Goal: Task Accomplishment & Management: Complete application form

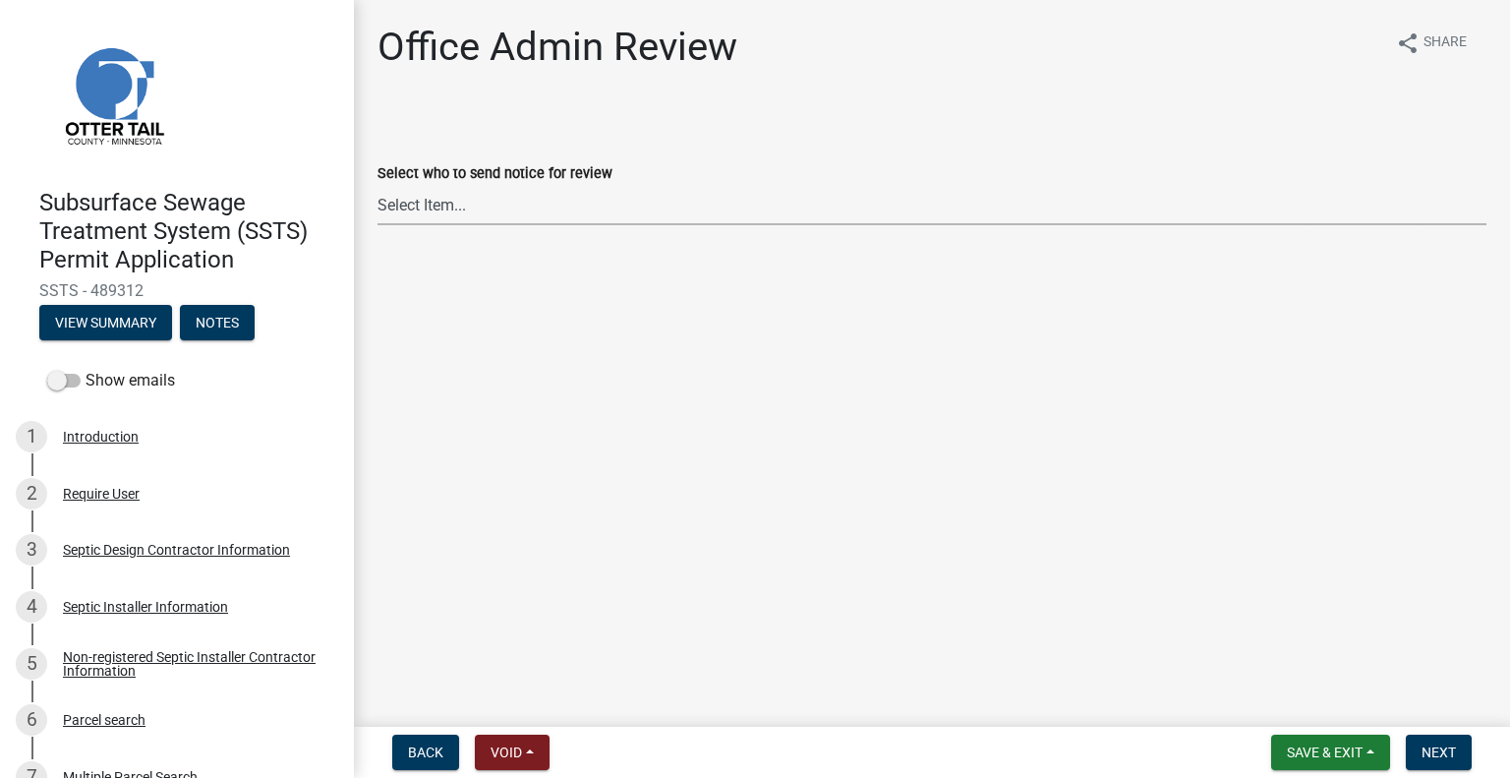
click at [508, 223] on select "Select Item... Alexis Newark (anewark@ottertailcounty.gov) Amy Busko (abusko@ot…" at bounding box center [932, 205] width 1109 height 40
click at [378, 185] on select "Select Item... Alexis Newark (anewark@ottertailcounty.gov) Amy Busko (abusko@ot…" at bounding box center [932, 205] width 1109 height 40
select select "587f38f5-c90e-4c12-9e10-d3e23909bbca"
click at [1447, 747] on span "Next" at bounding box center [1439, 752] width 34 height 16
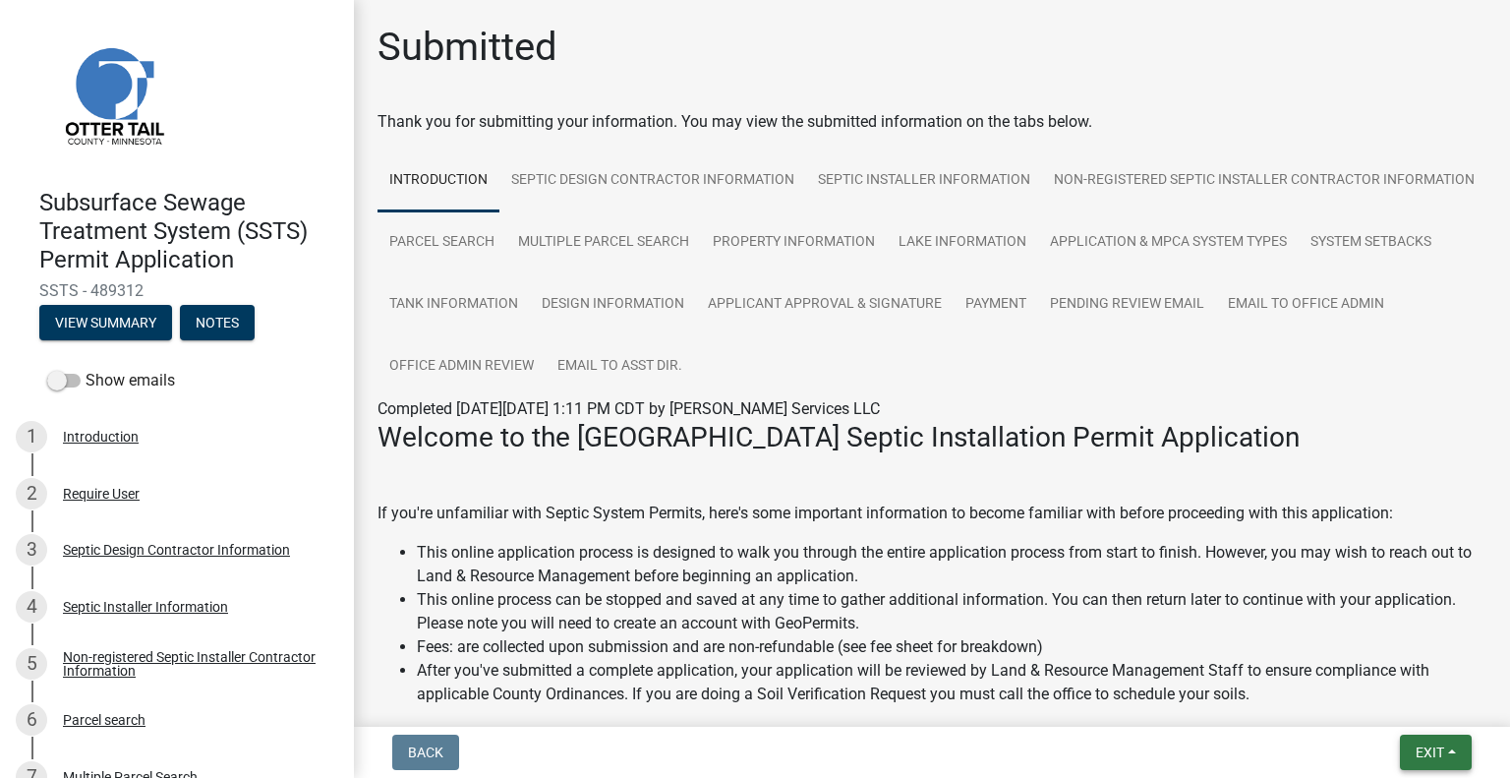
click at [1410, 756] on button "Exit" at bounding box center [1436, 752] width 72 height 35
click at [1388, 709] on button "Save & Exit" at bounding box center [1394, 701] width 157 height 47
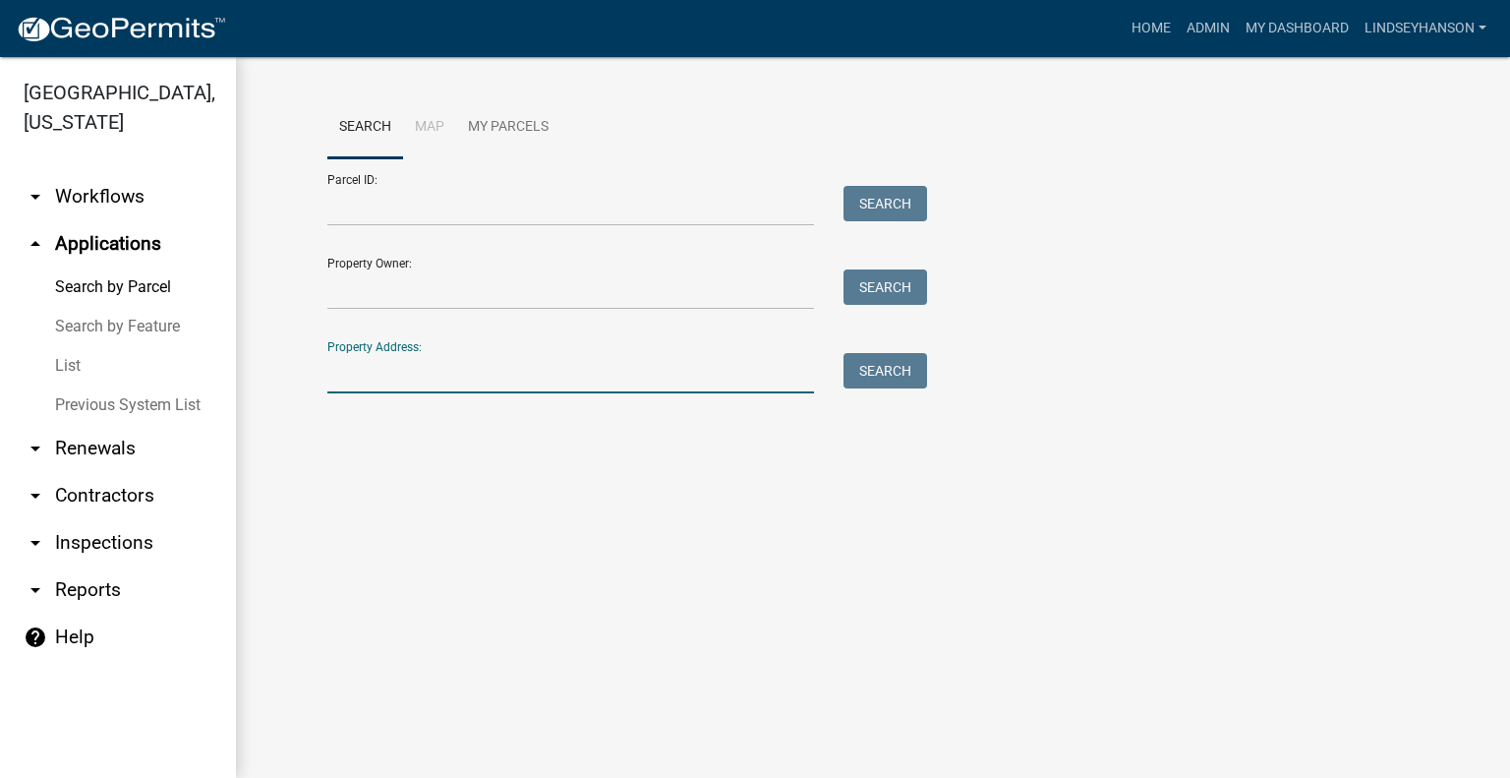
click at [431, 355] on input "Property Address:" at bounding box center [570, 373] width 487 height 40
type input "50378"
click at [888, 381] on button "Search" at bounding box center [886, 370] width 84 height 35
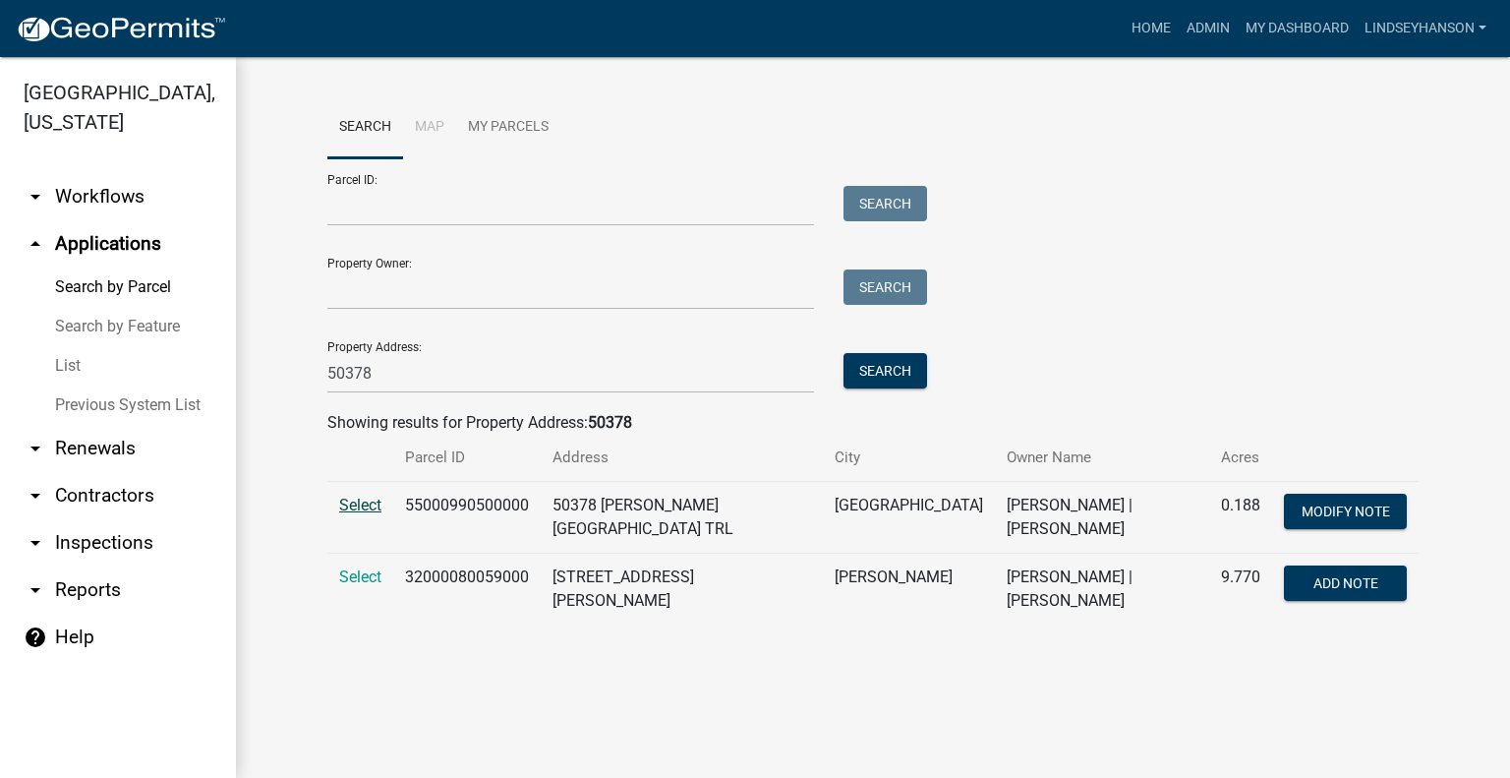
click at [362, 505] on span "Select" at bounding box center [360, 505] width 42 height 19
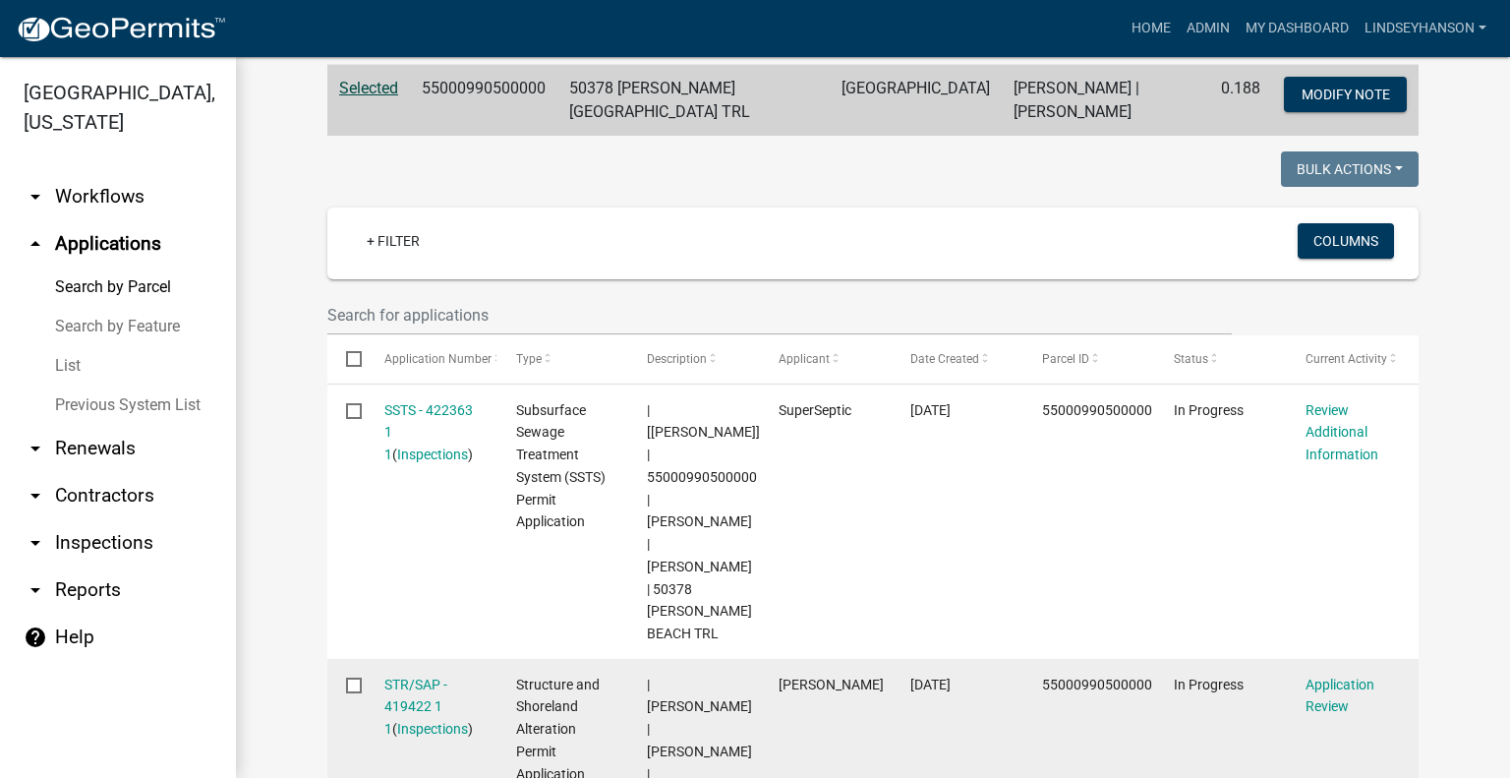
scroll to position [393, 0]
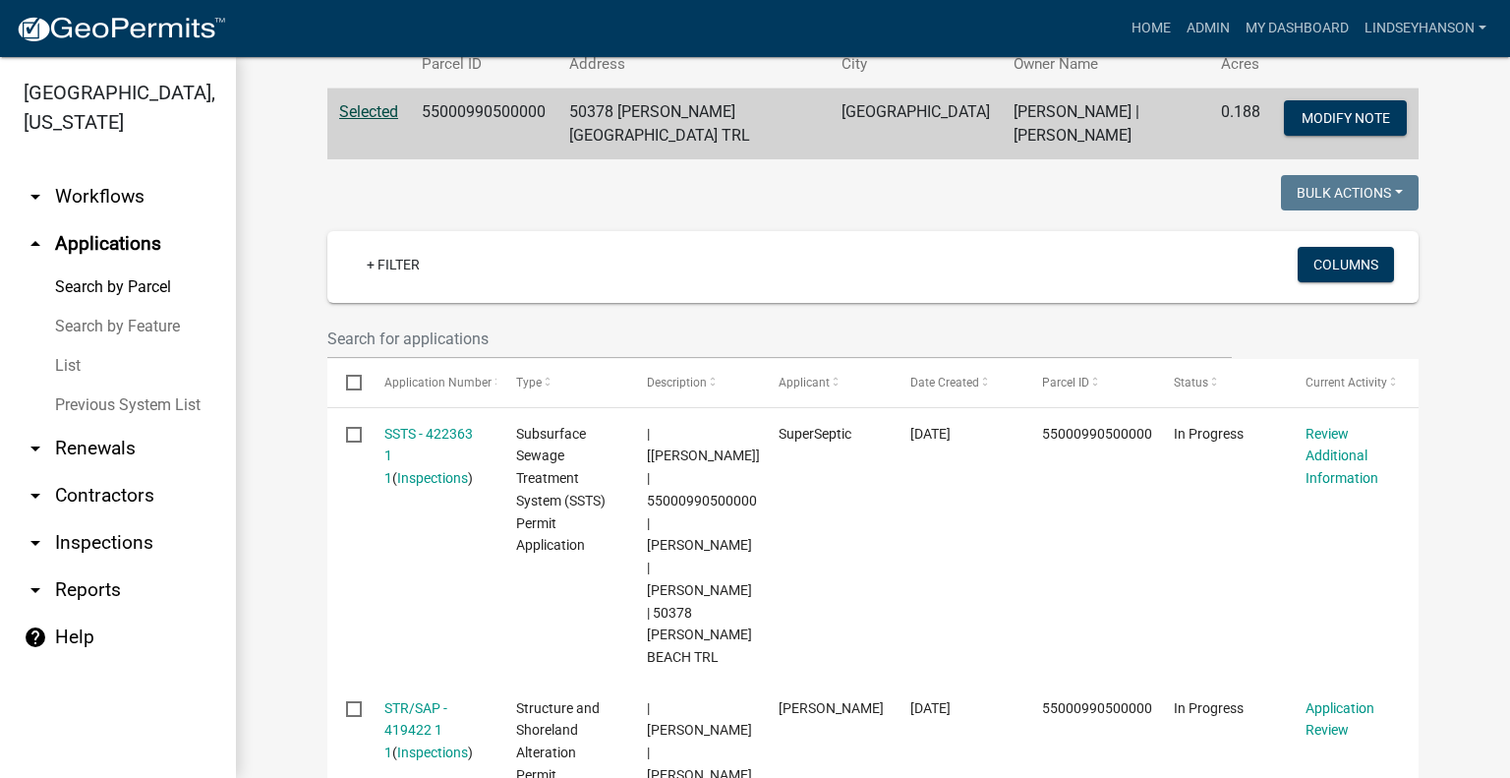
click at [126, 206] on link "arrow_drop_down Workflows" at bounding box center [118, 196] width 236 height 47
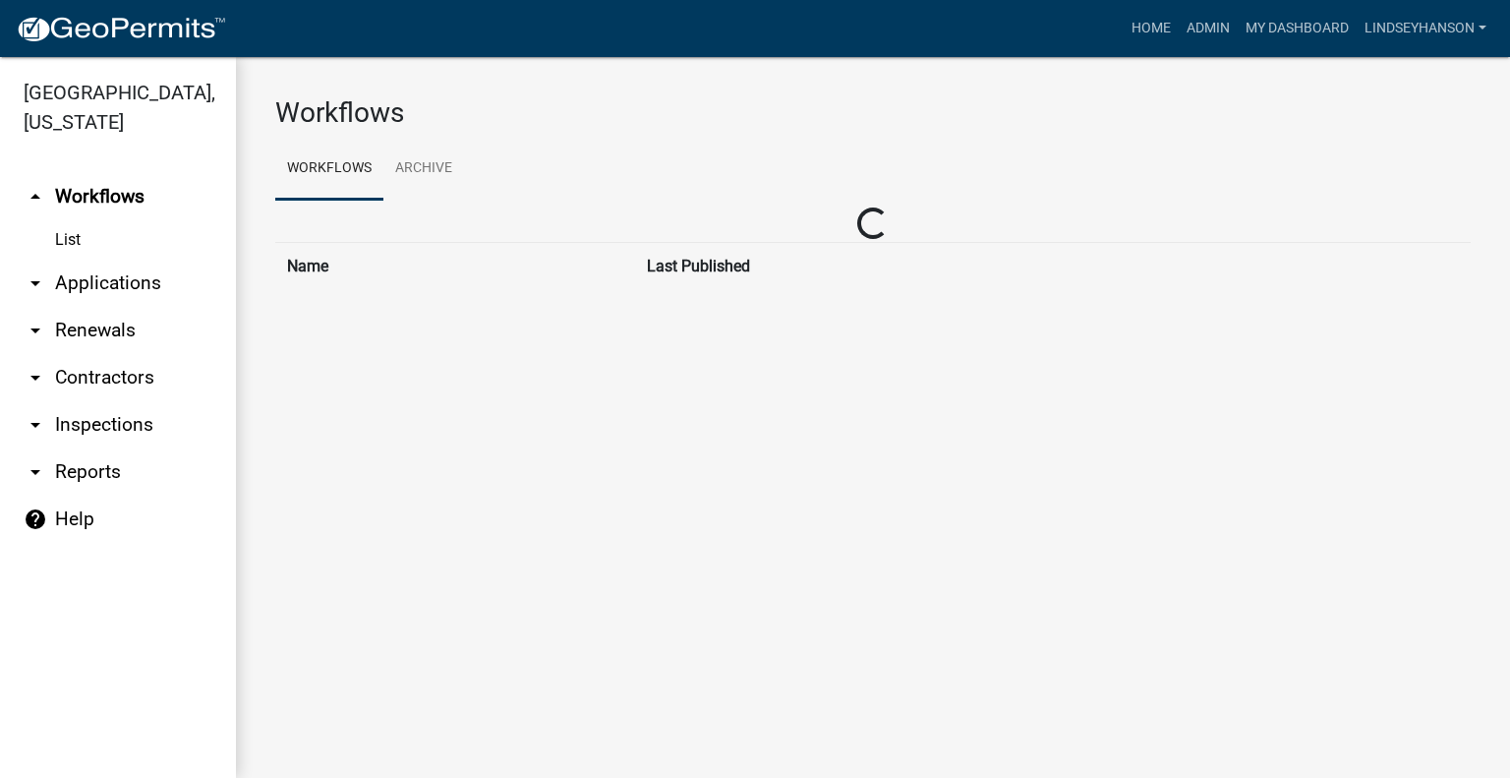
click at [138, 295] on link "arrow_drop_down Applications" at bounding box center [118, 283] width 236 height 47
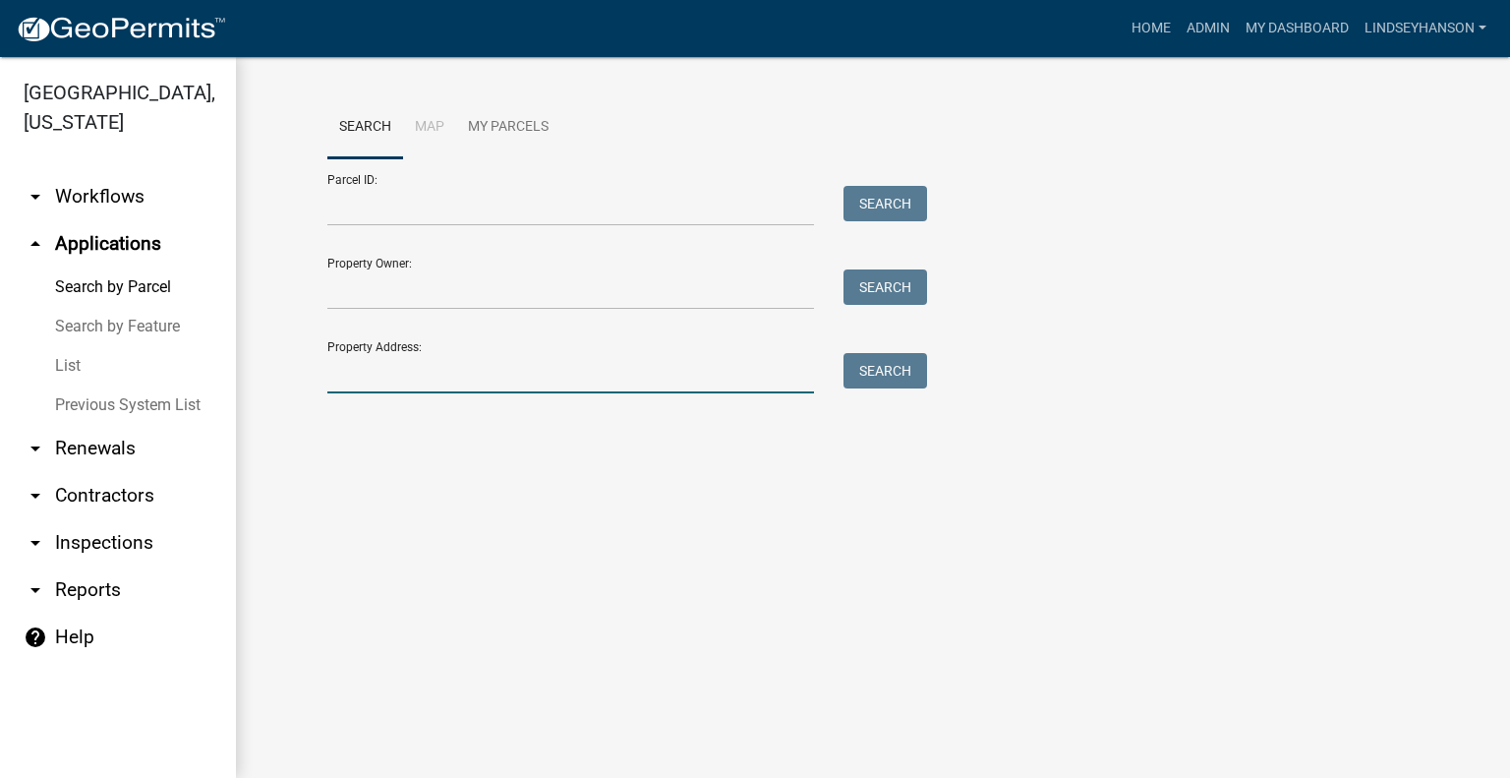
click at [439, 379] on input "Property Address:" at bounding box center [570, 373] width 487 height 40
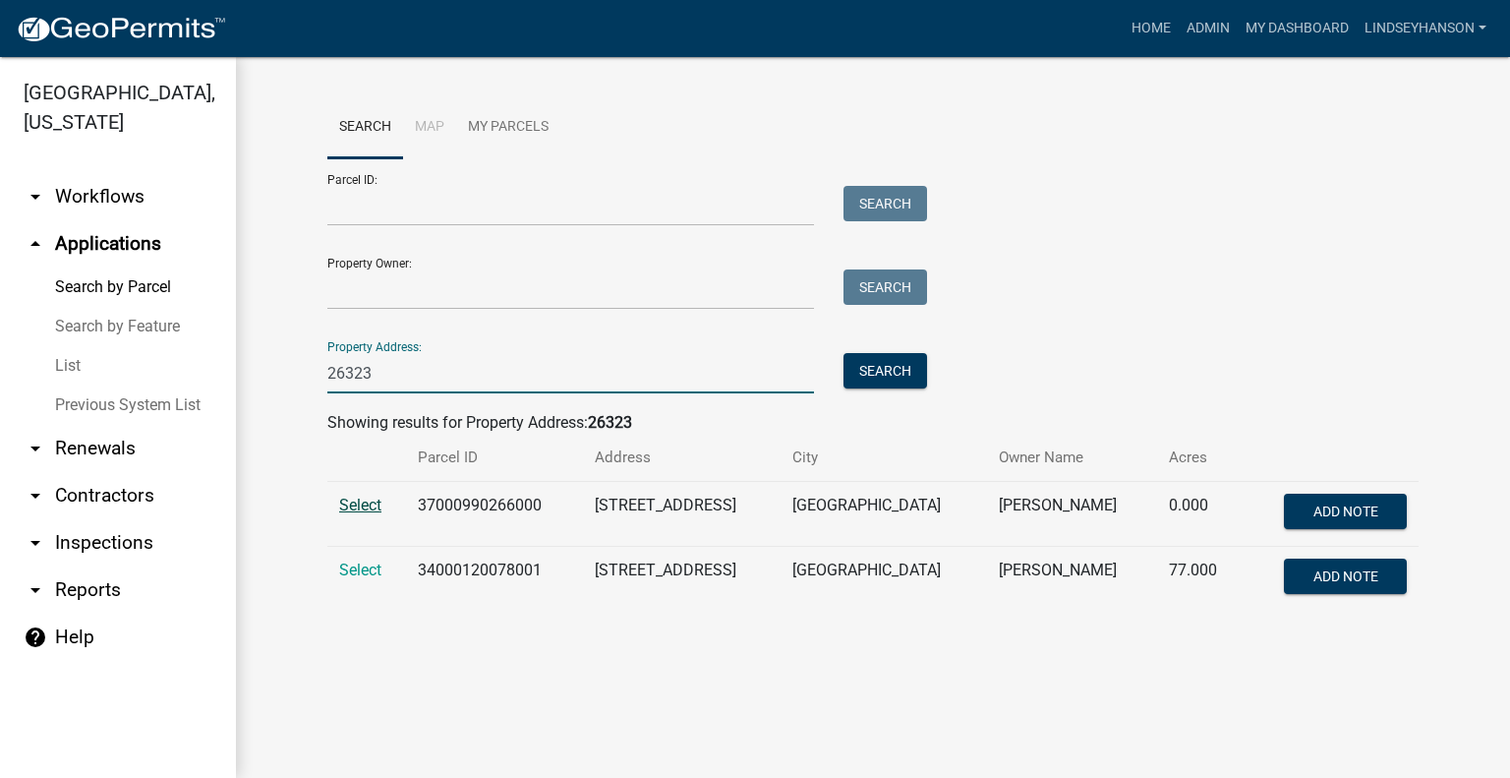
type input "26323"
click at [366, 506] on span "Select" at bounding box center [360, 505] width 42 height 19
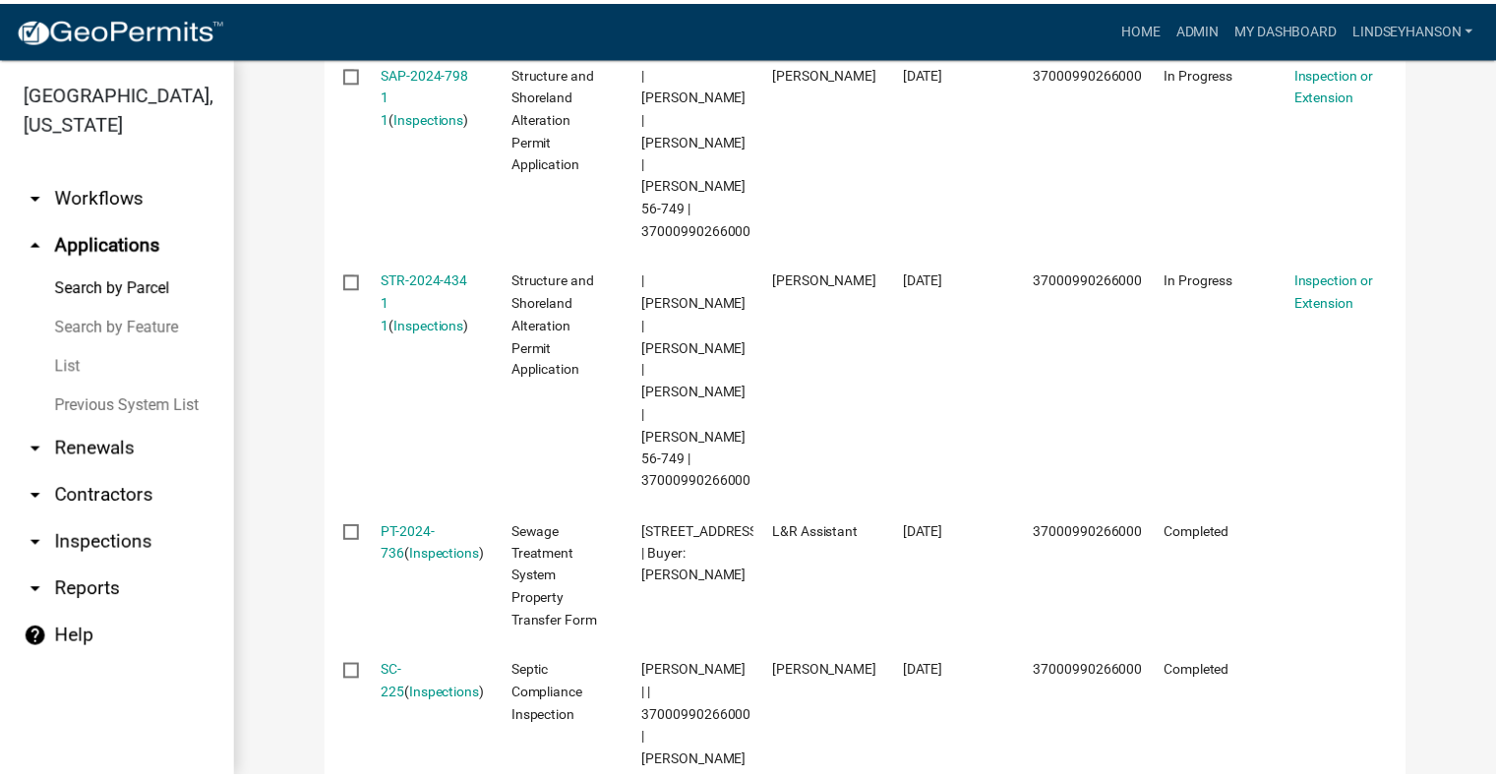
scroll to position [772, 0]
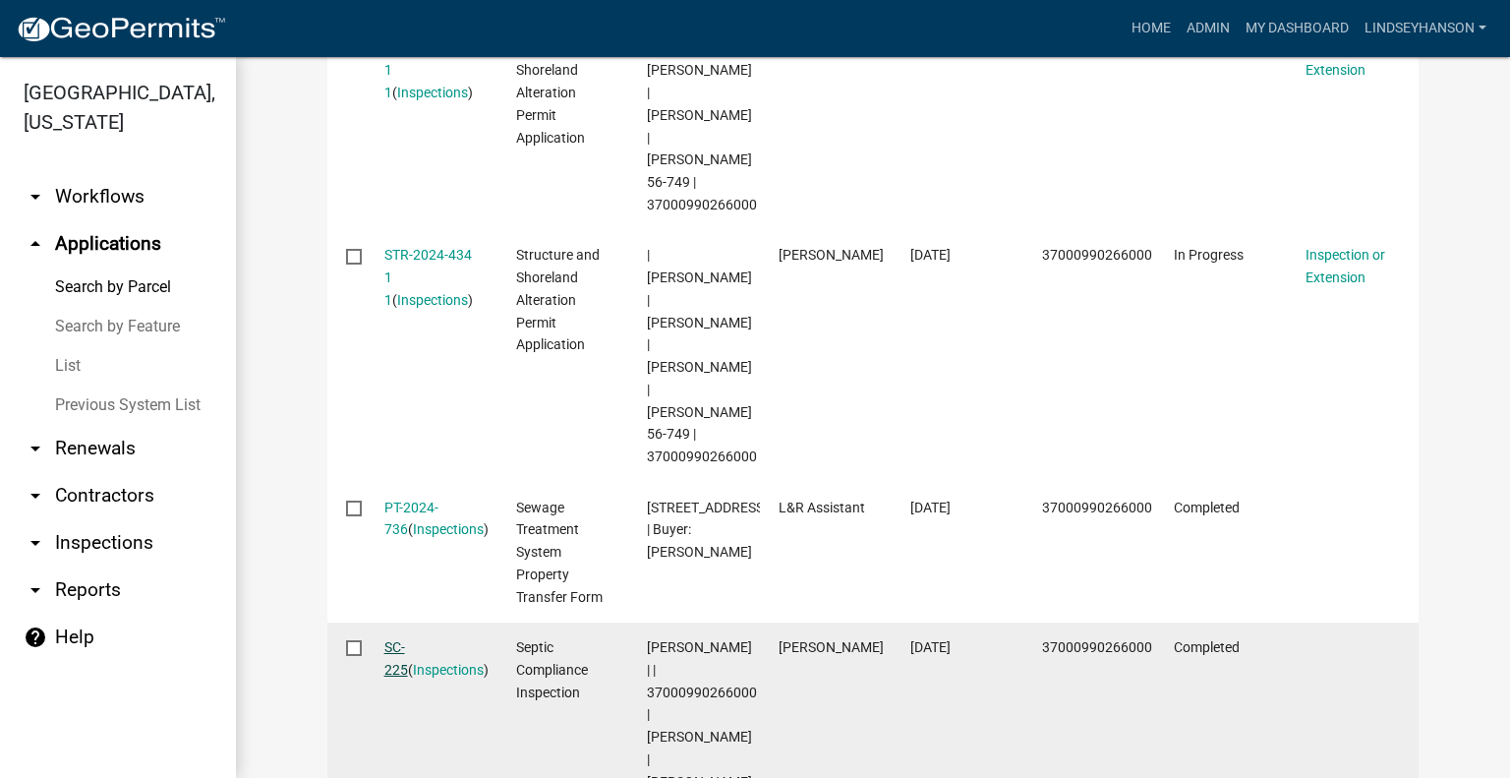
click at [389, 639] on link "SC-225" at bounding box center [396, 658] width 24 height 38
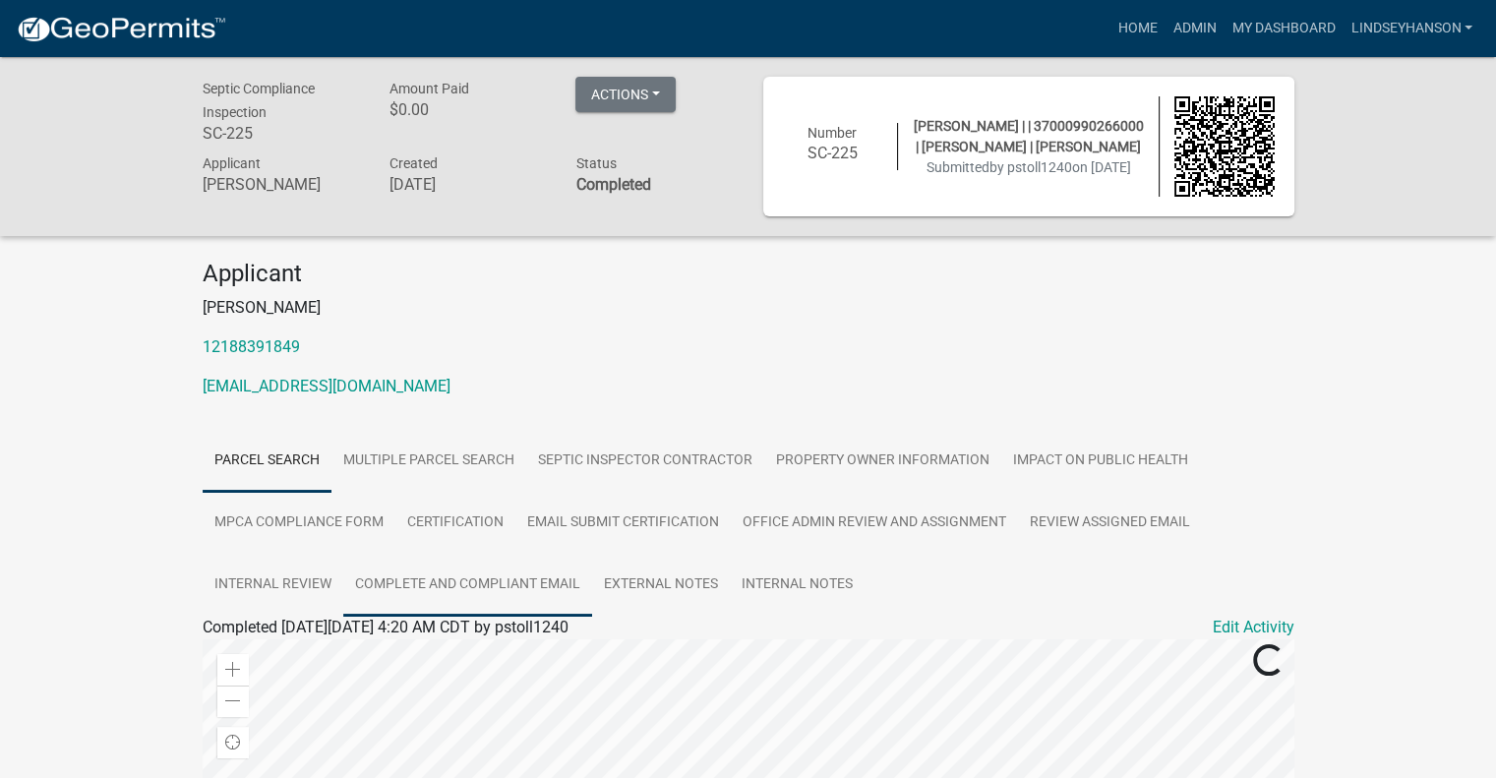
click at [428, 585] on link "Complete and Compliant Email" at bounding box center [467, 585] width 249 height 63
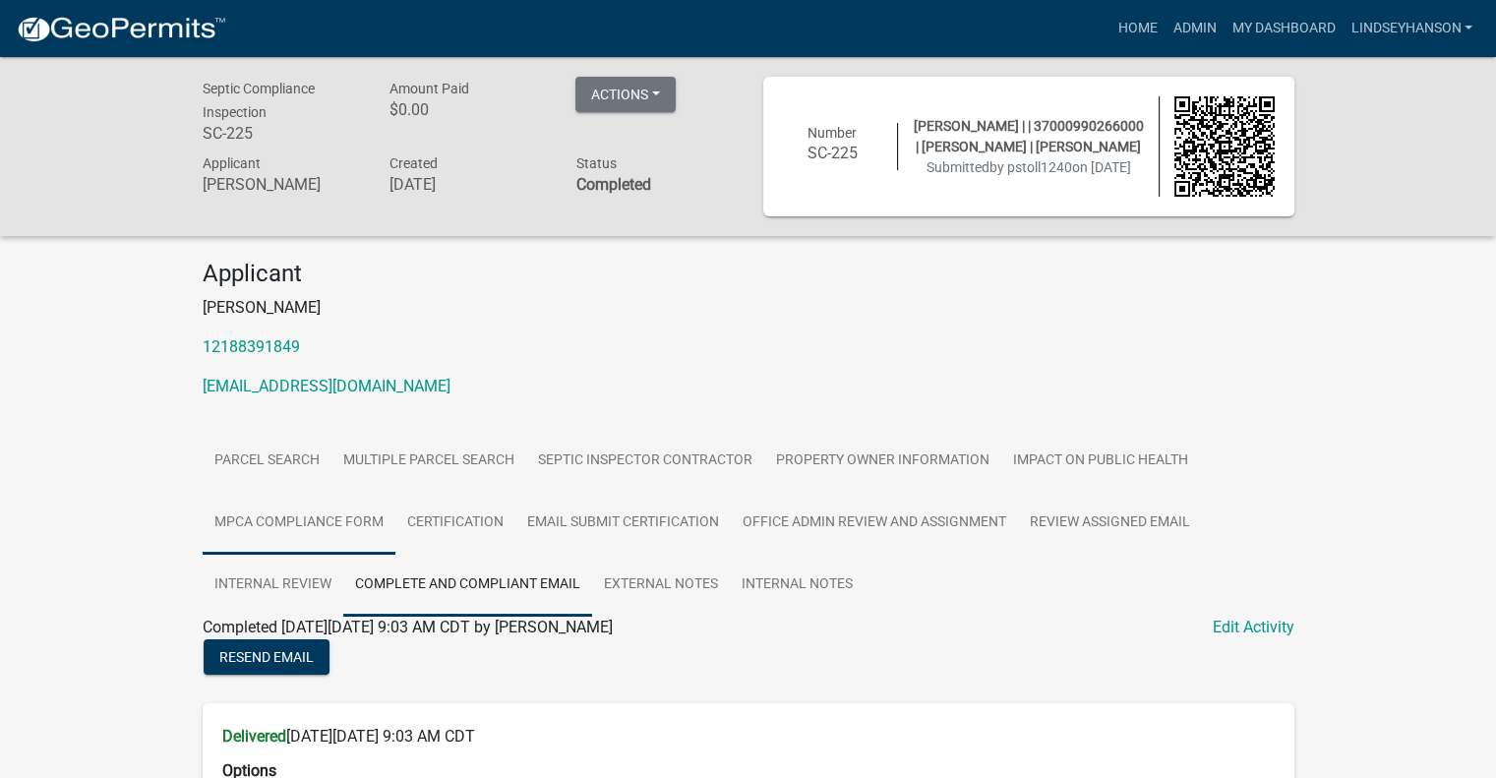
click at [296, 530] on link "MPCA Compliance Form" at bounding box center [299, 523] width 193 height 63
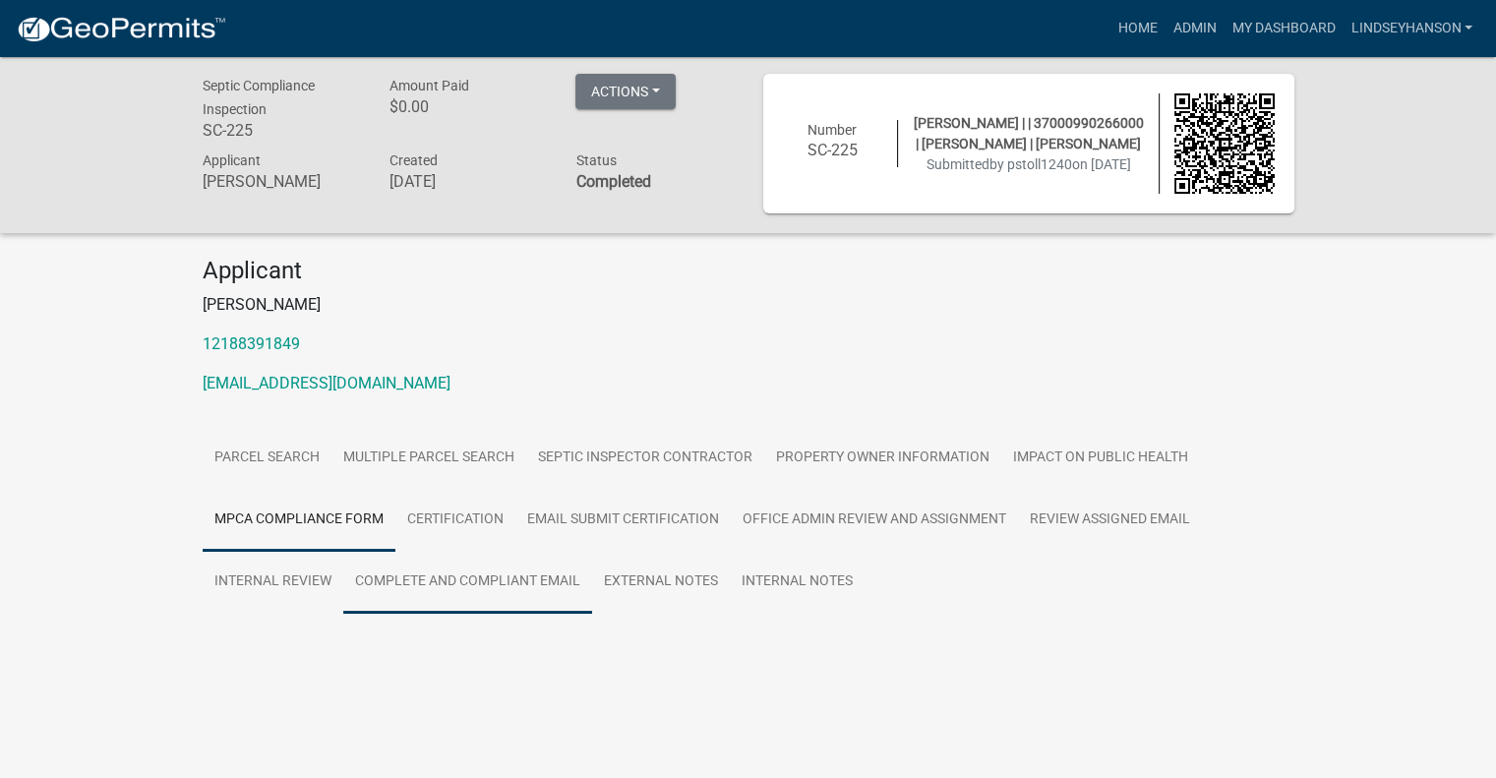
scroll to position [57, 0]
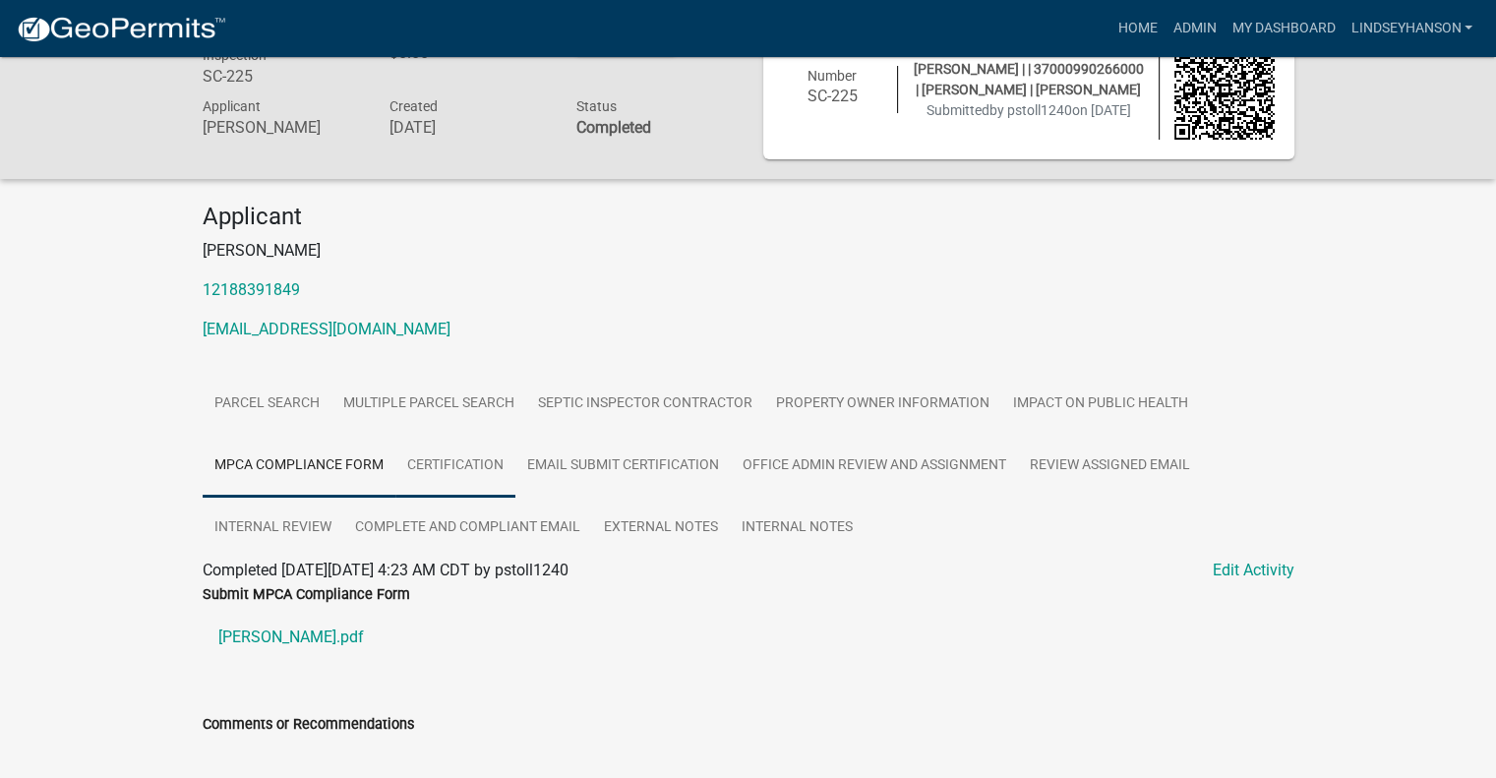
click at [467, 475] on link "Certification" at bounding box center [455, 466] width 120 height 63
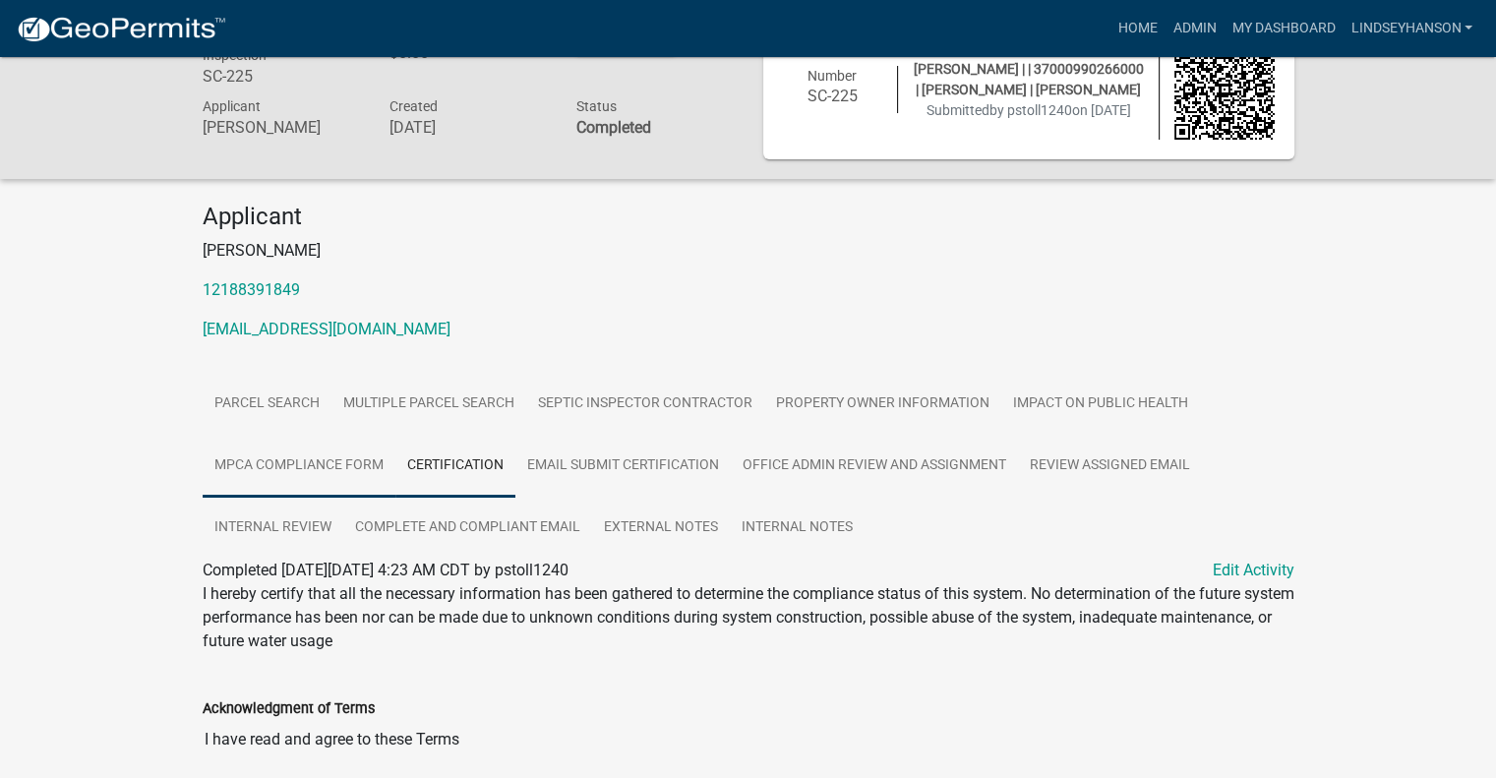
click at [313, 467] on link "MPCA Compliance Form" at bounding box center [299, 466] width 193 height 63
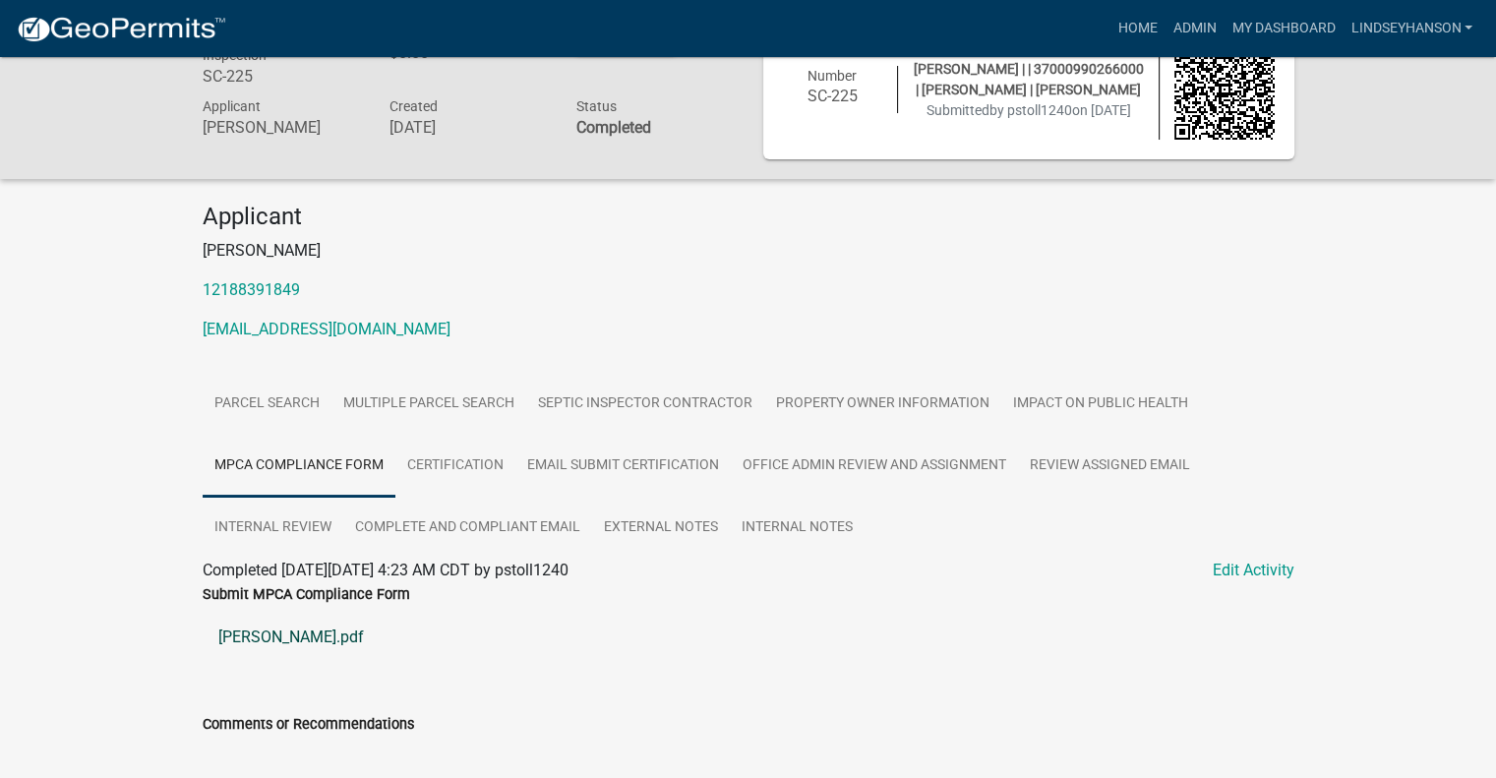
click at [308, 637] on link "Larson Calvin.pdf" at bounding box center [749, 637] width 1092 height 47
drag, startPoint x: 1208, startPoint y: 23, endPoint x: 1152, endPoint y: 30, distance: 55.5
click at [1207, 23] on link "Admin" at bounding box center [1193, 28] width 59 height 37
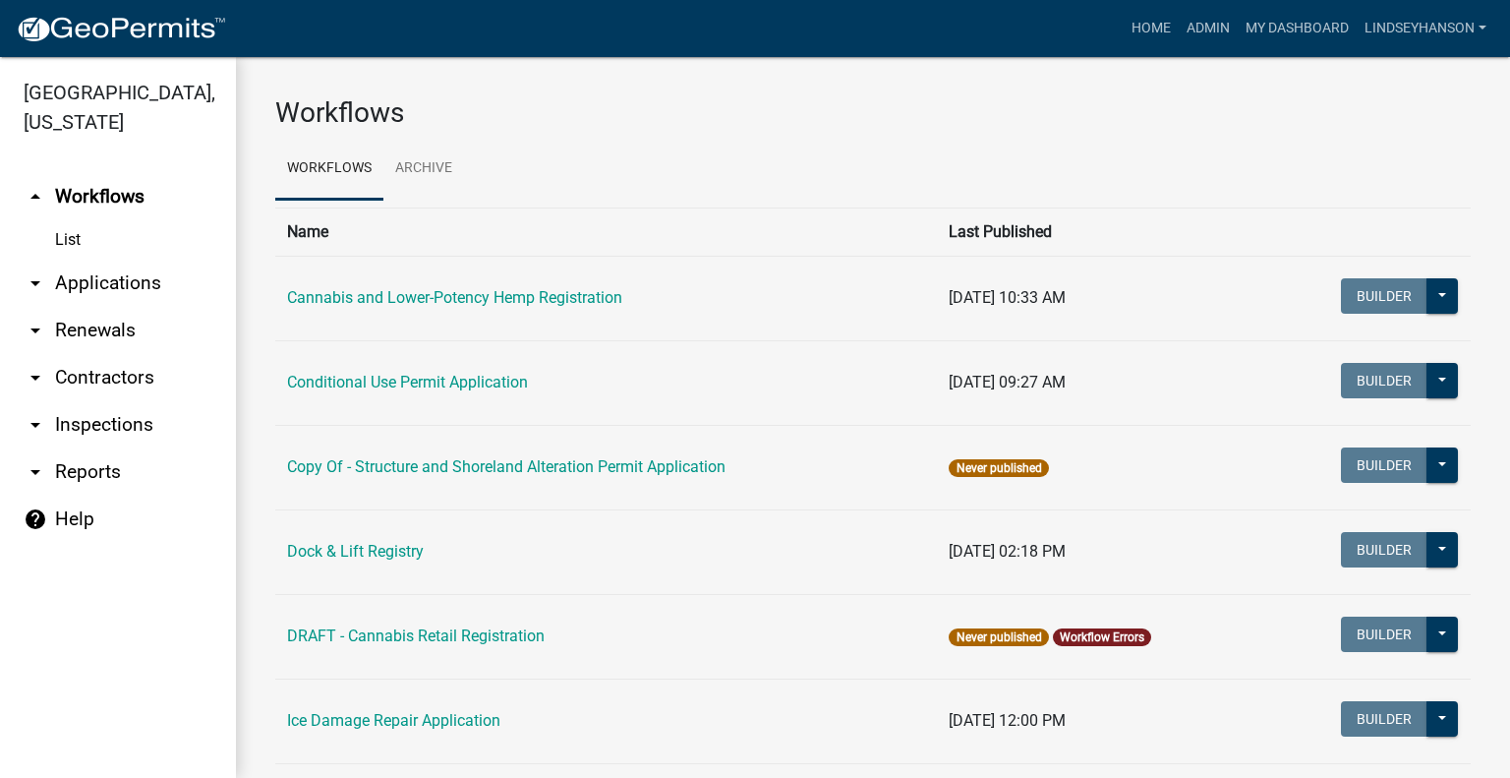
click at [126, 292] on link "arrow_drop_down Applications" at bounding box center [118, 283] width 236 height 47
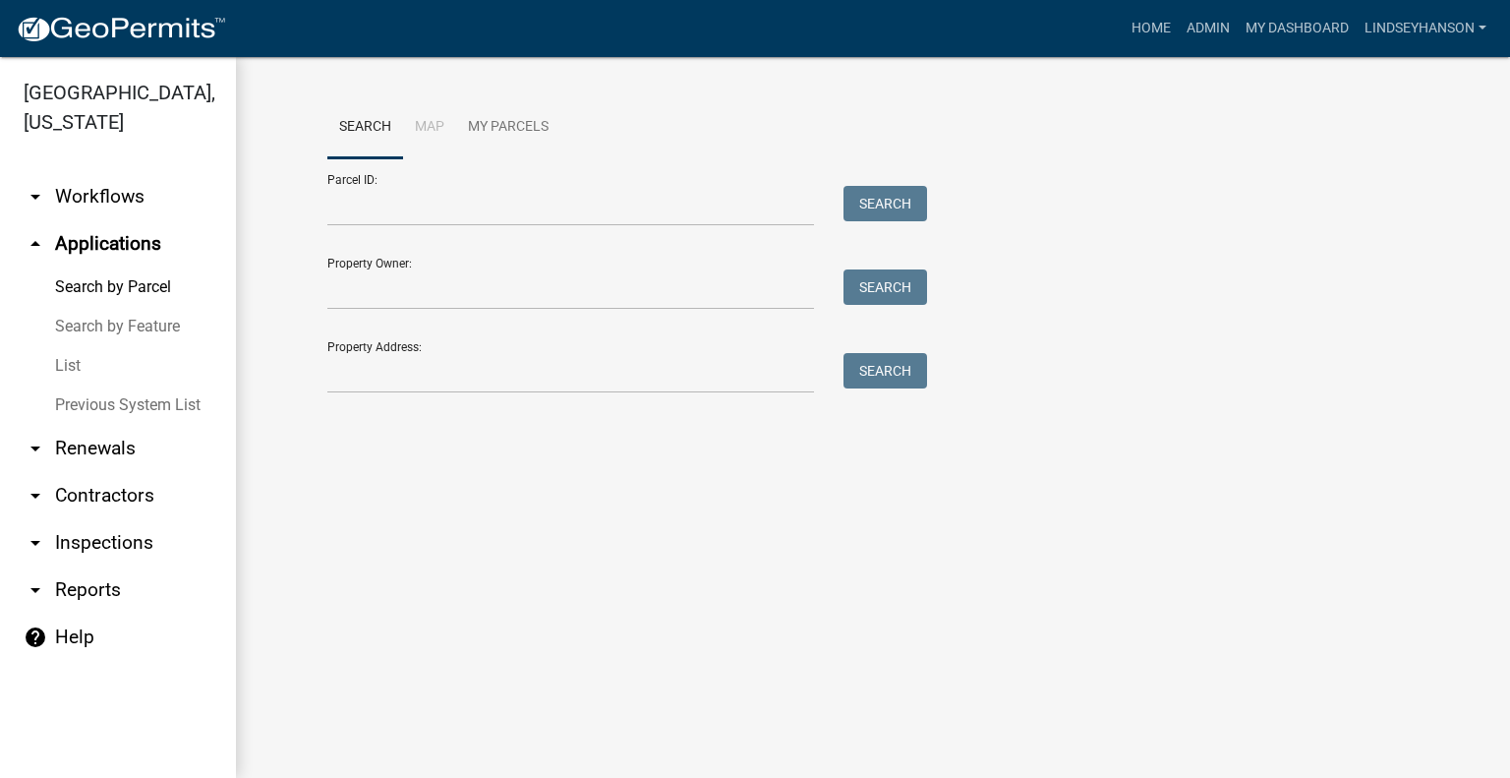
click at [74, 207] on link "arrow_drop_down Workflows" at bounding box center [118, 196] width 236 height 47
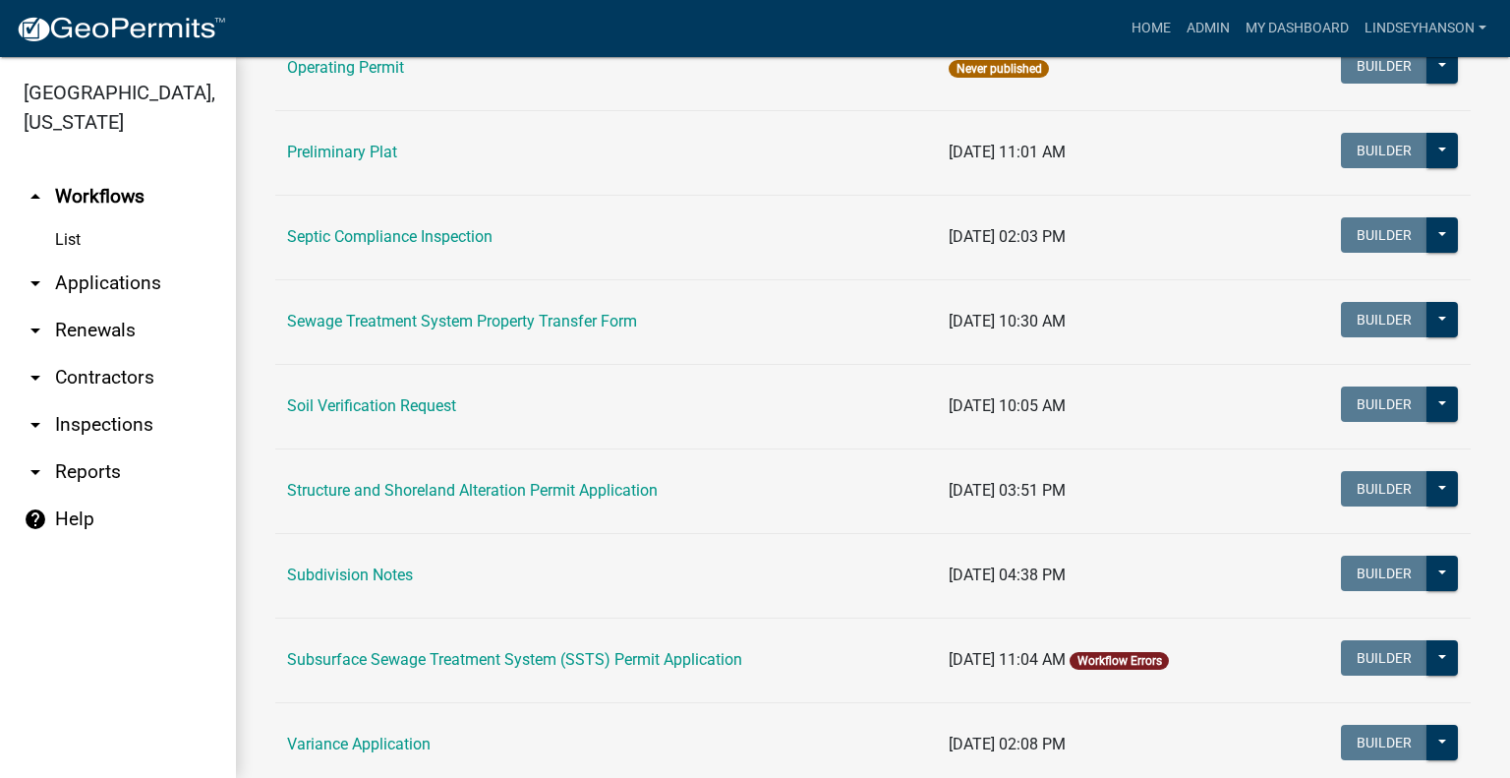
scroll to position [1006, 0]
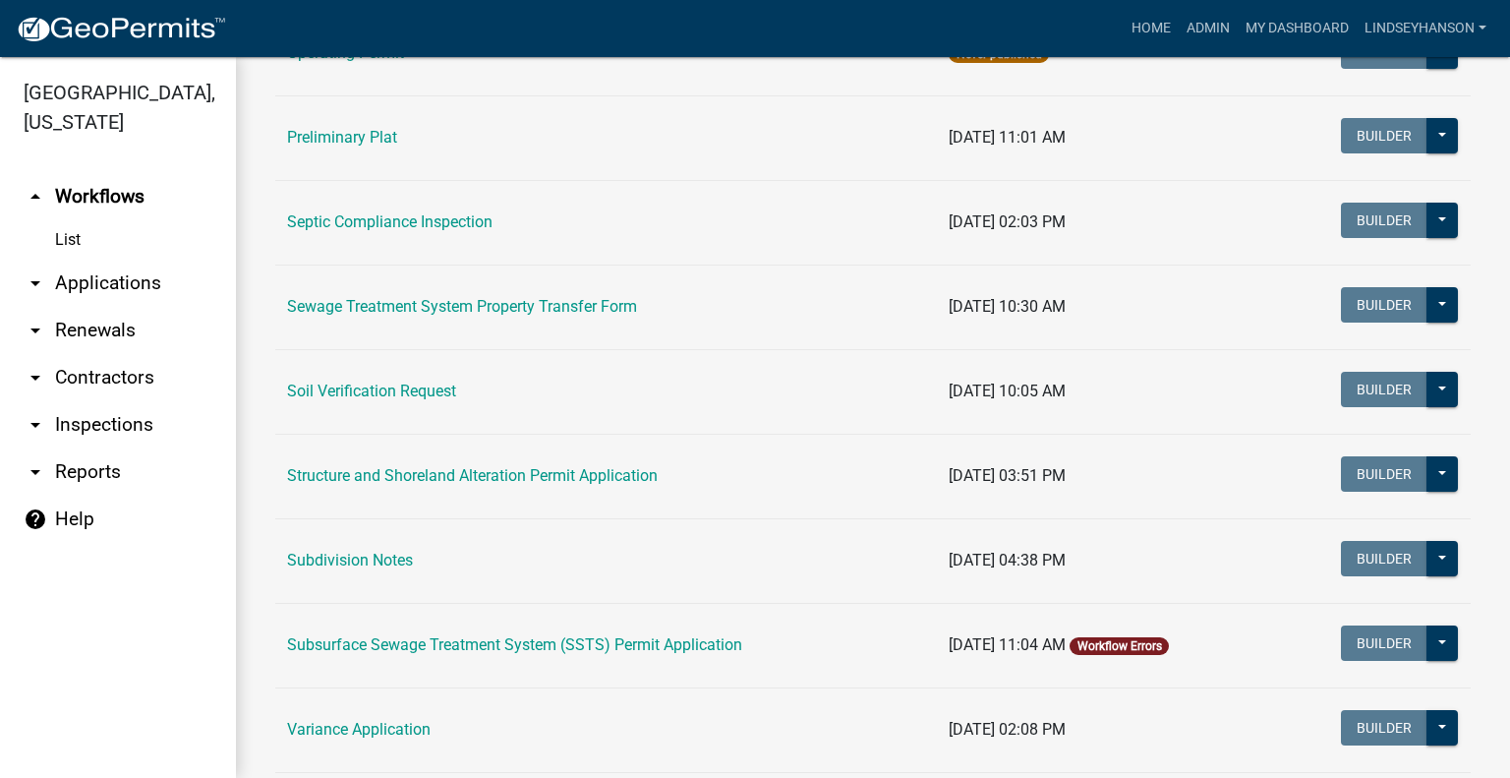
click at [670, 656] on td "Subsurface Sewage Treatment System (SSTS) Permit Application" at bounding box center [606, 645] width 662 height 85
click at [672, 636] on link "Subsurface Sewage Treatment System (SSTS) Permit Application" at bounding box center [514, 644] width 455 height 19
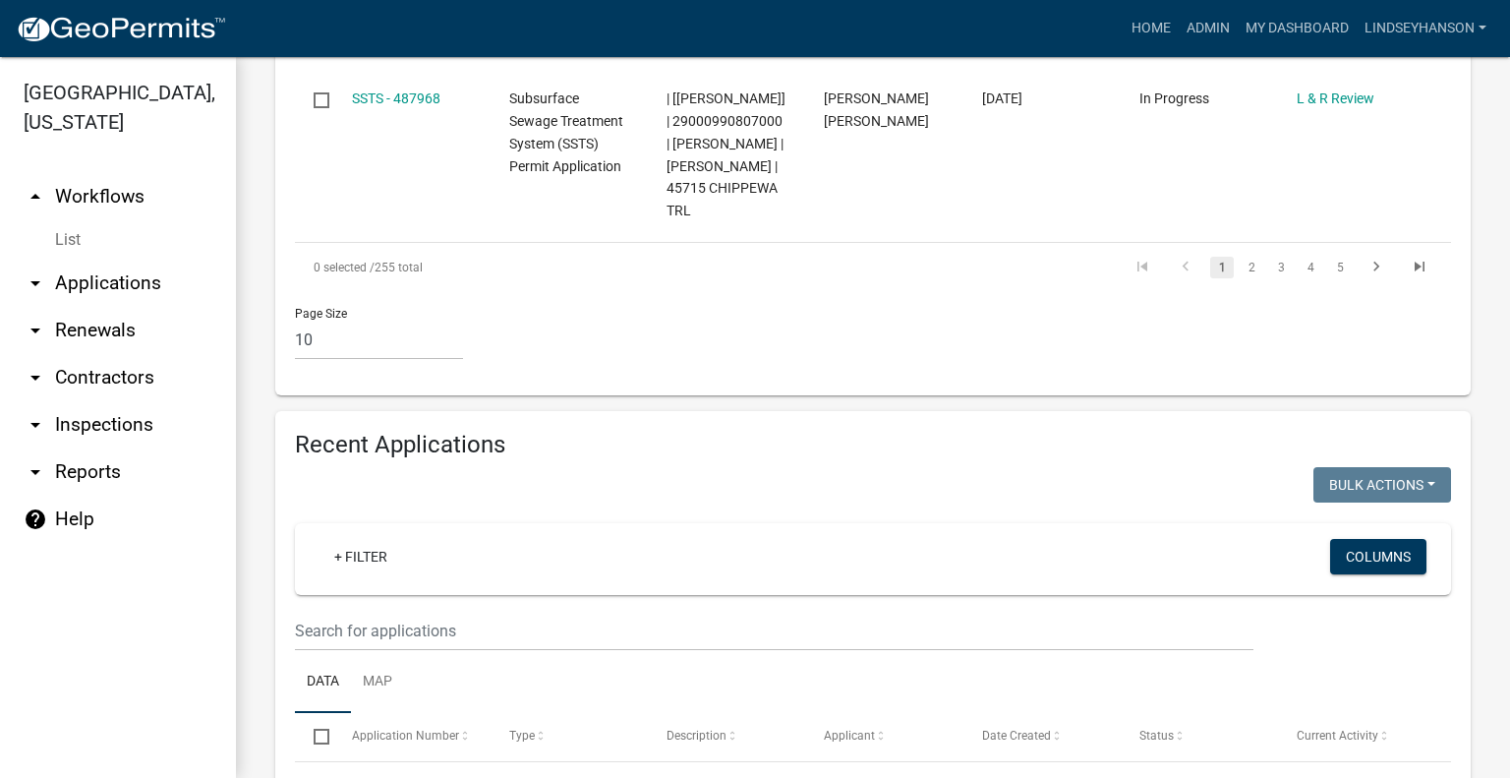
scroll to position [2226, 0]
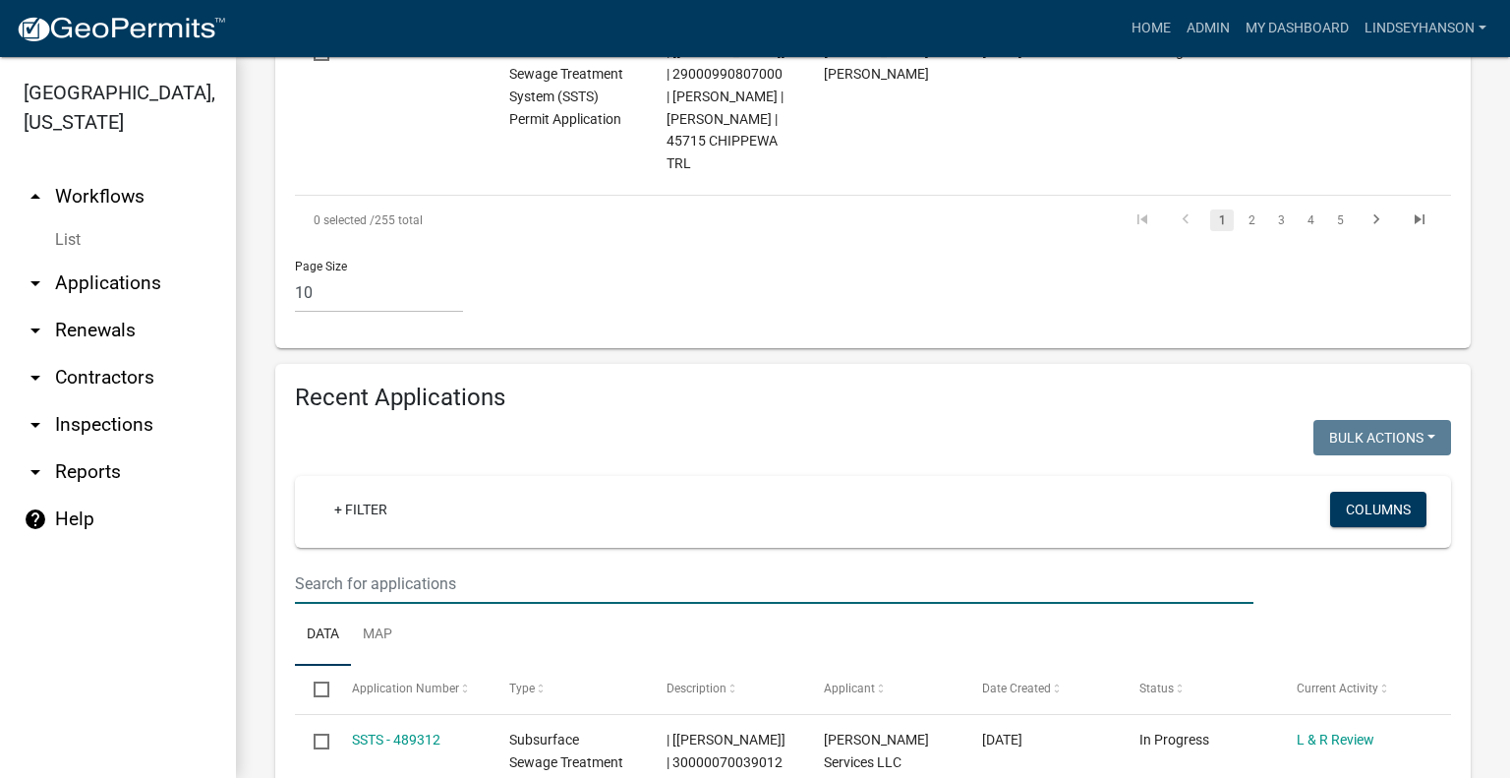
click at [1137, 563] on input "text" at bounding box center [774, 583] width 959 height 40
type input "2025-78"
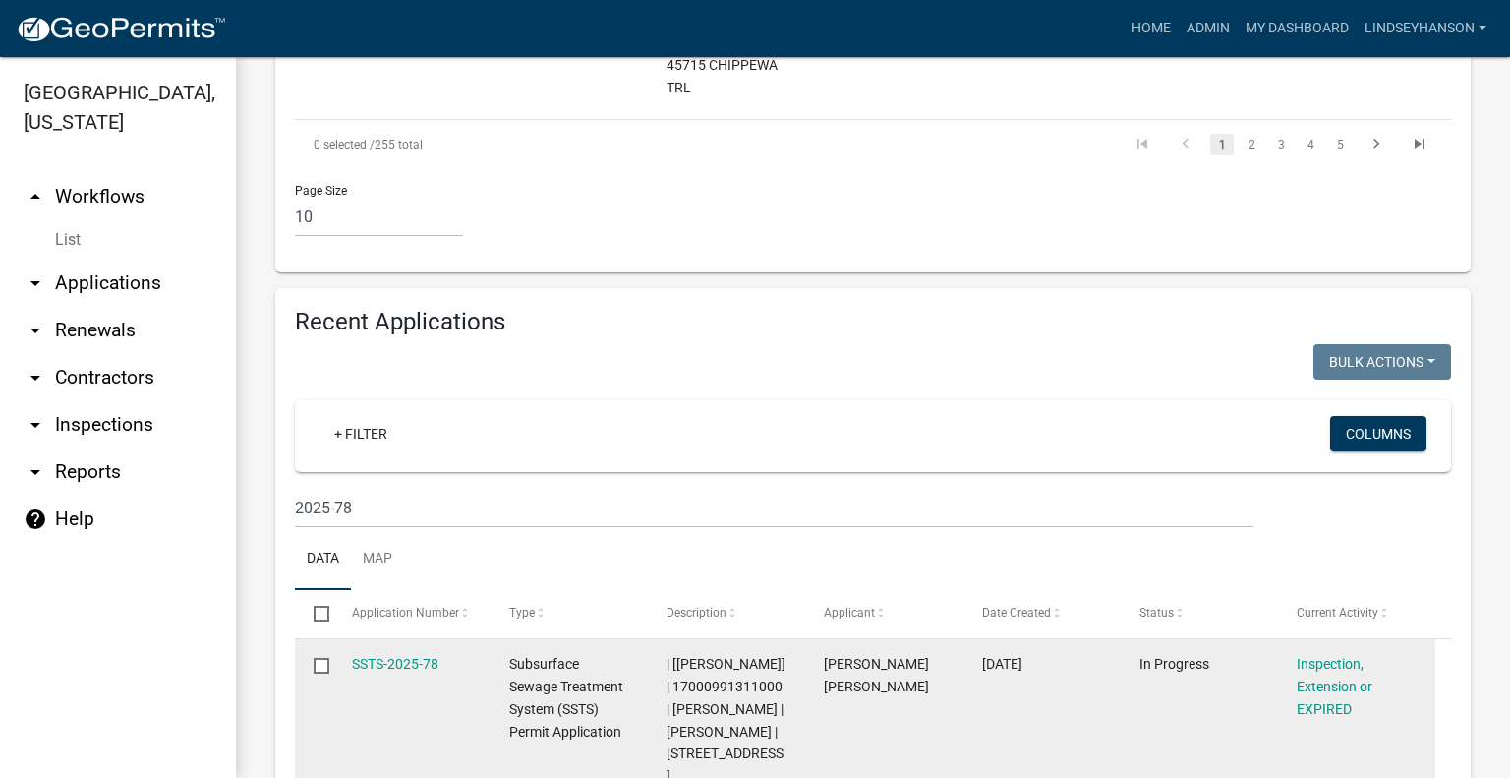
scroll to position [2325, 0]
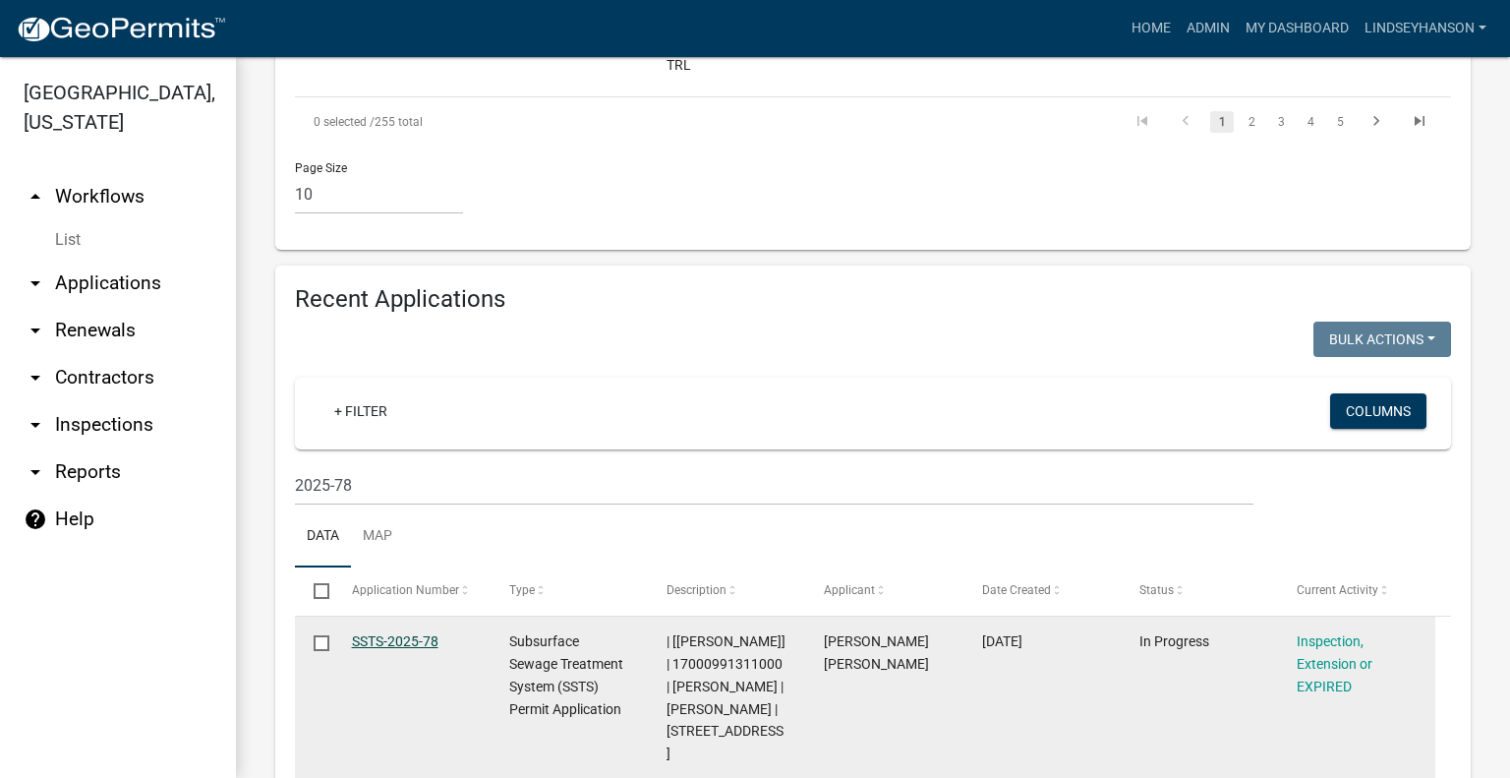
click at [382, 633] on link "SSTS-2025-78" at bounding box center [395, 641] width 87 height 16
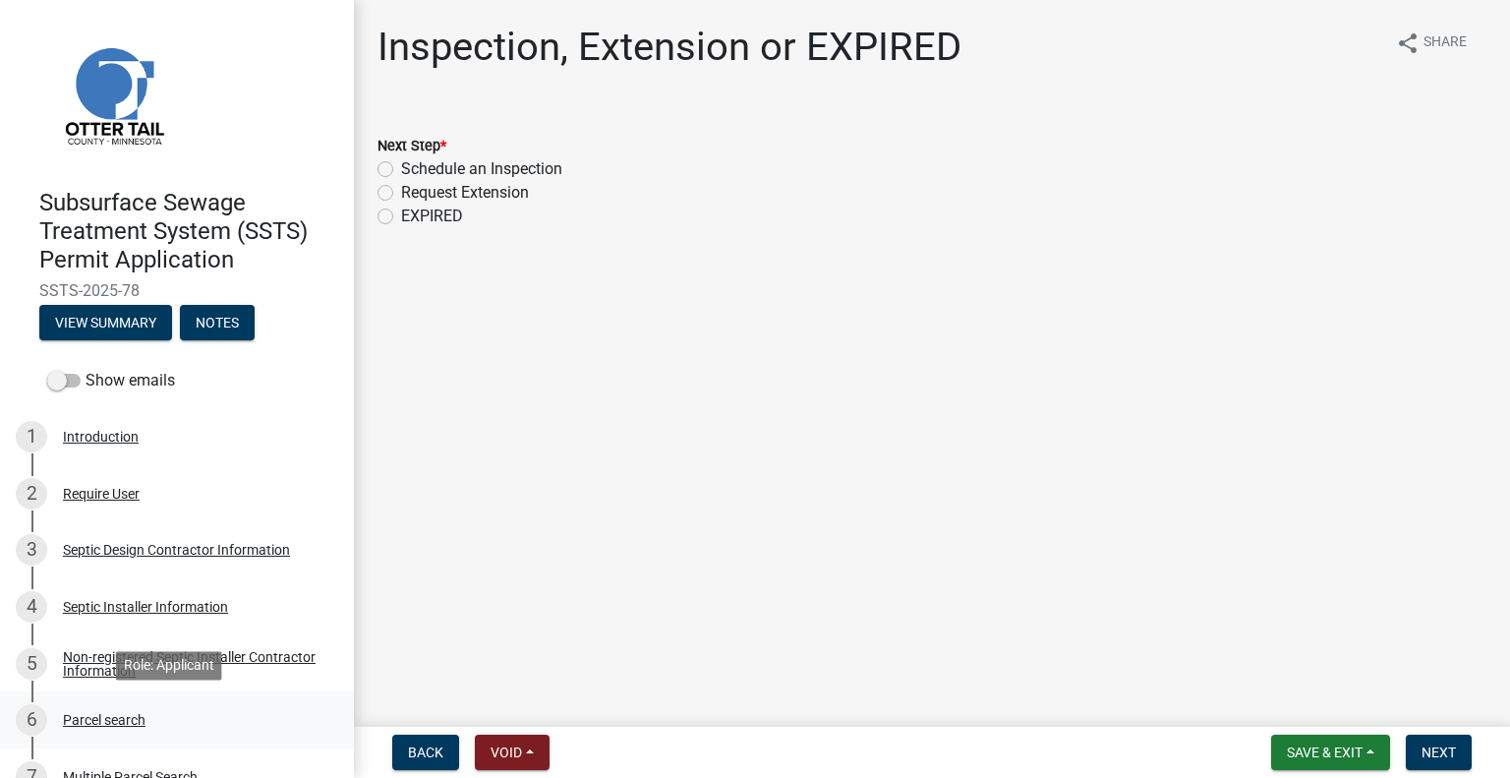
click at [126, 707] on div "6 Parcel search" at bounding box center [169, 719] width 307 height 31
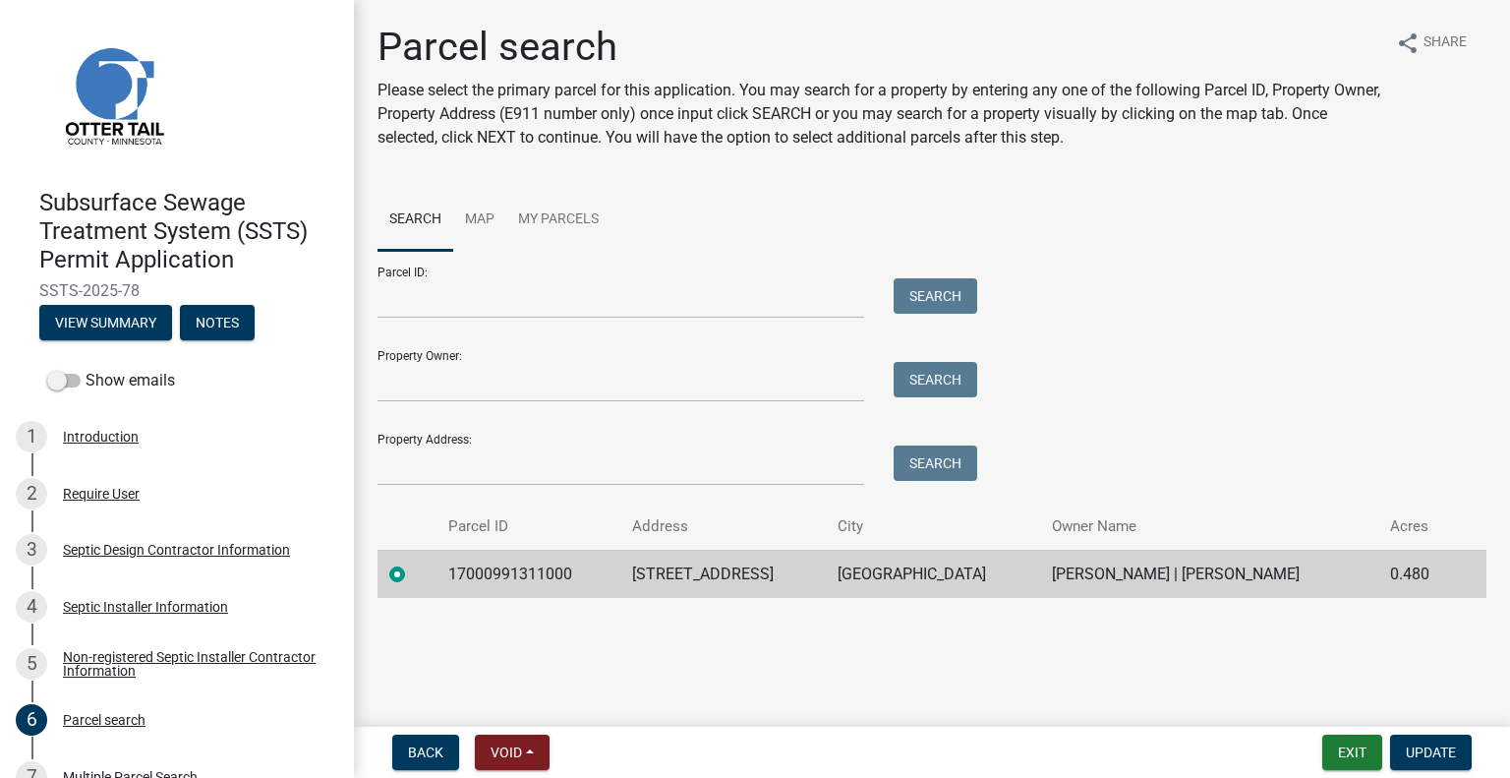
click at [508, 567] on td "17000991311000" at bounding box center [529, 574] width 184 height 48
click at [509, 567] on td "17000991311000" at bounding box center [529, 574] width 184 height 48
copy td "17000991311000"
click at [735, 572] on td "22701 KNOLLWOOD LN" at bounding box center [723, 574] width 206 height 48
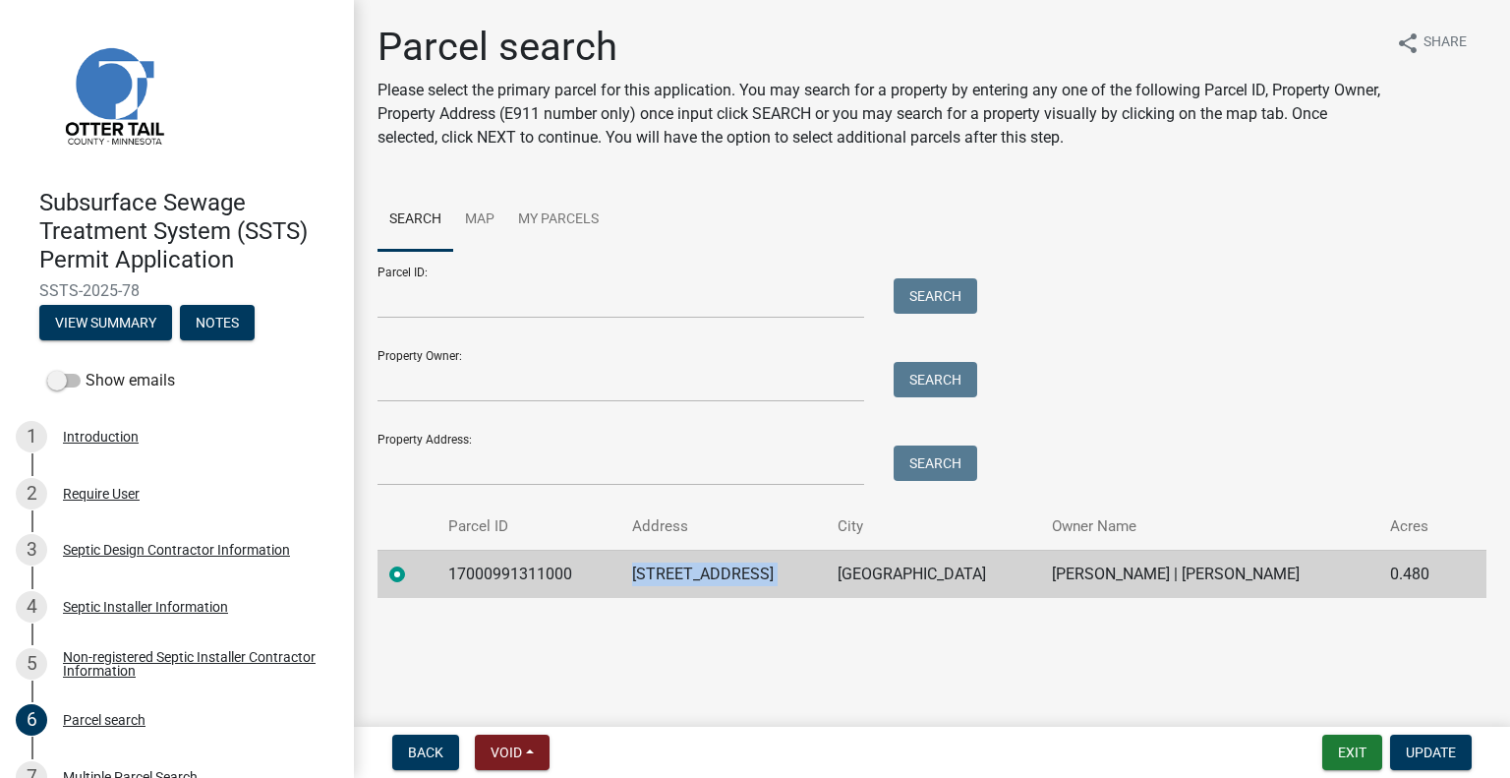
click at [733, 572] on td "22701 KNOLLWOOD LN" at bounding box center [723, 574] width 206 height 48
copy td "22701 KNOLLWOOD LN"
click at [941, 585] on td "PELICAN RAPIDS" at bounding box center [933, 574] width 214 height 48
click at [939, 578] on td "PELICAN RAPIDS" at bounding box center [933, 574] width 214 height 48
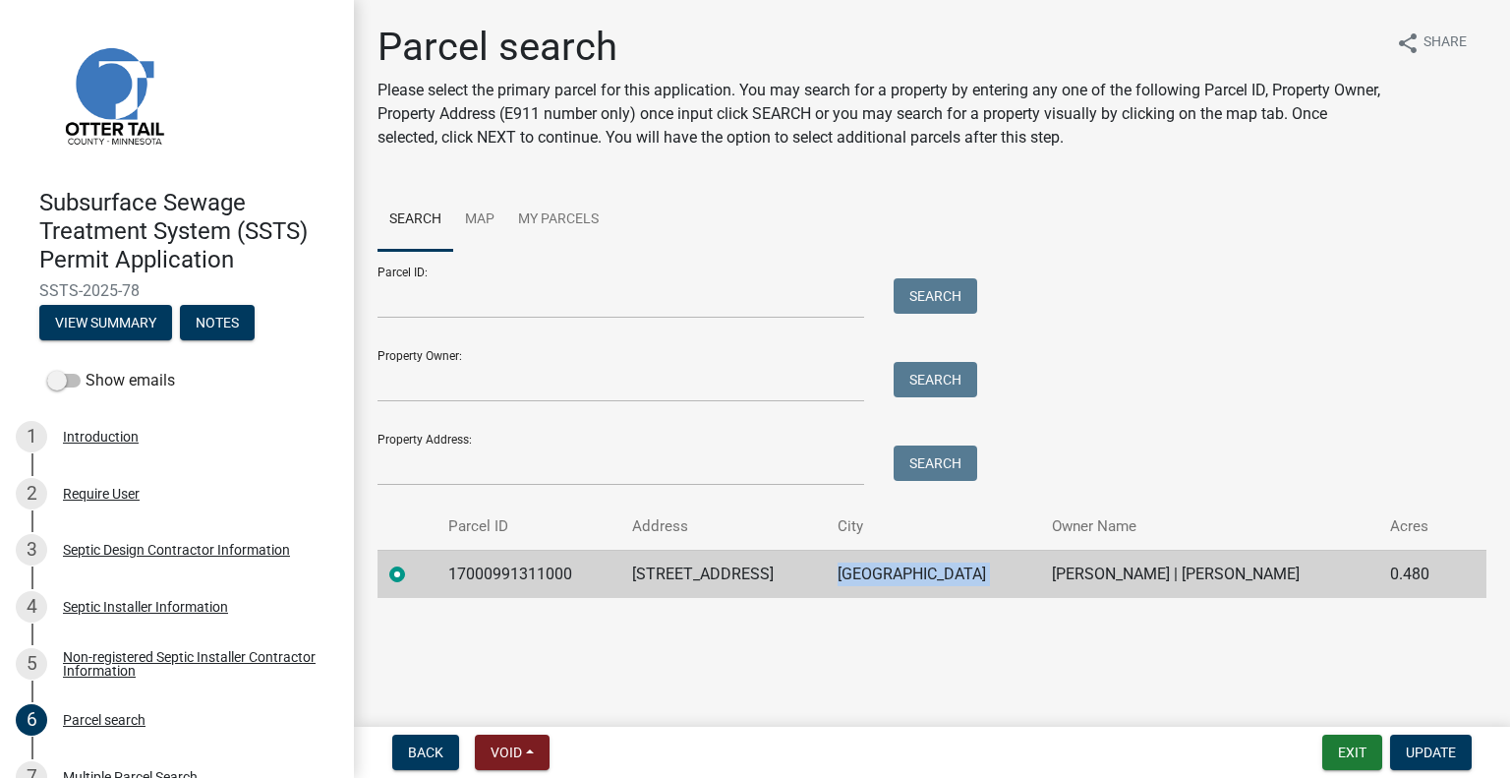
click at [939, 578] on td "PELICAN RAPIDS" at bounding box center [933, 574] width 214 height 48
copy td "PELICAN RAPIDS"
click at [1116, 565] on td "KEITH PELTIER | CATHY PELTIER" at bounding box center [1209, 574] width 338 height 48
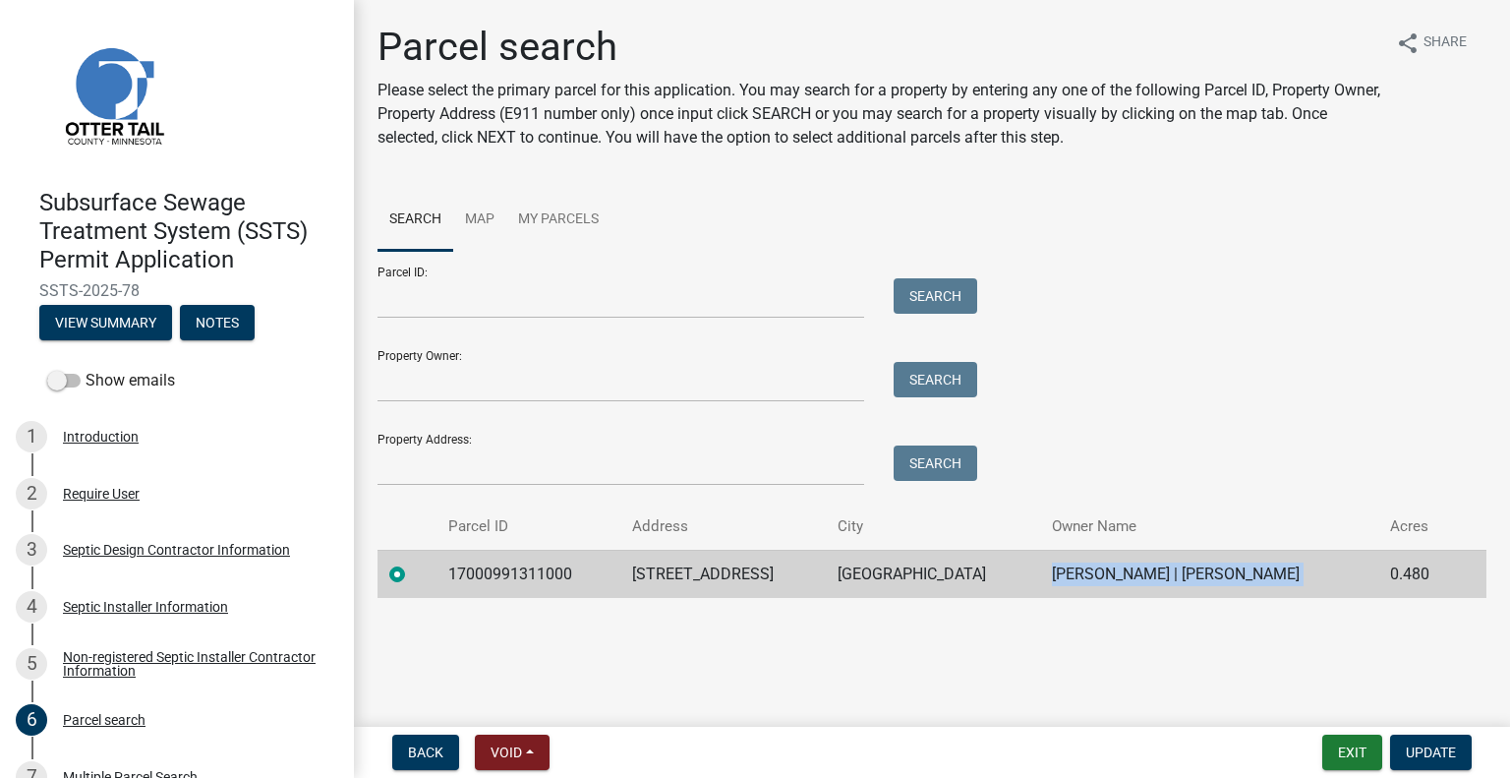
copy td "KEITH PELTIER | CATHY PELTIER"
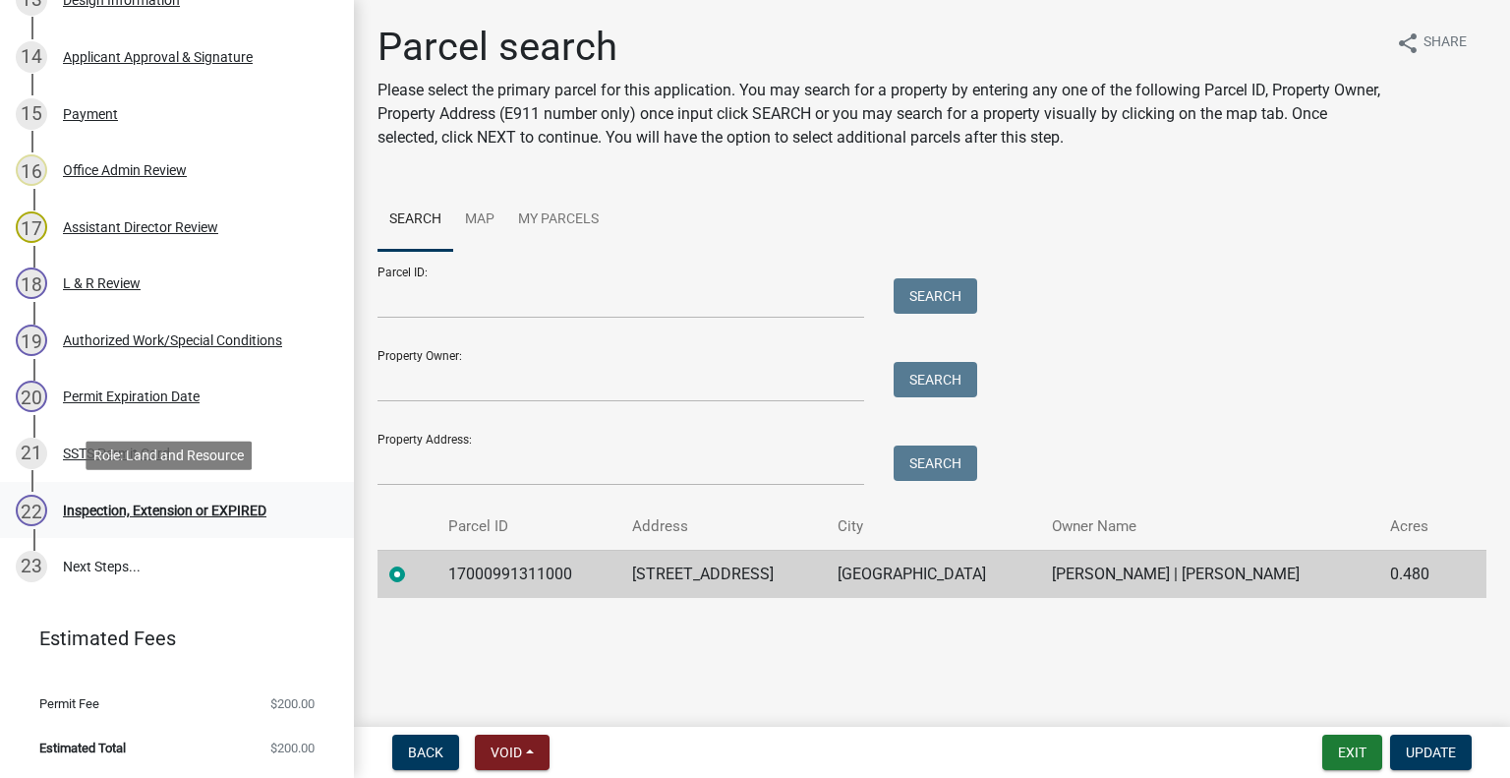
click at [193, 509] on div "Inspection, Extension or EXPIRED" at bounding box center [165, 510] width 204 height 14
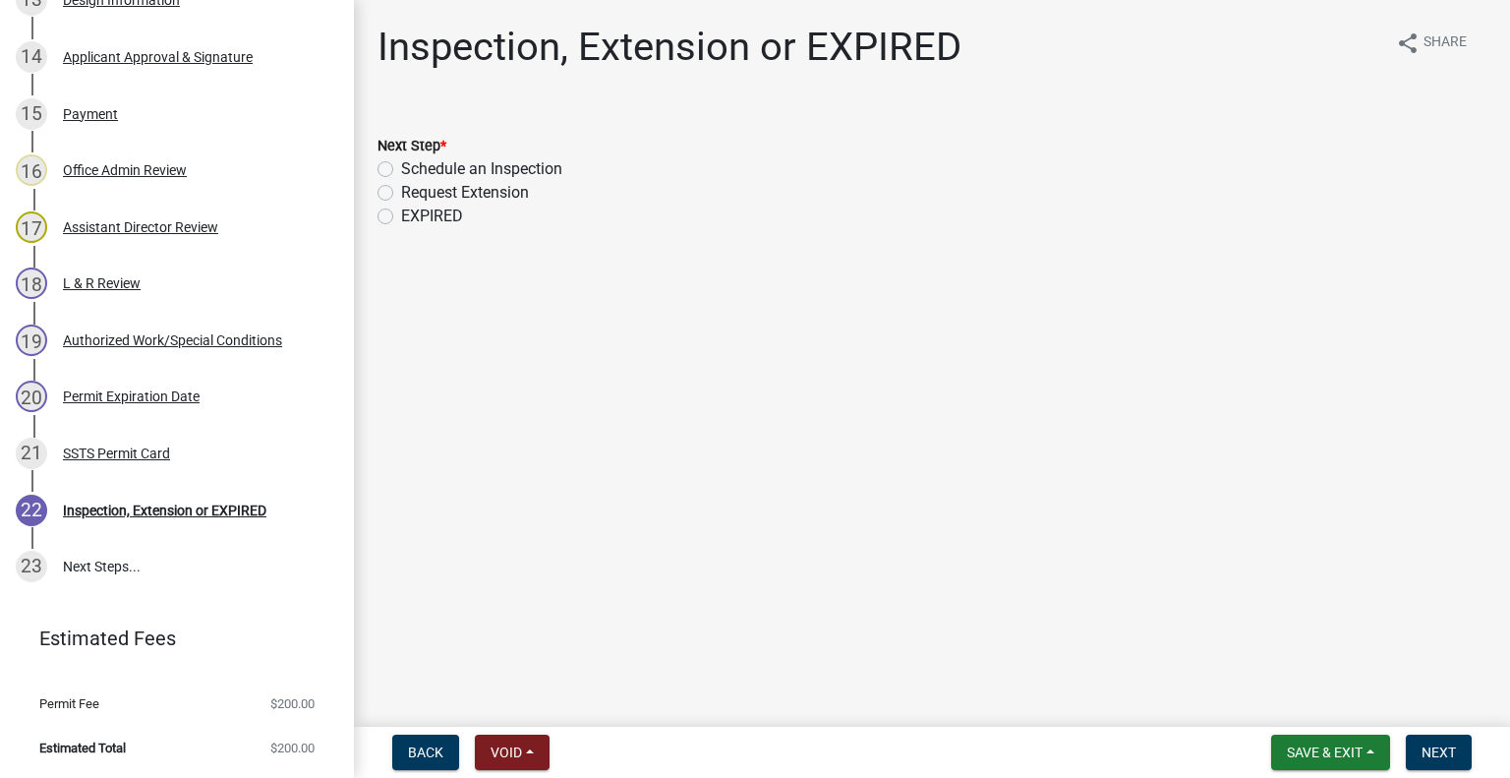
click at [522, 163] on label "Schedule an Inspection" at bounding box center [481, 169] width 161 height 24
click at [414, 163] on input "Schedule an Inspection" at bounding box center [407, 163] width 13 height 13
radio input "true"
click at [1436, 742] on button "Next" at bounding box center [1439, 752] width 66 height 35
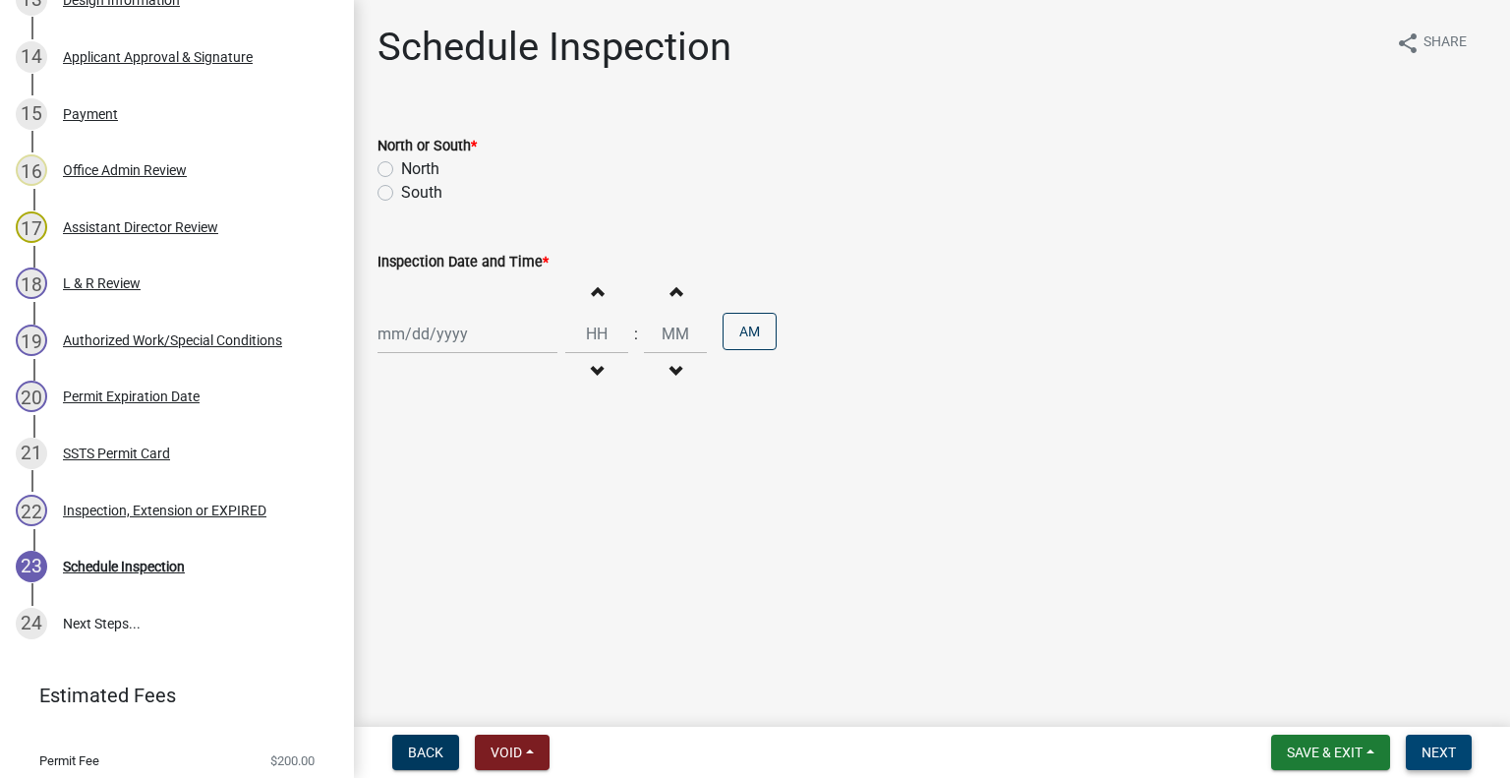
scroll to position [1172, 0]
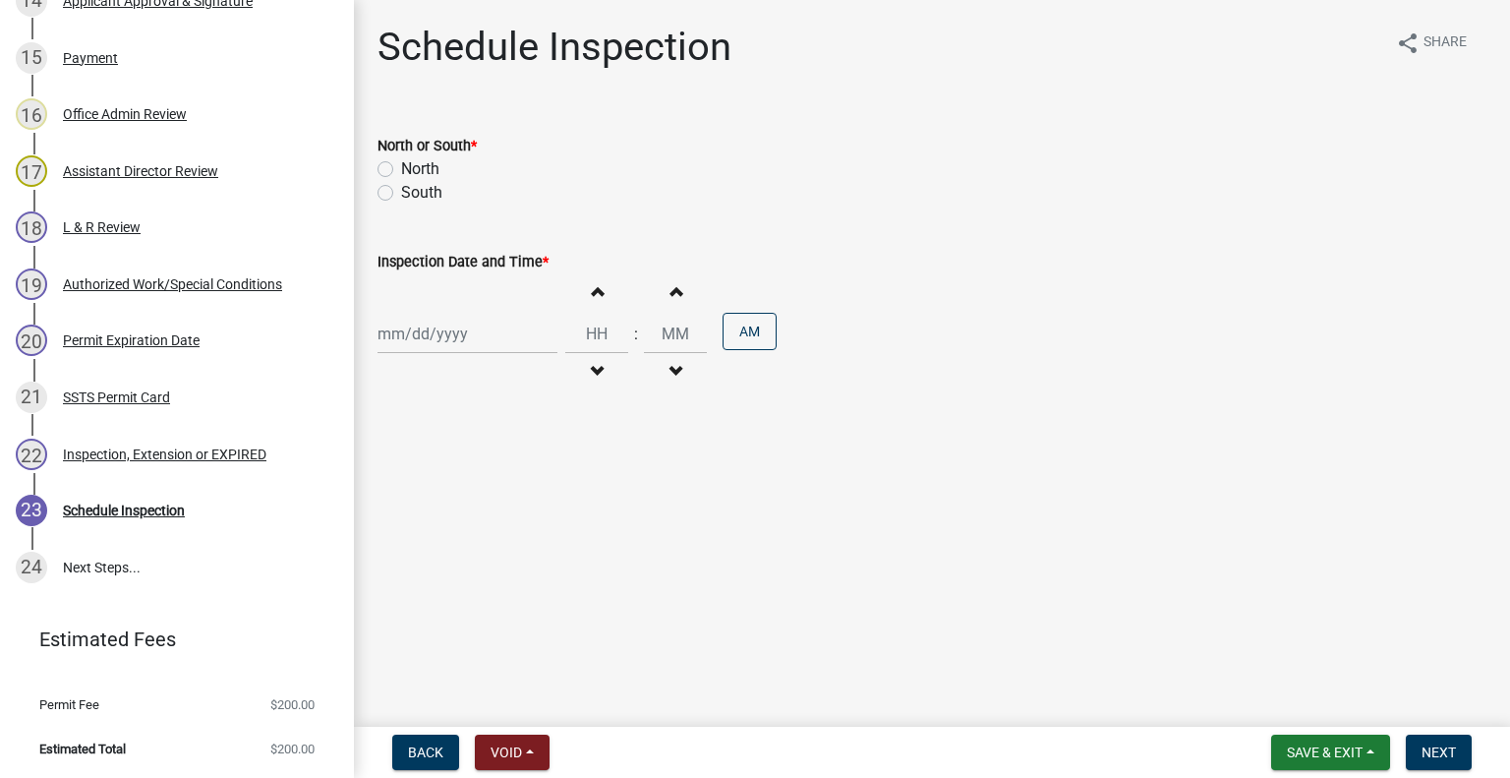
click at [430, 201] on label "South" at bounding box center [421, 193] width 41 height 24
click at [414, 194] on input "South" at bounding box center [407, 187] width 13 height 13
radio input "true"
click at [453, 338] on div at bounding box center [468, 334] width 180 height 40
select select "10"
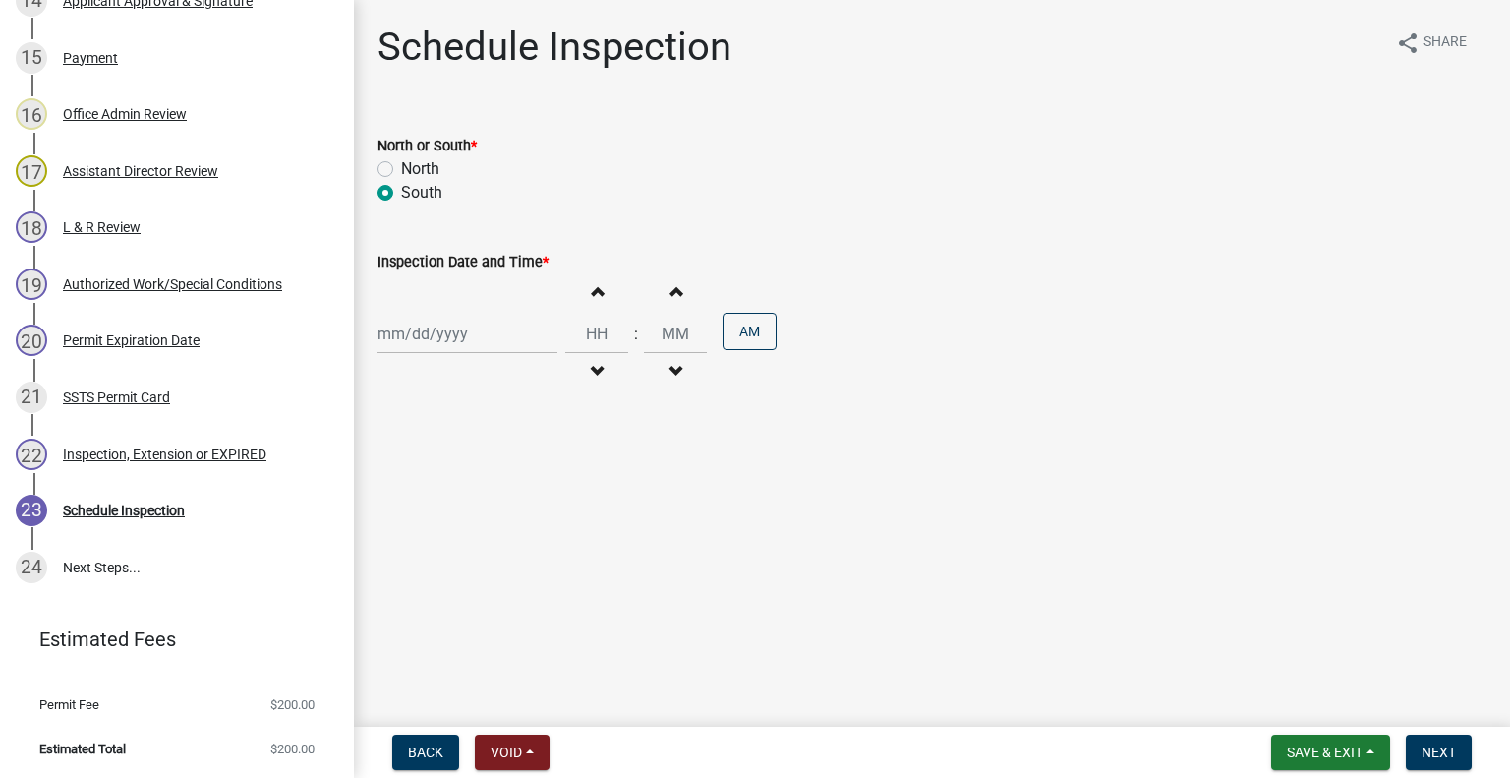
select select "2025"
click at [417, 173] on label "North" at bounding box center [420, 169] width 38 height 24
click at [414, 170] on input "North" at bounding box center [407, 163] width 13 height 13
radio input "true"
click at [443, 336] on div at bounding box center [468, 334] width 180 height 40
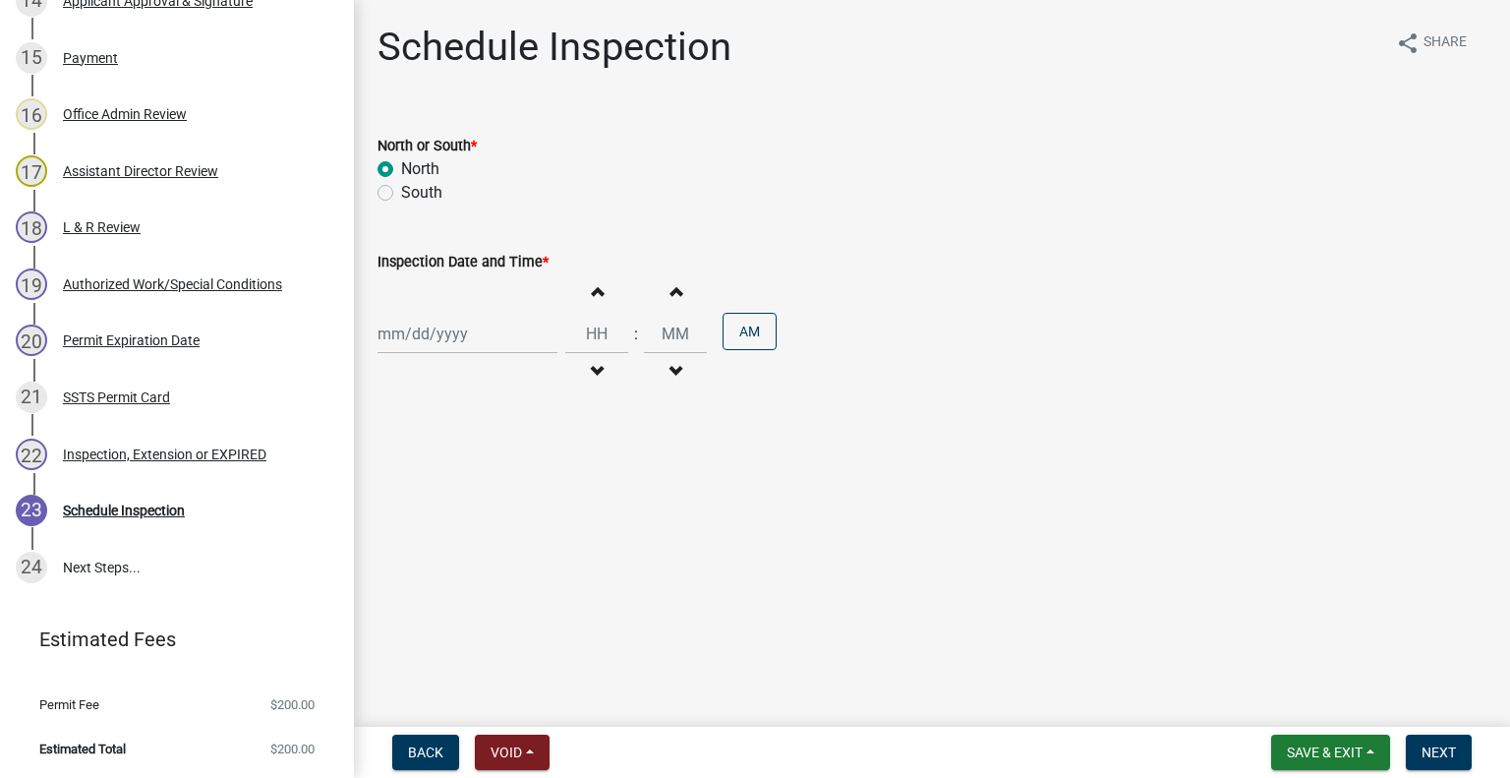
select select "10"
select select "2025"
click at [472, 466] on div "8" at bounding box center [459, 469] width 31 height 31
type input "[DATE]"
click at [586, 360] on button "Decrement hours" at bounding box center [596, 371] width 41 height 35
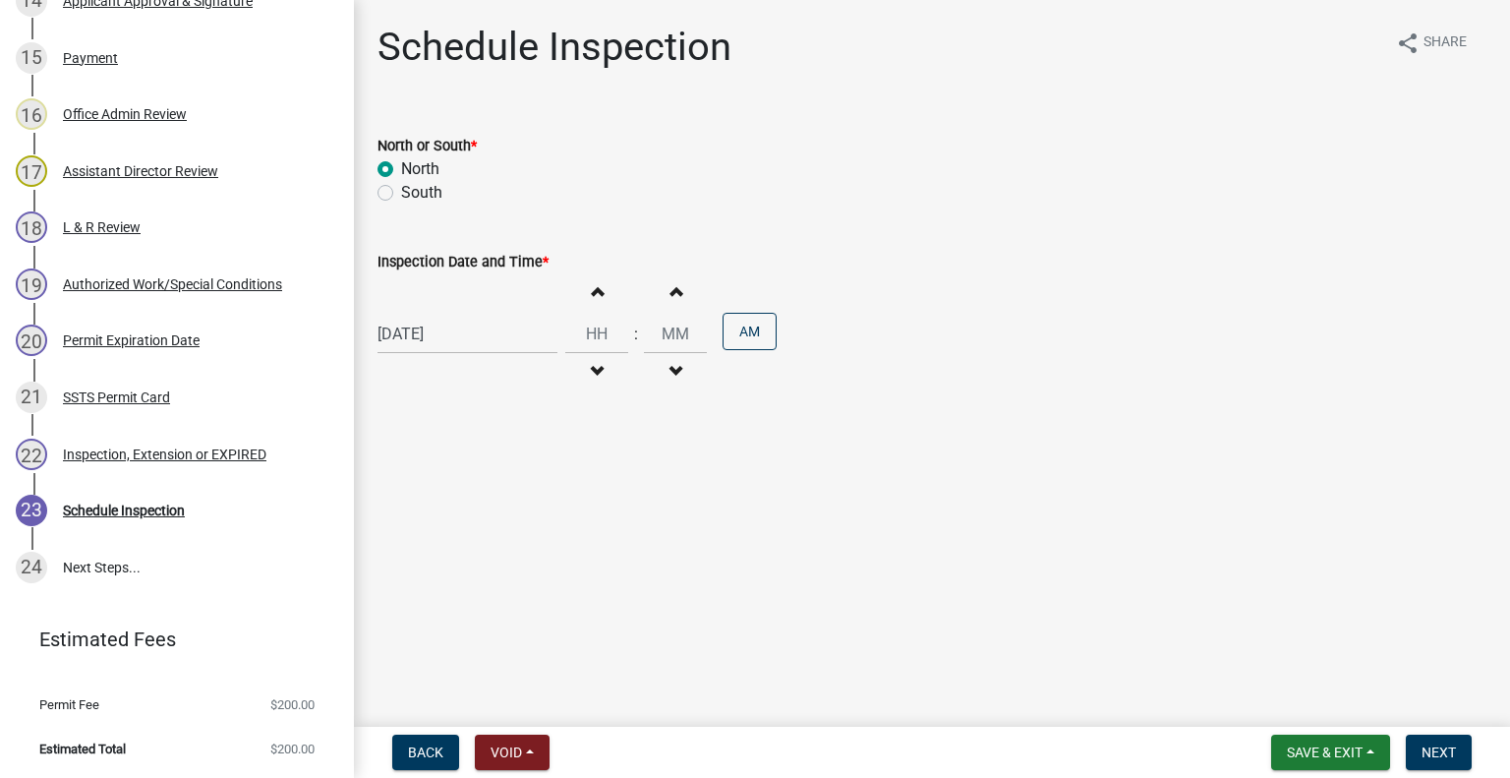
type input "11"
type input "00"
click at [594, 306] on button "Increment hours" at bounding box center [596, 290] width 41 height 35
drag, startPoint x: 594, startPoint y: 294, endPoint x: 763, endPoint y: 364, distance: 183.0
click at [595, 299] on button "Increment hours" at bounding box center [596, 290] width 41 height 35
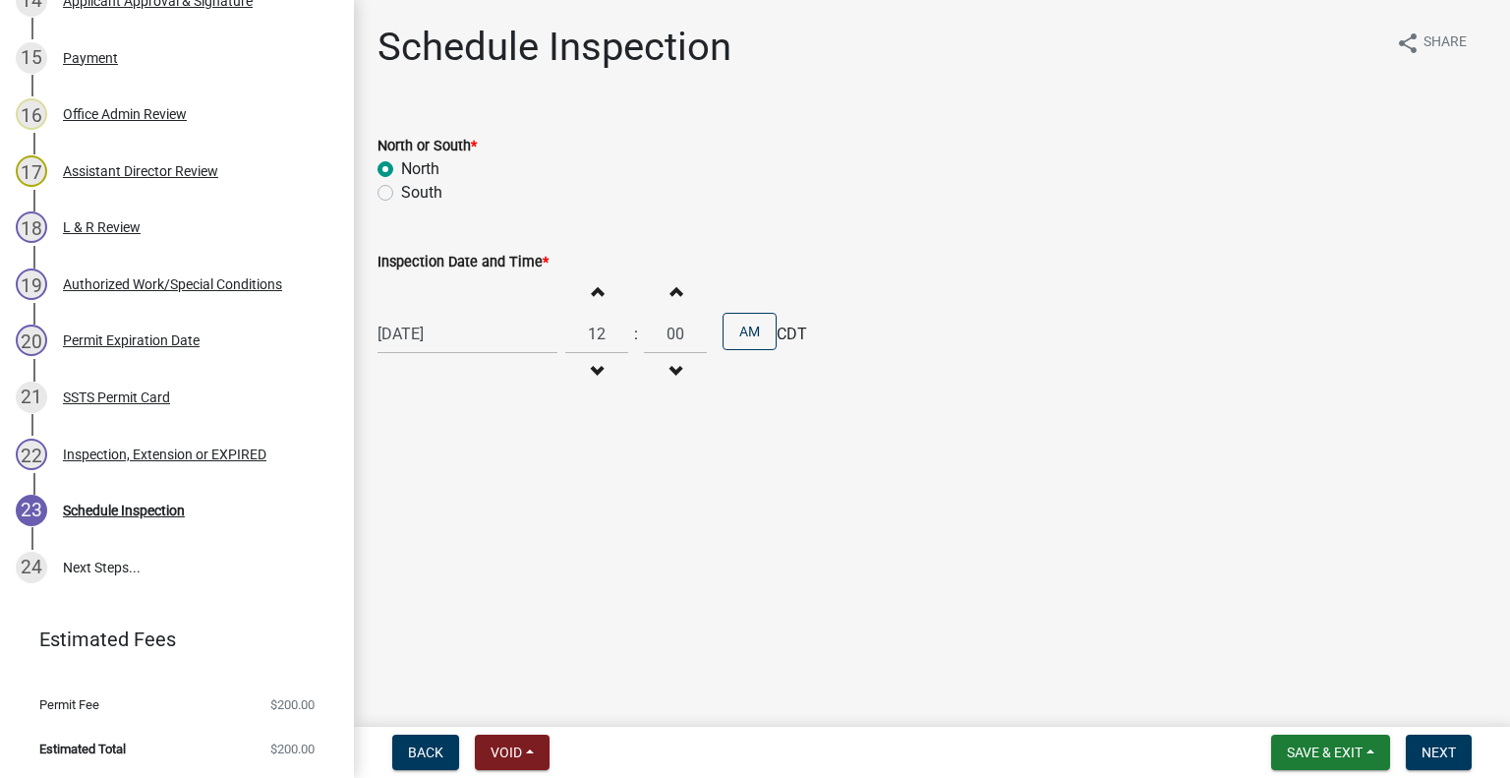
type input "01"
click at [751, 337] on button "AM" at bounding box center [750, 331] width 54 height 37
click at [1470, 754] on button "Next" at bounding box center [1439, 752] width 66 height 35
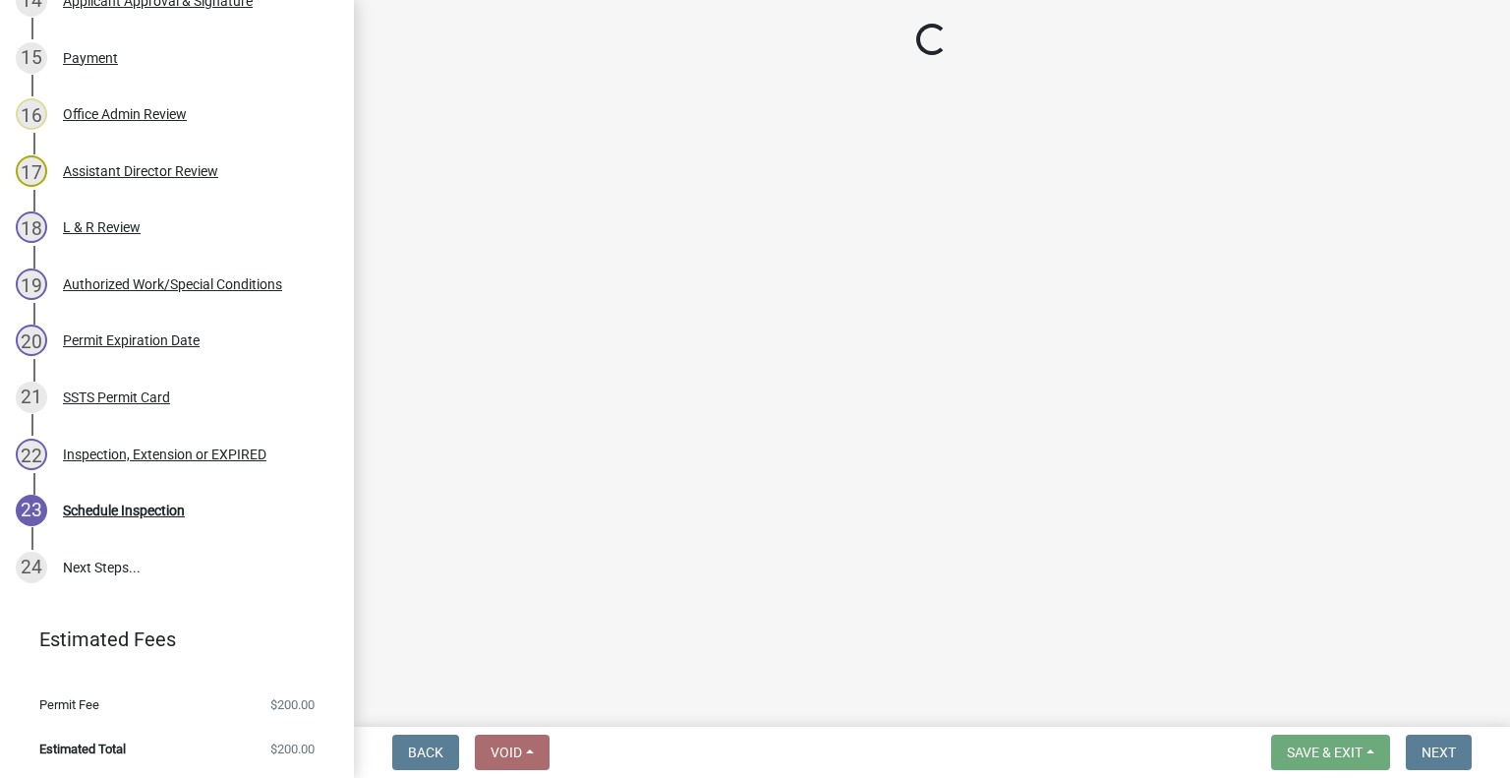
scroll to position [1342, 0]
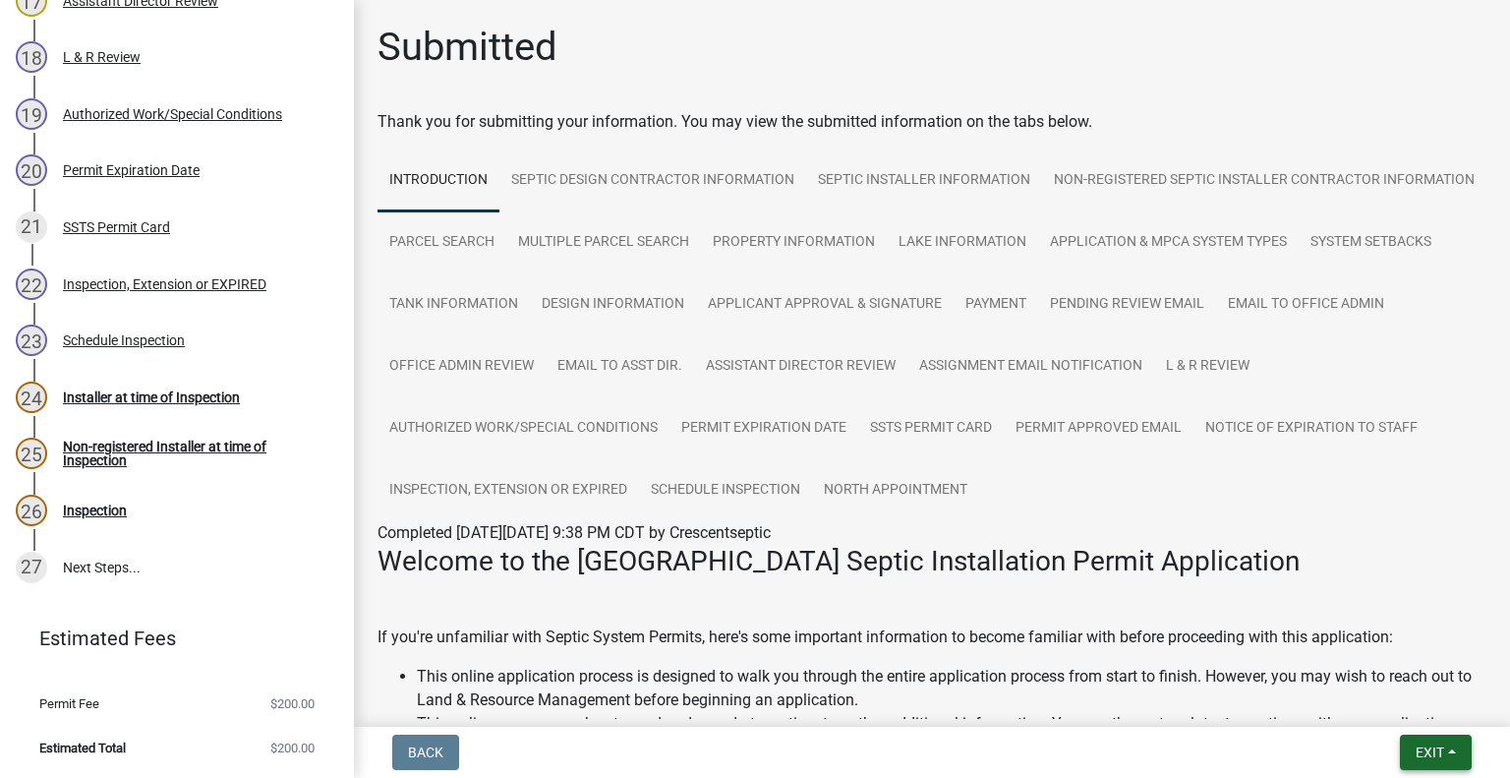
click at [1443, 747] on span "Exit" at bounding box center [1430, 752] width 29 height 16
click at [1412, 711] on button "Save & Exit" at bounding box center [1394, 701] width 157 height 47
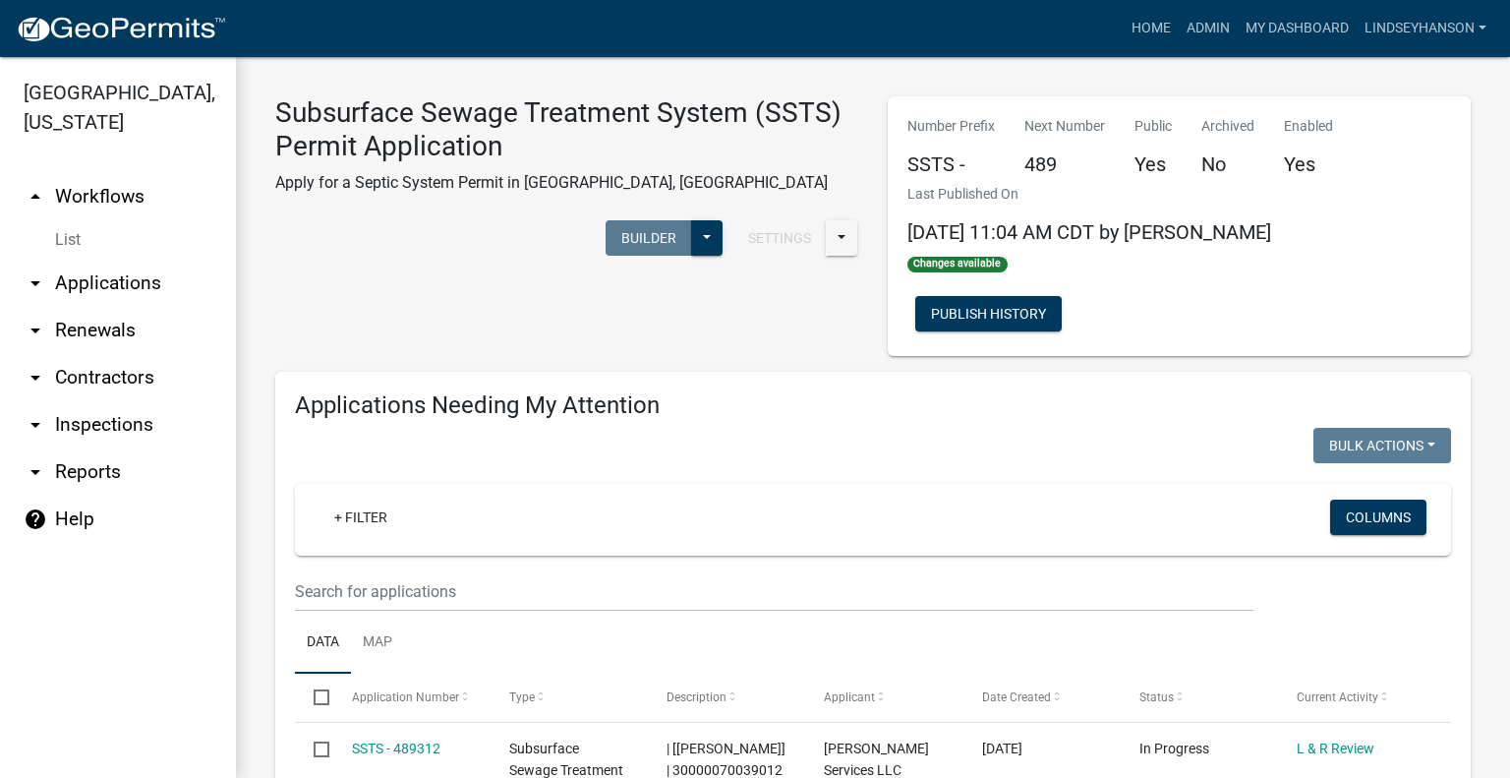
click at [144, 277] on link "arrow_drop_down Applications" at bounding box center [118, 283] width 236 height 47
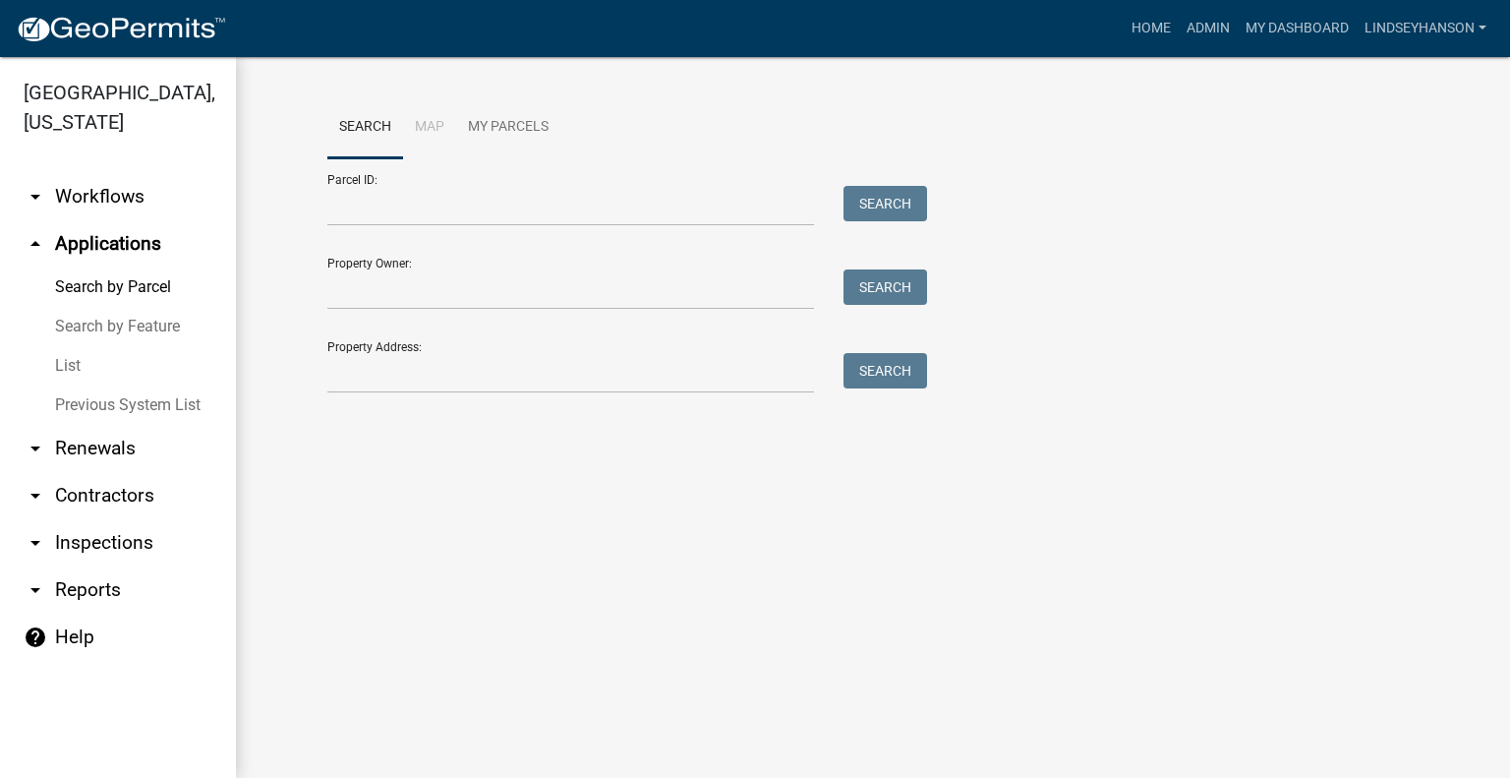
click at [78, 202] on link "arrow_drop_down Workflows" at bounding box center [118, 196] width 236 height 47
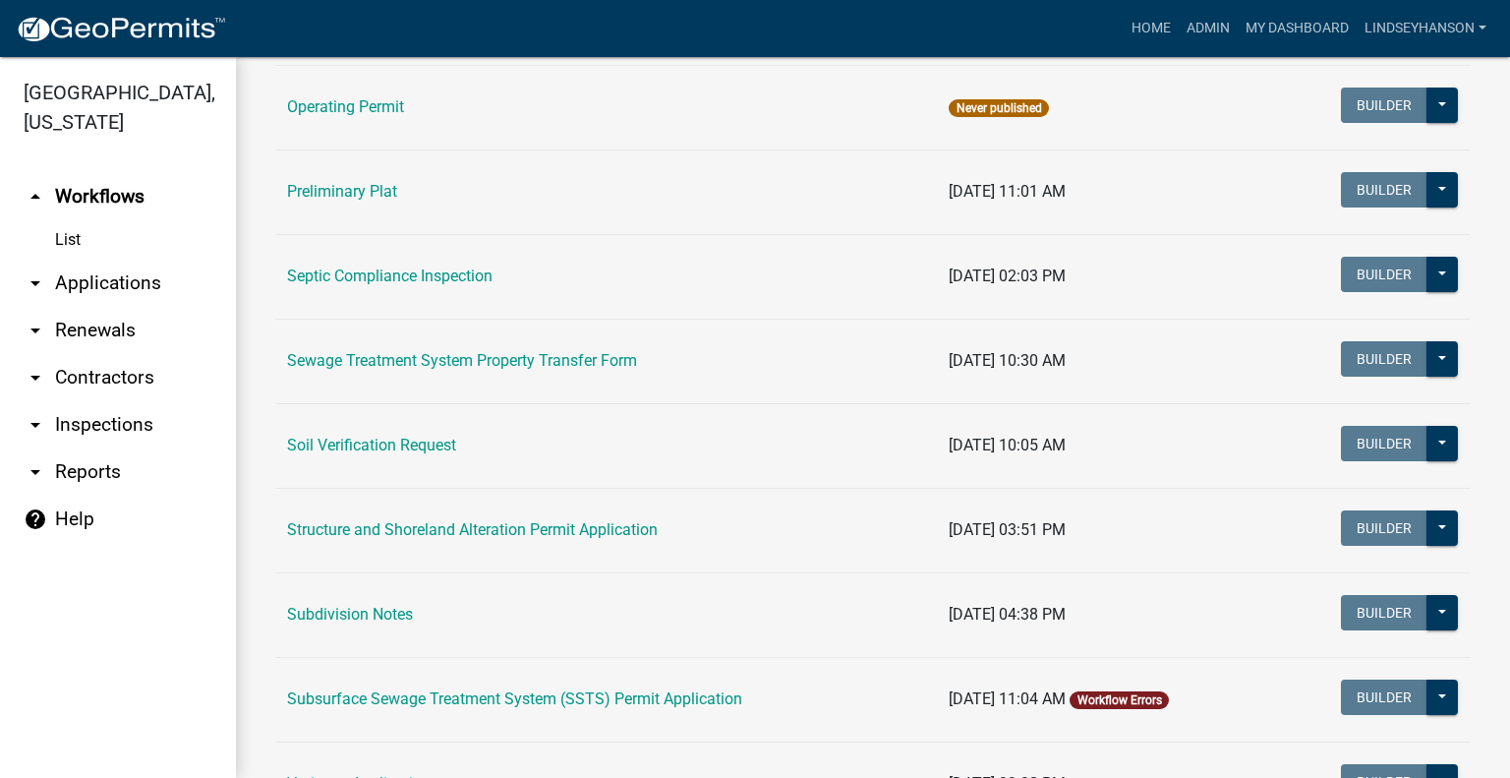
scroll to position [1006, 0]
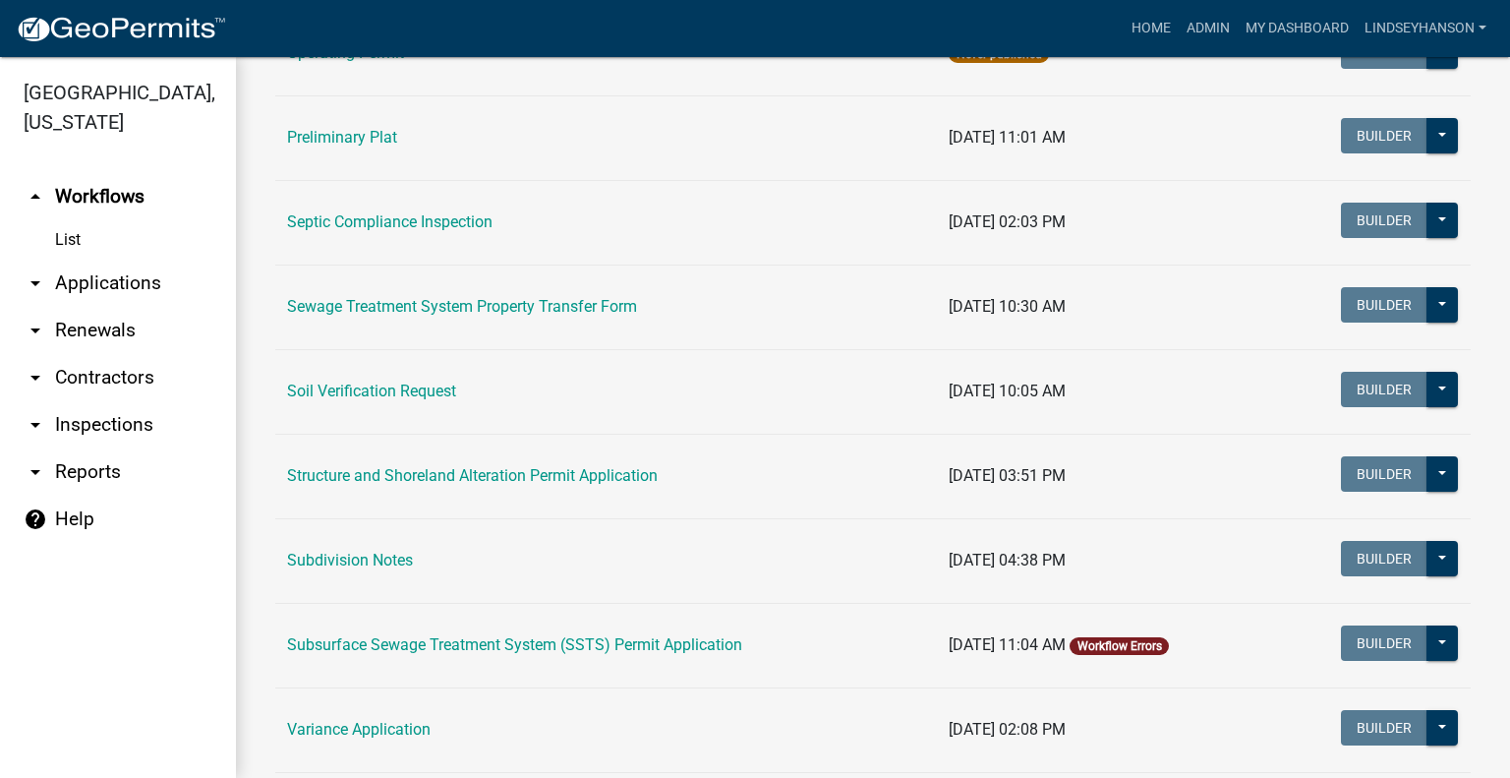
drag, startPoint x: 680, startPoint y: 640, endPoint x: 1209, endPoint y: 628, distance: 528.2
click at [680, 639] on link "Subsurface Sewage Treatment System (SSTS) Permit Application" at bounding box center [514, 644] width 455 height 19
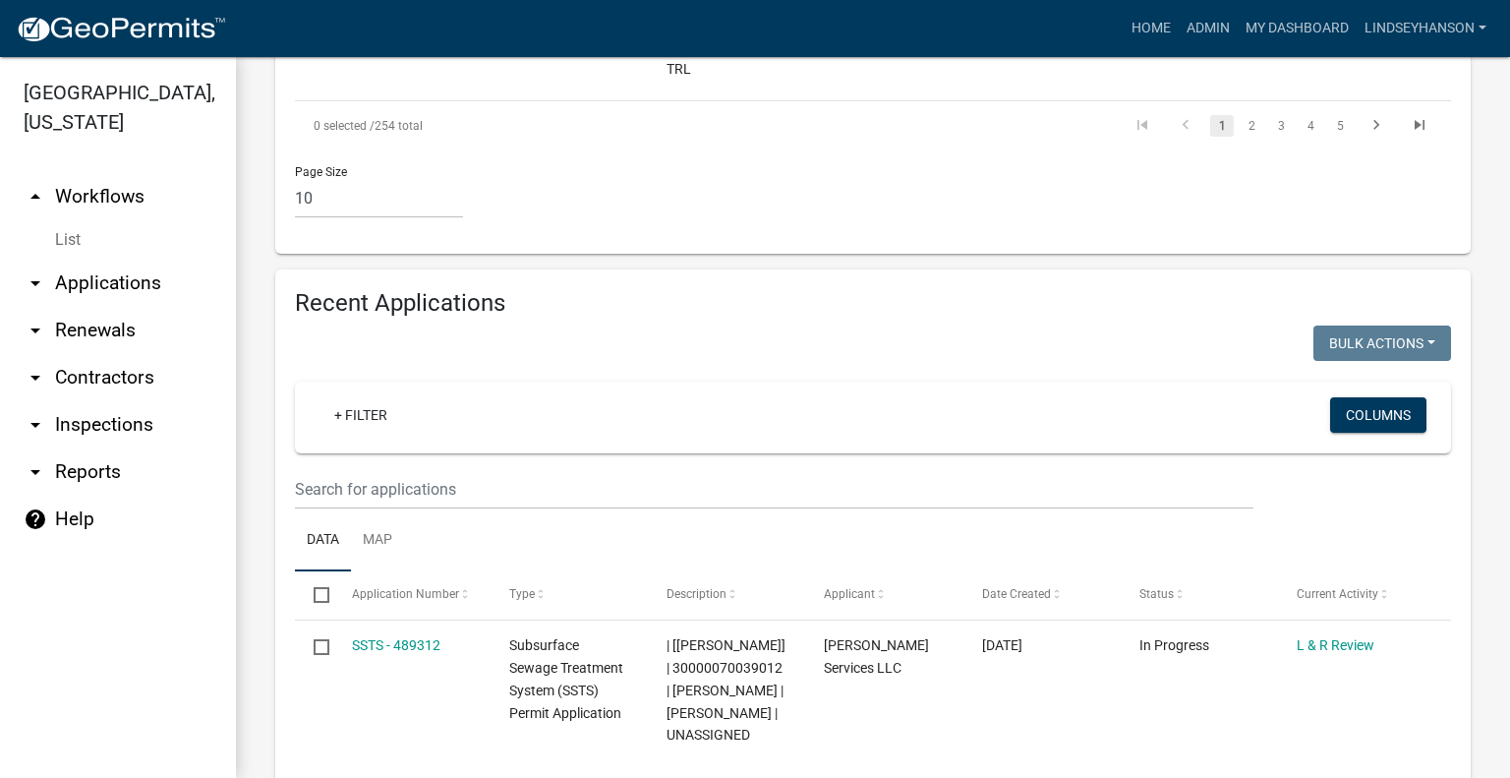
scroll to position [2642, 0]
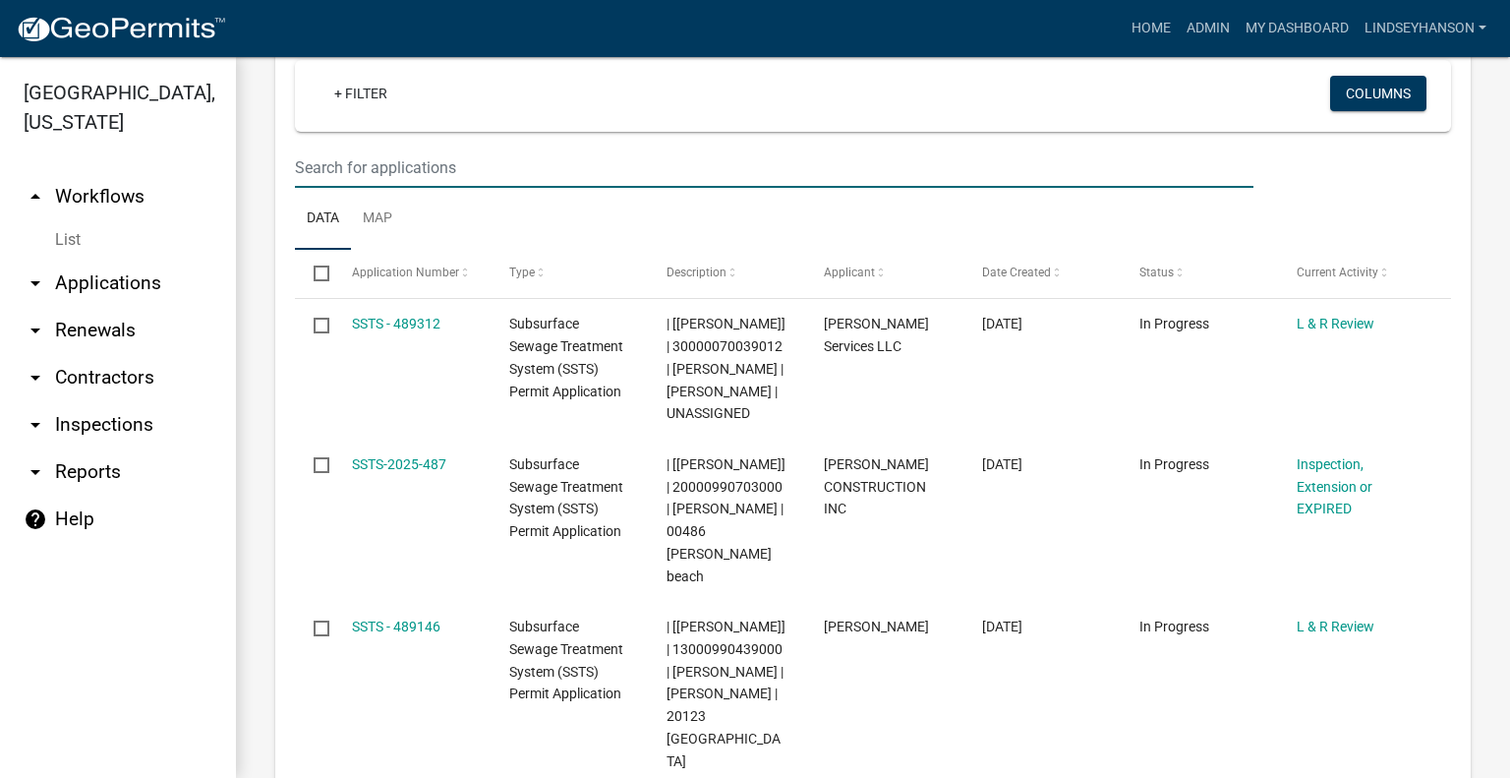
drag, startPoint x: 898, startPoint y: 93, endPoint x: 920, endPoint y: 89, distance: 23.0
click at [898, 148] on input "text" at bounding box center [774, 168] width 959 height 40
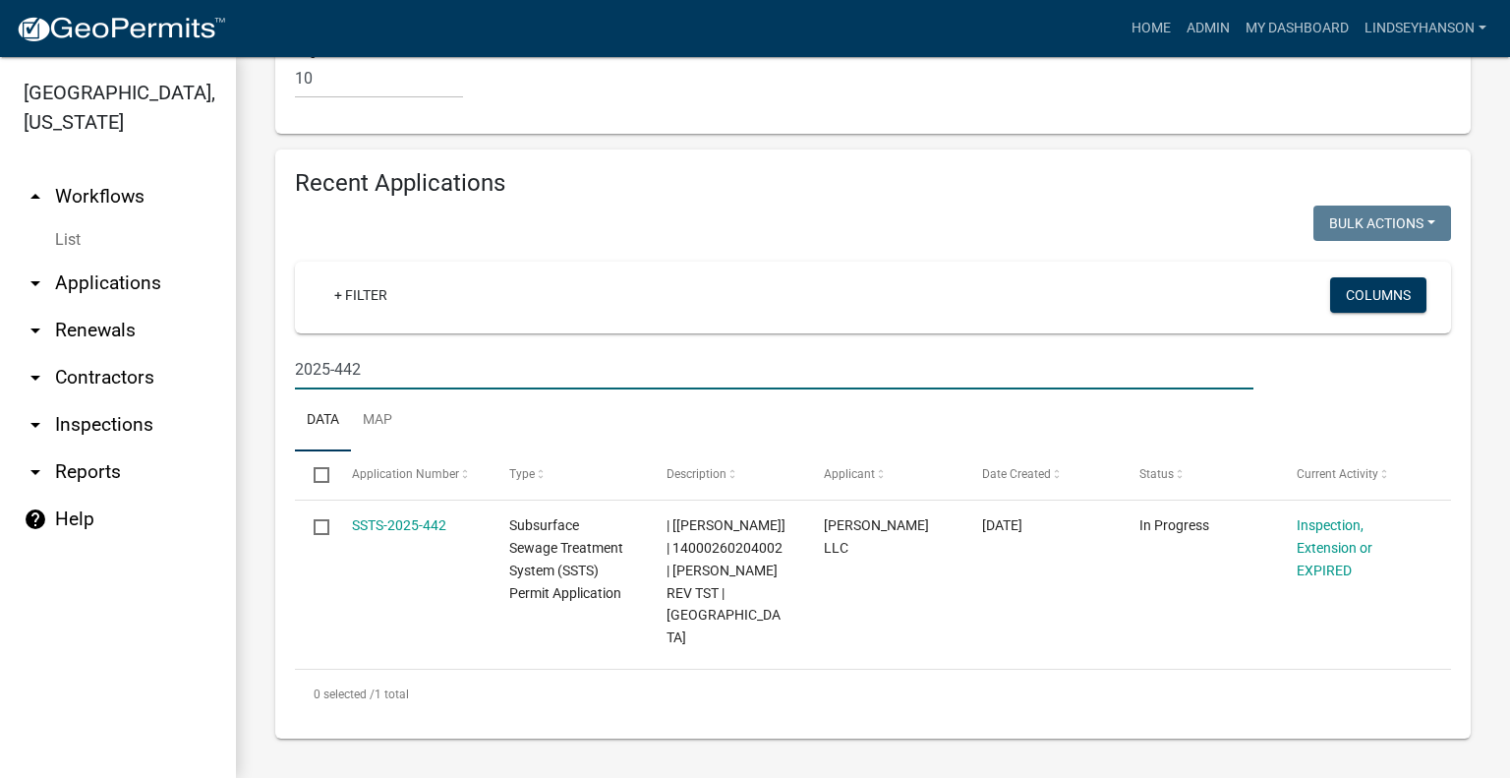
scroll to position [2332, 0]
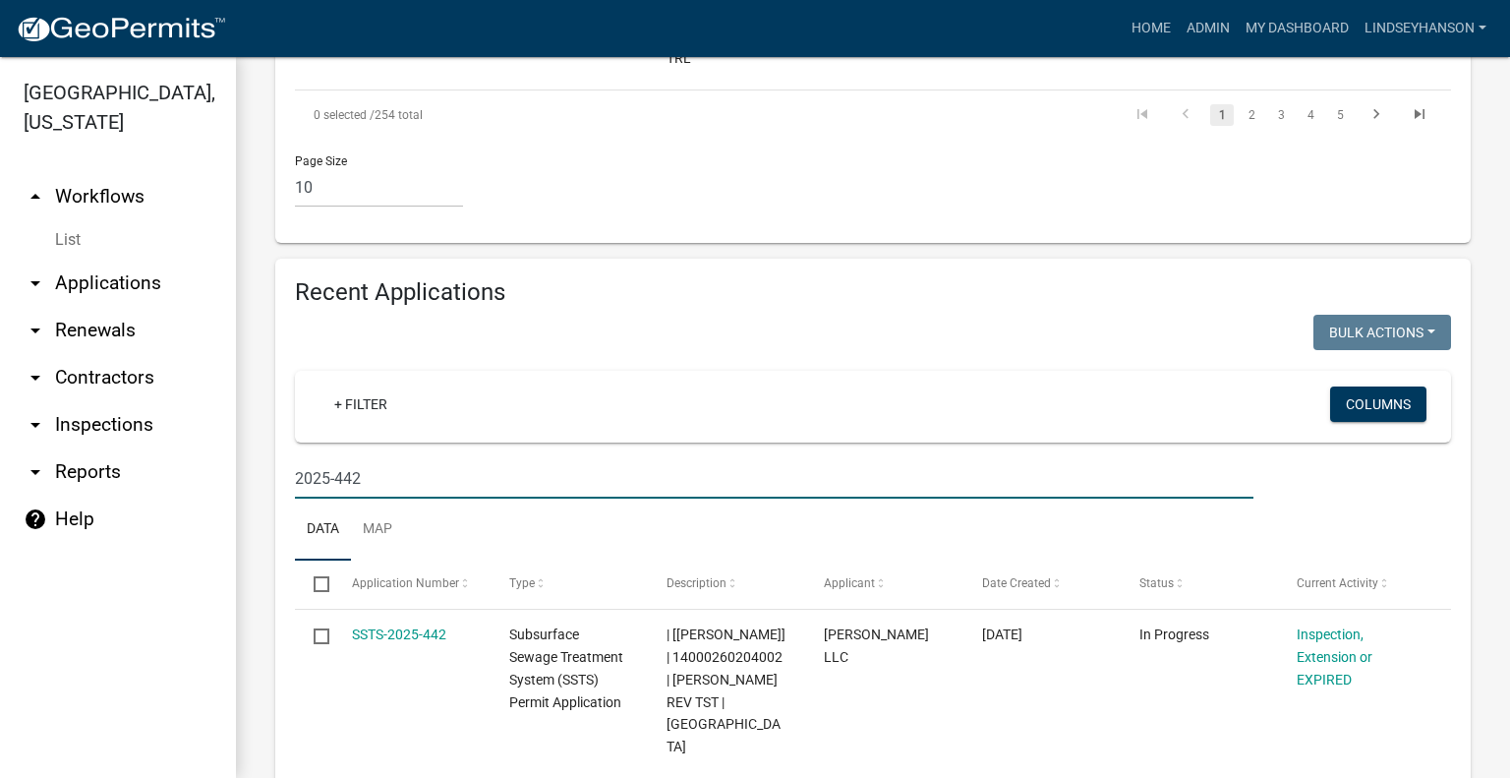
type input "2025-442"
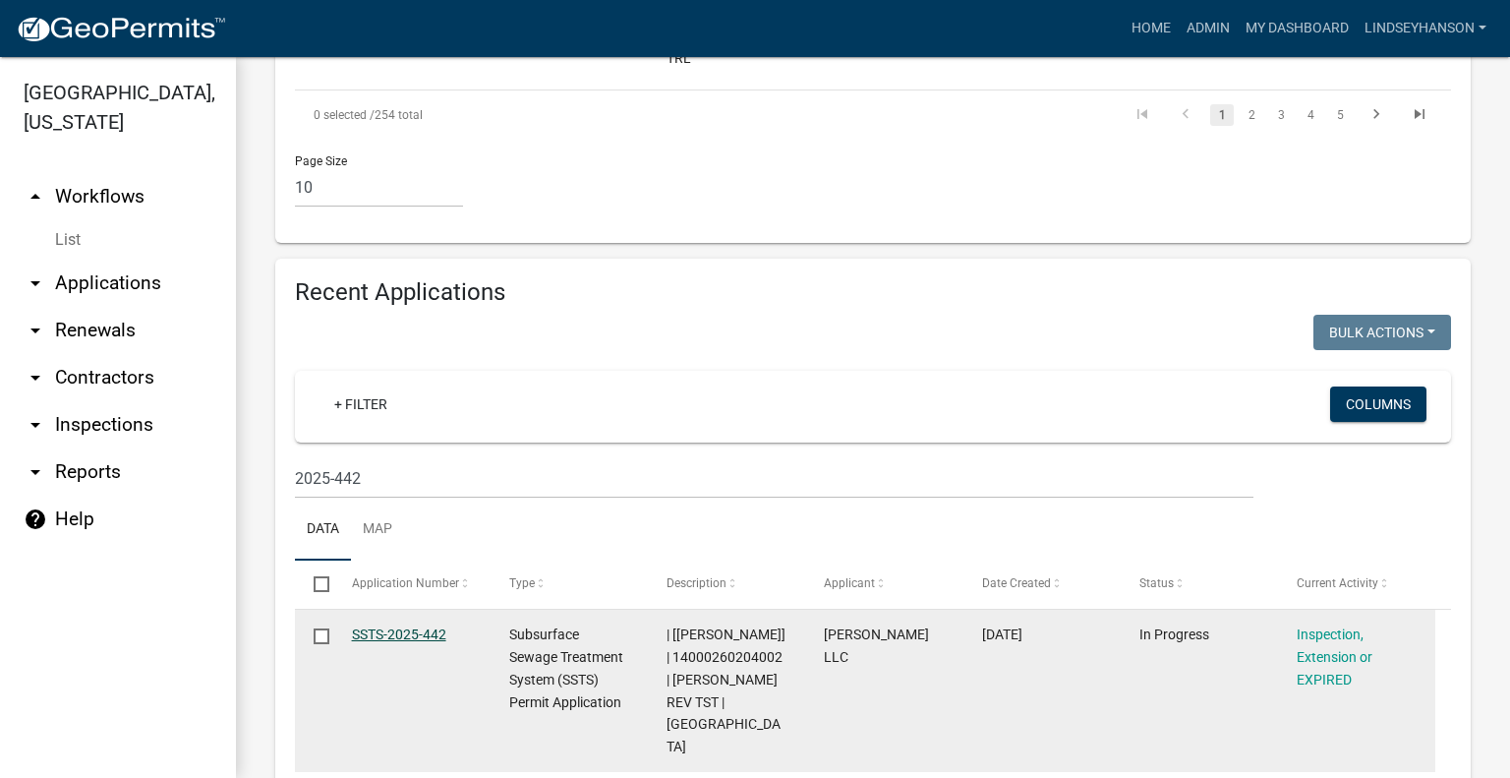
click at [375, 626] on link "SSTS-2025-442" at bounding box center [399, 634] width 94 height 16
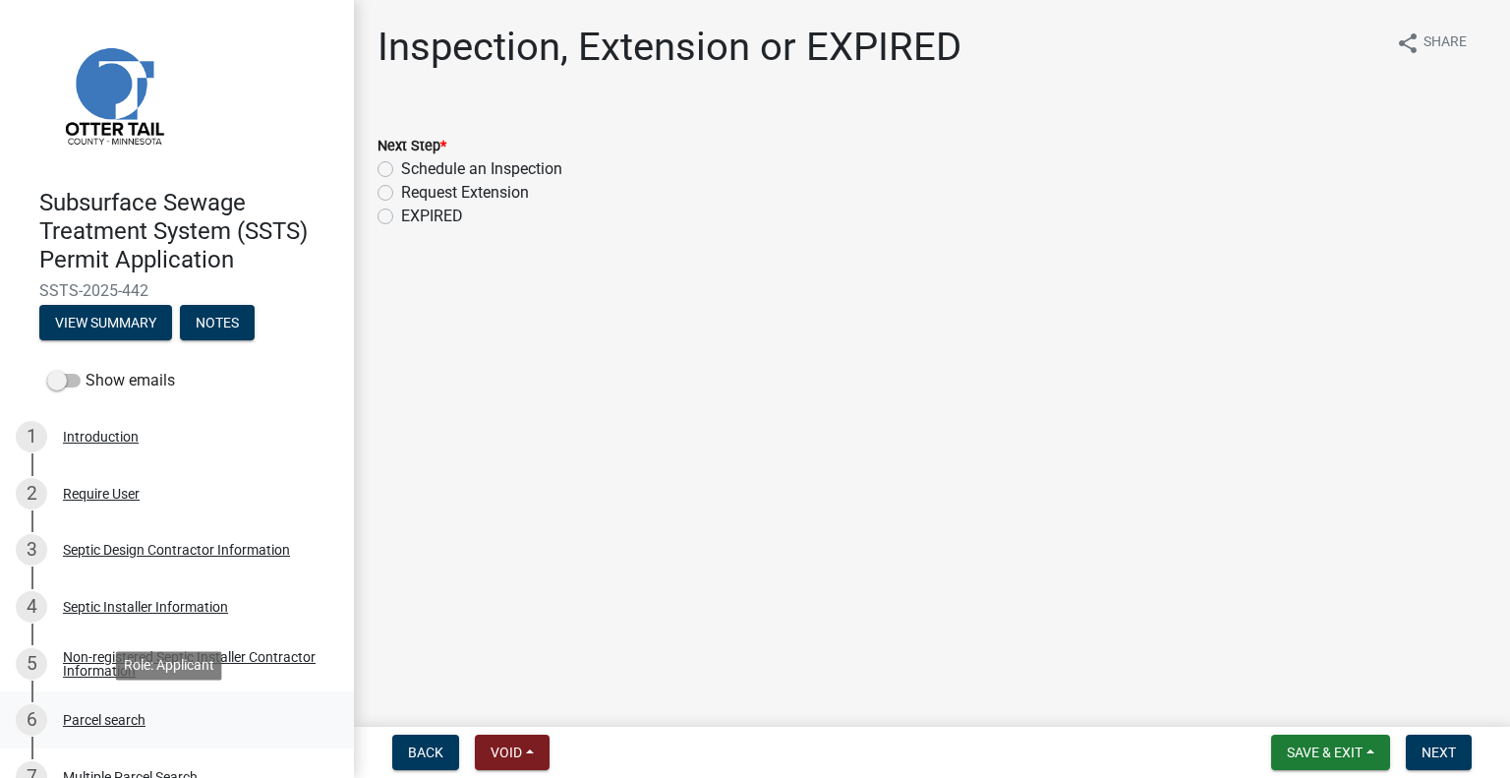
click at [114, 706] on div "6 Parcel search" at bounding box center [169, 719] width 307 height 31
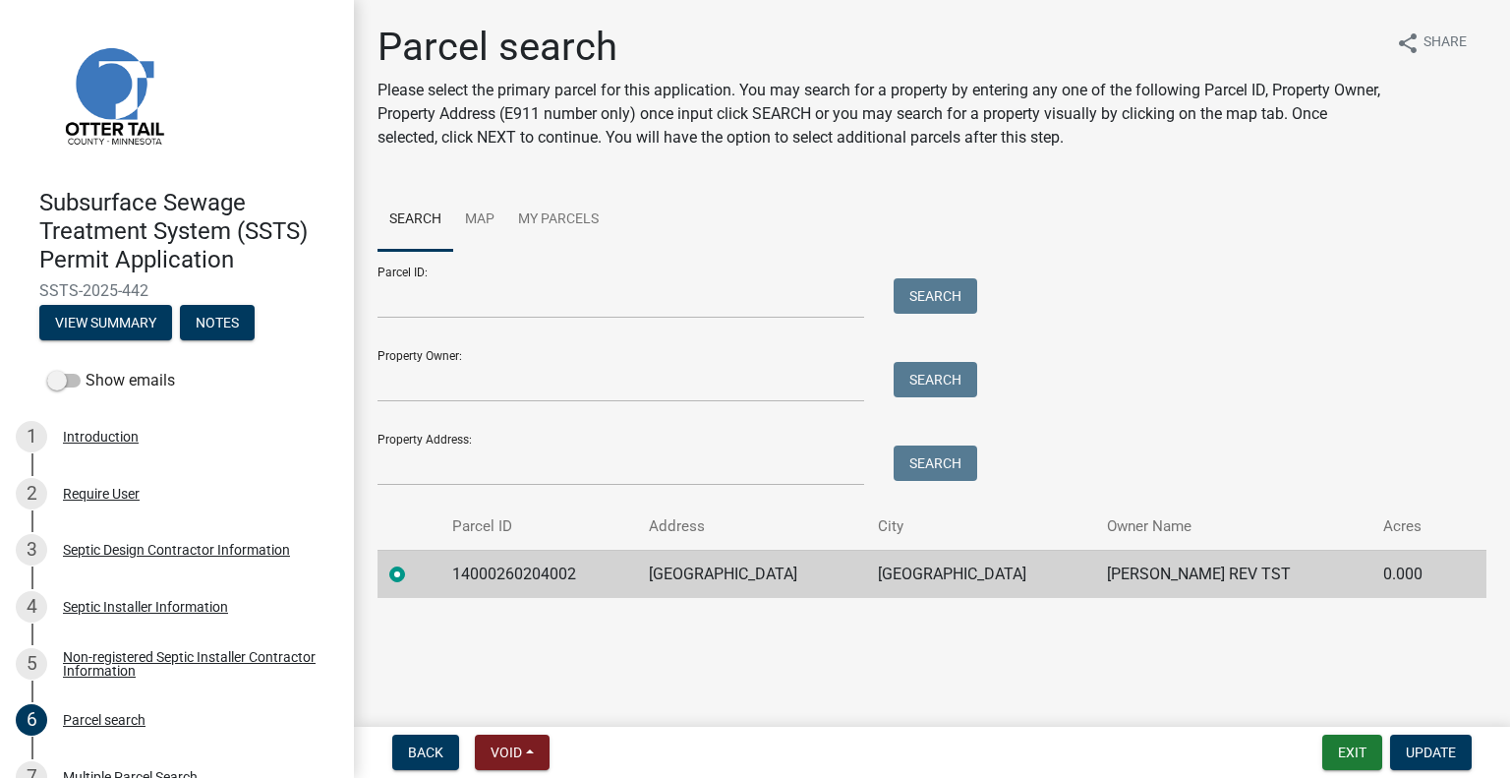
click at [503, 567] on td "14000260204002" at bounding box center [539, 574] width 197 height 48
copy td "14000260204002"
click at [712, 575] on td "38622 EGRET RD" at bounding box center [751, 574] width 229 height 48
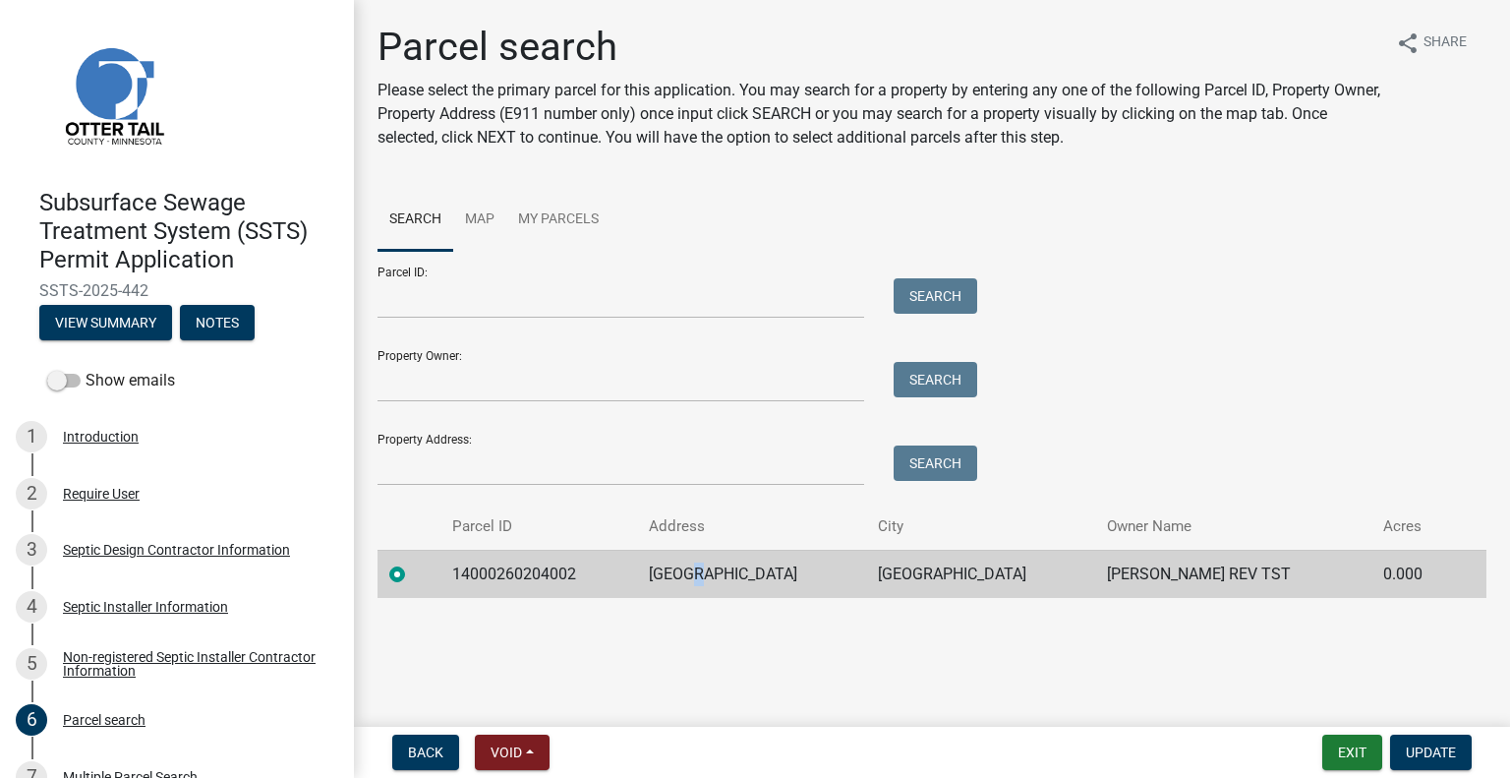
click at [715, 564] on td "38622 EGRET RD" at bounding box center [751, 574] width 229 height 48
click at [715, 563] on td "38622 EGRET RD" at bounding box center [751, 574] width 229 height 48
click at [704, 585] on td "38622 EGRET RD" at bounding box center [751, 574] width 229 height 48
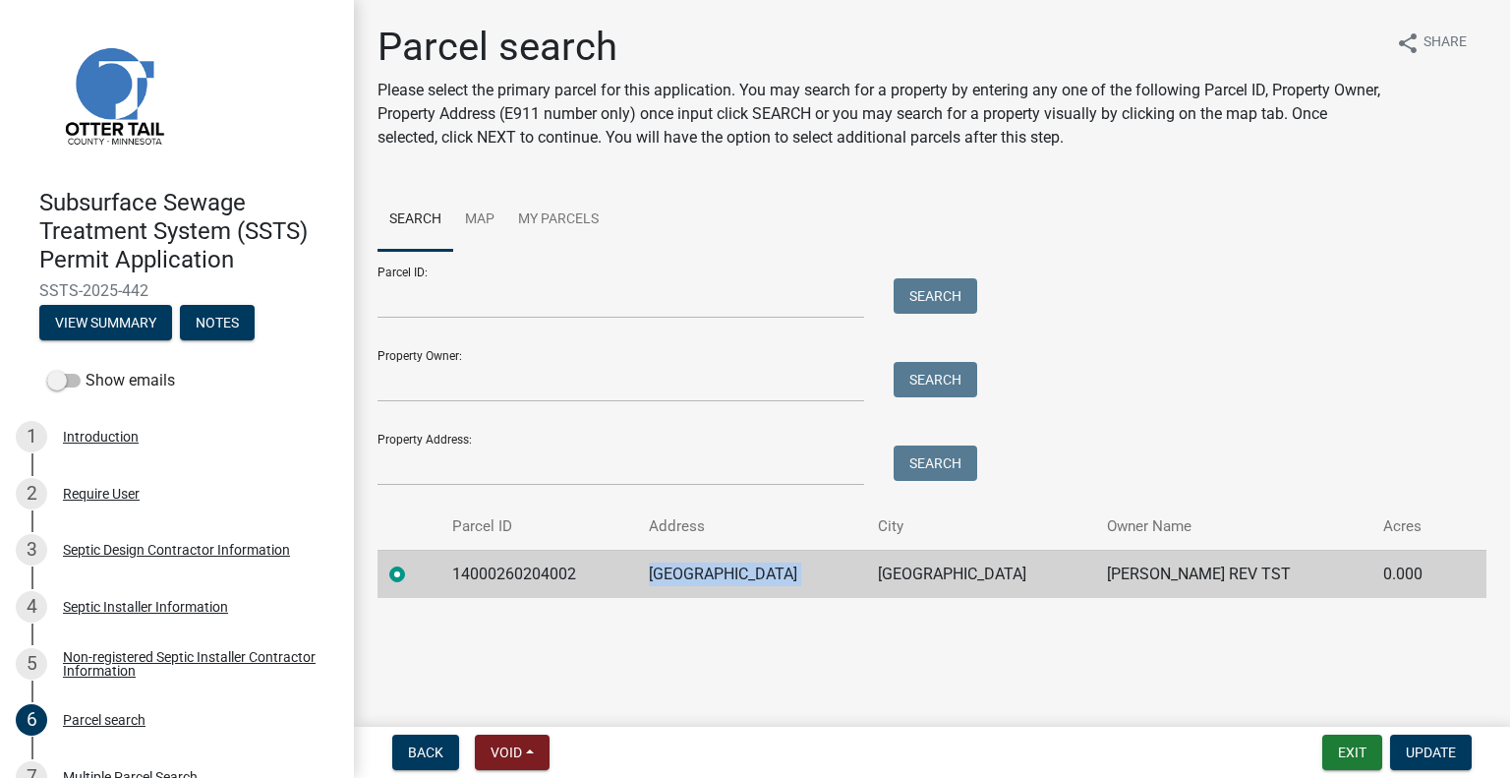
click at [704, 585] on td "38622 EGRET RD" at bounding box center [751, 574] width 229 height 48
copy td "38622 EGRET RD"
click at [901, 558] on td "RICHVILLE" at bounding box center [980, 574] width 229 height 48
click at [897, 570] on td "RICHVILLE" at bounding box center [980, 574] width 229 height 48
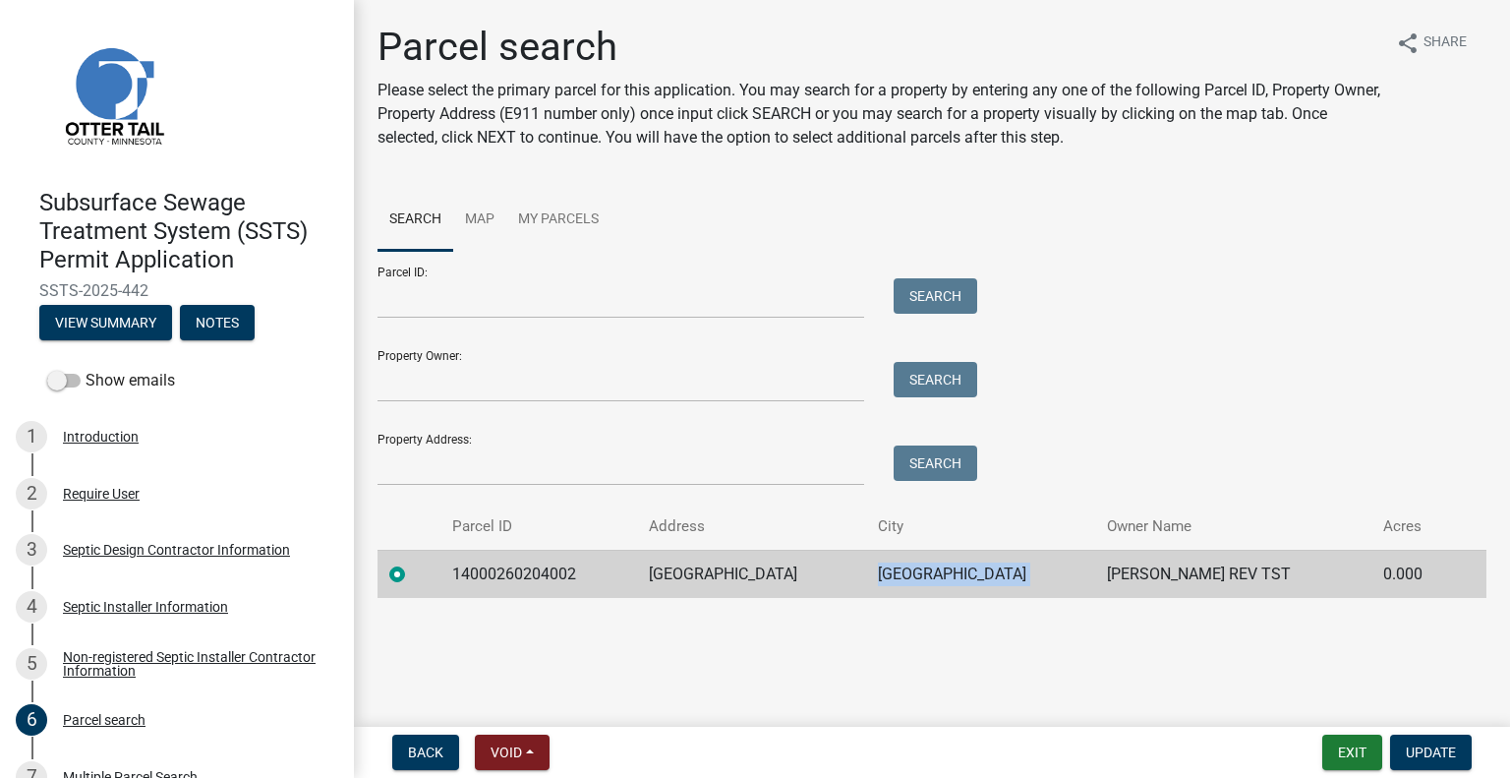
click at [897, 570] on td "RICHVILLE" at bounding box center [980, 574] width 229 height 48
copy td "RICHVILLE"
click at [1097, 564] on td "KATHLEEN A TILBURY REV TST" at bounding box center [1233, 574] width 276 height 48
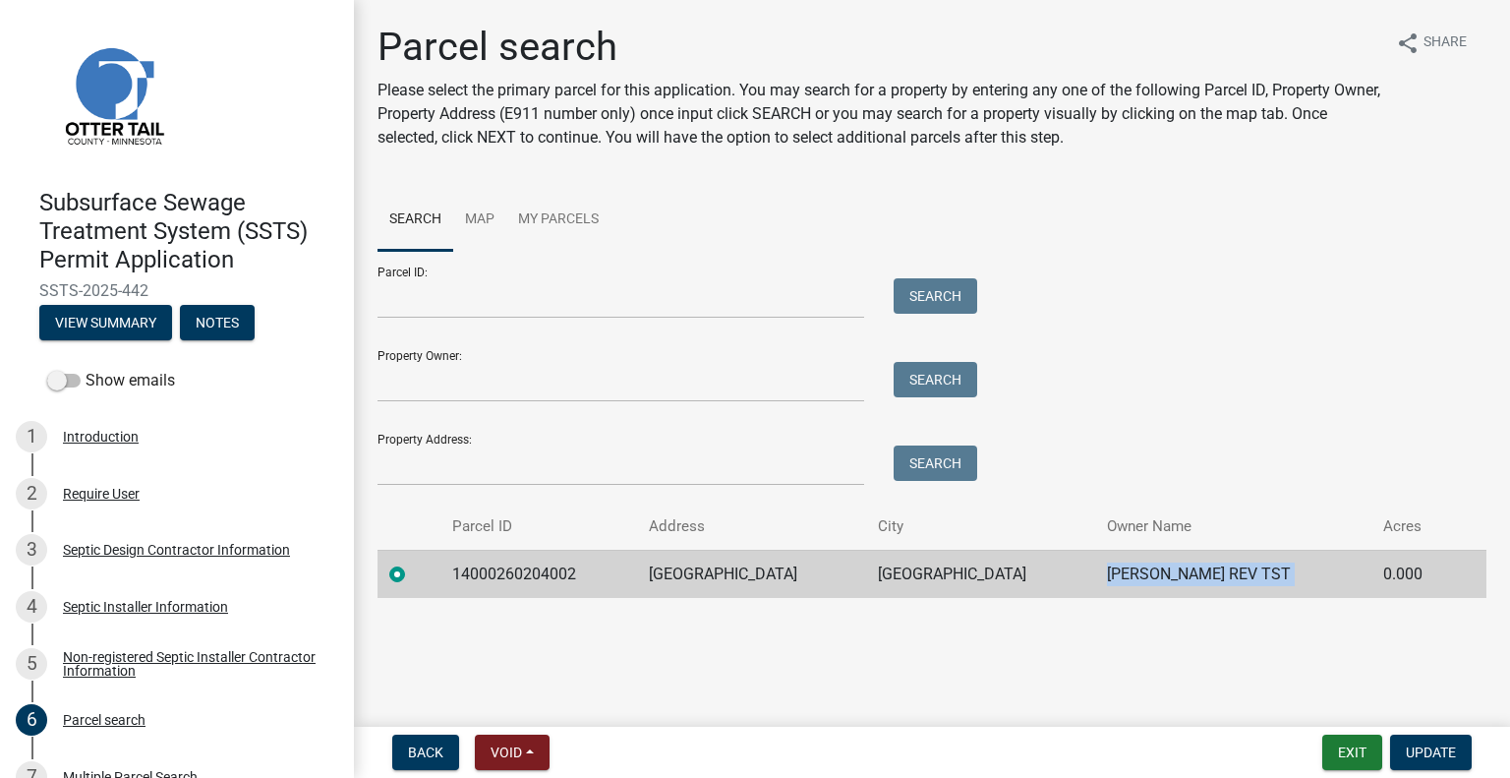
copy td "KATHLEEN A TILBURY REV TST"
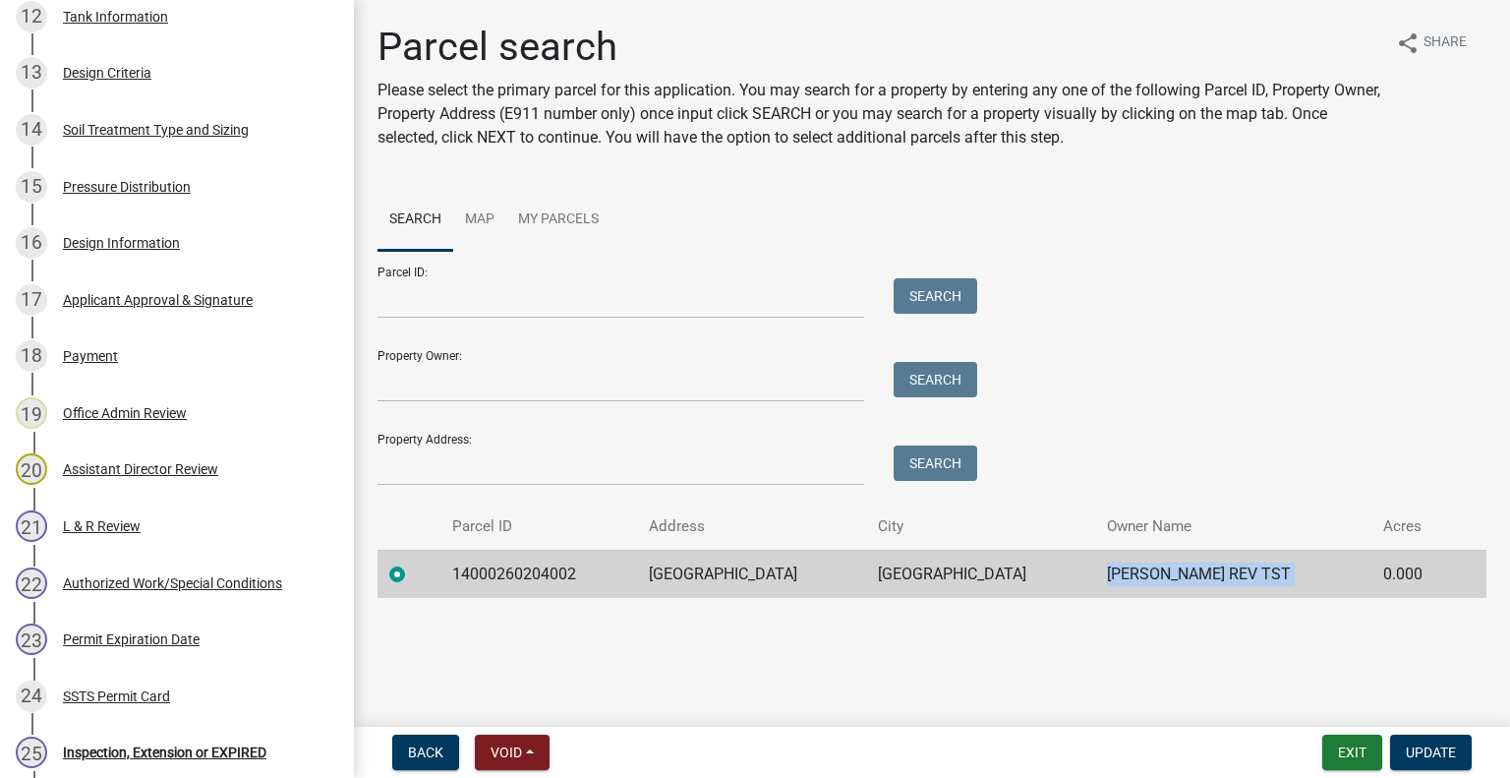
scroll to position [1286, 0]
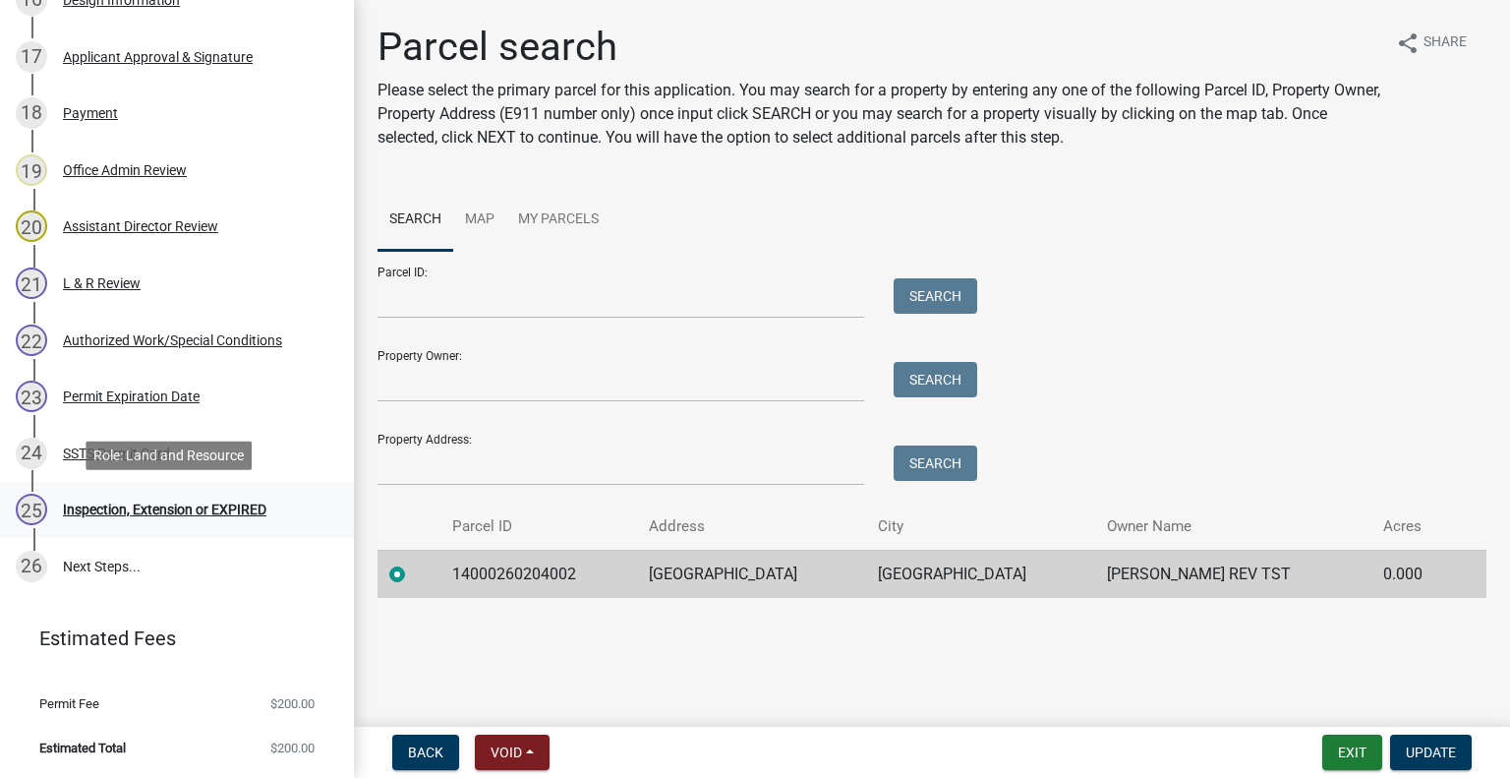
click at [238, 495] on div "25 Inspection, Extension or EXPIRED" at bounding box center [169, 509] width 307 height 31
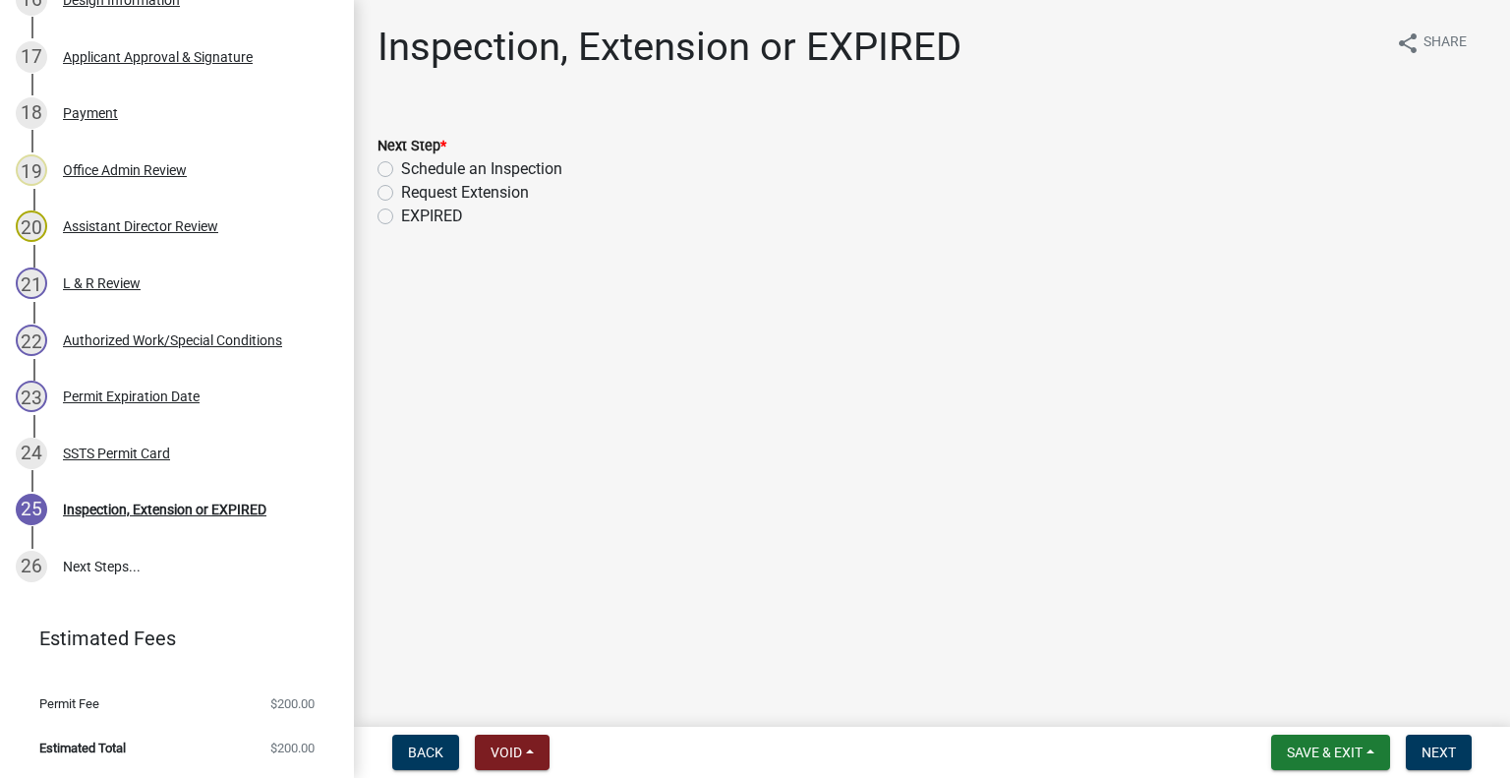
click at [480, 161] on label "Schedule an Inspection" at bounding box center [481, 169] width 161 height 24
click at [414, 161] on input "Schedule an Inspection" at bounding box center [407, 163] width 13 height 13
radio input "true"
click at [1424, 744] on span "Next" at bounding box center [1439, 752] width 34 height 16
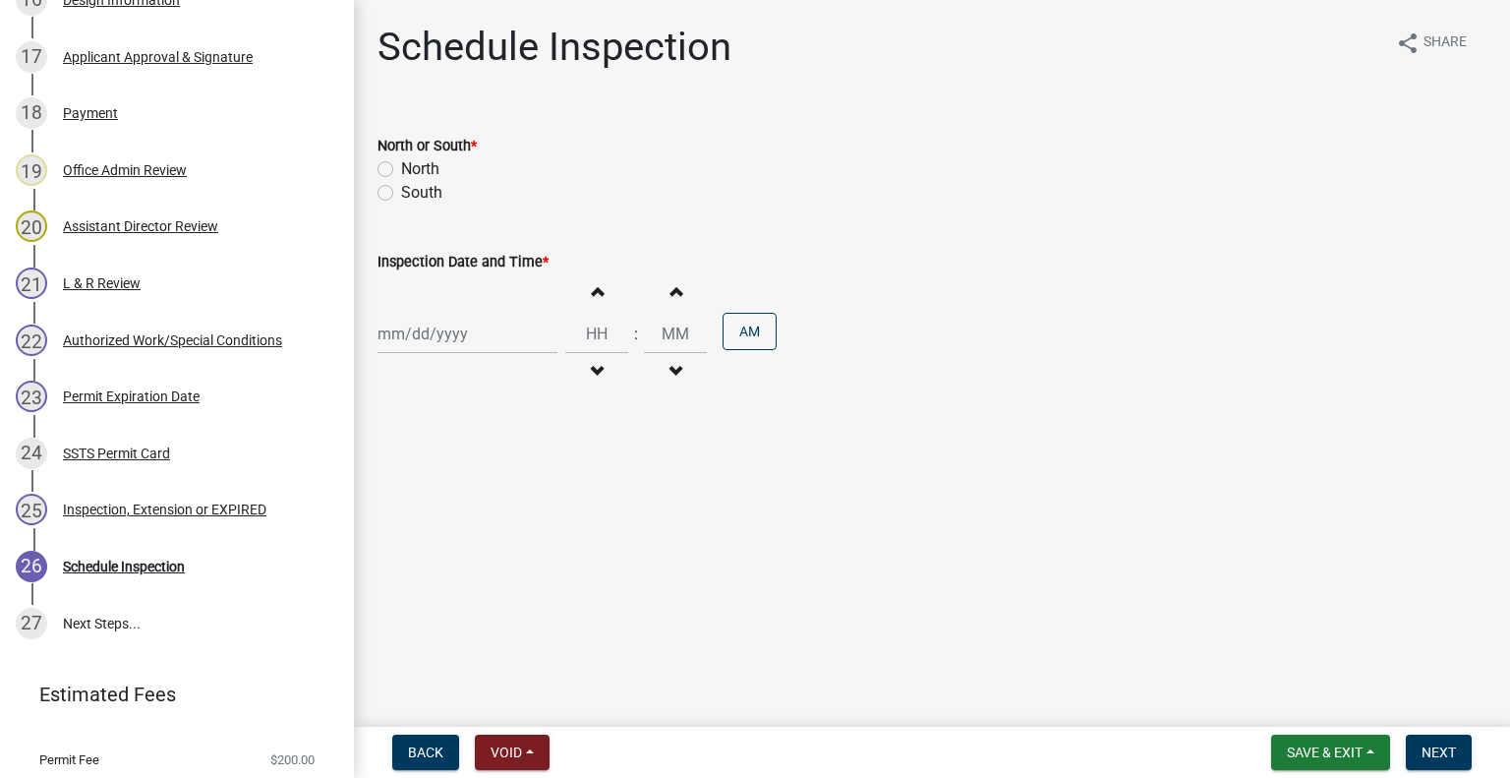
scroll to position [1342, 0]
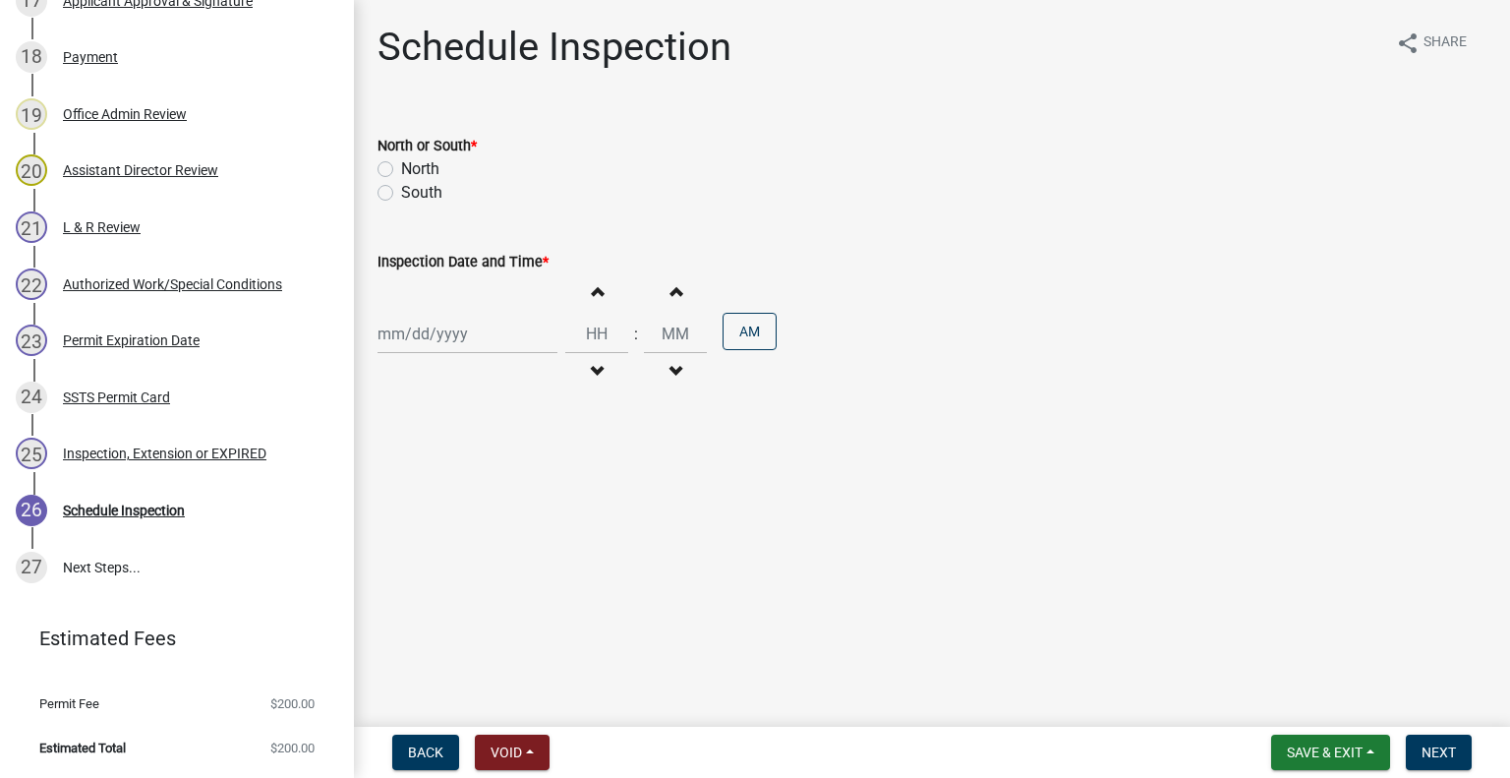
click at [429, 173] on label "North" at bounding box center [420, 169] width 38 height 24
click at [414, 170] on input "North" at bounding box center [407, 163] width 13 height 13
radio input "true"
click at [450, 354] on div at bounding box center [468, 334] width 180 height 40
select select "10"
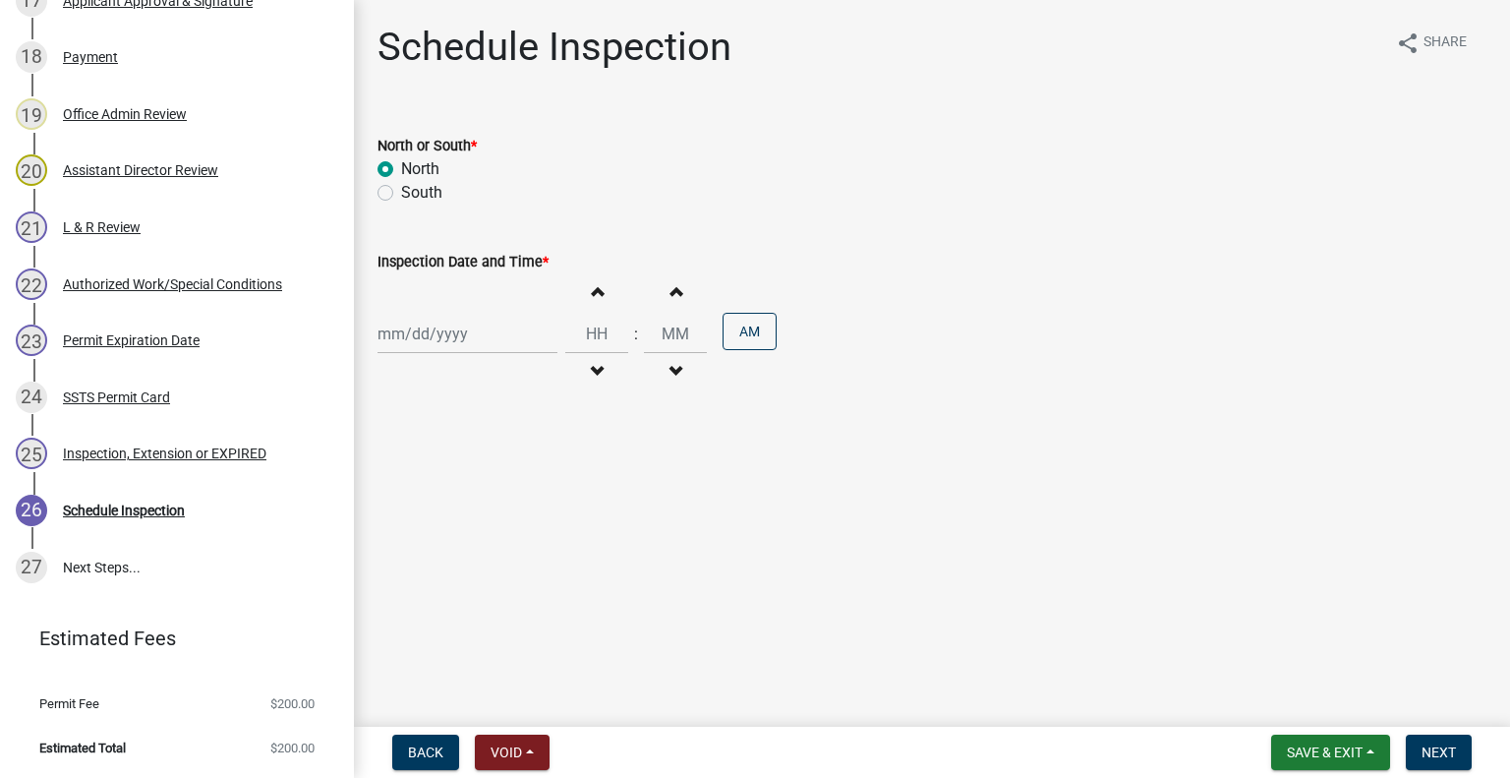
select select "2025"
click at [498, 466] on div "9" at bounding box center [491, 469] width 31 height 31
type input "10/09/2025"
click at [592, 373] on span "button" at bounding box center [597, 372] width 10 height 16
type input "11"
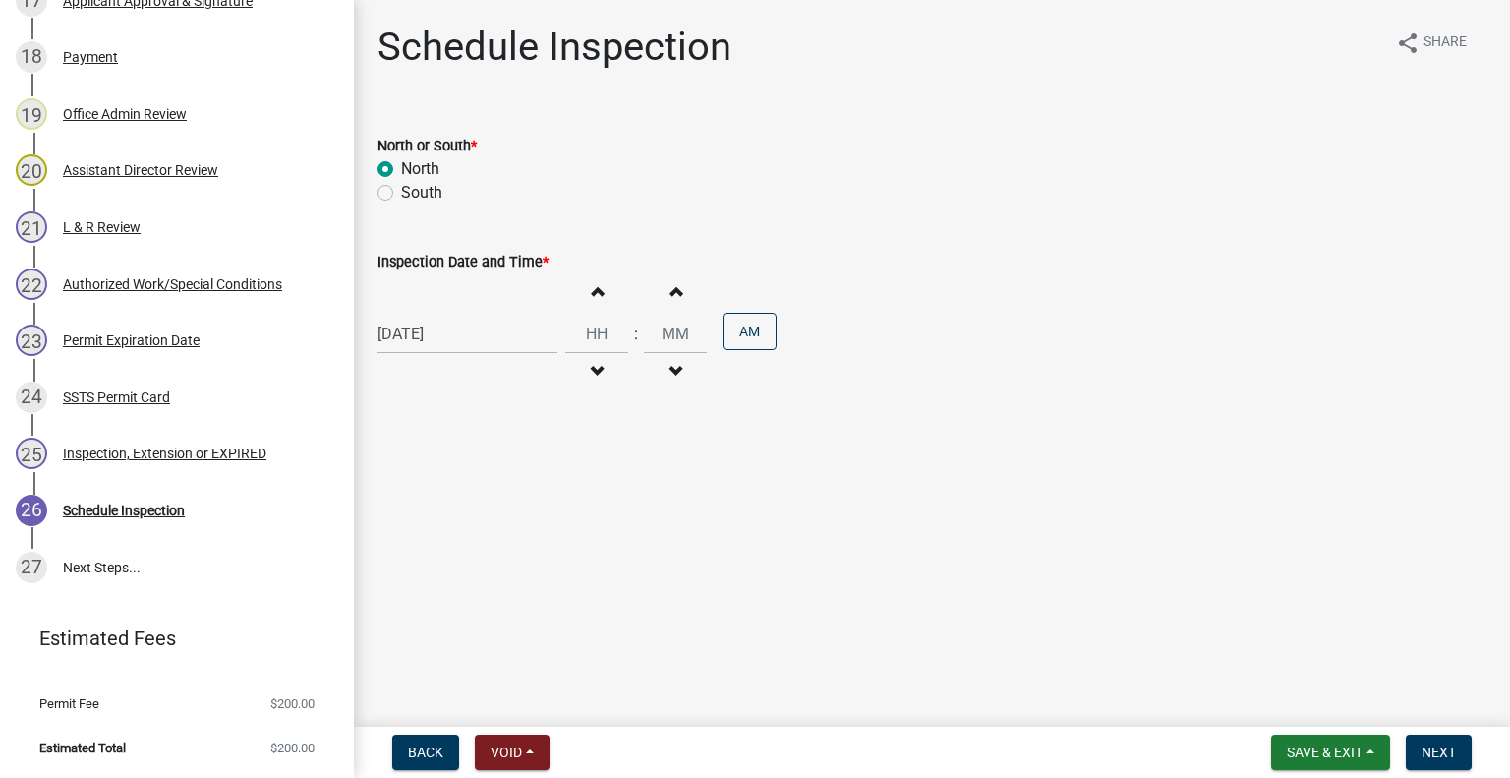
type input "00"
click at [592, 288] on span "button" at bounding box center [597, 291] width 10 height 16
click at [592, 372] on span "button" at bounding box center [597, 372] width 10 height 16
type input "11"
click at [756, 340] on button "PM" at bounding box center [750, 331] width 54 height 37
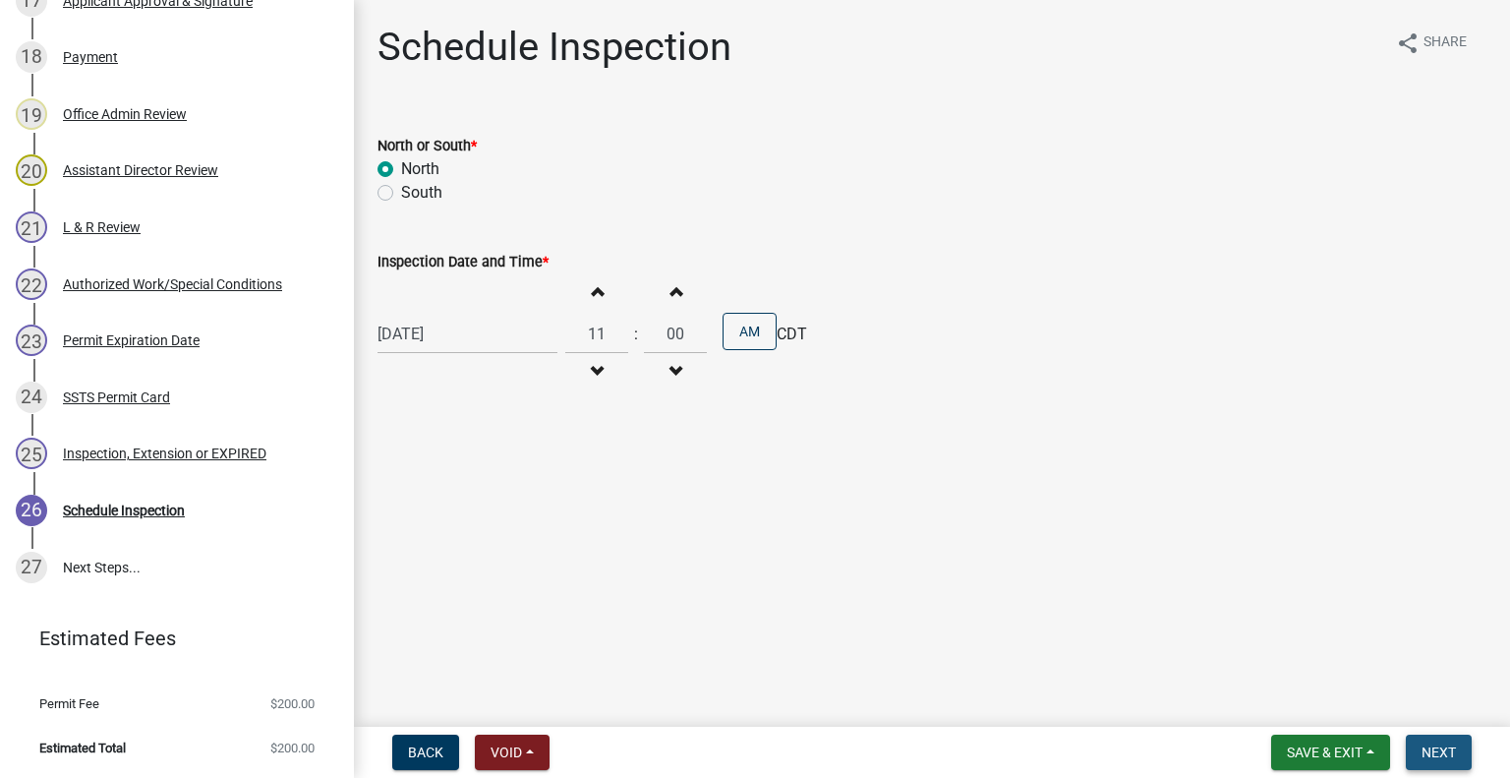
click at [1432, 739] on button "Next" at bounding box center [1439, 752] width 66 height 35
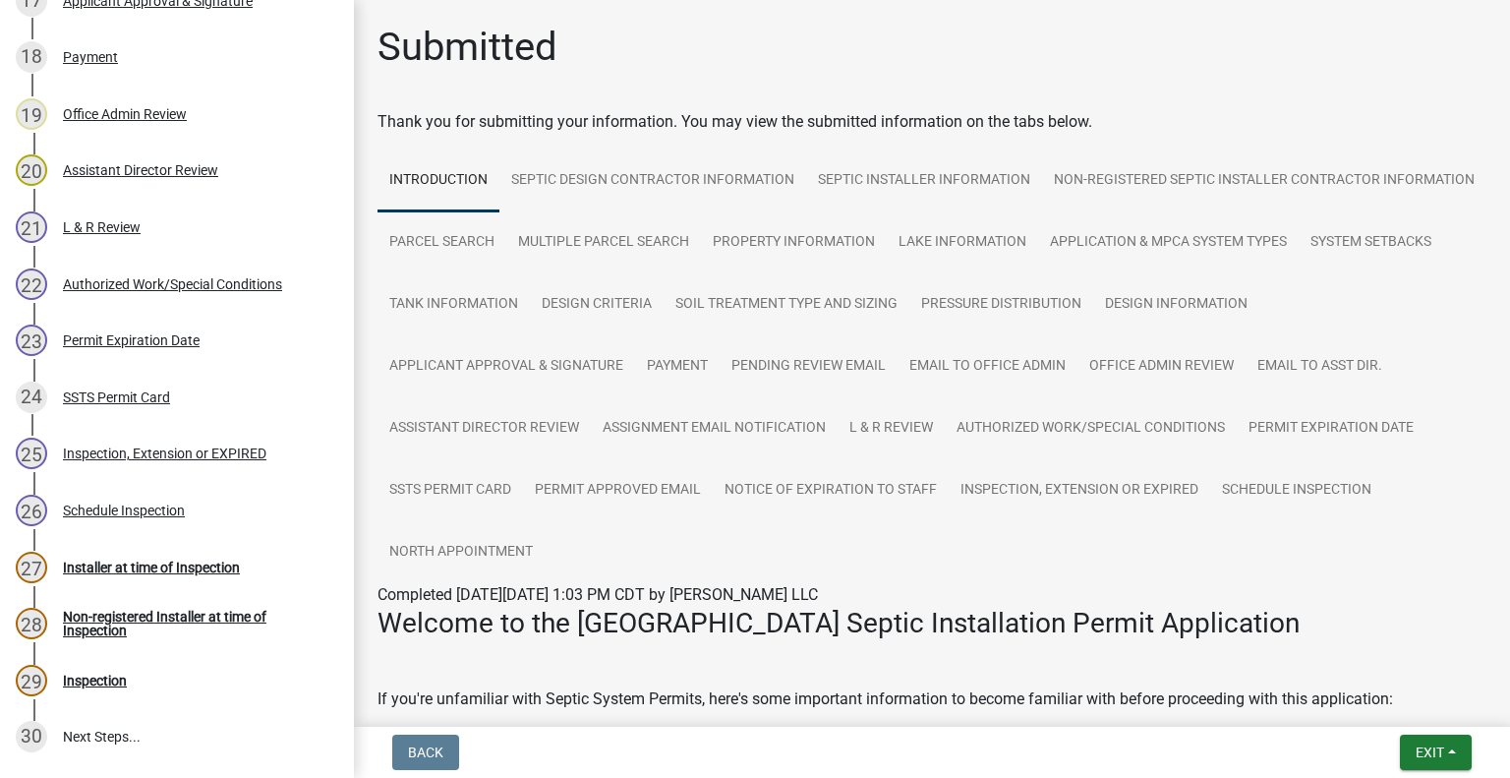
scroll to position [1512, 0]
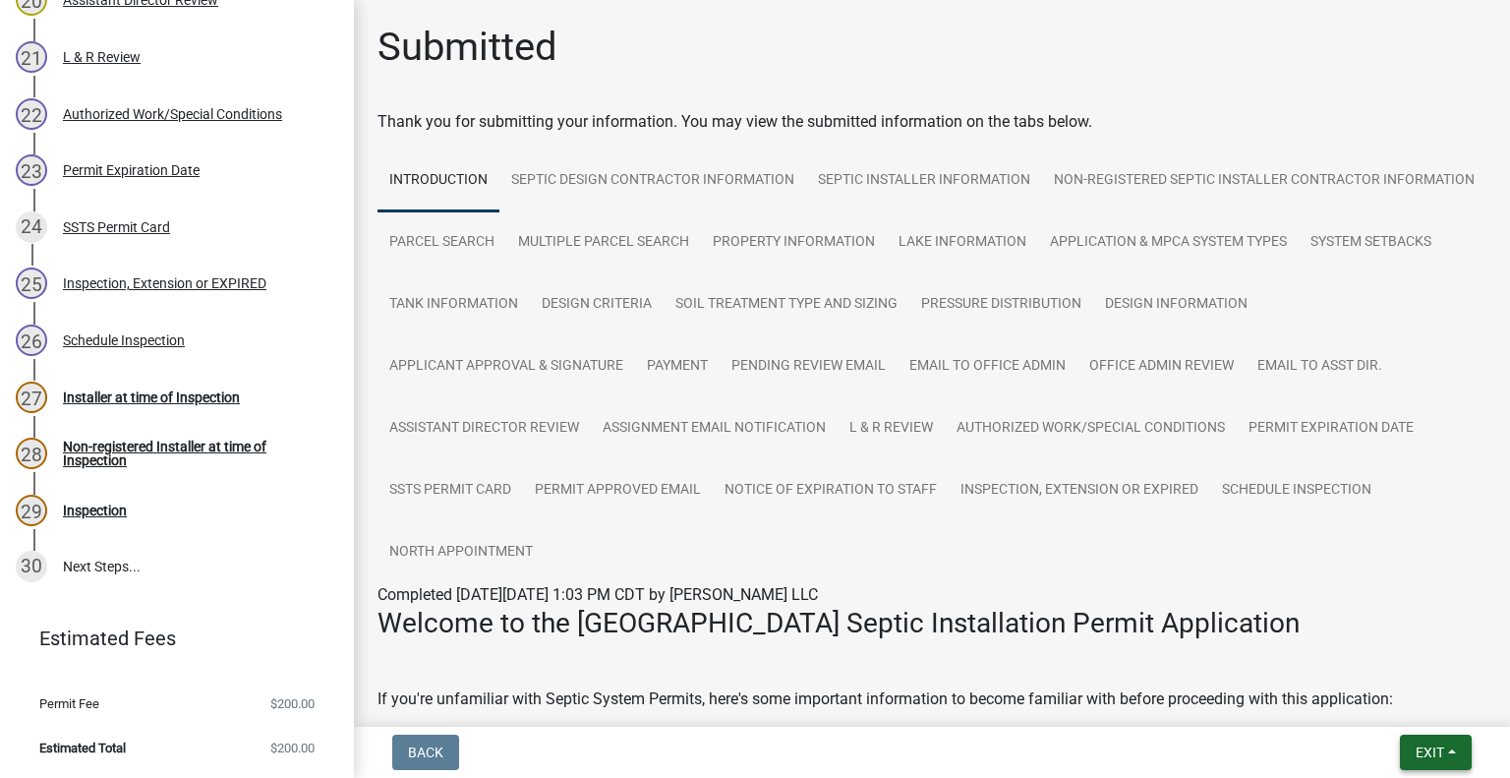
click at [1430, 742] on button "Exit" at bounding box center [1436, 752] width 72 height 35
click at [1392, 696] on button "Save & Exit" at bounding box center [1394, 701] width 157 height 47
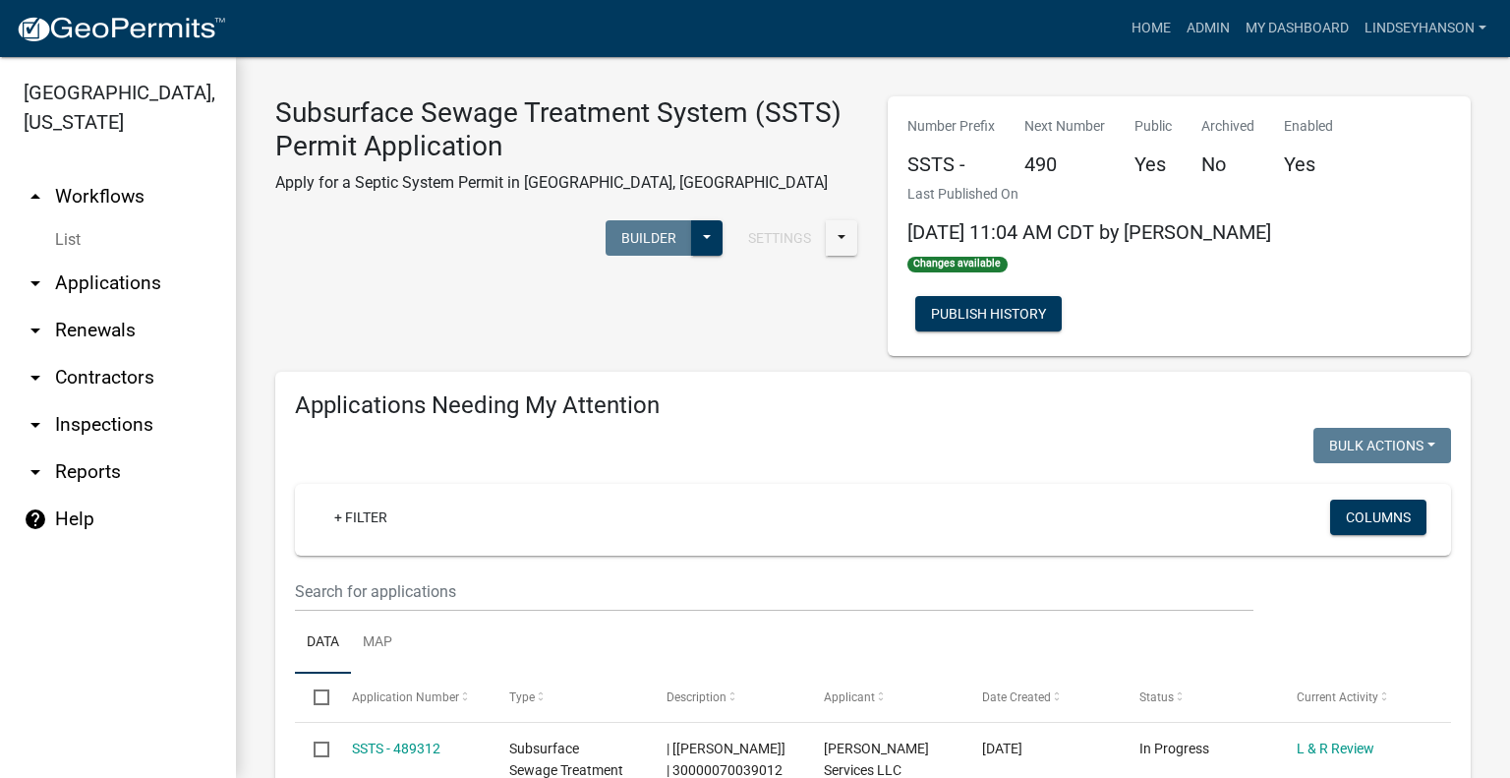
click at [170, 278] on link "arrow_drop_down Applications" at bounding box center [118, 283] width 236 height 47
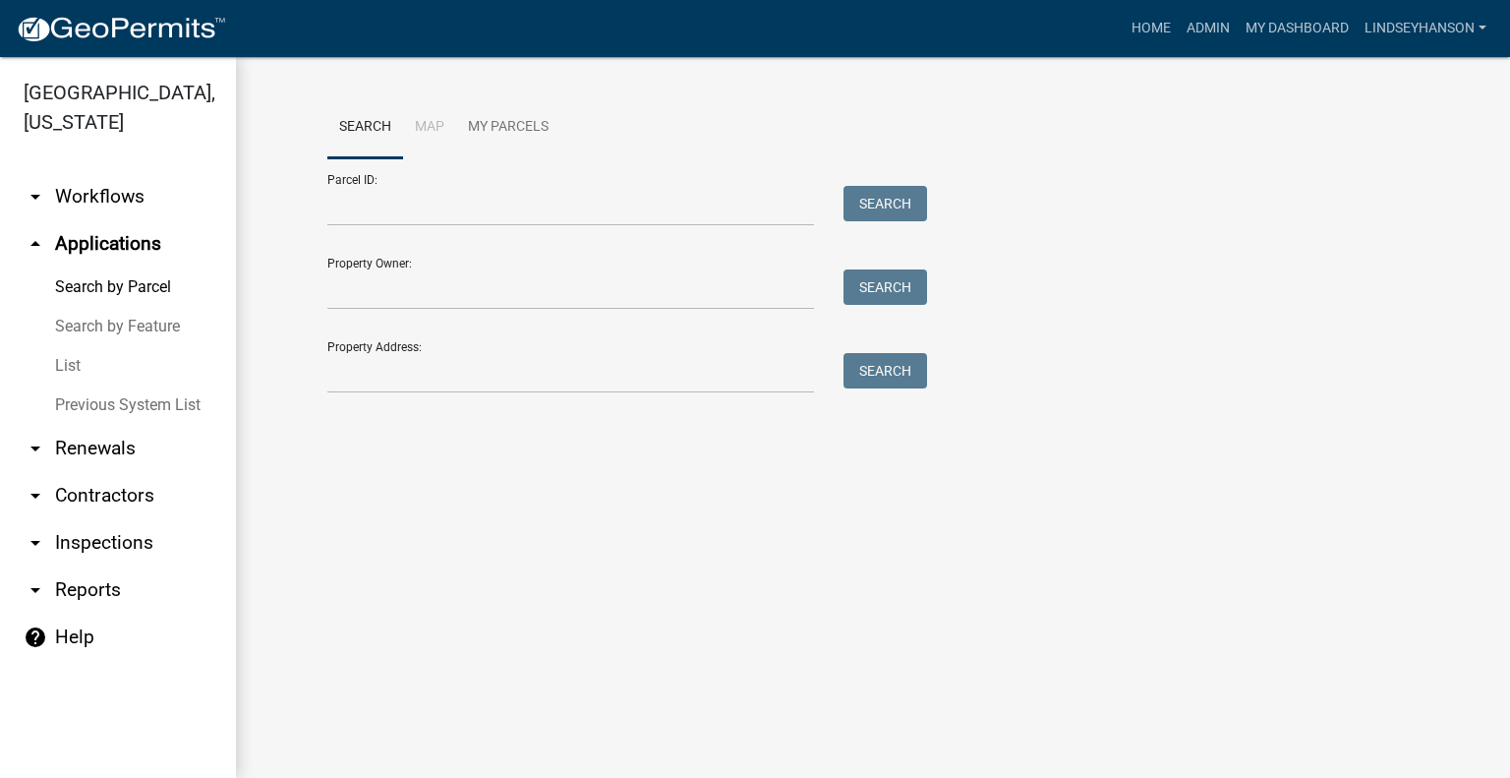
click at [114, 207] on link "arrow_drop_down Workflows" at bounding box center [118, 196] width 236 height 47
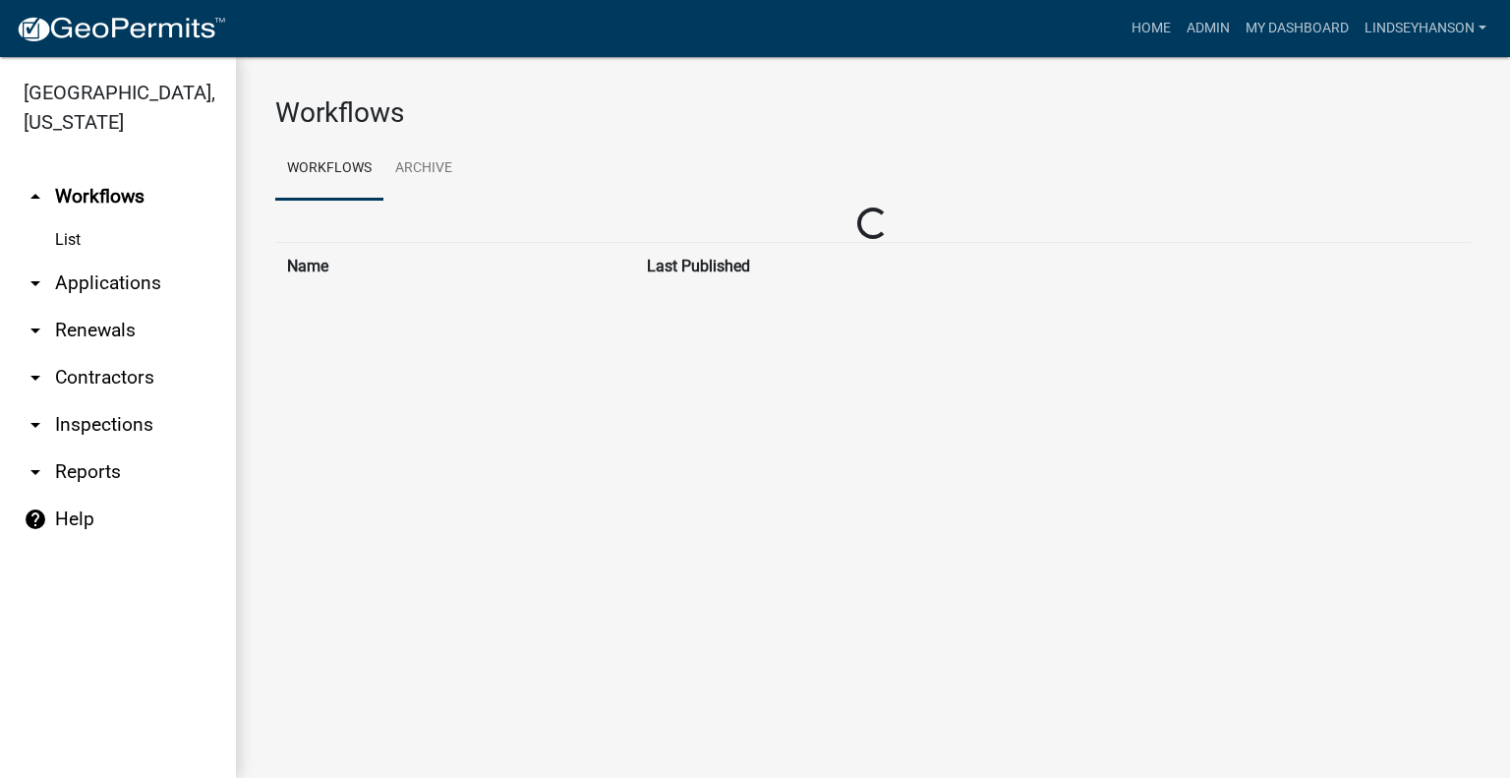
click at [132, 270] on link "arrow_drop_down Applications" at bounding box center [118, 283] width 236 height 47
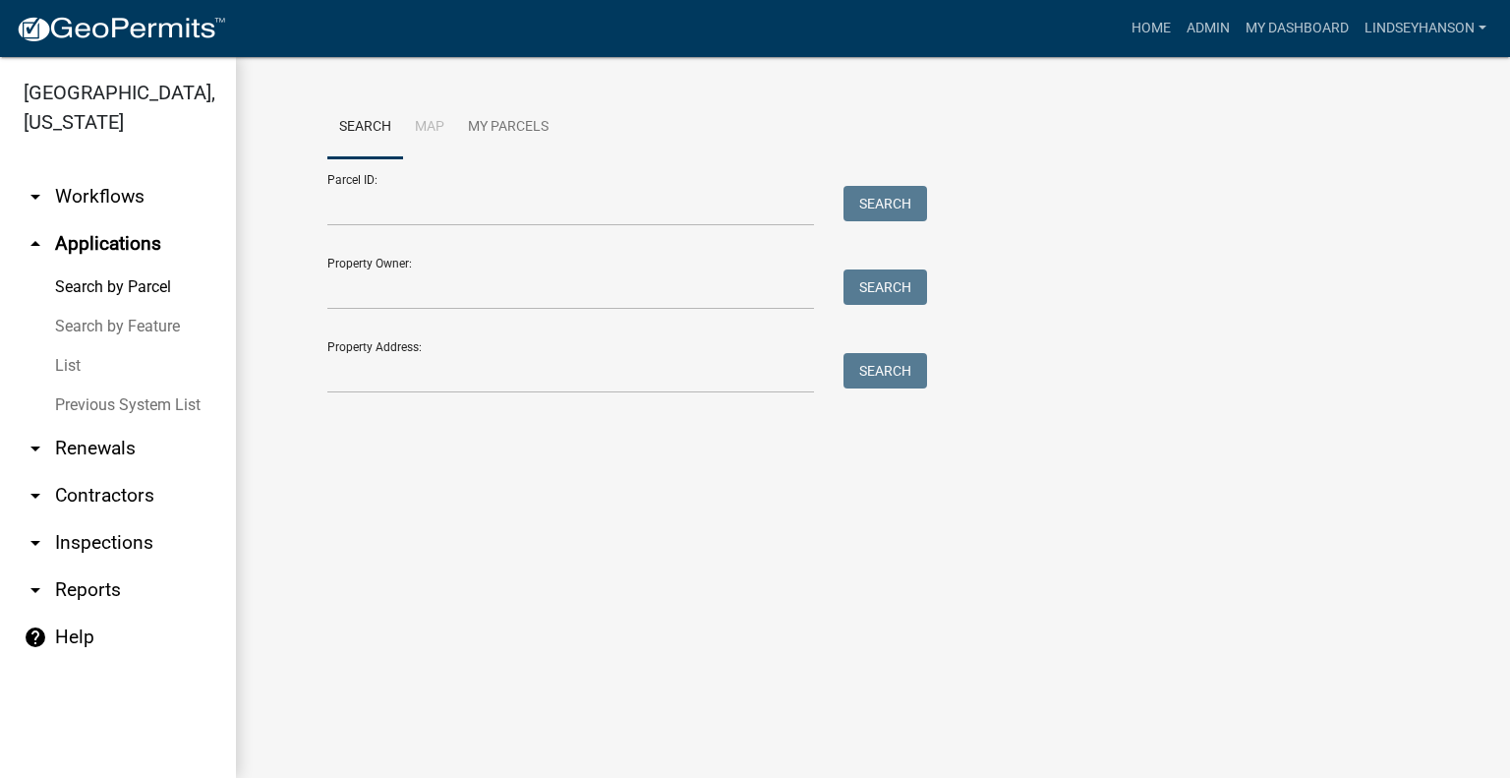
drag, startPoint x: 135, startPoint y: 207, endPoint x: 240, endPoint y: 228, distance: 107.4
click at [134, 206] on link "arrow_drop_down Workflows" at bounding box center [118, 196] width 236 height 47
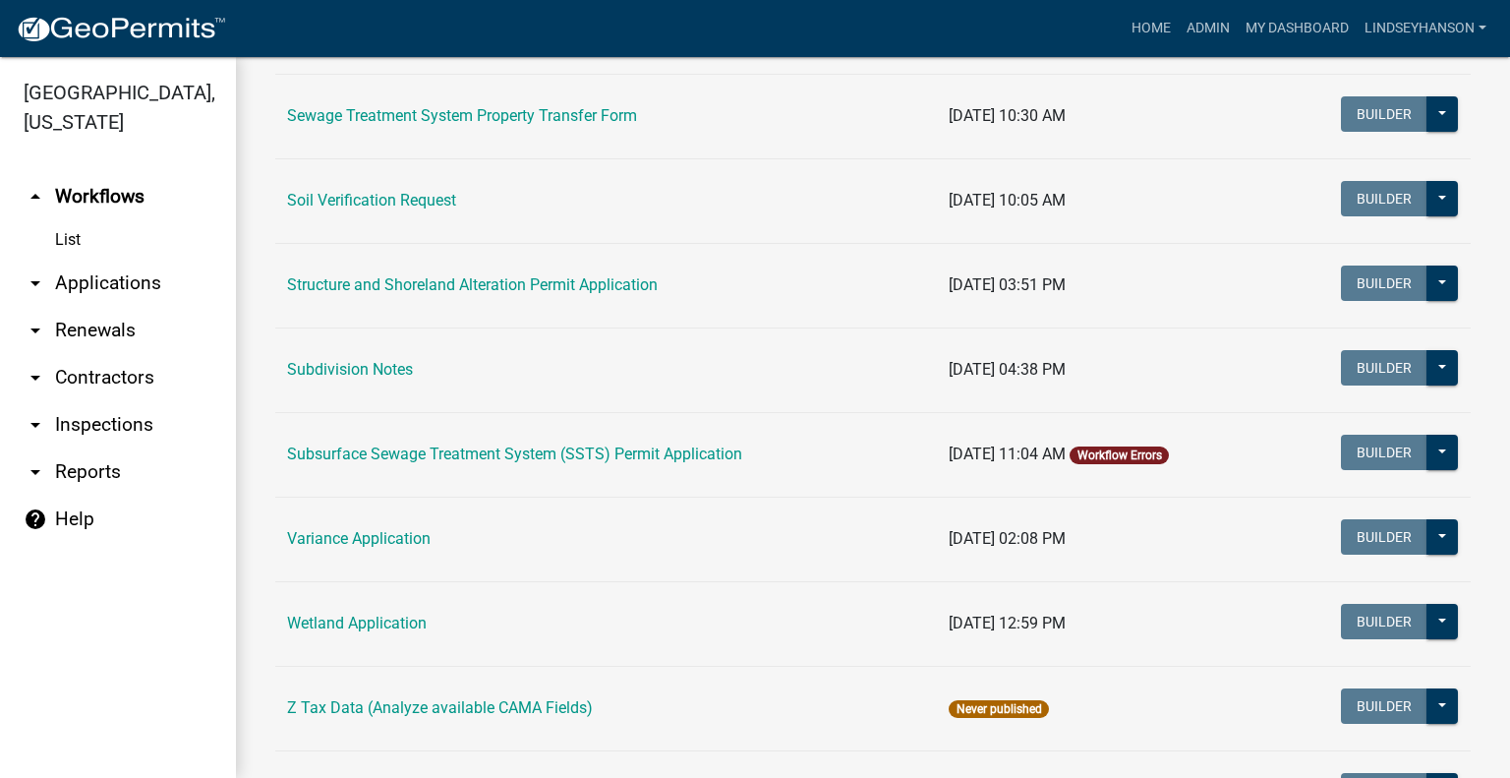
scroll to position [1192, 0]
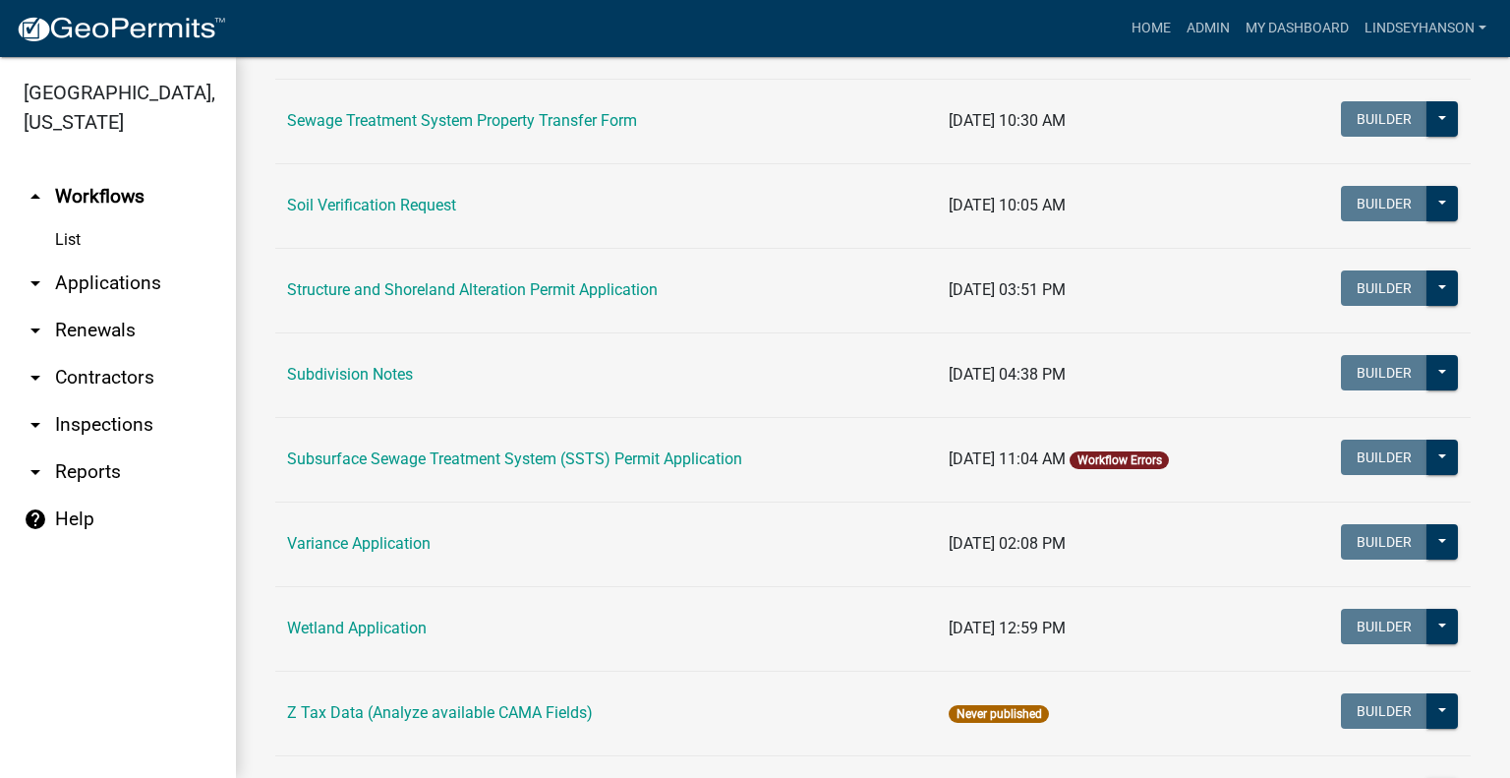
click at [382, 192] on td "Soil Verification Request" at bounding box center [606, 205] width 662 height 85
click at [380, 203] on link "Soil Verification Request" at bounding box center [371, 205] width 169 height 19
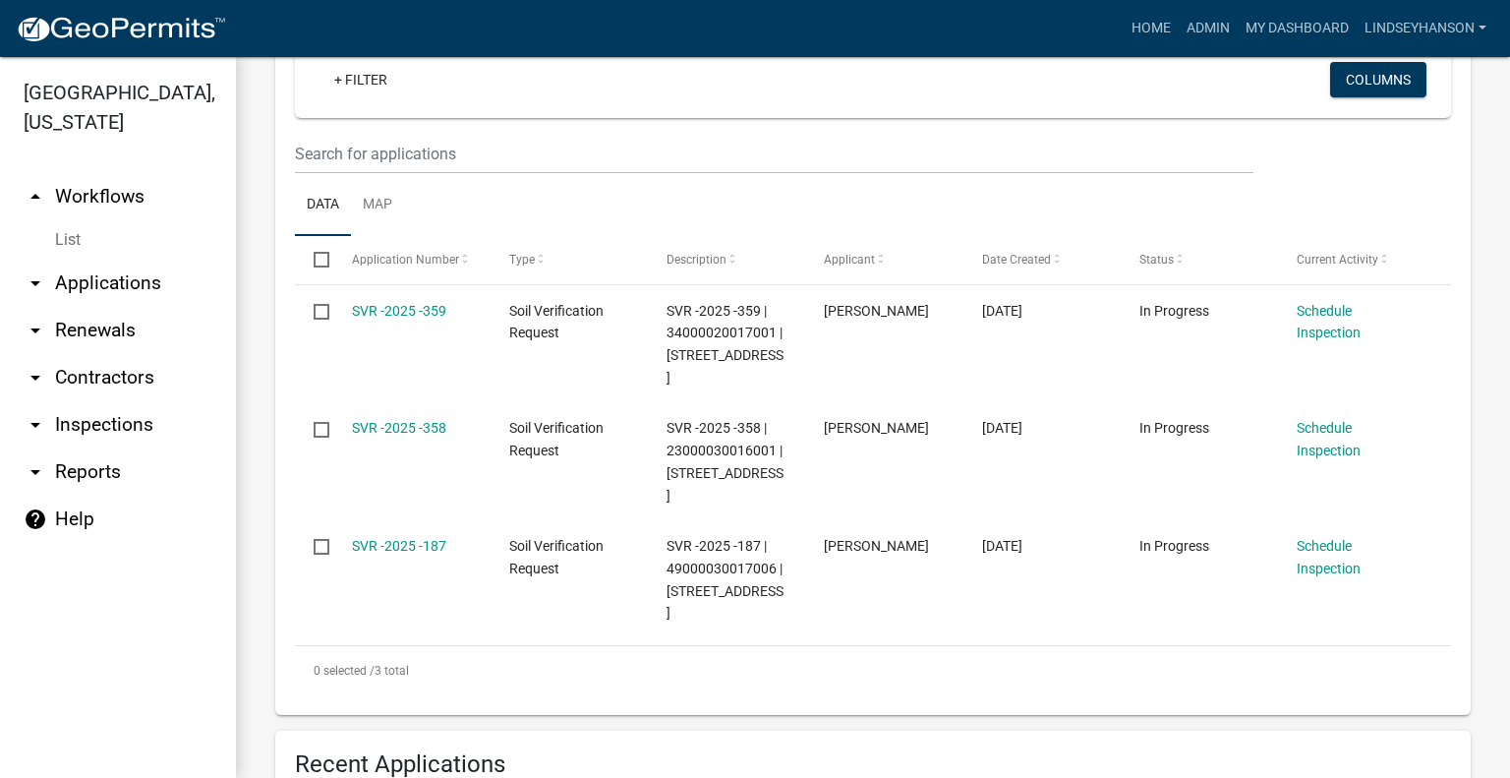
scroll to position [346, 0]
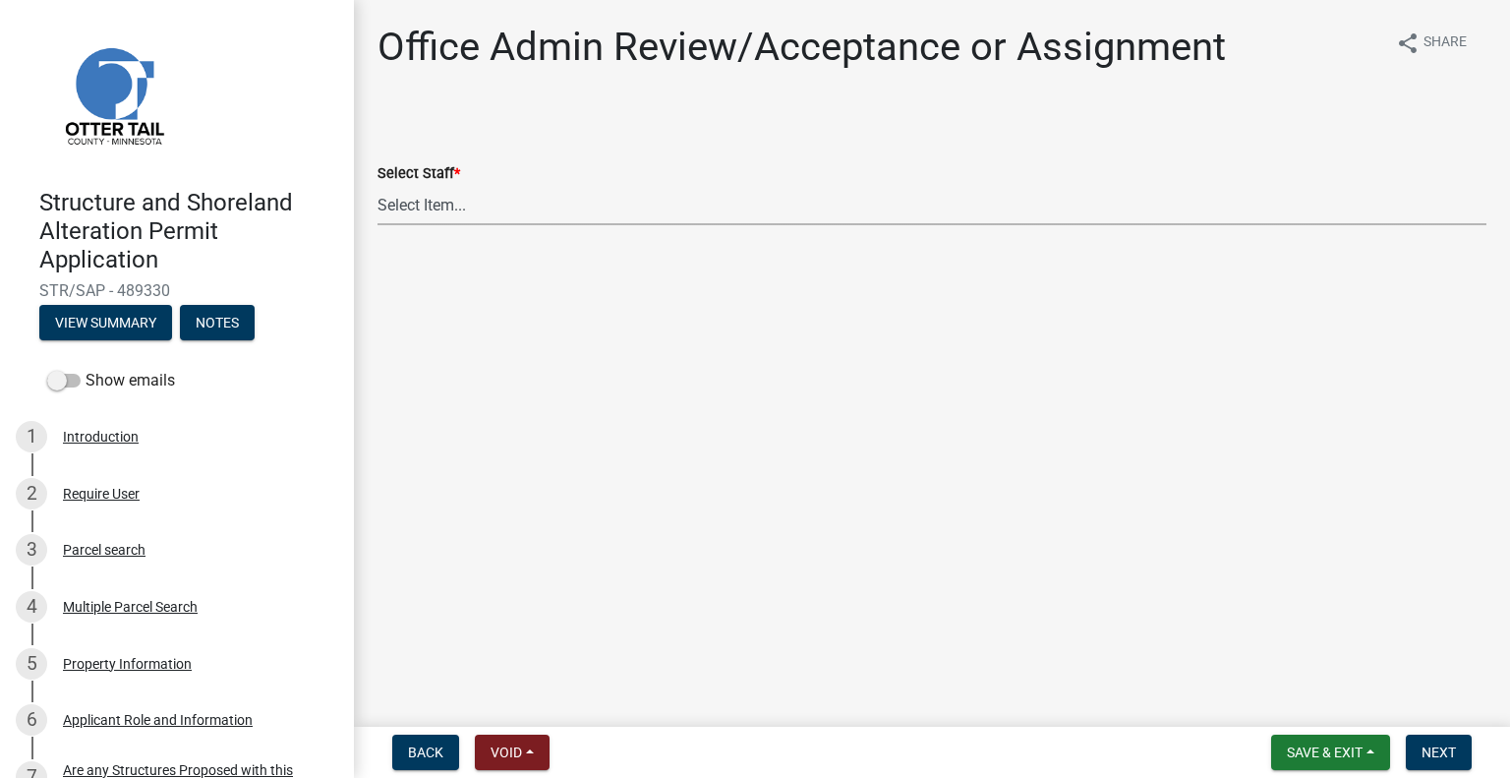
drag, startPoint x: 546, startPoint y: 202, endPoint x: 531, endPoint y: 216, distance: 20.9
click at [546, 202] on select "Select Item... Alexis Newark (anewark@ottertailcounty.gov) Amy Busko (abusko@ot…" at bounding box center [932, 205] width 1109 height 40
click at [378, 185] on select "Select Item... Alexis Newark (anewark@ottertailcounty.gov) Amy Busko (abusko@ot…" at bounding box center [932, 205] width 1109 height 40
select select "587f38f5-c90e-4c12-9e10-d3e23909bbca"
click at [1442, 748] on span "Next" at bounding box center [1439, 752] width 34 height 16
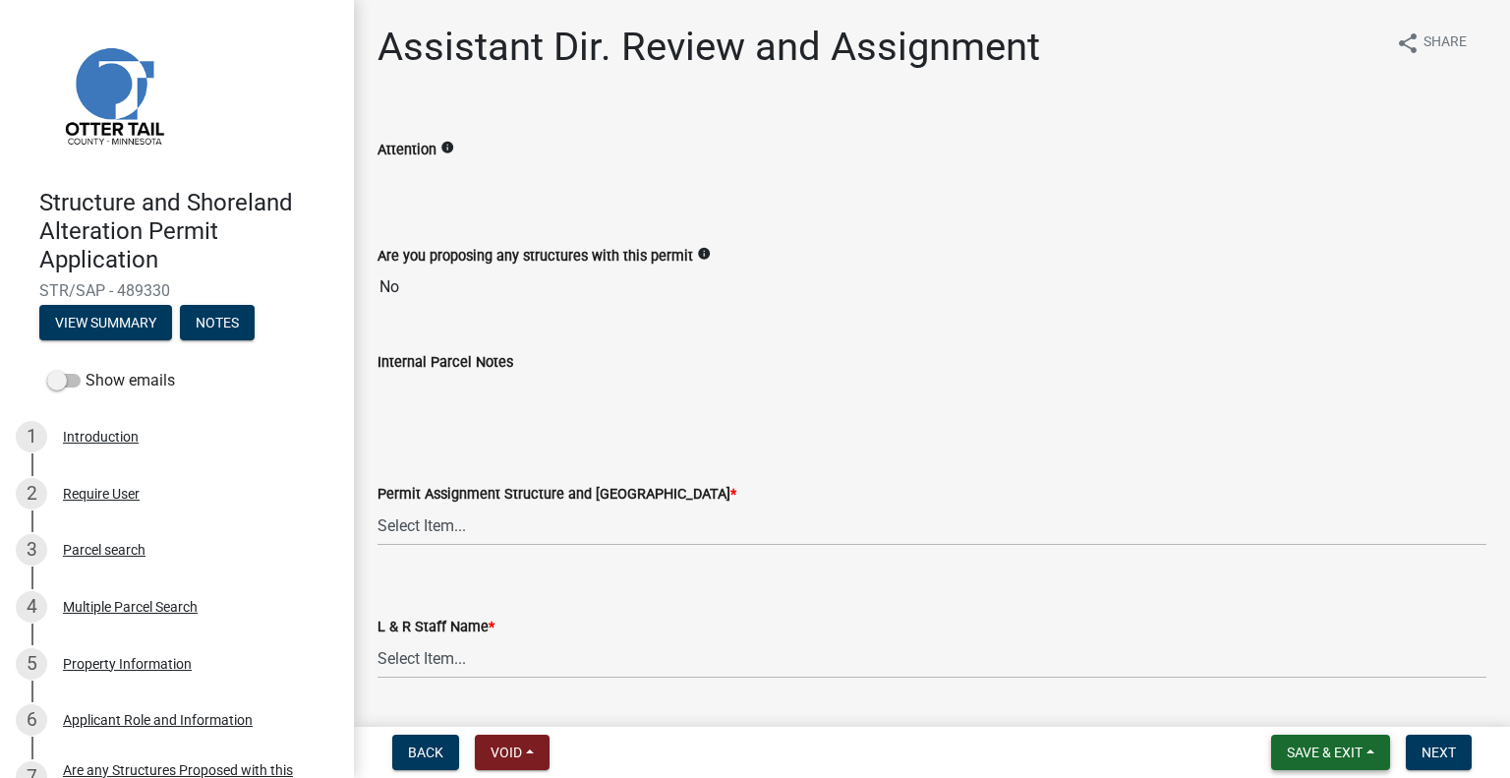
click at [1302, 757] on span "Save & Exit" at bounding box center [1325, 752] width 76 height 16
click at [1329, 695] on button "Save & Exit" at bounding box center [1311, 701] width 157 height 47
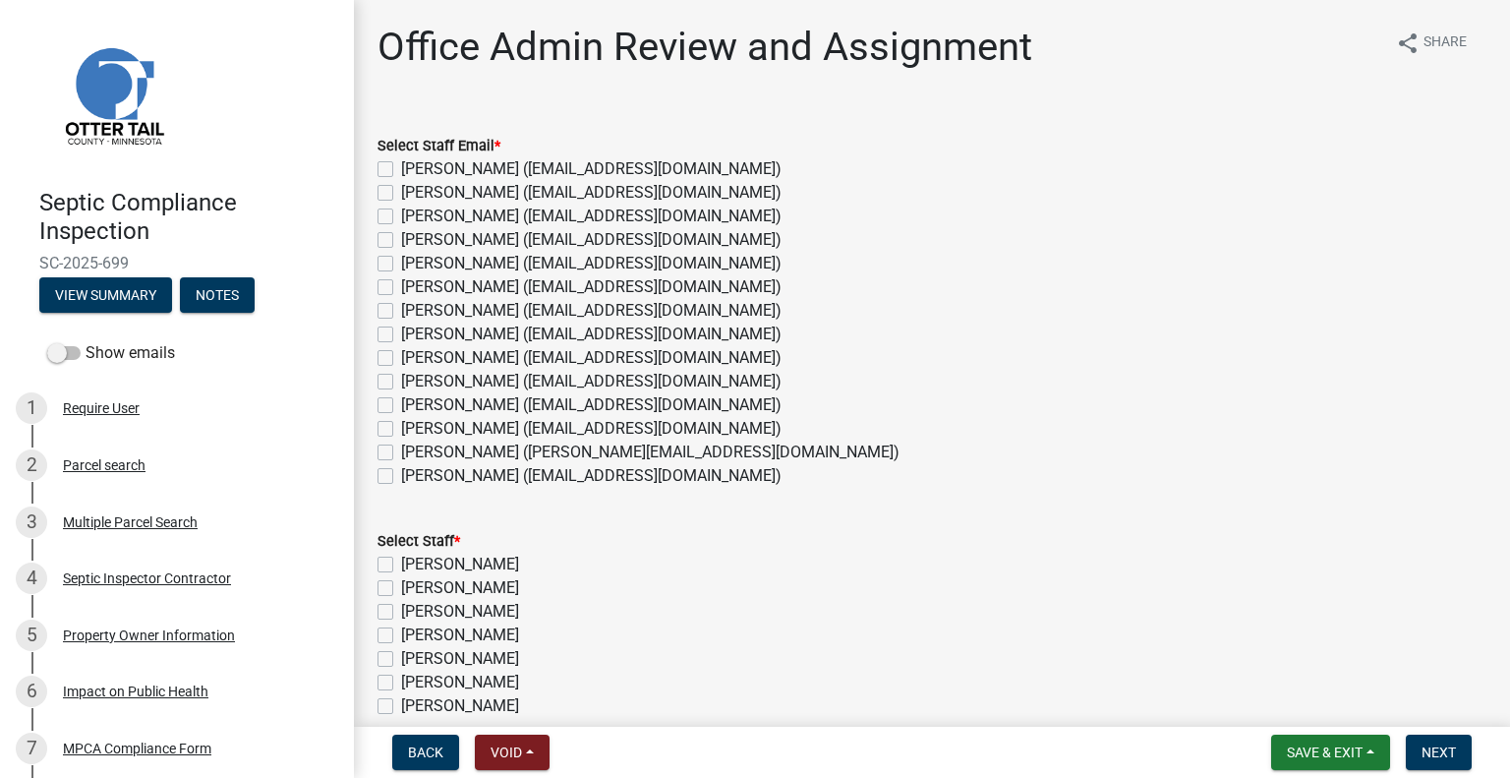
click at [474, 428] on label "[PERSON_NAME] ([EMAIL_ADDRESS][DOMAIN_NAME])" at bounding box center [591, 429] width 381 height 24
click at [414, 428] on input "[PERSON_NAME] ([EMAIL_ADDRESS][DOMAIN_NAME])" at bounding box center [407, 423] width 13 height 13
checkbox input "true"
checkbox input "false"
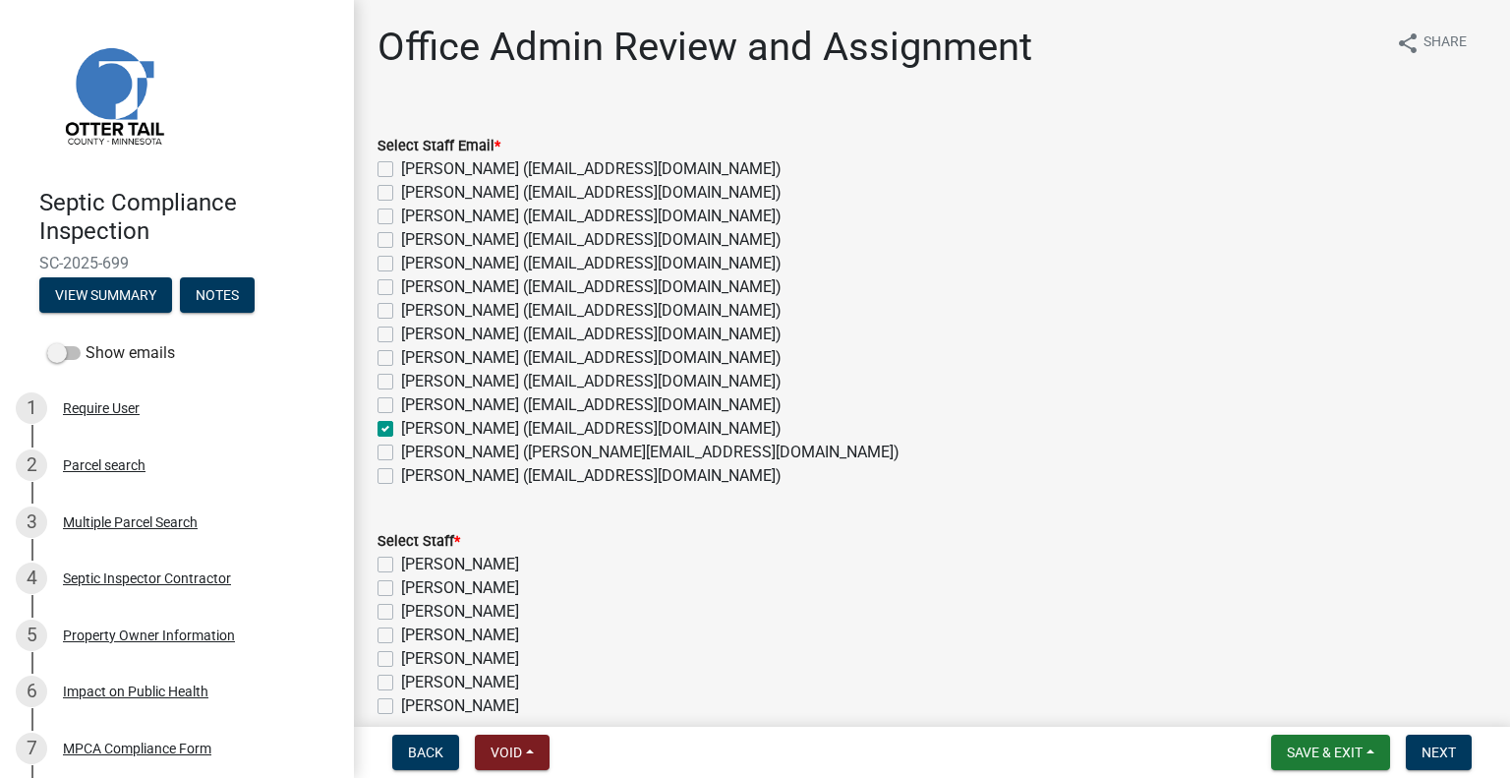
checkbox input "false"
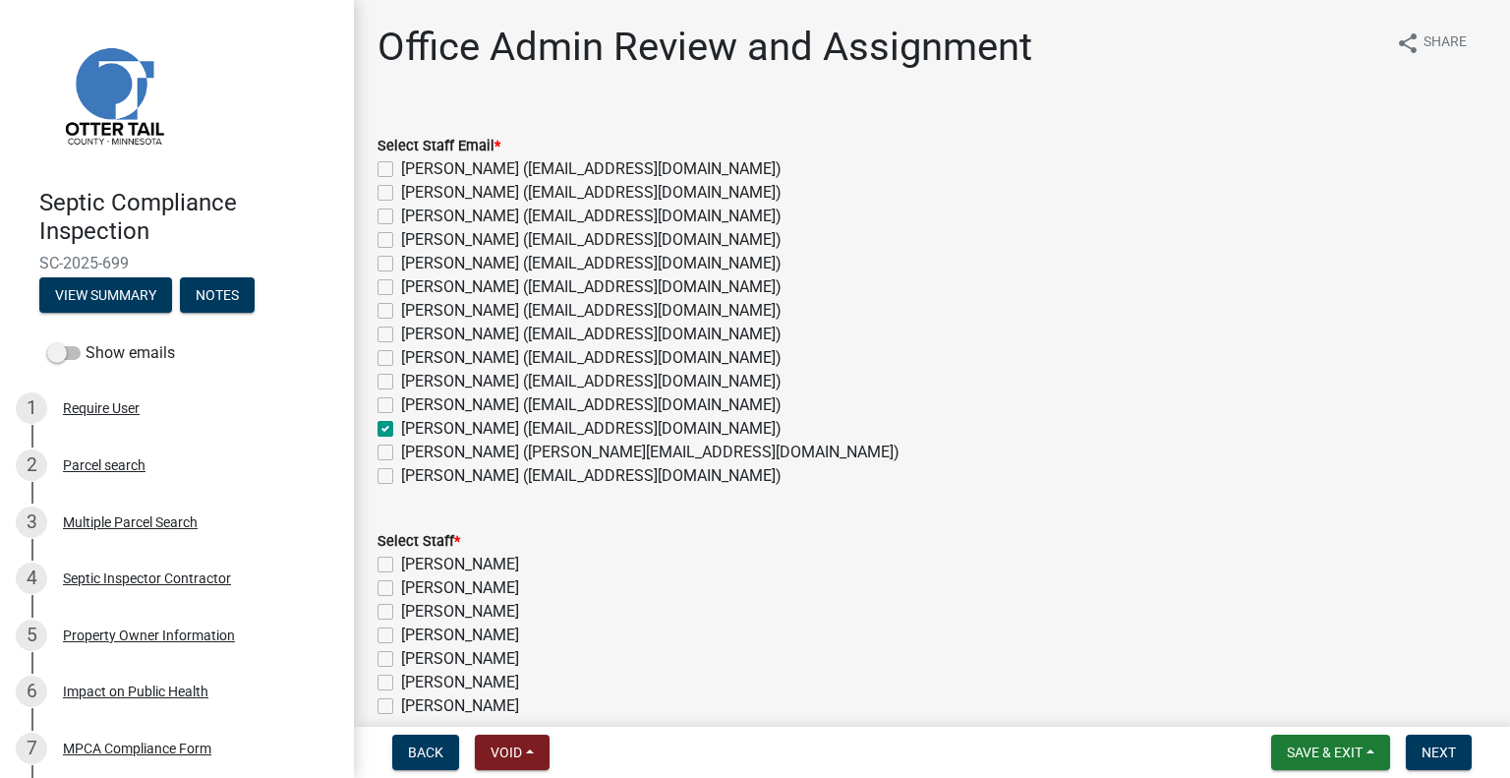
checkbox input "false"
checkbox input "true"
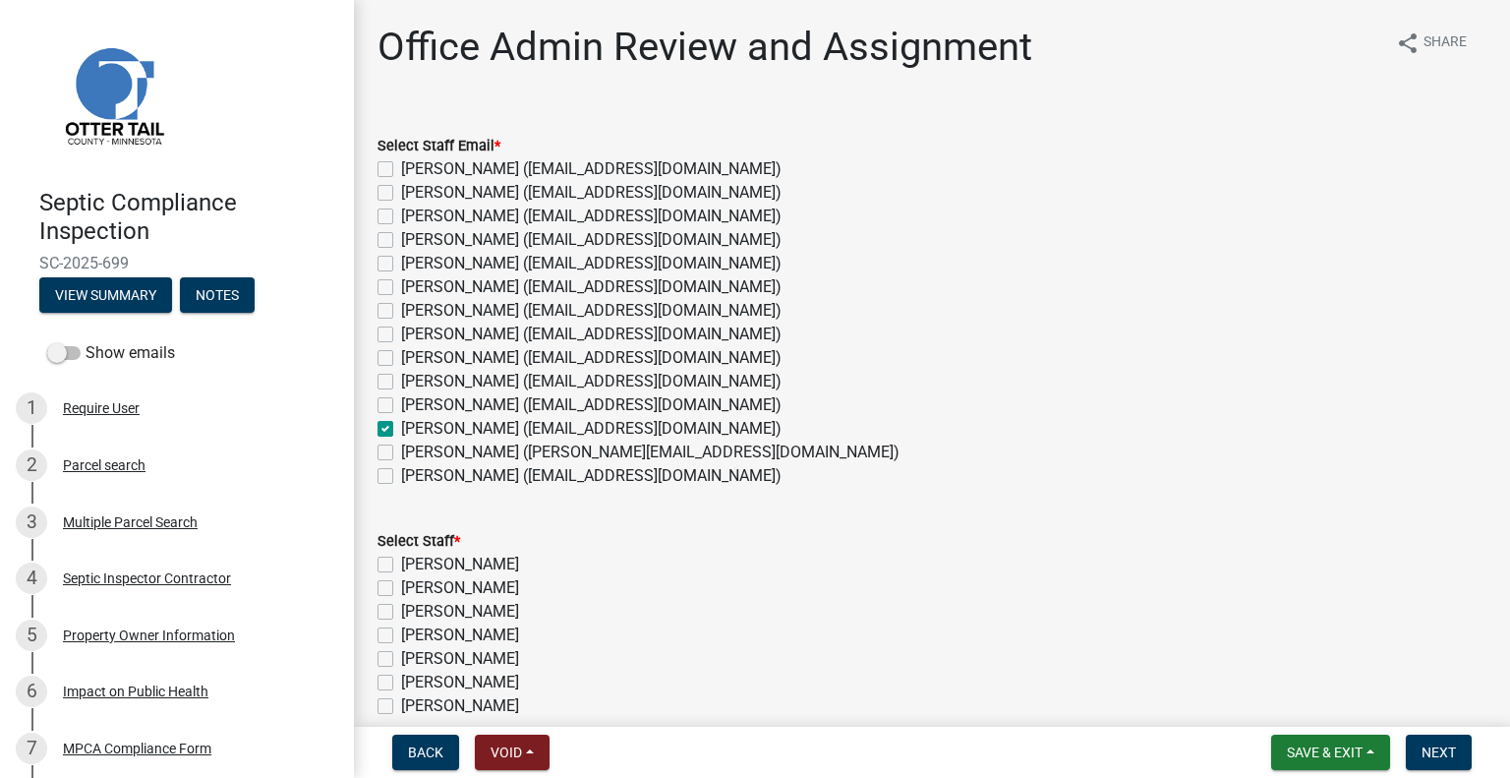
checkbox input "false"
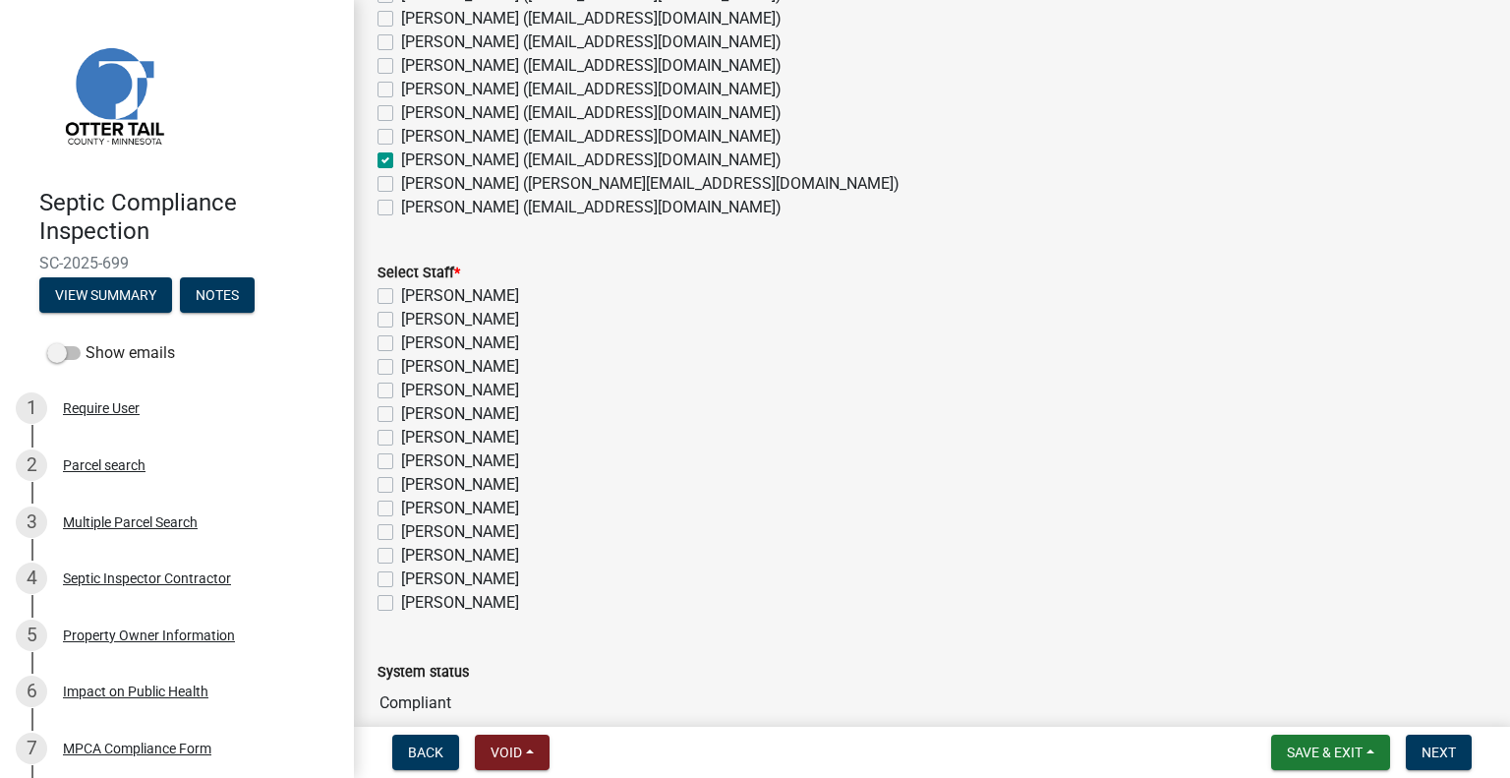
scroll to position [295, 0]
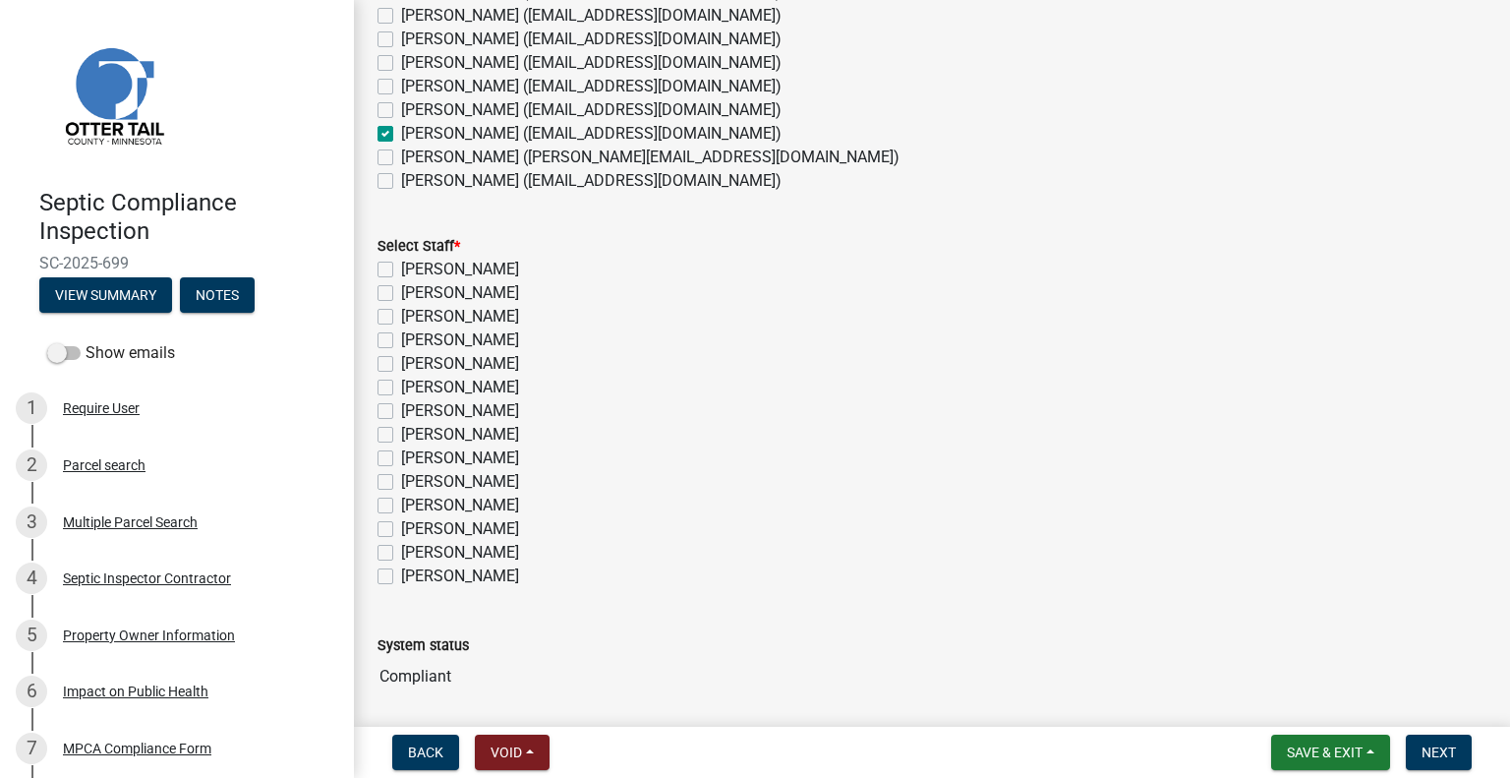
click at [480, 535] on label "[PERSON_NAME]" at bounding box center [460, 529] width 118 height 24
click at [414, 530] on input "[PERSON_NAME]" at bounding box center [407, 523] width 13 height 13
checkbox input "true"
checkbox input "false"
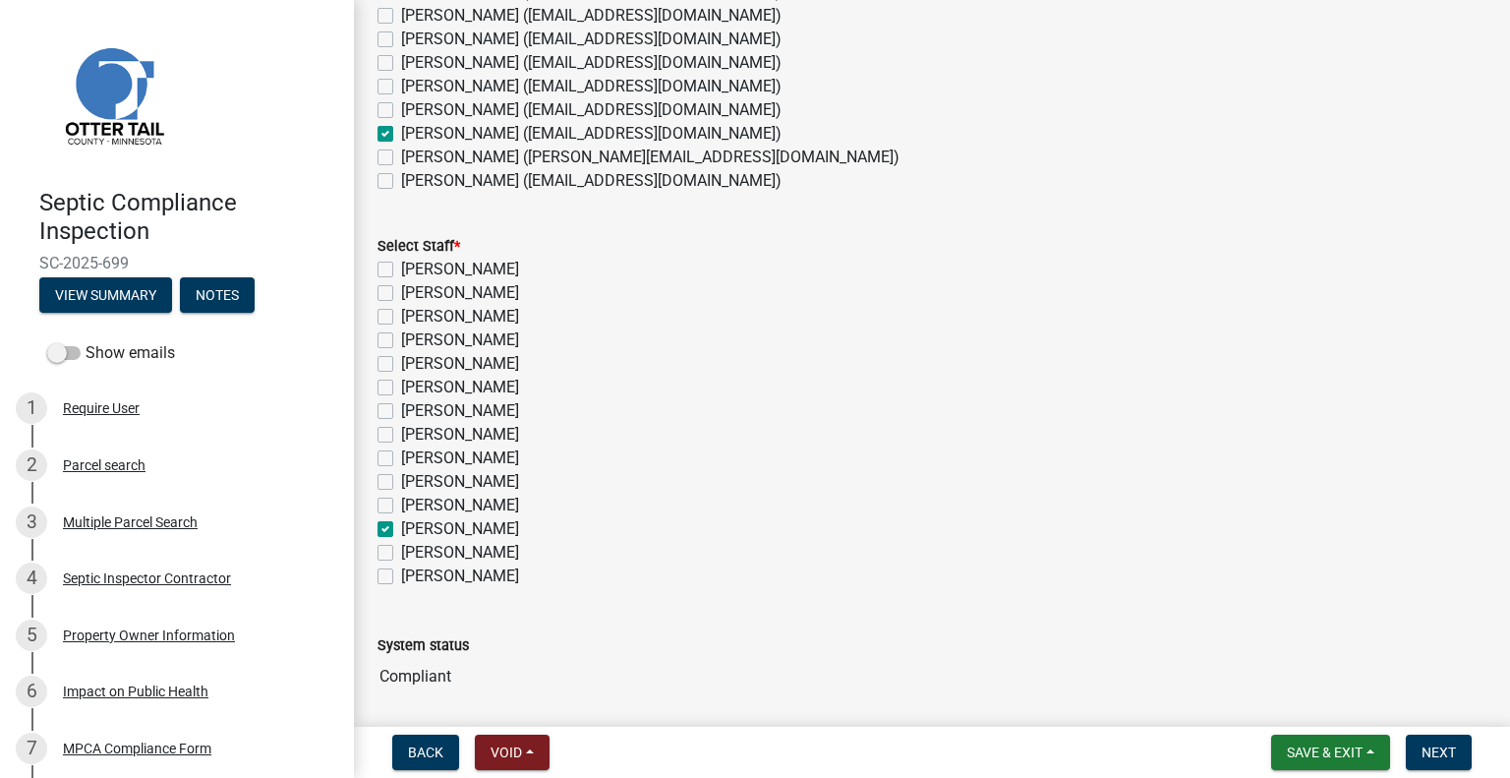
checkbox input "false"
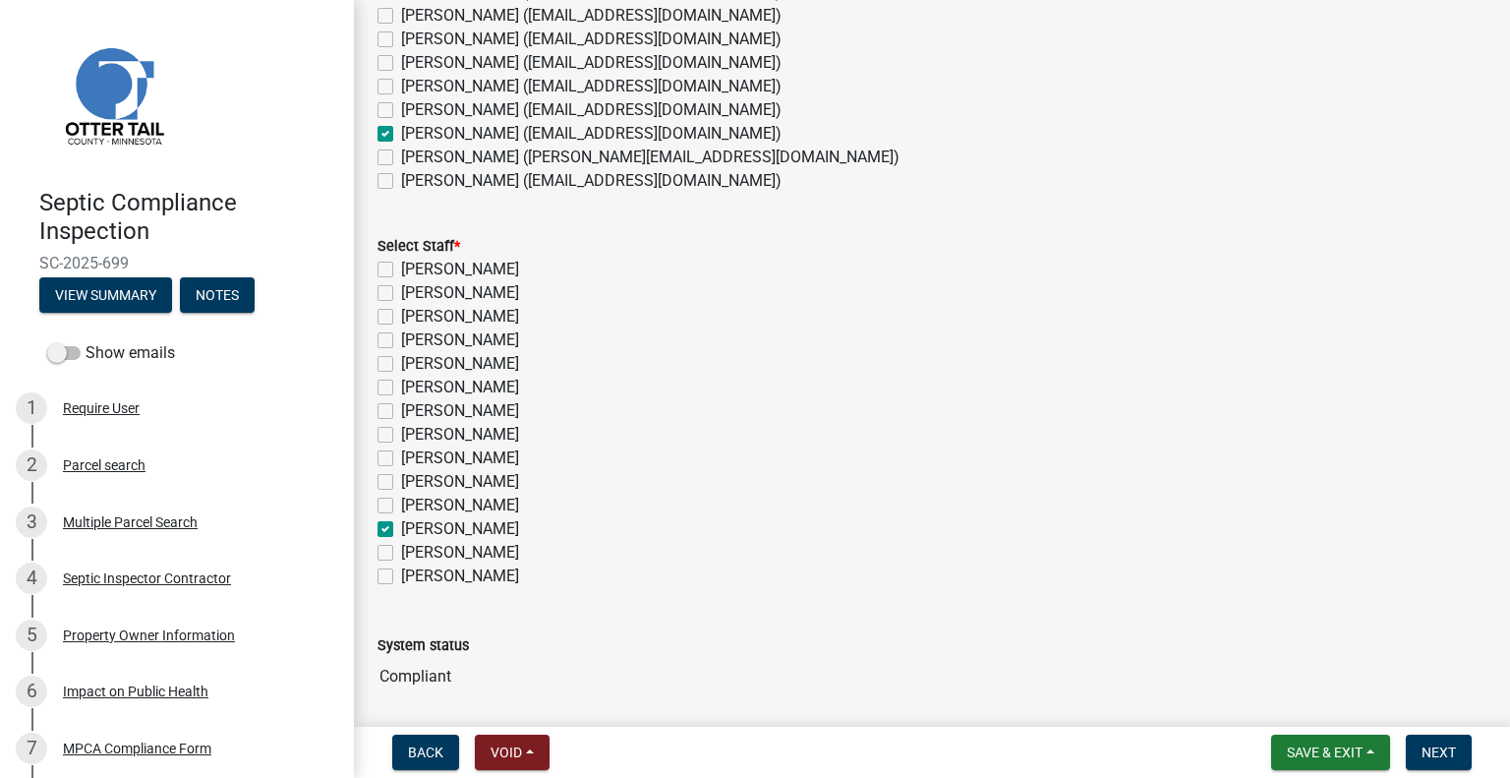
checkbox input "false"
checkbox input "true"
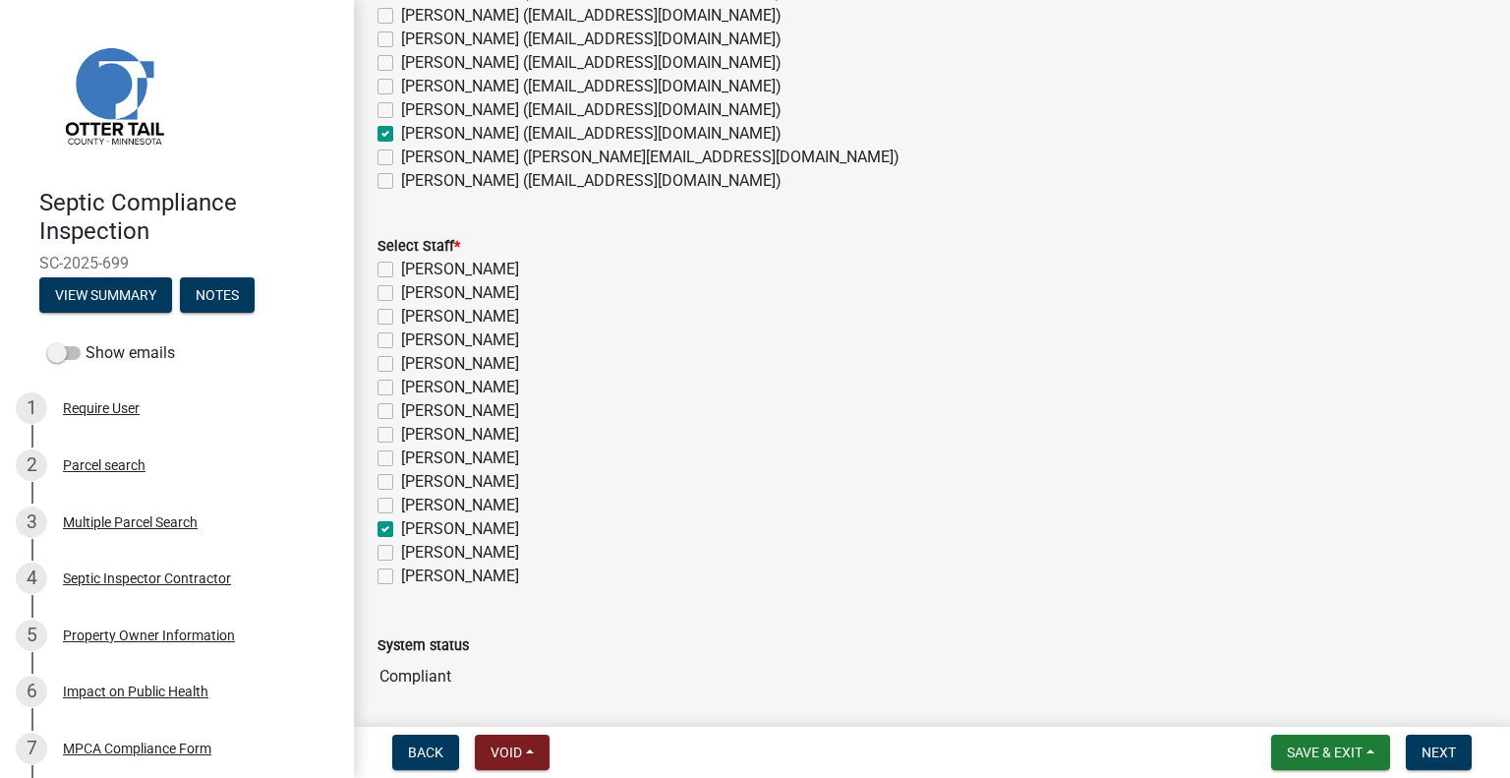
checkbox input "false"
click at [1436, 750] on span "Next" at bounding box center [1439, 752] width 34 height 16
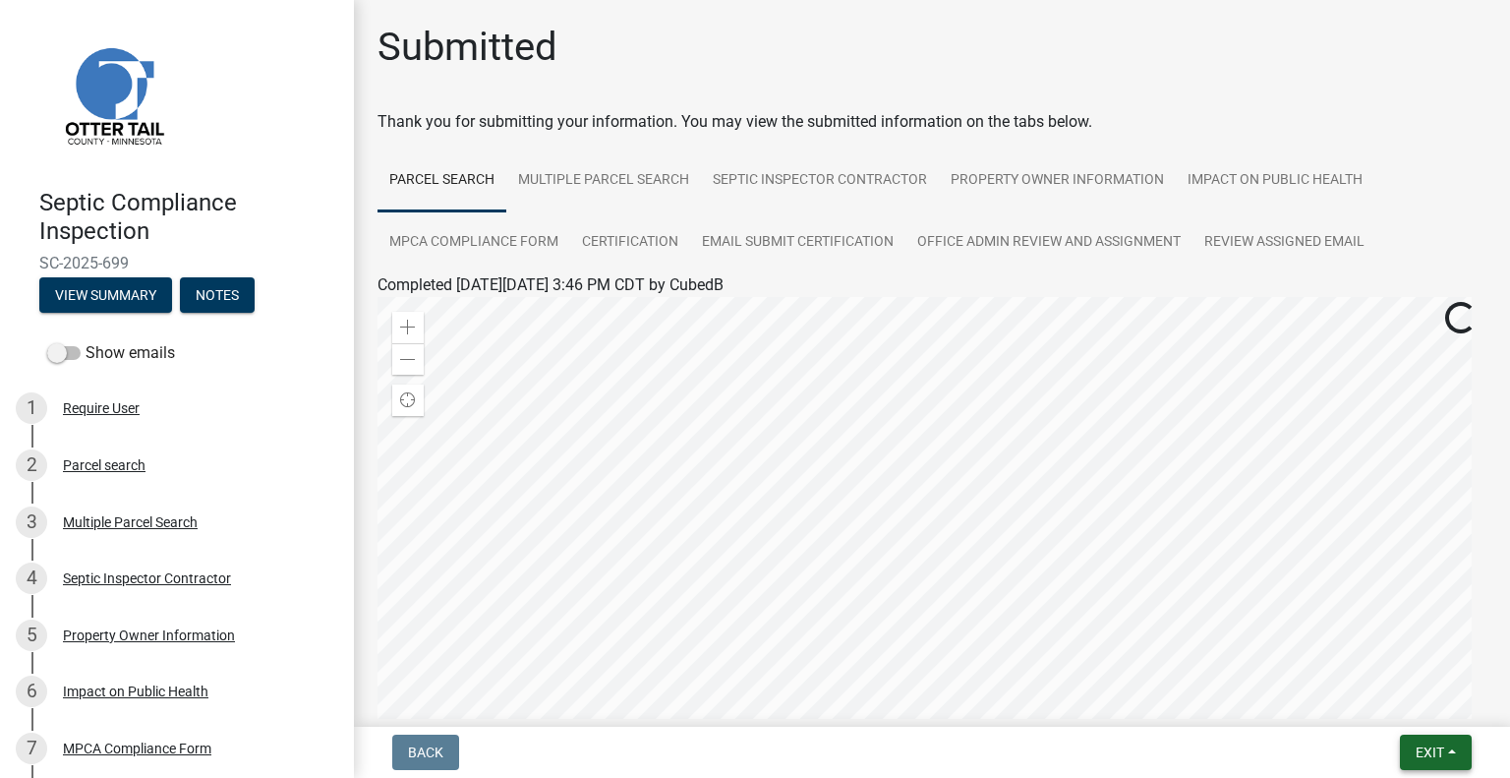
click at [1424, 750] on span "Exit" at bounding box center [1430, 752] width 29 height 16
click at [1386, 704] on button "Save & Exit" at bounding box center [1394, 701] width 157 height 47
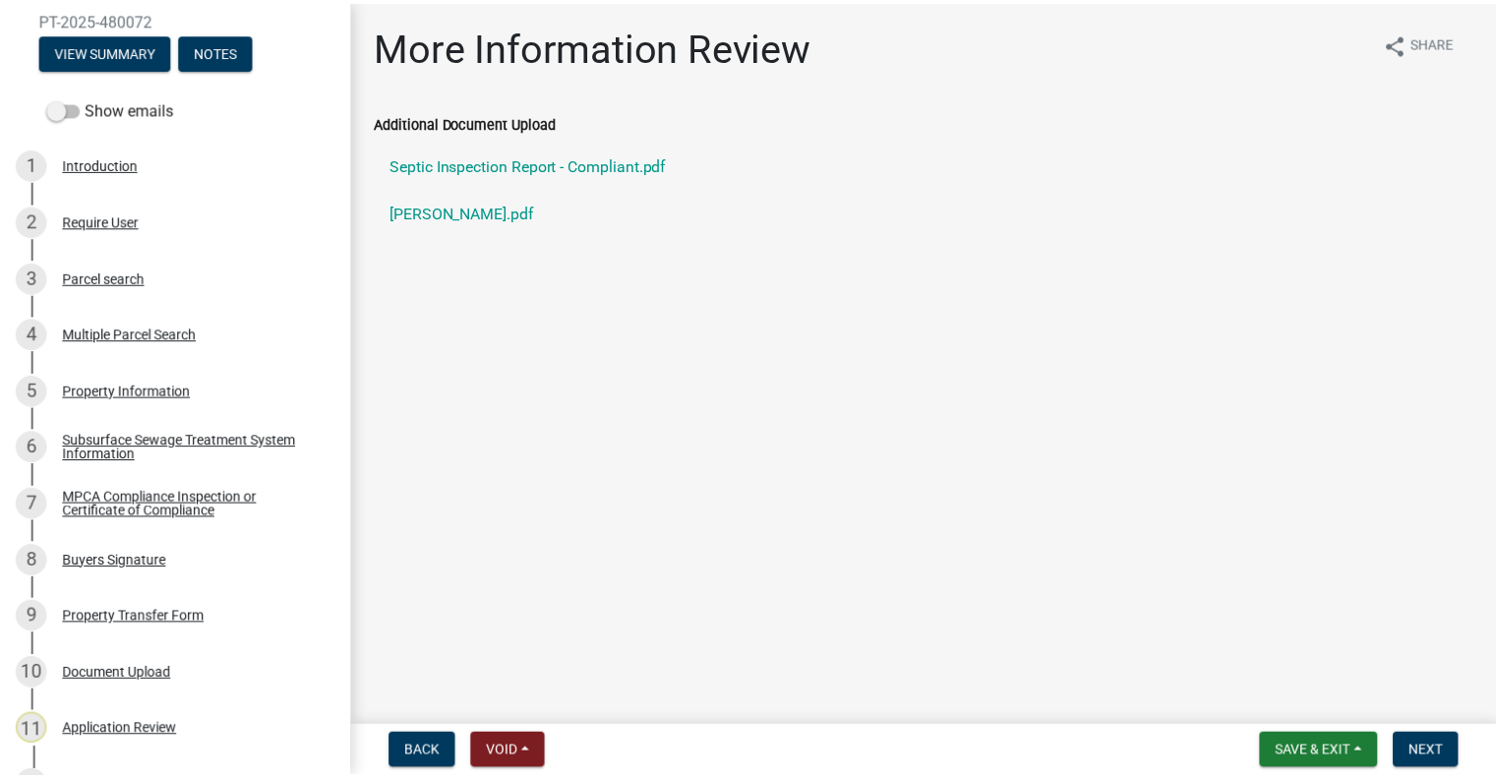
scroll to position [402, 0]
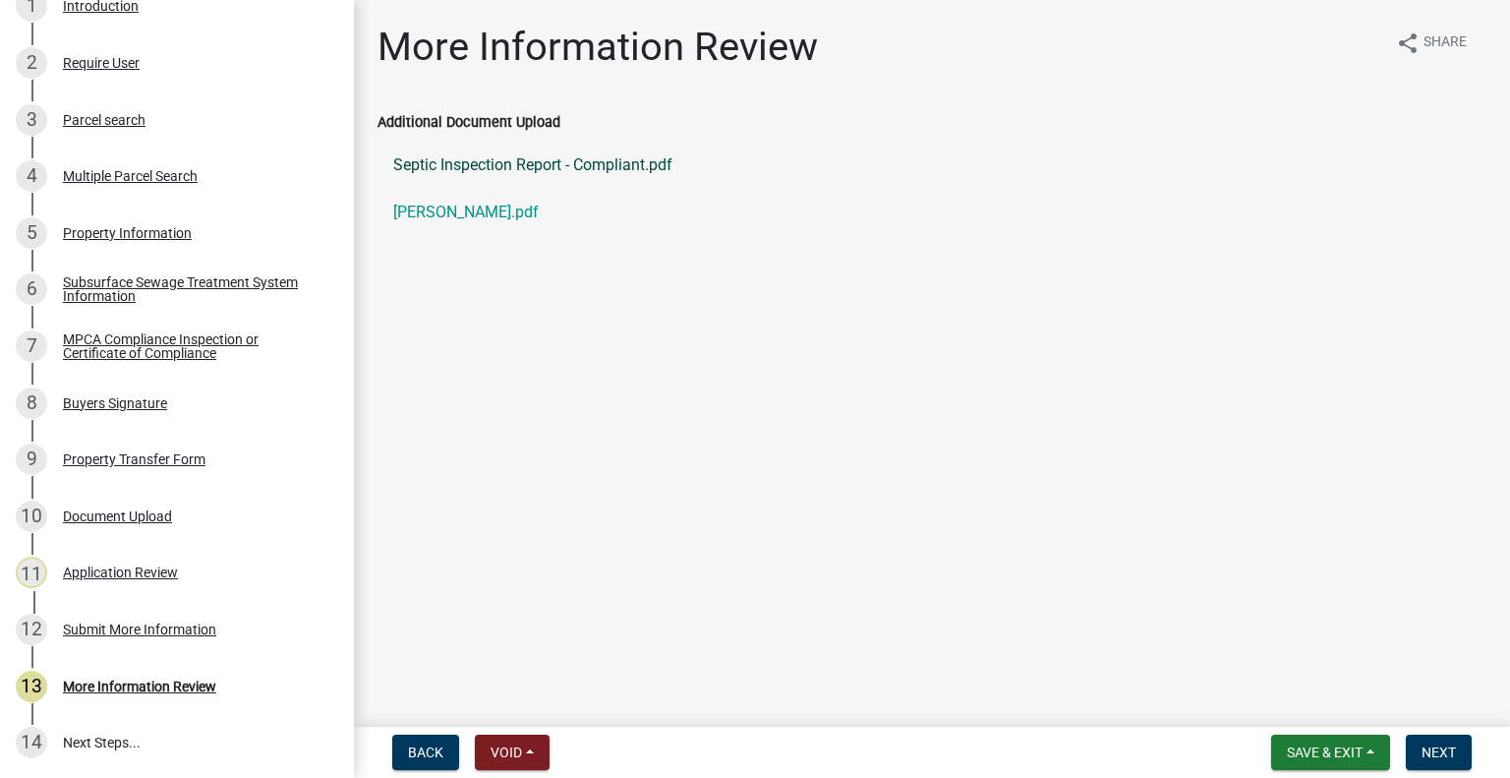
click at [531, 160] on link "Septic Inspection Report - Compliant.pdf" at bounding box center [932, 165] width 1109 height 47
click at [401, 205] on link "hess.pdf" at bounding box center [932, 212] width 1109 height 47
click at [166, 637] on div "12 Submit More Information" at bounding box center [169, 629] width 307 height 31
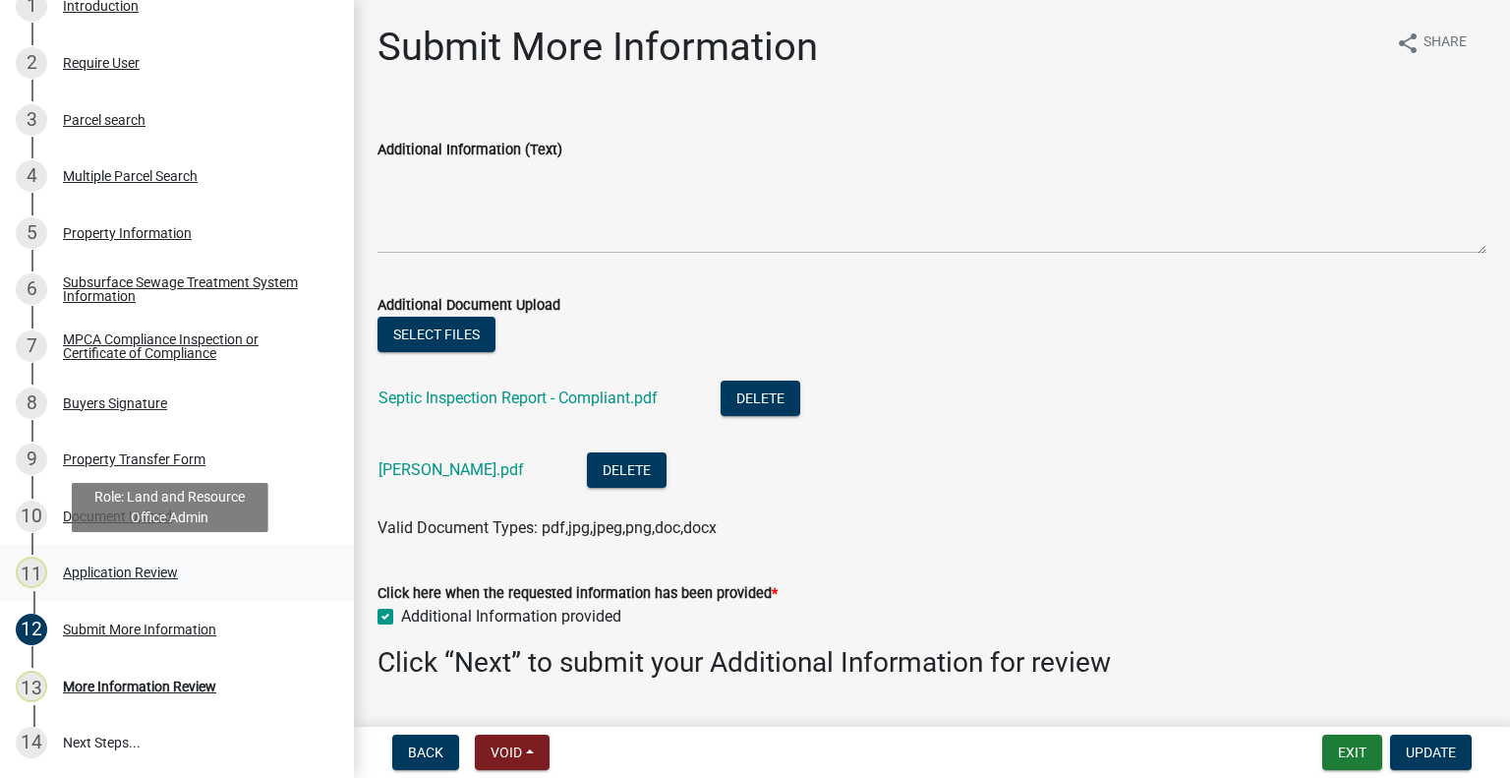
click at [136, 568] on div "Application Review" at bounding box center [120, 572] width 115 height 14
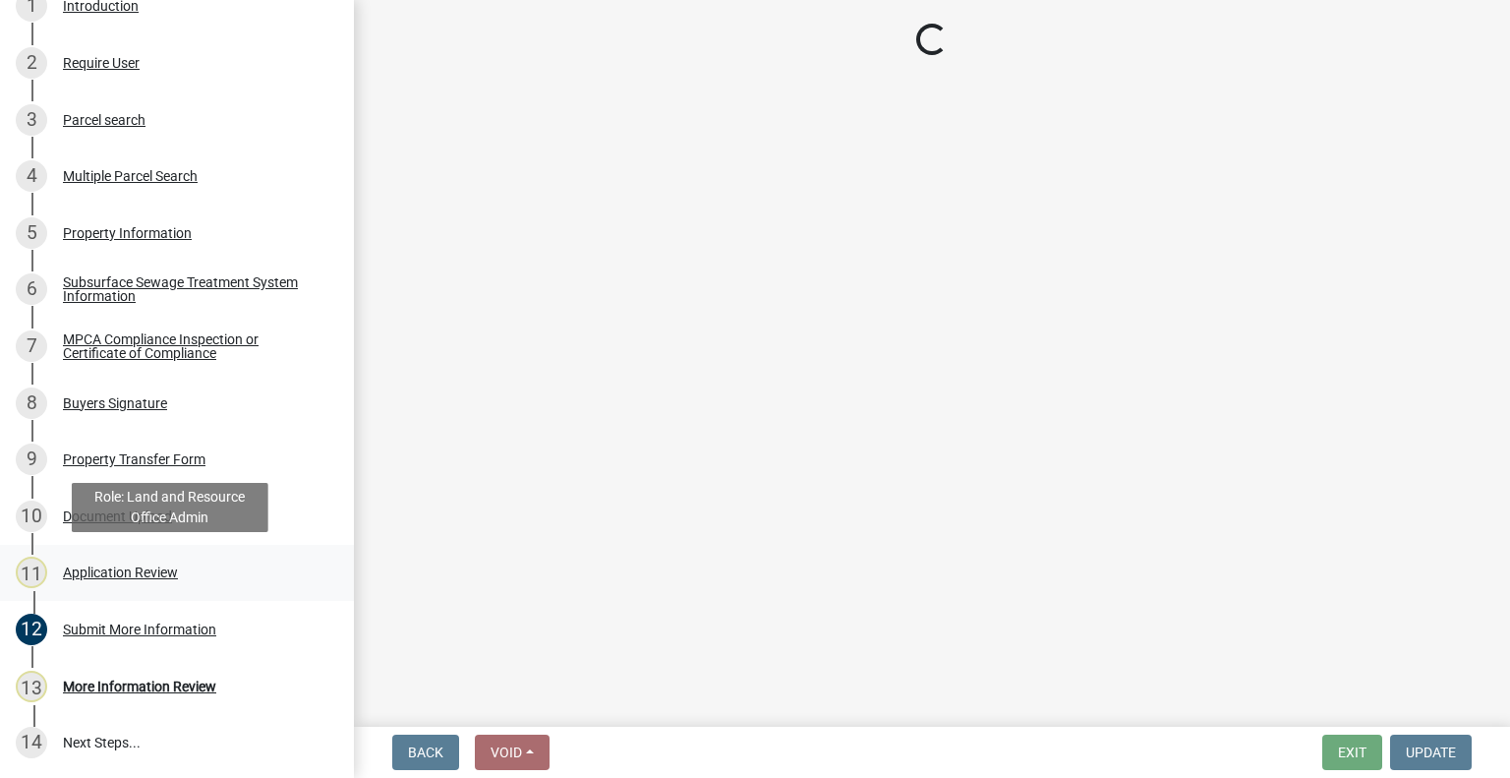
select select "2217fab6-25d2-4df2-8e35-18ddd05e0fe8"
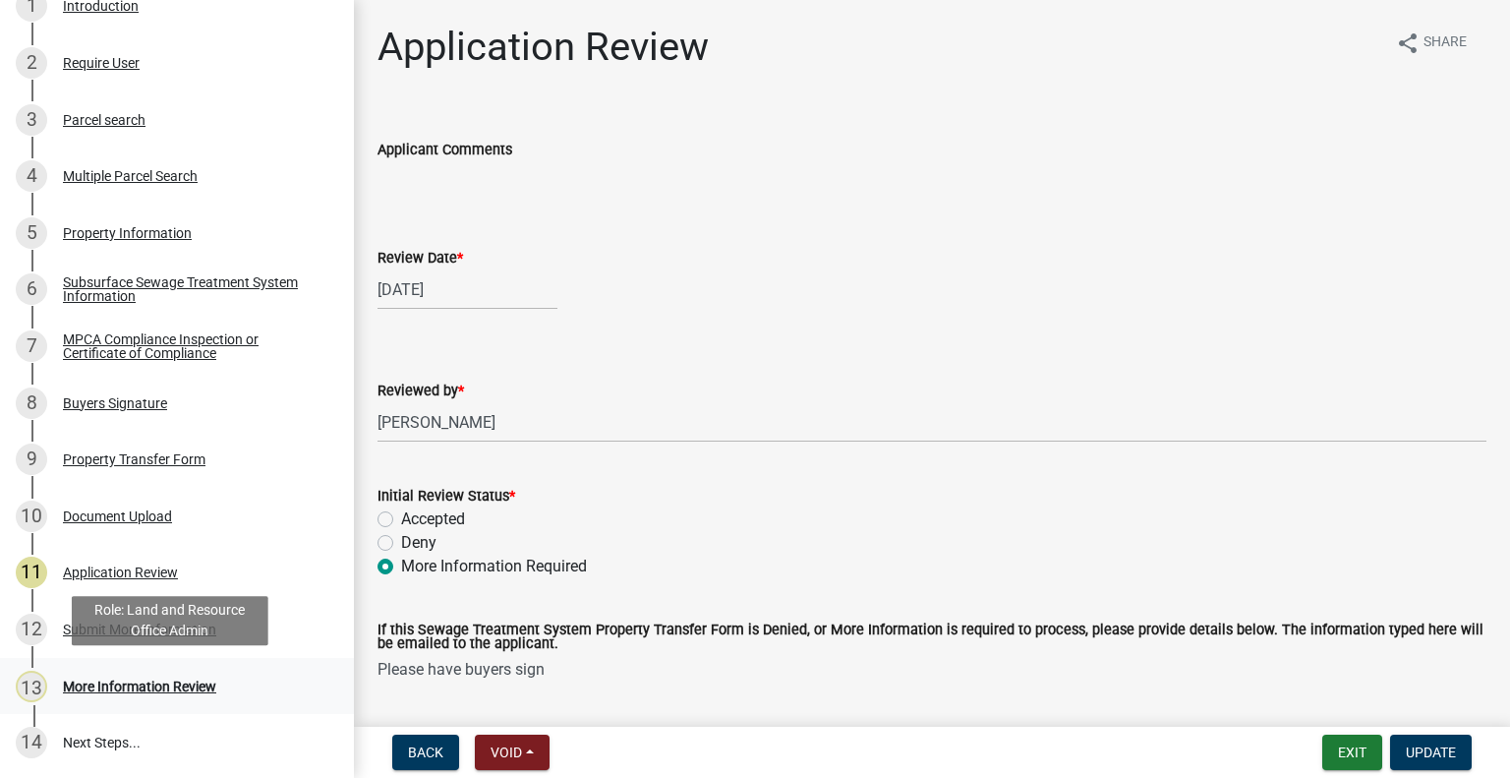
click at [149, 691] on div "More Information Review" at bounding box center [139, 686] width 153 height 14
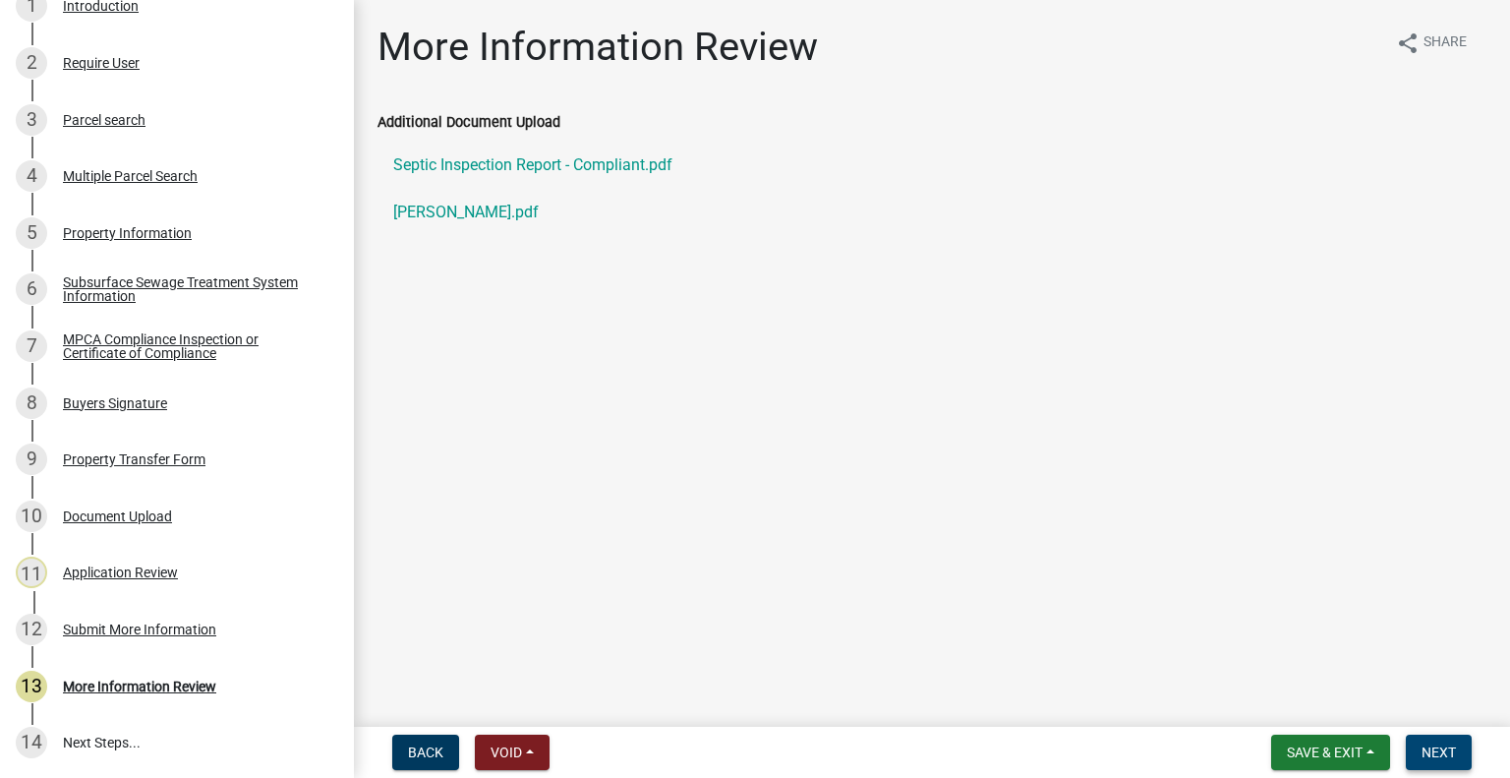
click at [1424, 744] on span "Next" at bounding box center [1439, 752] width 34 height 16
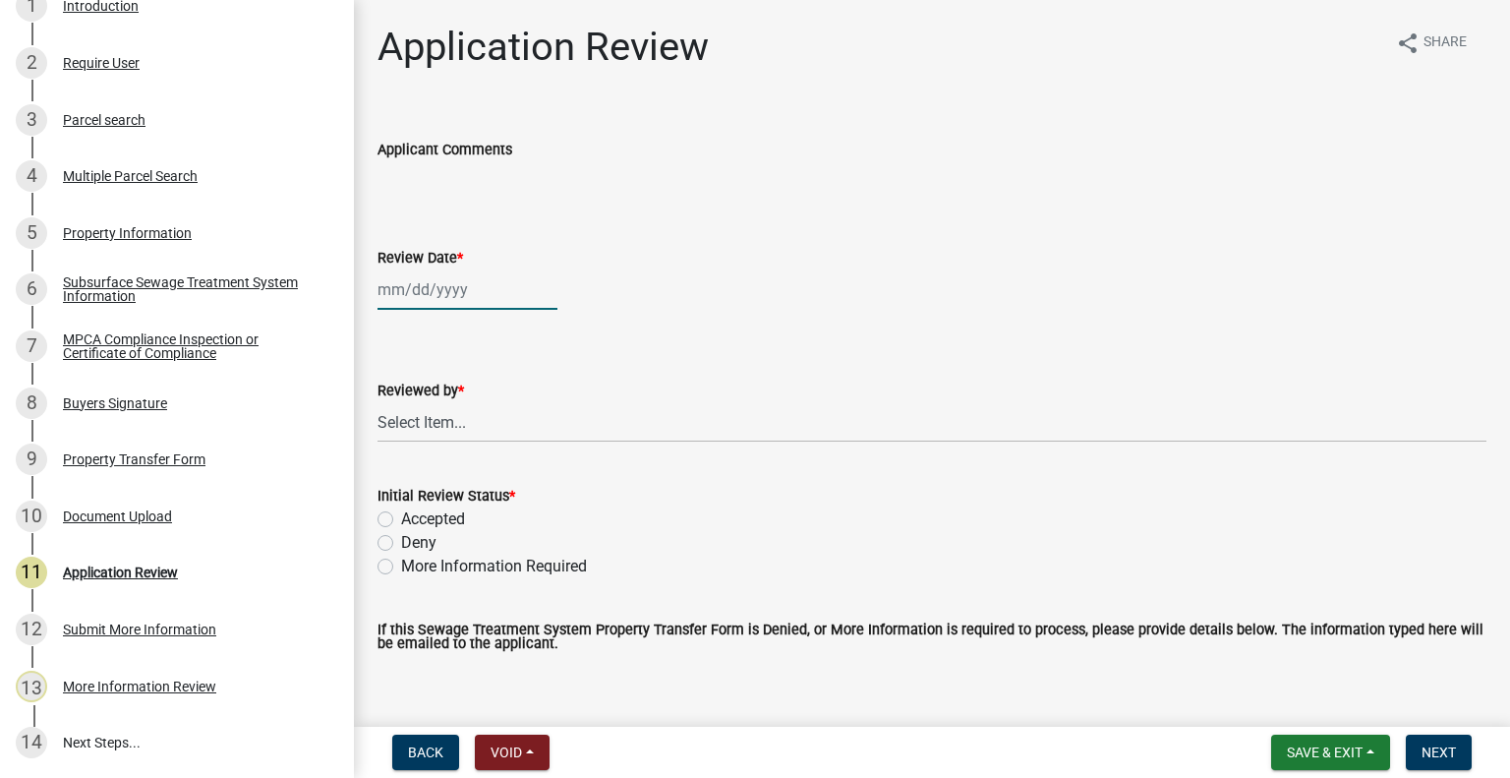
click at [460, 294] on div at bounding box center [468, 289] width 180 height 40
select select "10"
select select "2025"
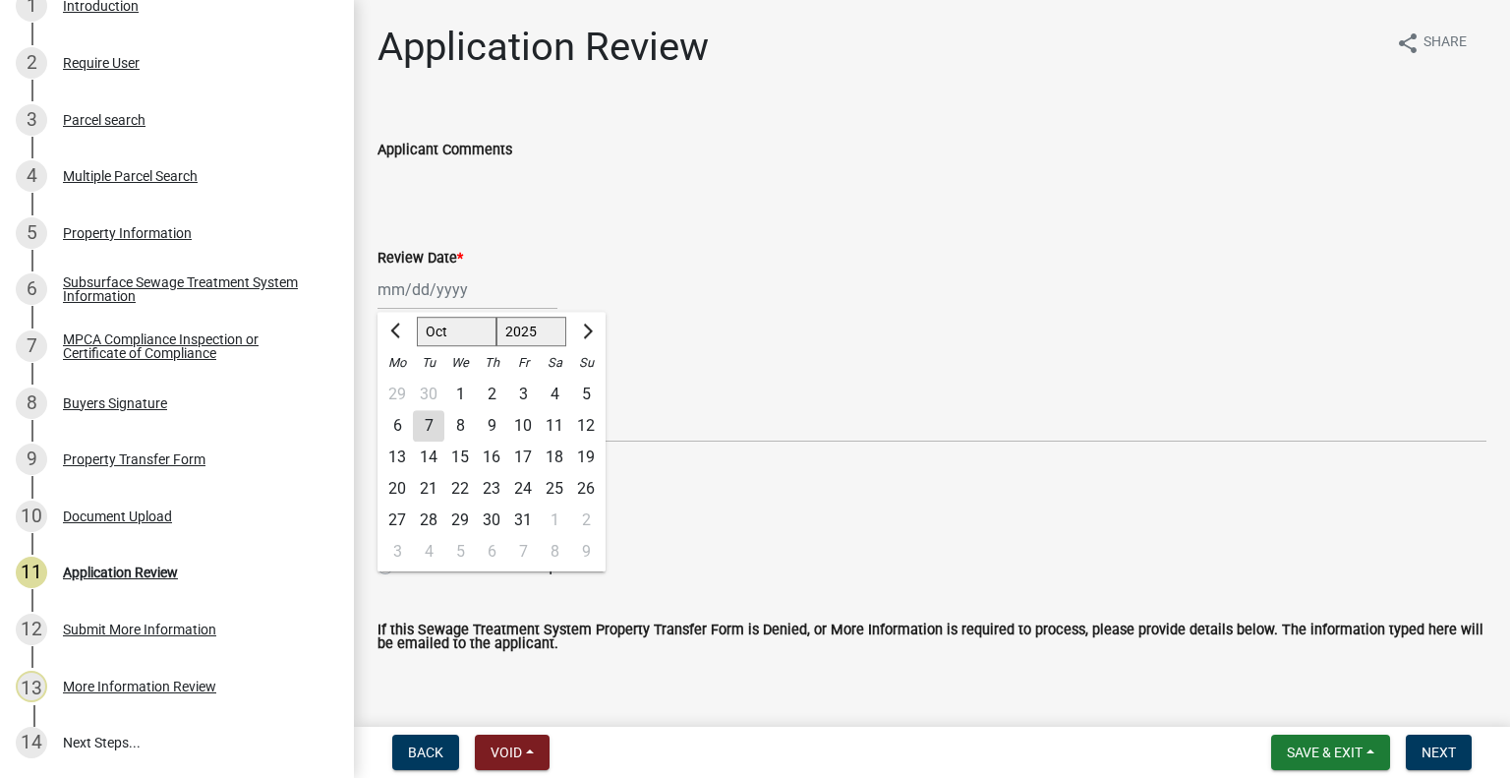
click at [427, 424] on div "7" at bounding box center [428, 425] width 31 height 31
type input "[DATE]"
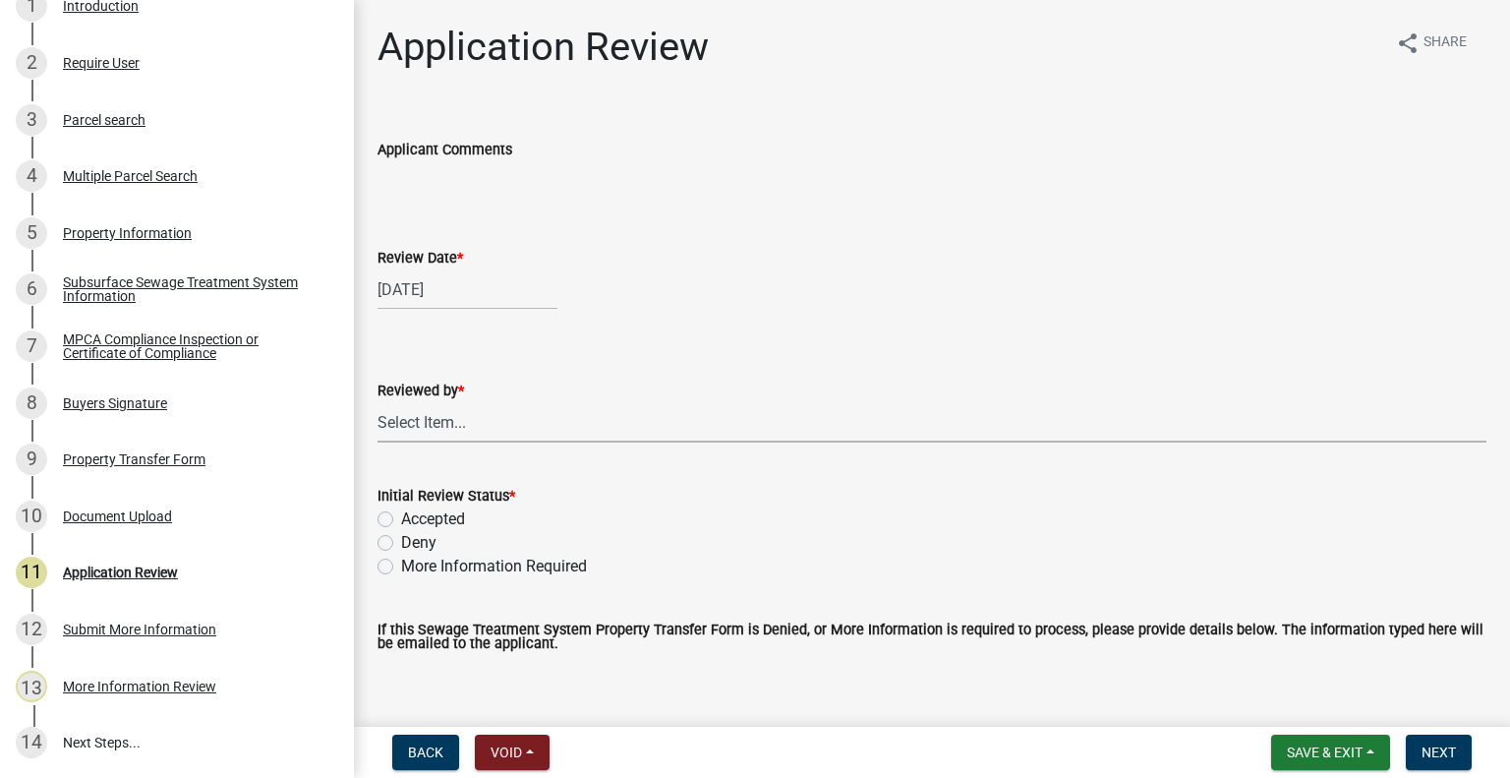
click at [423, 418] on select "Select Item... Alexis Newark Amy Busko Andrea Perales Brittany Tollefson Christ…" at bounding box center [932, 422] width 1109 height 40
click at [378, 402] on select "Select Item... Alexis Newark Amy Busko Andrea Perales Brittany Tollefson Christ…" at bounding box center [932, 422] width 1109 height 40
select select "2217fab6-25d2-4df2-8e35-18ddd05e0fe8"
click at [453, 509] on label "Accepted" at bounding box center [433, 519] width 64 height 24
click at [414, 509] on input "Accepted" at bounding box center [407, 513] width 13 height 13
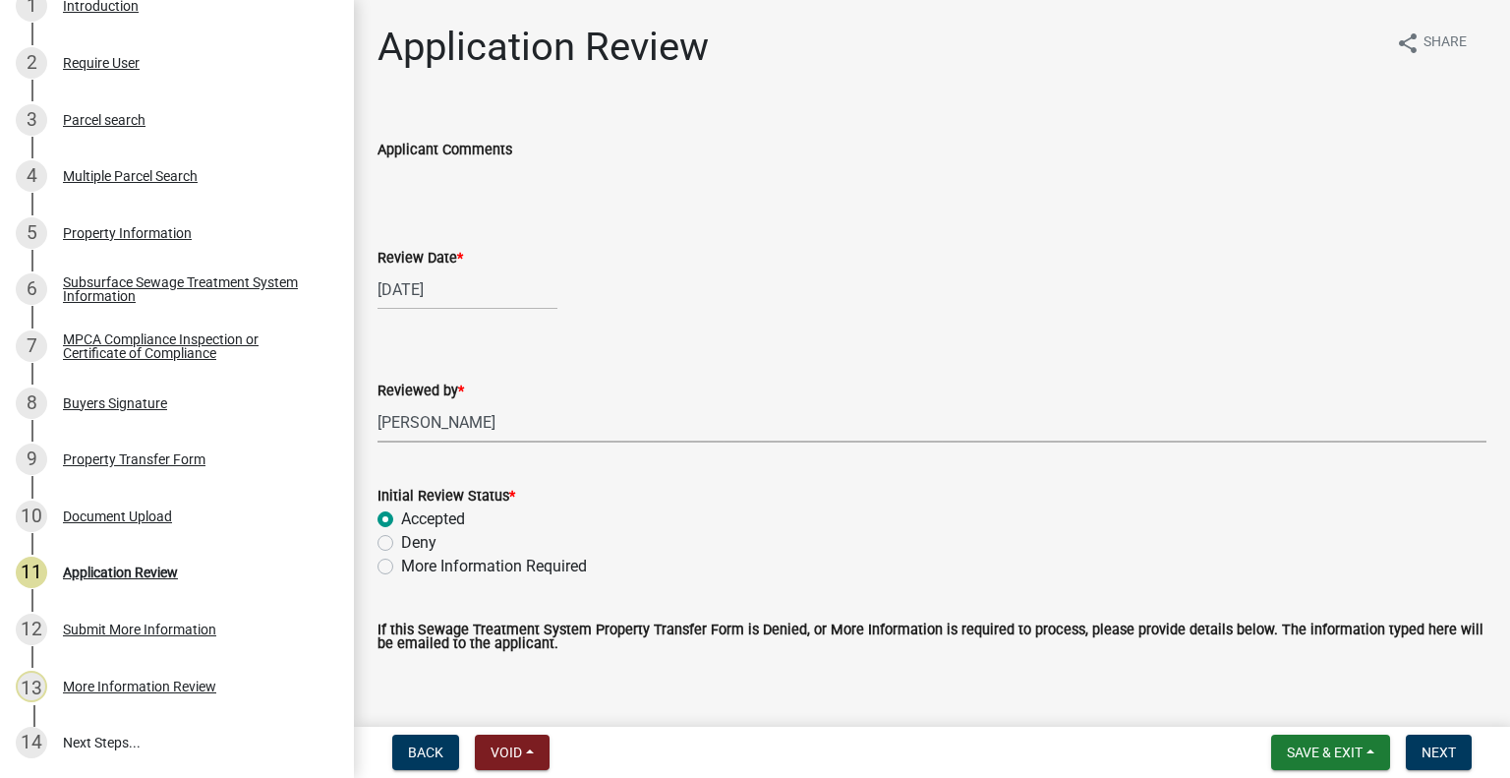
radio input "true"
click at [1436, 756] on span "Next" at bounding box center [1439, 752] width 34 height 16
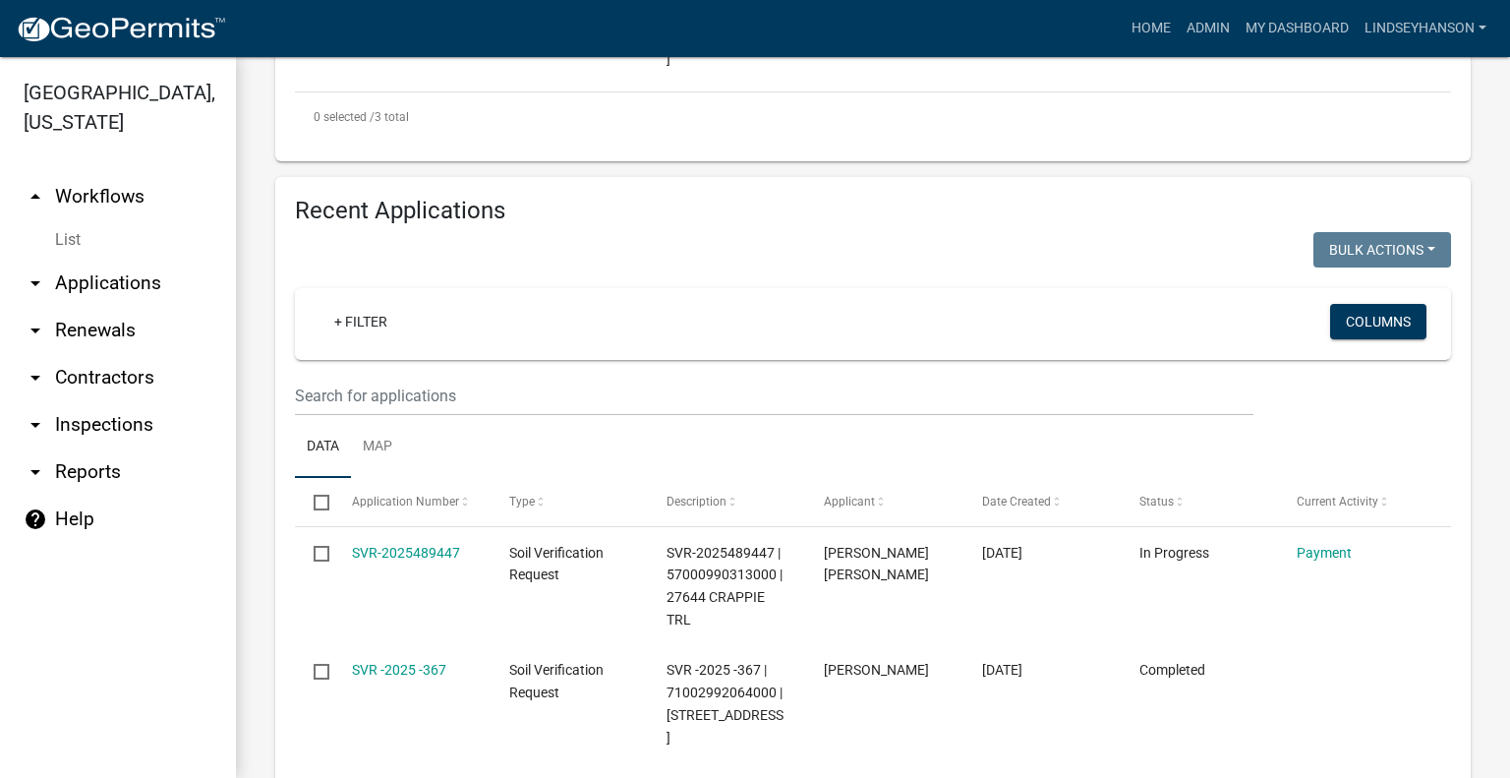
scroll to position [1058, 0]
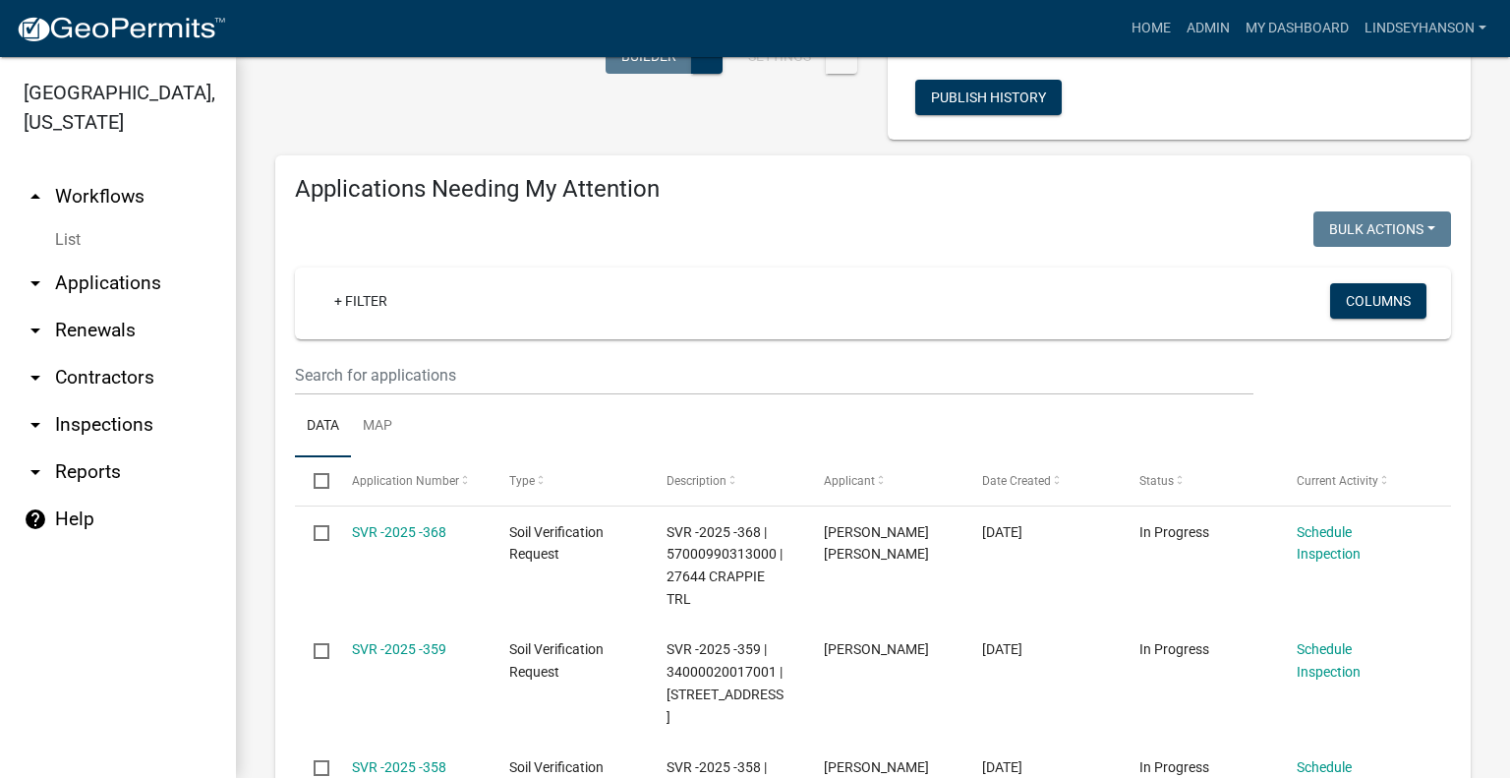
scroll to position [197, 0]
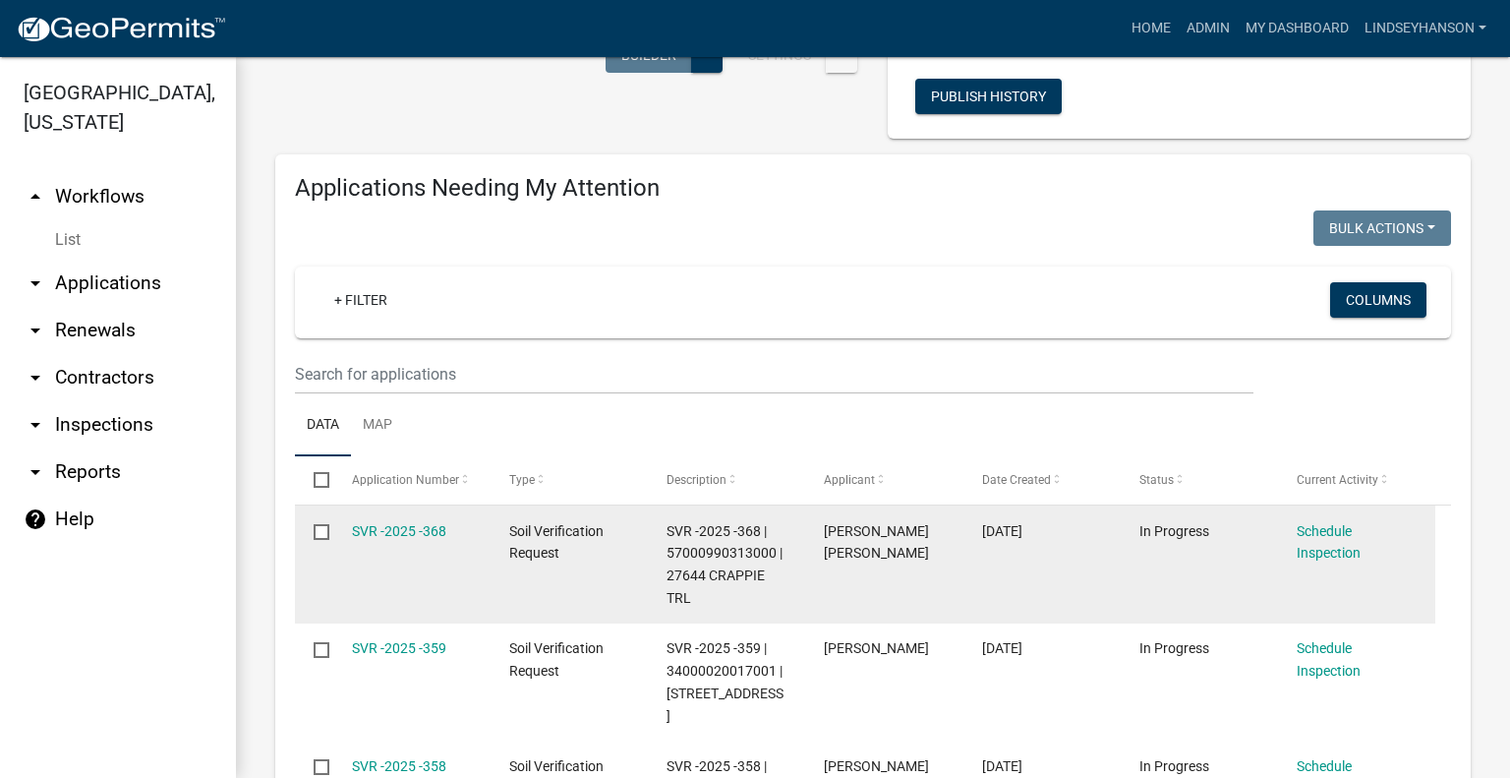
click at [413, 521] on div "SVR -2025 -368" at bounding box center [412, 531] width 120 height 23
click at [433, 534] on link "SVR -2025 -368" at bounding box center [399, 531] width 94 height 16
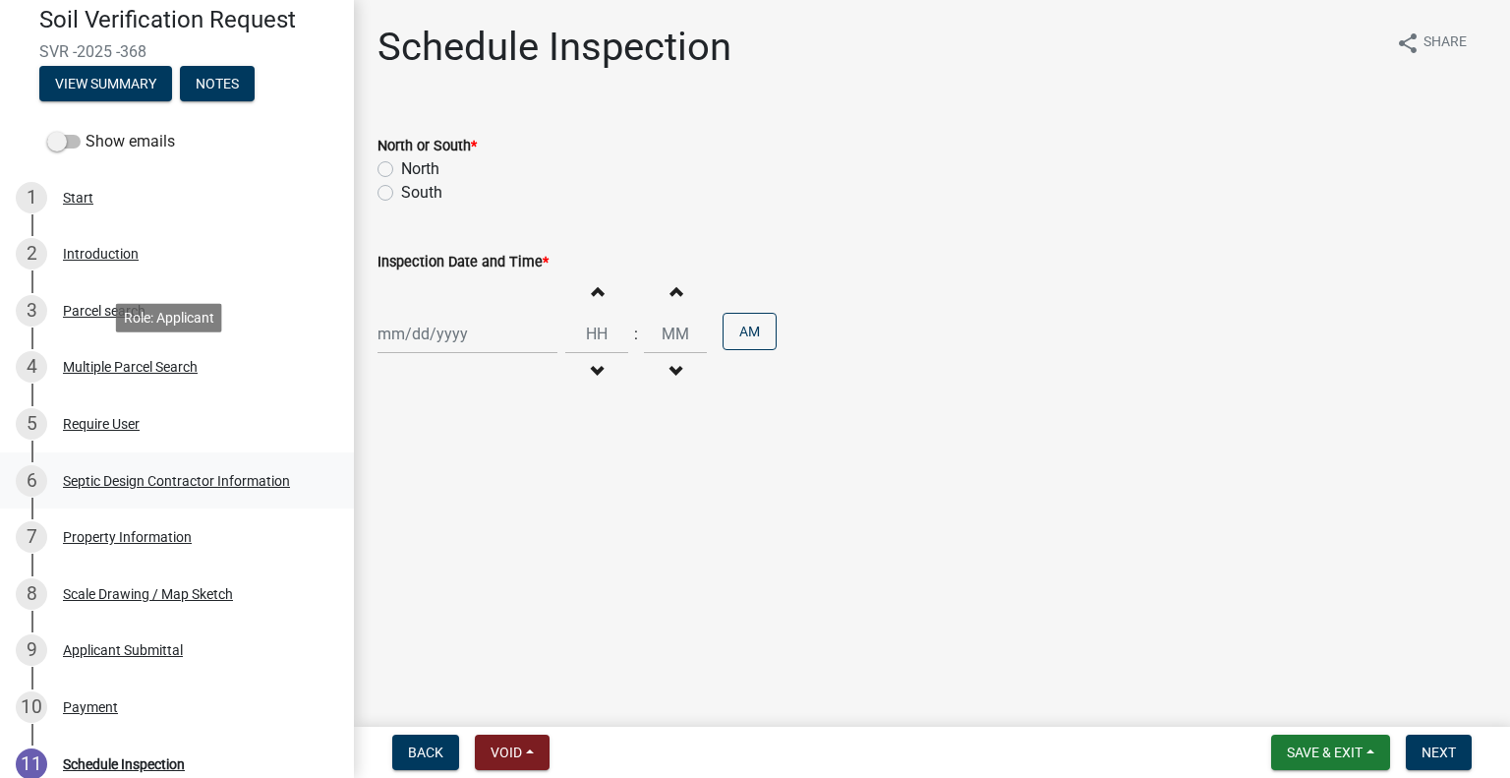
scroll to position [295, 0]
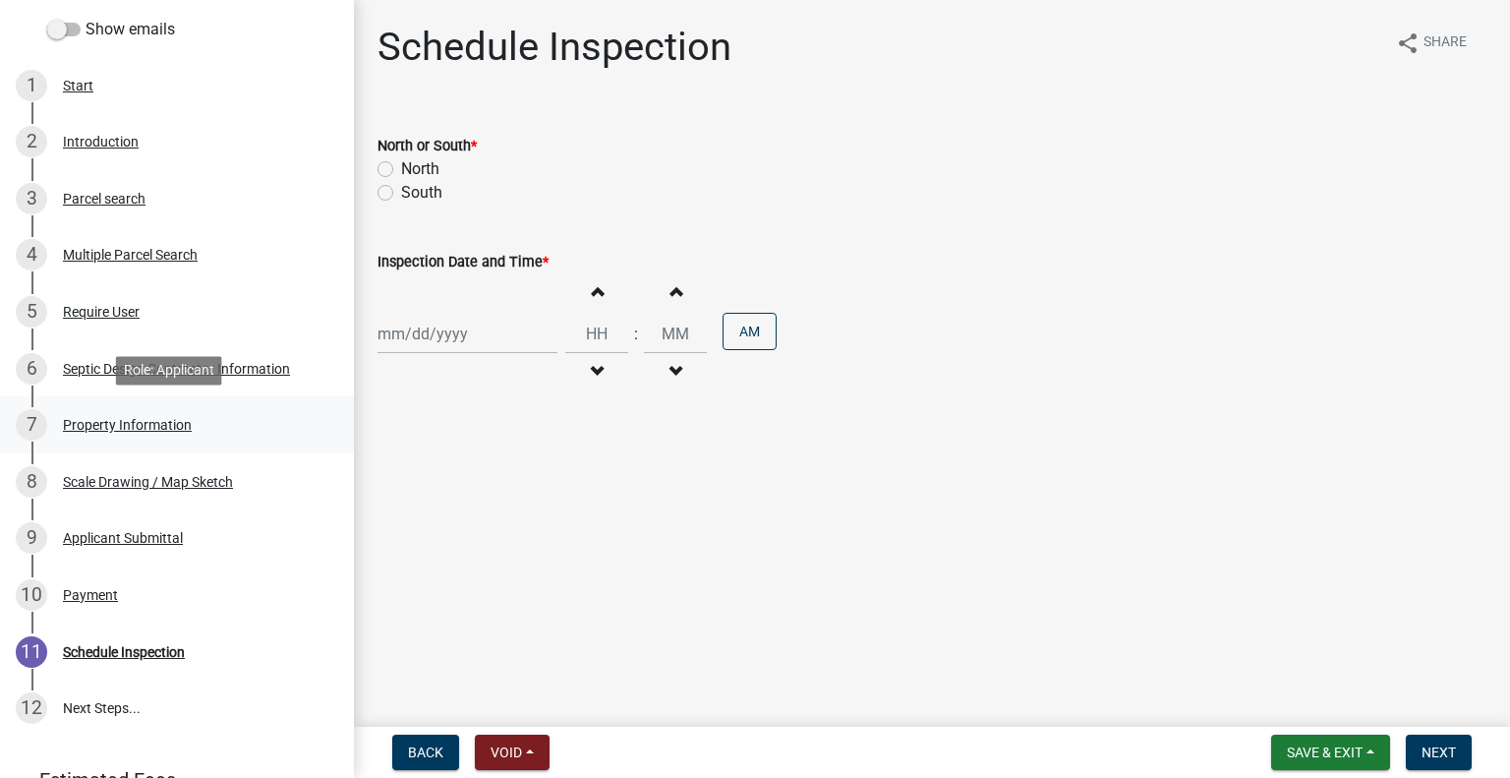
click at [152, 416] on div "7 Property Information" at bounding box center [169, 424] width 307 height 31
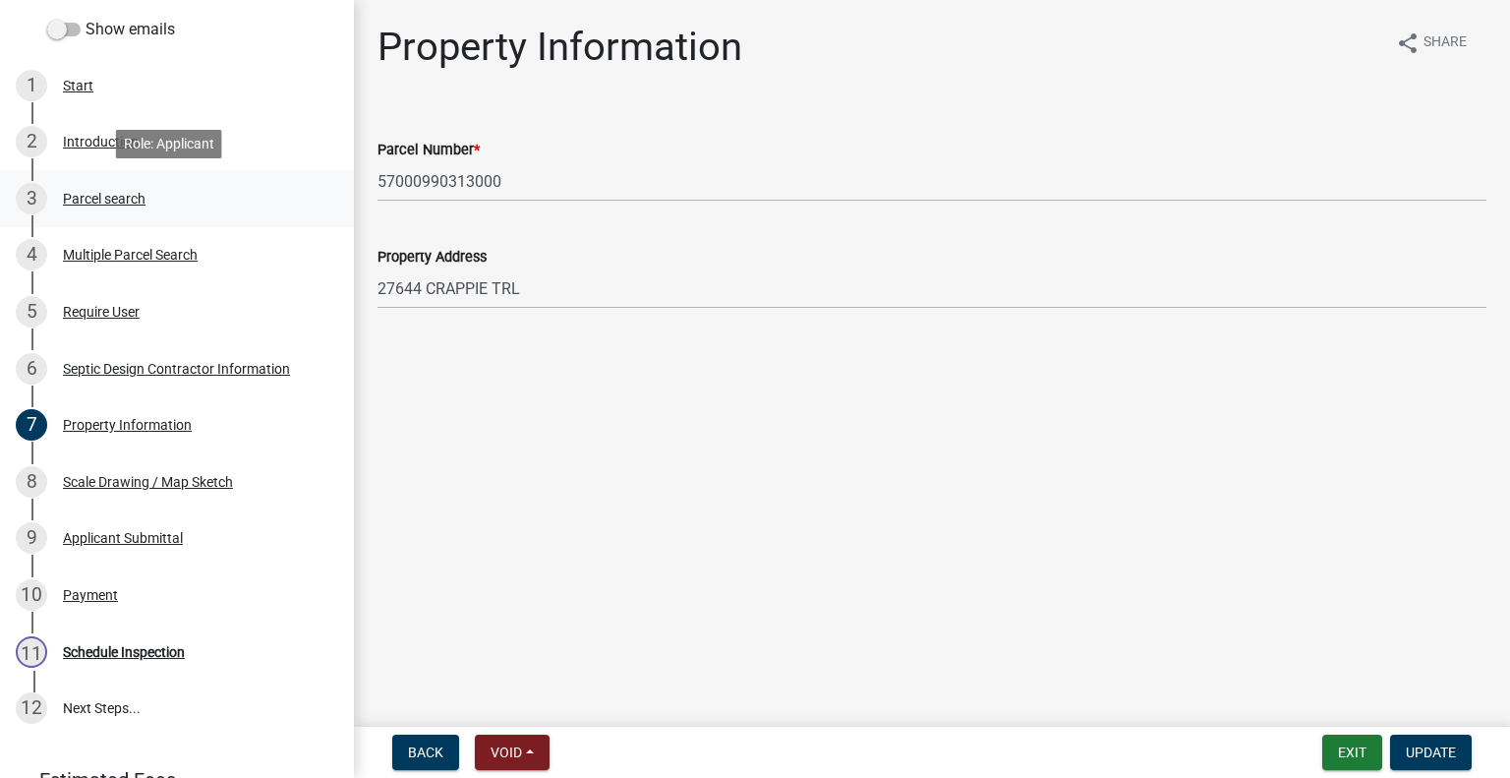
click at [144, 183] on div "3 Parcel search" at bounding box center [169, 198] width 307 height 31
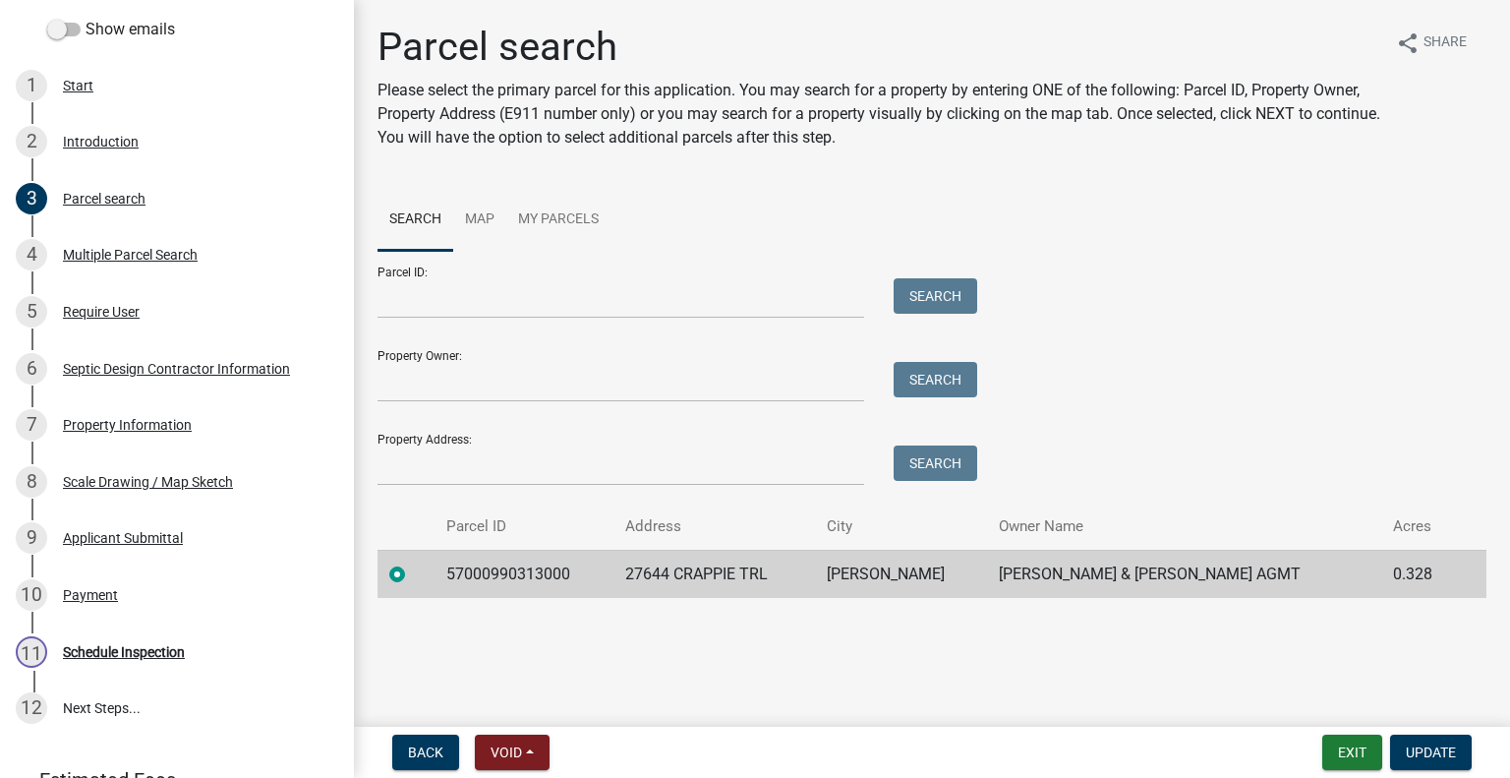
click at [532, 576] on td "57000990313000" at bounding box center [524, 574] width 179 height 48
copy td "57000990313000"
click at [708, 567] on td "27644 CRAPPIE TRL" at bounding box center [715, 574] width 202 height 48
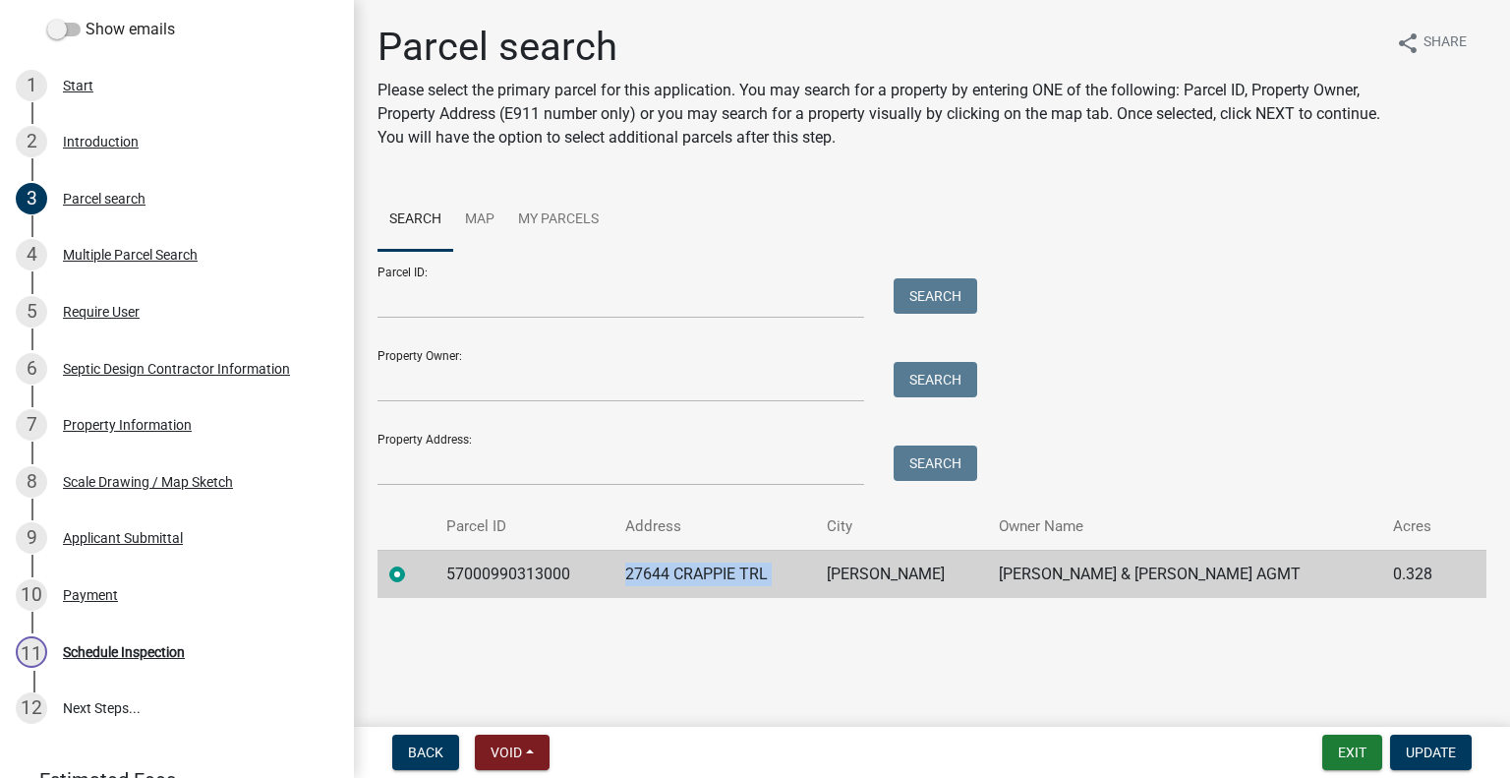
click at [708, 567] on td "27644 CRAPPIE TRL" at bounding box center [715, 574] width 202 height 48
copy td "27644 CRAPPIE TRL"
click at [916, 562] on td "UNDERWOOD" at bounding box center [901, 574] width 172 height 48
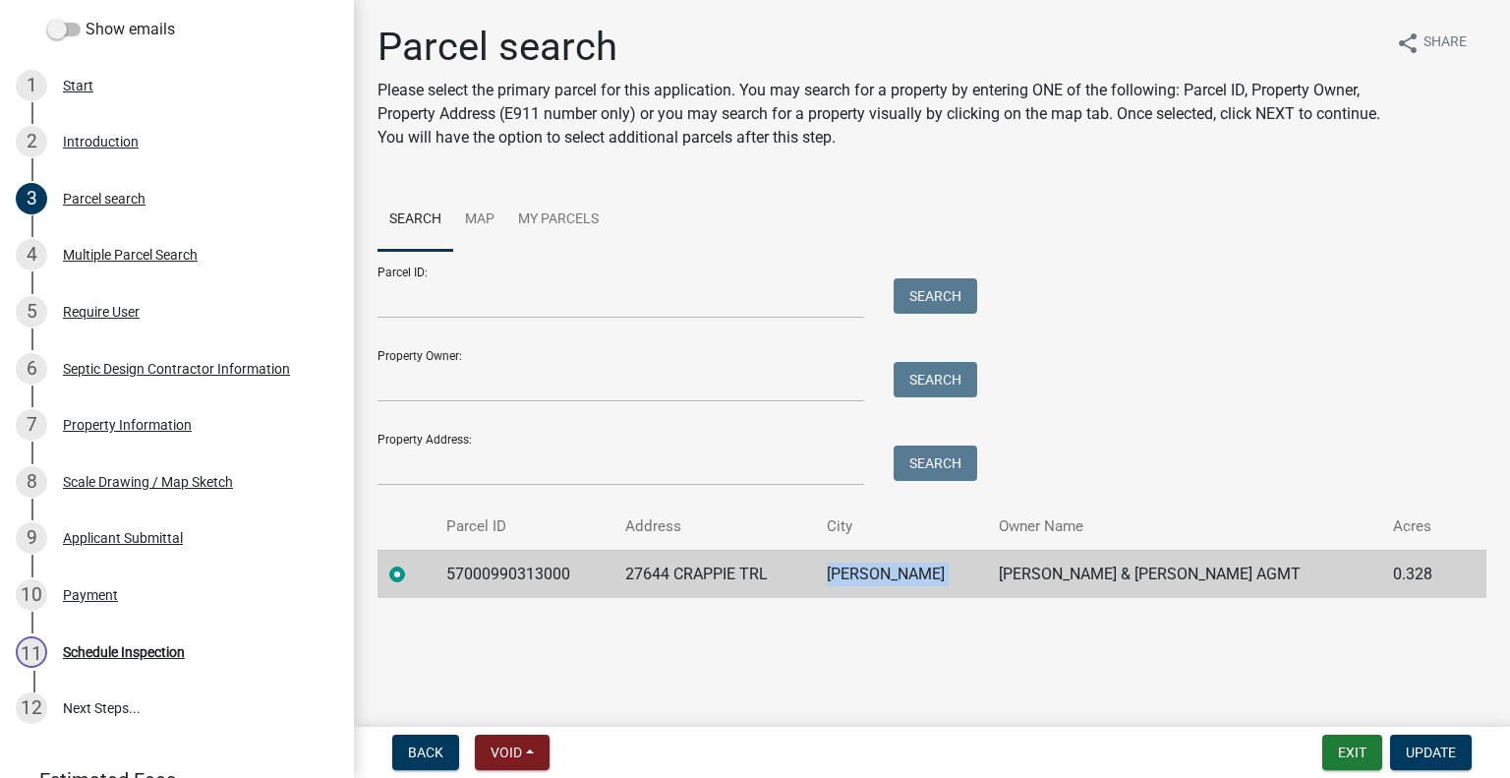
copy td "UNDERWOOD"
click at [1153, 578] on td "JONATHAN & J LADWIG TST AGMT" at bounding box center [1184, 574] width 394 height 48
copy td "JONATHAN & J LADWIG TST AGMT"
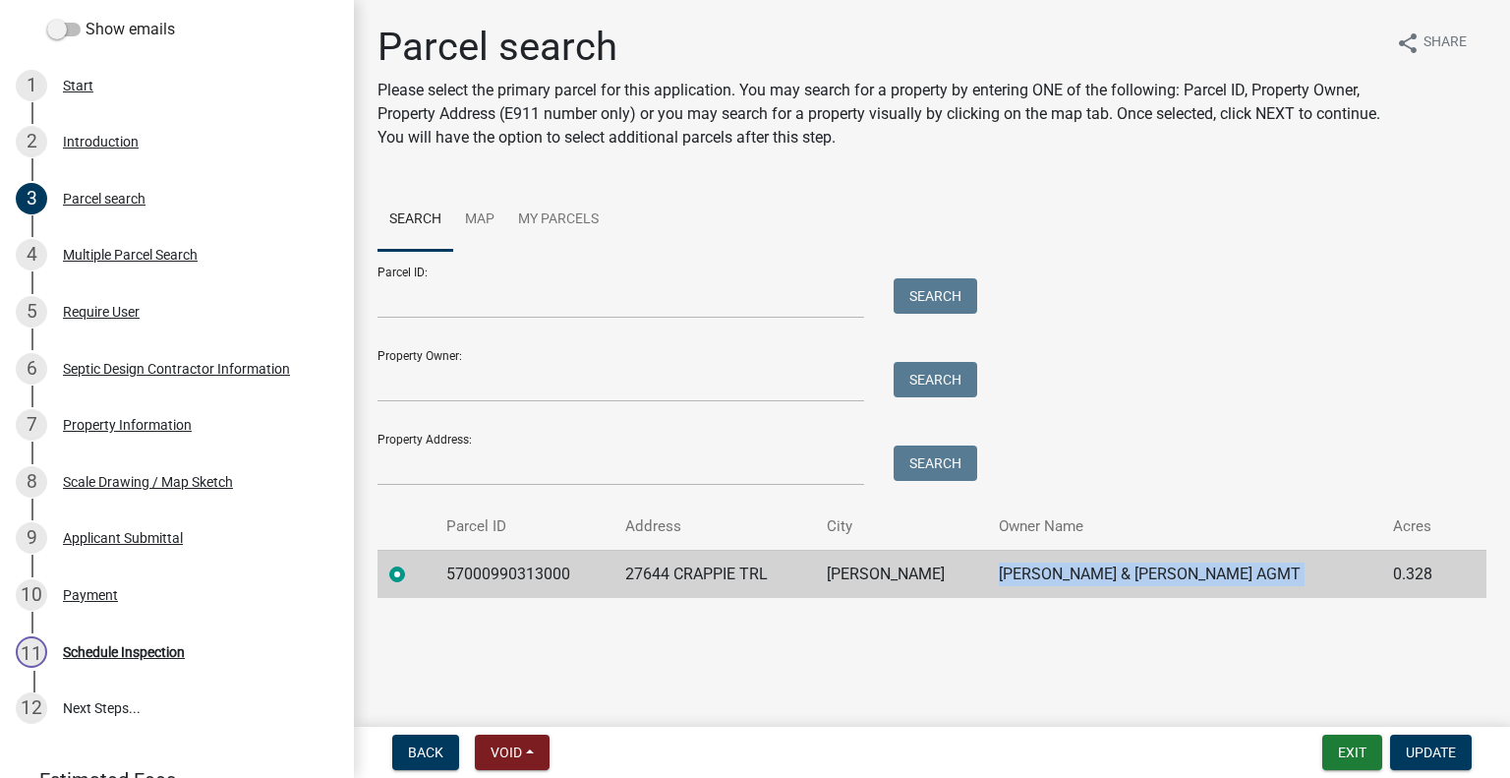
scroll to position [437, 0]
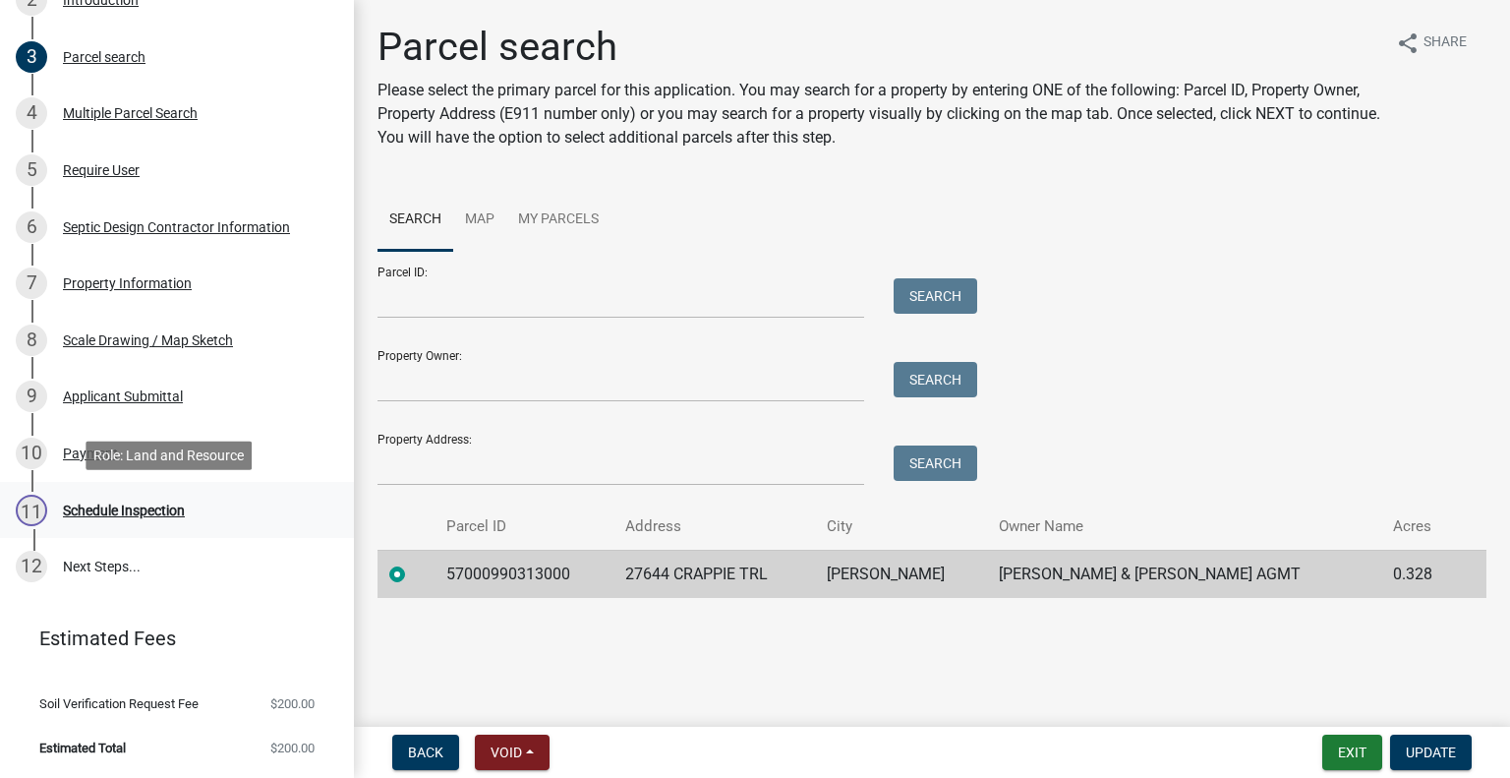
click at [177, 509] on div "Schedule Inspection" at bounding box center [124, 510] width 122 height 14
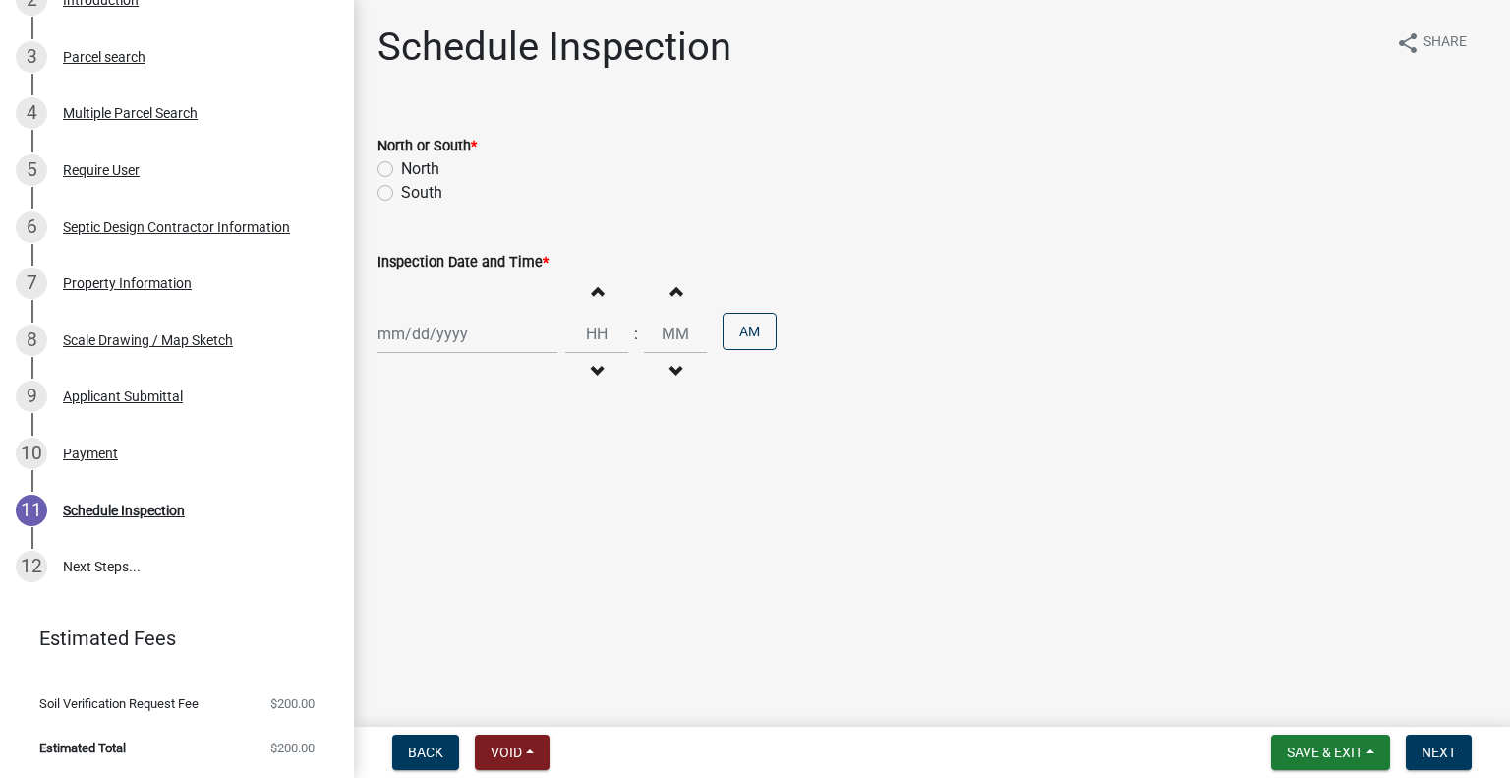
click at [412, 193] on label "South" at bounding box center [421, 193] width 41 height 24
click at [412, 193] on input "South" at bounding box center [407, 187] width 13 height 13
radio input "true"
click at [401, 317] on div at bounding box center [468, 334] width 180 height 40
select select "10"
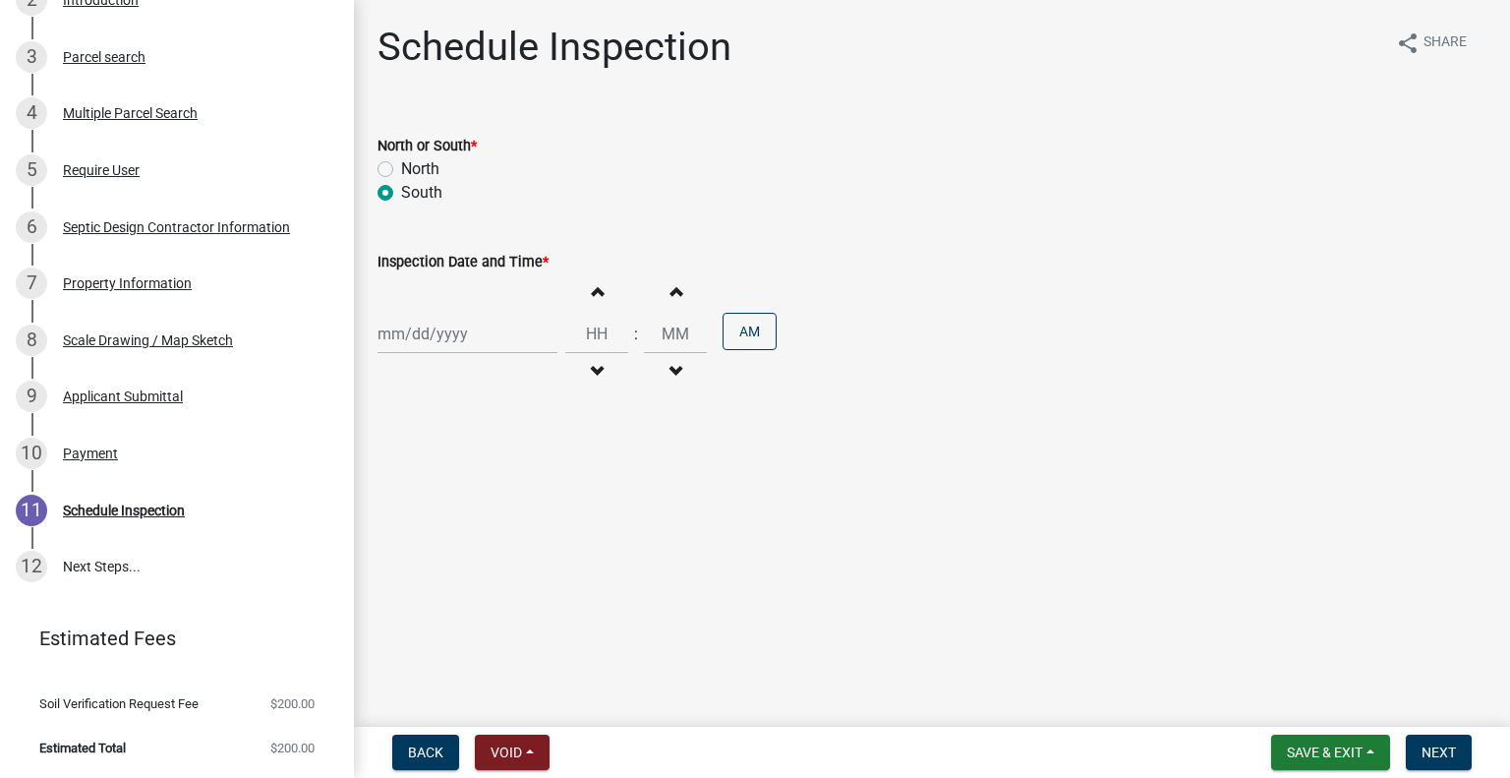
select select "2025"
click at [463, 463] on div "8" at bounding box center [459, 469] width 31 height 31
type input "10/08/2025"
click at [582, 364] on button "Decrement hours" at bounding box center [596, 371] width 41 height 35
type input "11"
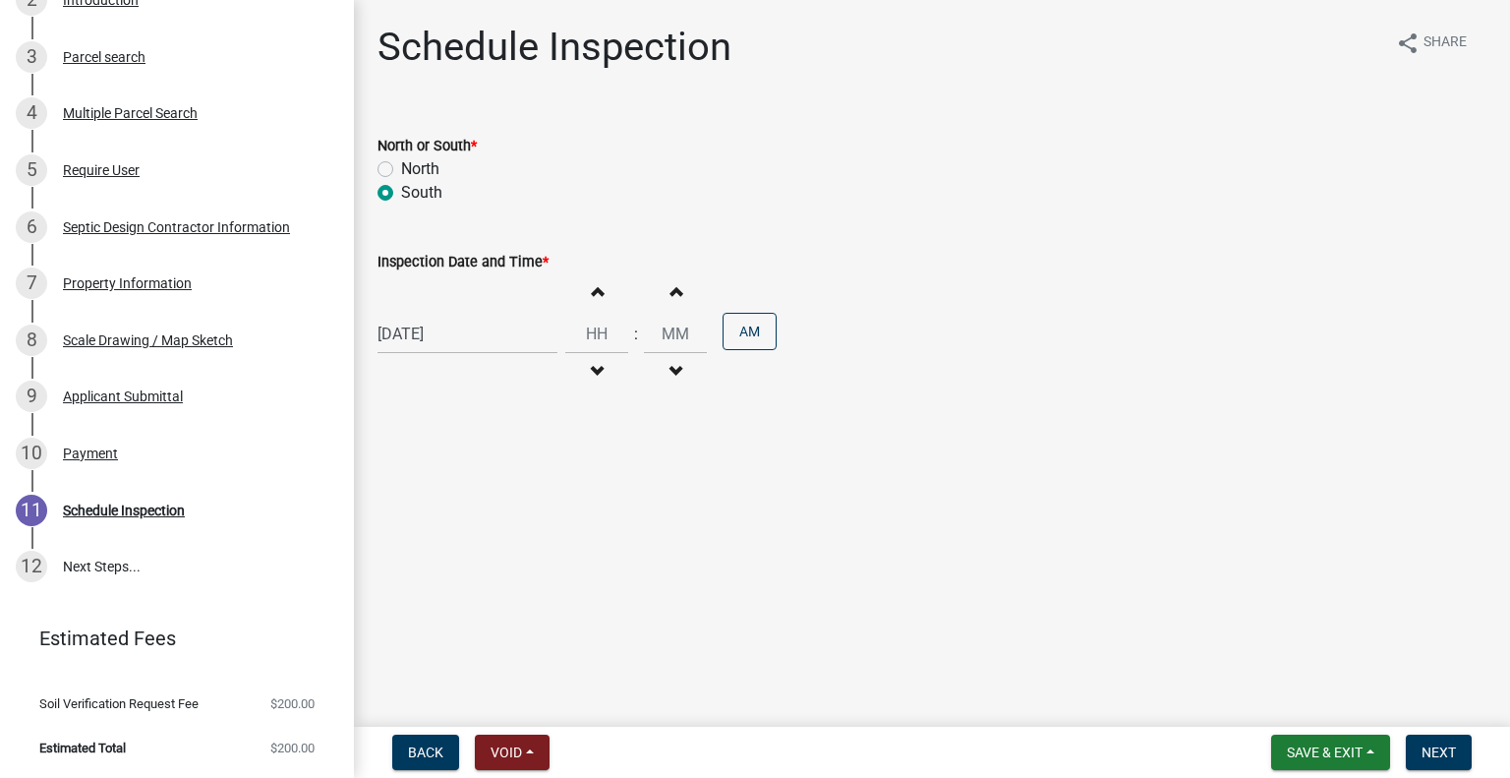
type input "00"
click at [755, 337] on button "PM" at bounding box center [750, 331] width 54 height 37
click at [1435, 747] on span "Next" at bounding box center [1439, 752] width 34 height 16
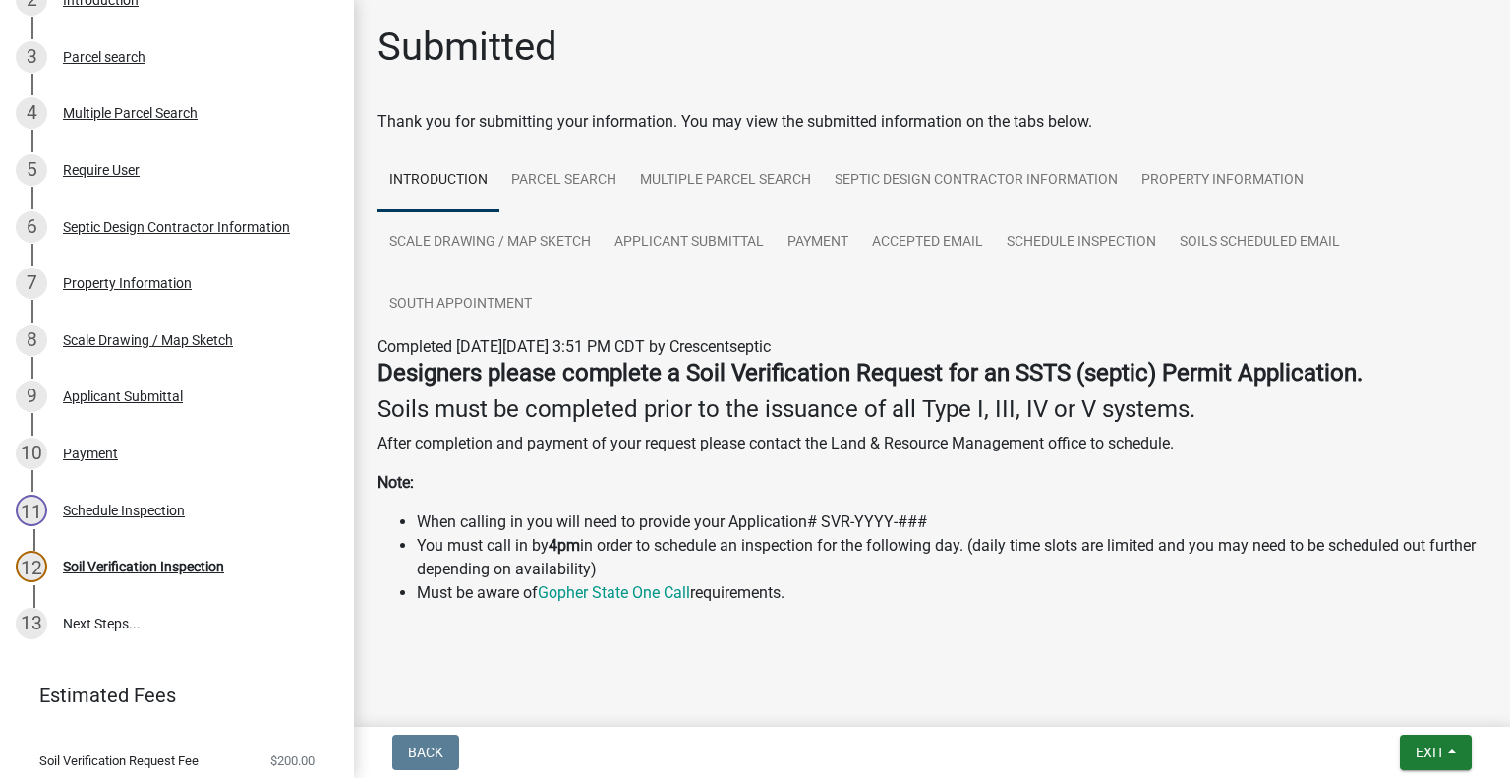
scroll to position [493, 0]
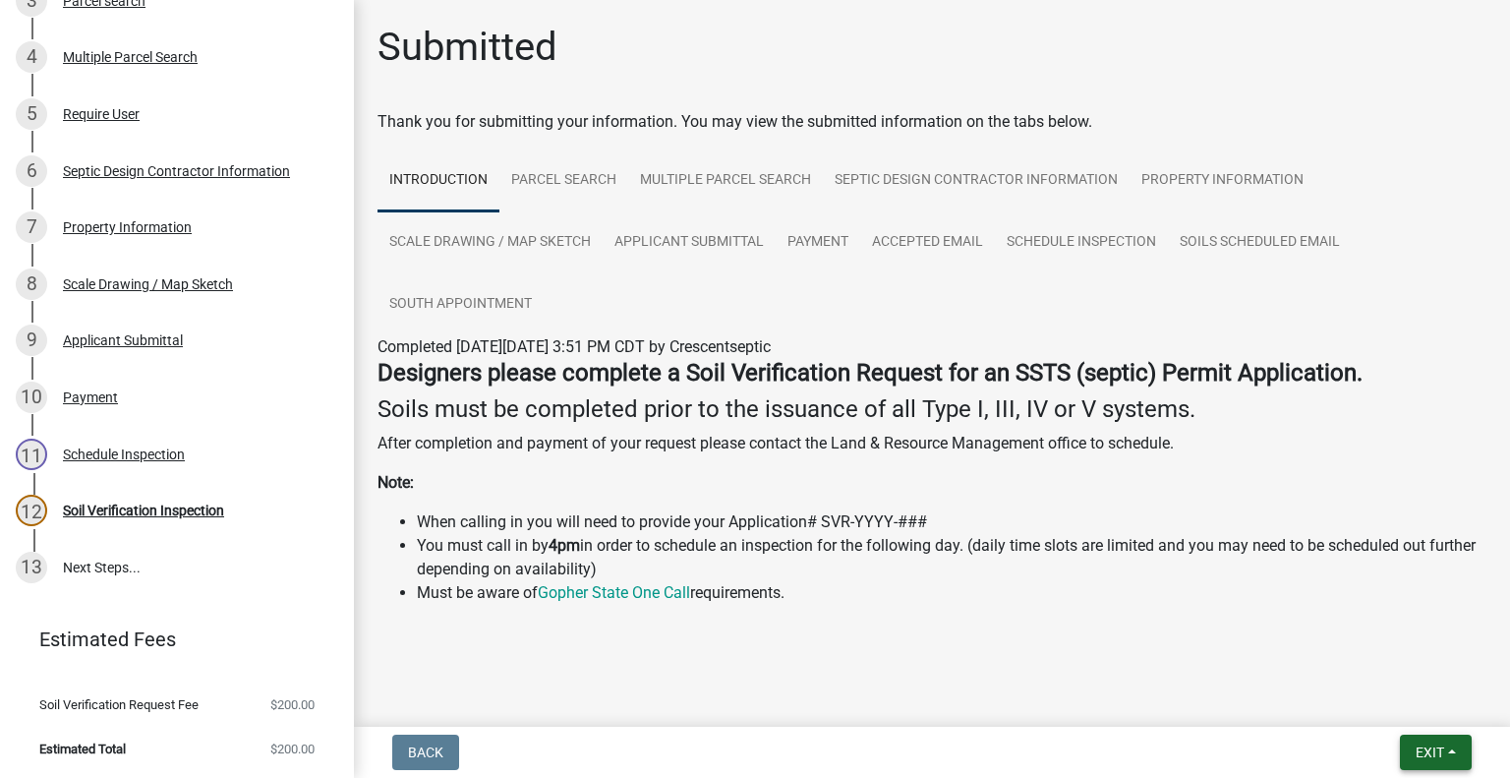
click at [1428, 756] on span "Exit" at bounding box center [1430, 752] width 29 height 16
click at [1390, 699] on button "Save & Exit" at bounding box center [1394, 701] width 157 height 47
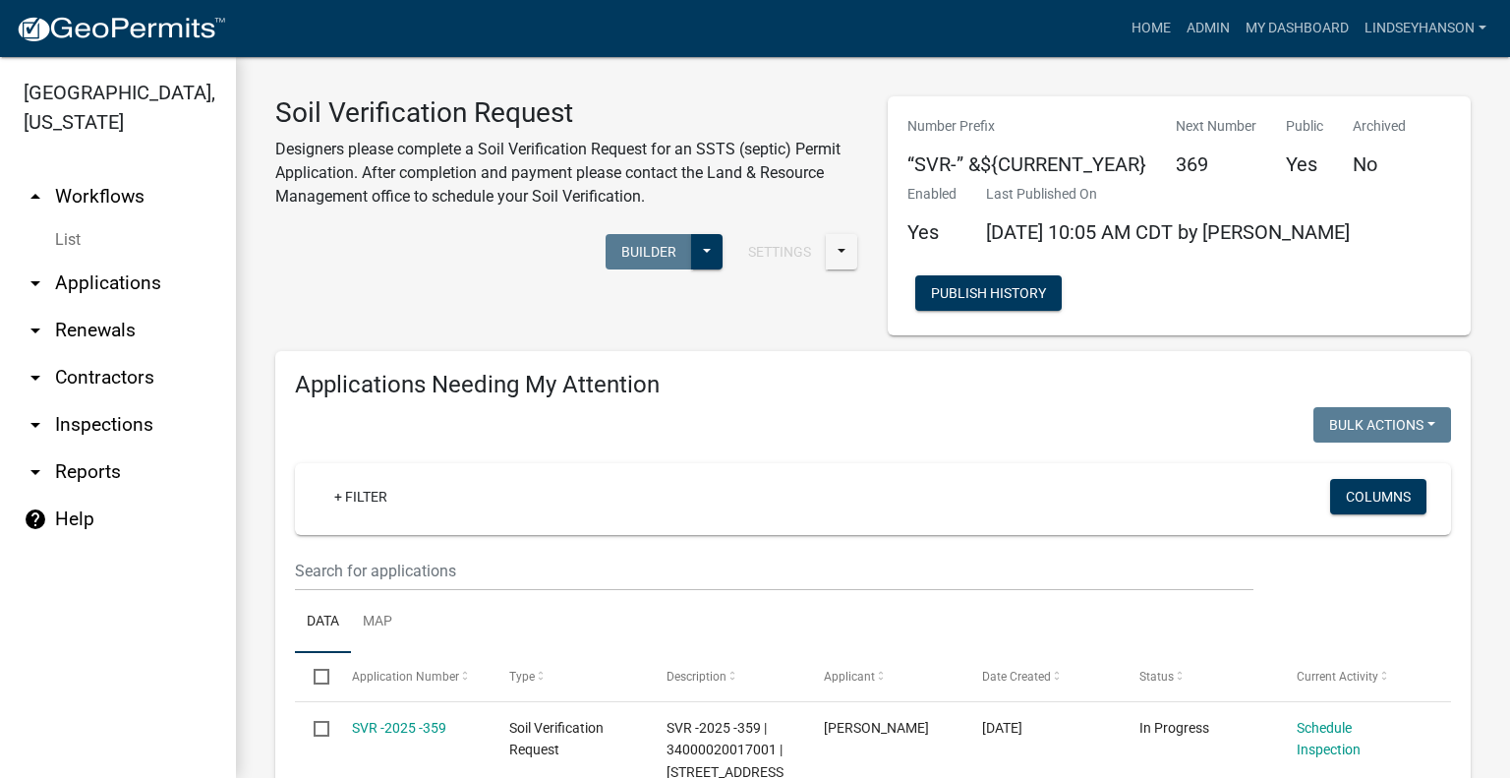
click at [148, 286] on link "arrow_drop_down Applications" at bounding box center [118, 283] width 236 height 47
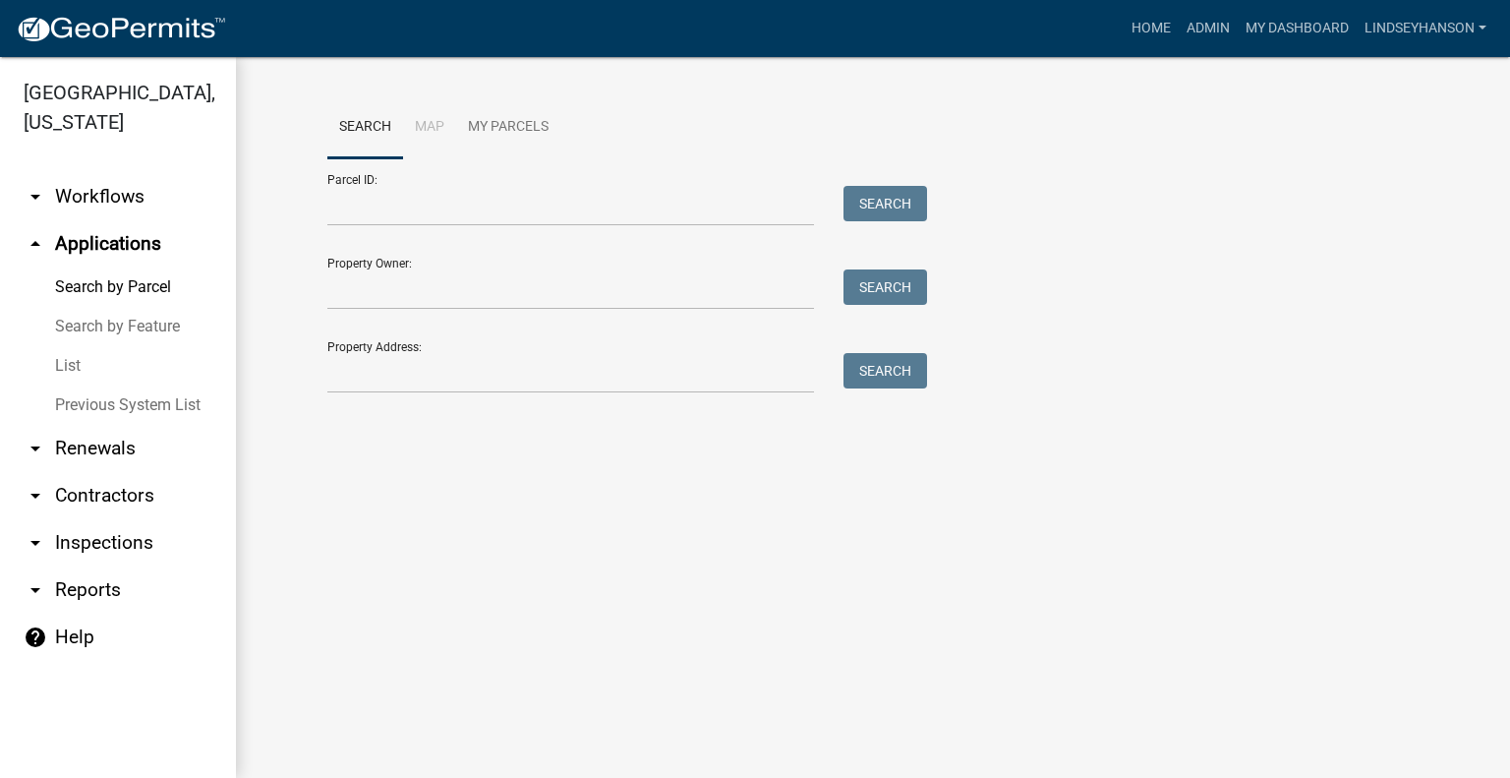
click at [130, 218] on link "arrow_drop_down Workflows" at bounding box center [118, 196] width 236 height 47
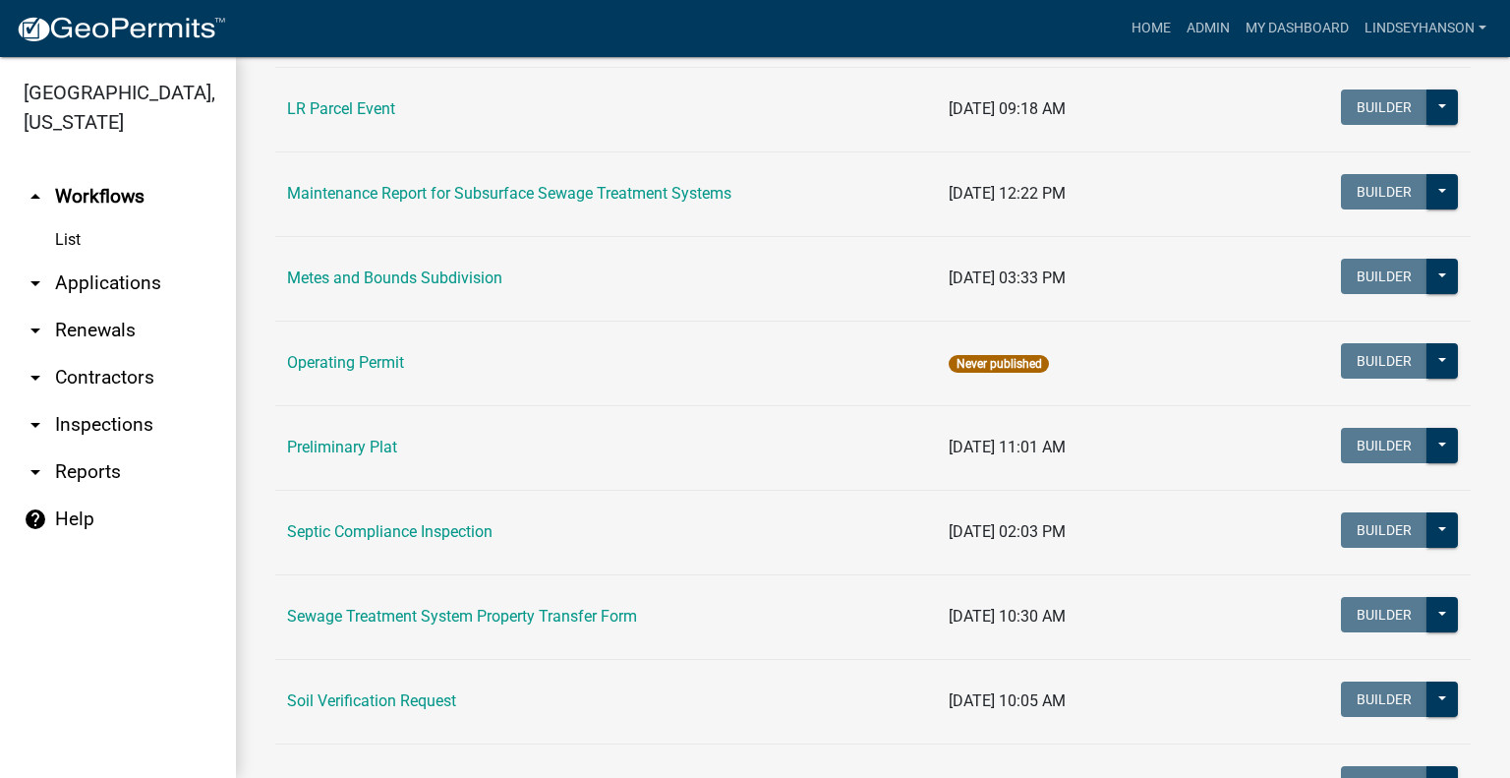
scroll to position [701, 0]
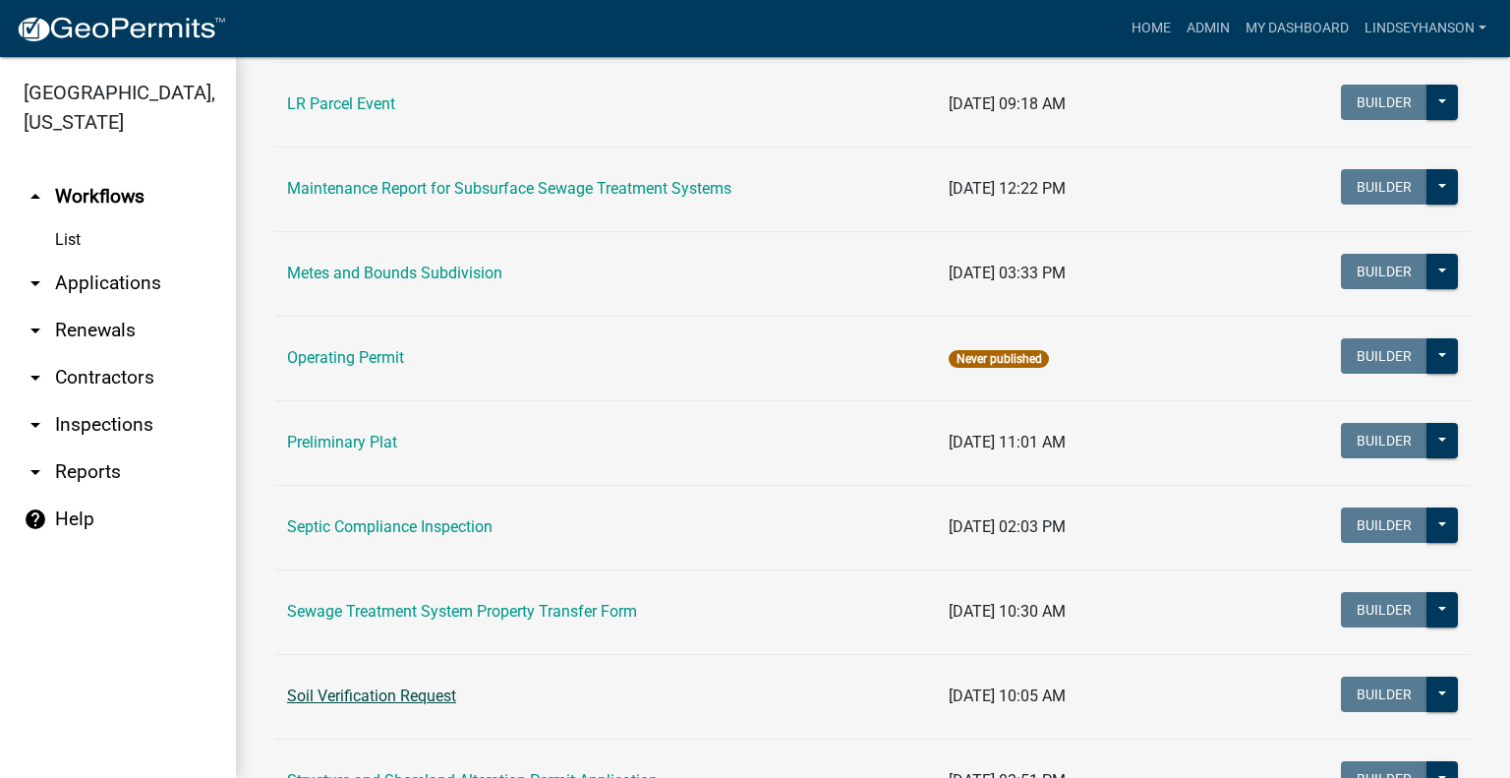
click at [426, 690] on link "Soil Verification Request" at bounding box center [371, 695] width 169 height 19
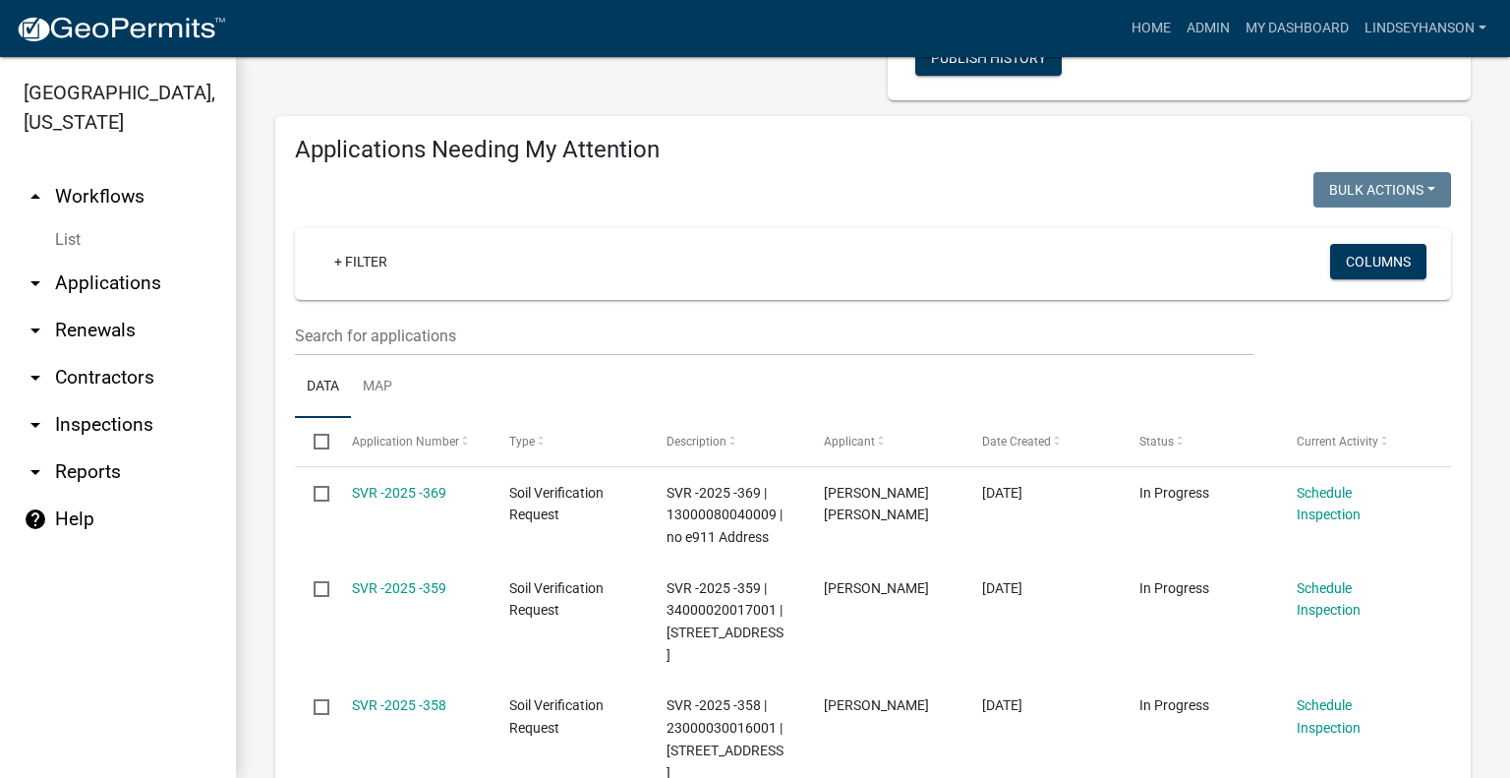
scroll to position [295, 0]
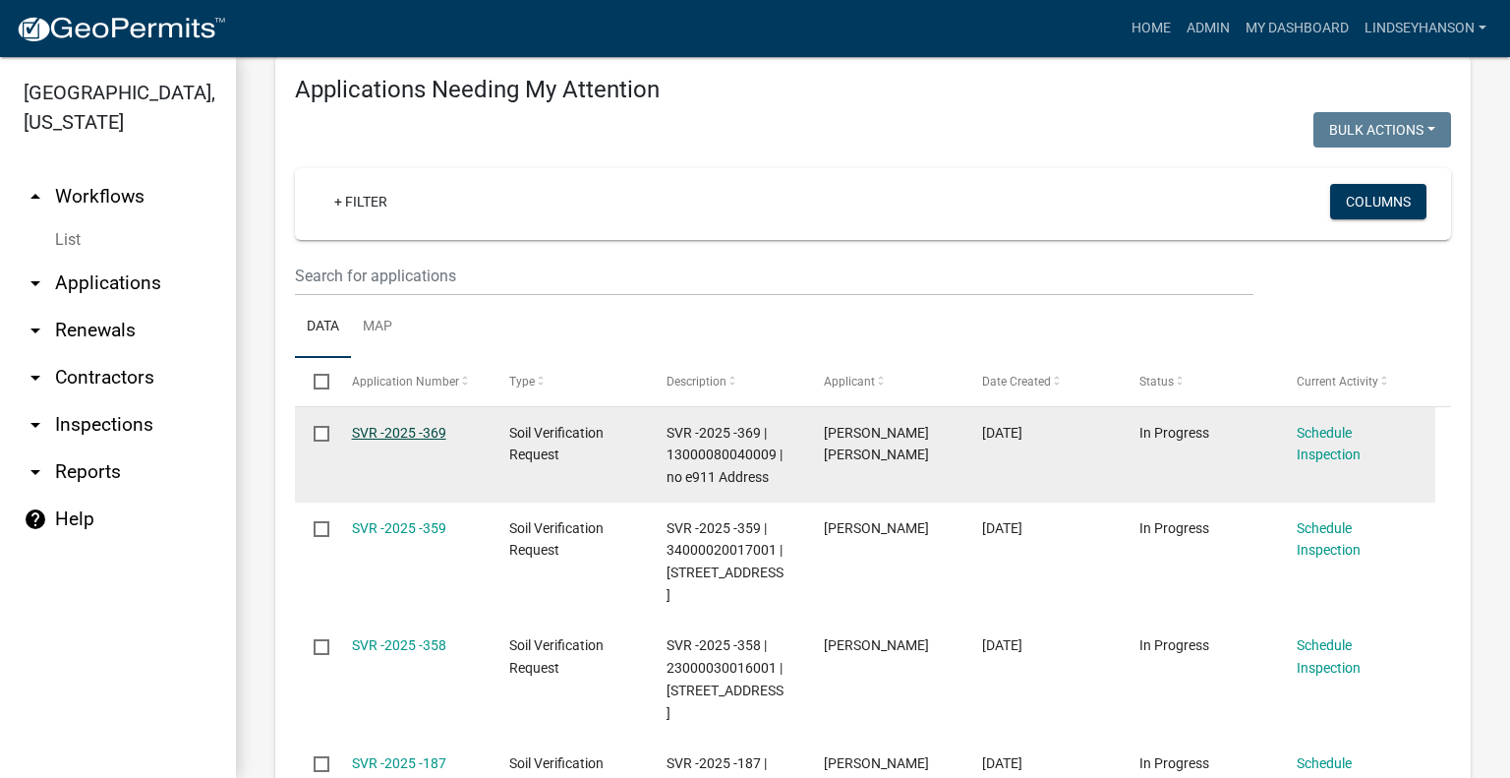
click at [413, 428] on link "SVR -2025 -369" at bounding box center [399, 433] width 94 height 16
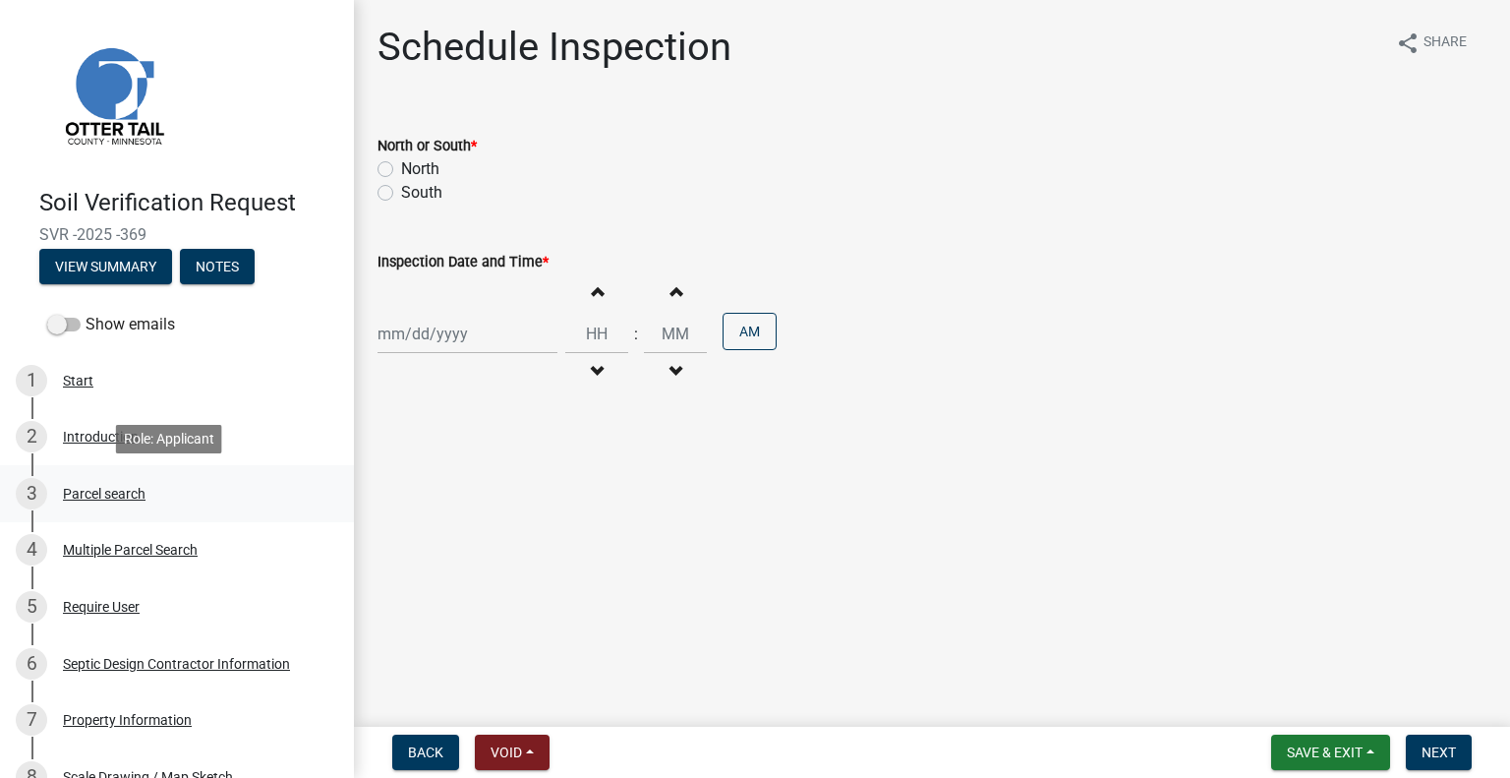
click at [146, 514] on link "3 Parcel search" at bounding box center [177, 493] width 354 height 57
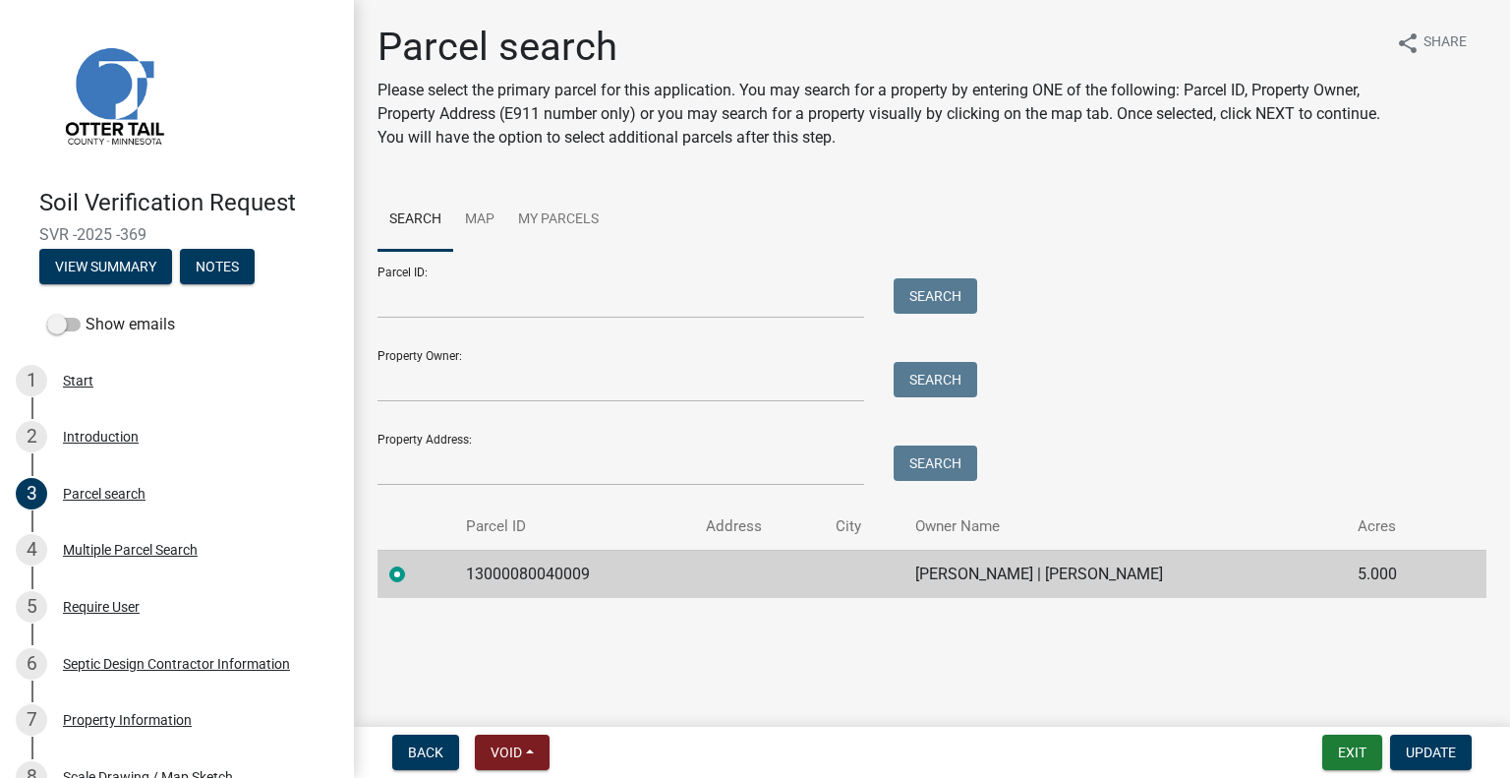
click at [547, 571] on td "13000080040009" at bounding box center [574, 574] width 240 height 48
copy td "13000080040009"
click at [1027, 558] on td "SAFAR SELMAN | AVEEN ABDULKARIM" at bounding box center [1125, 574] width 442 height 48
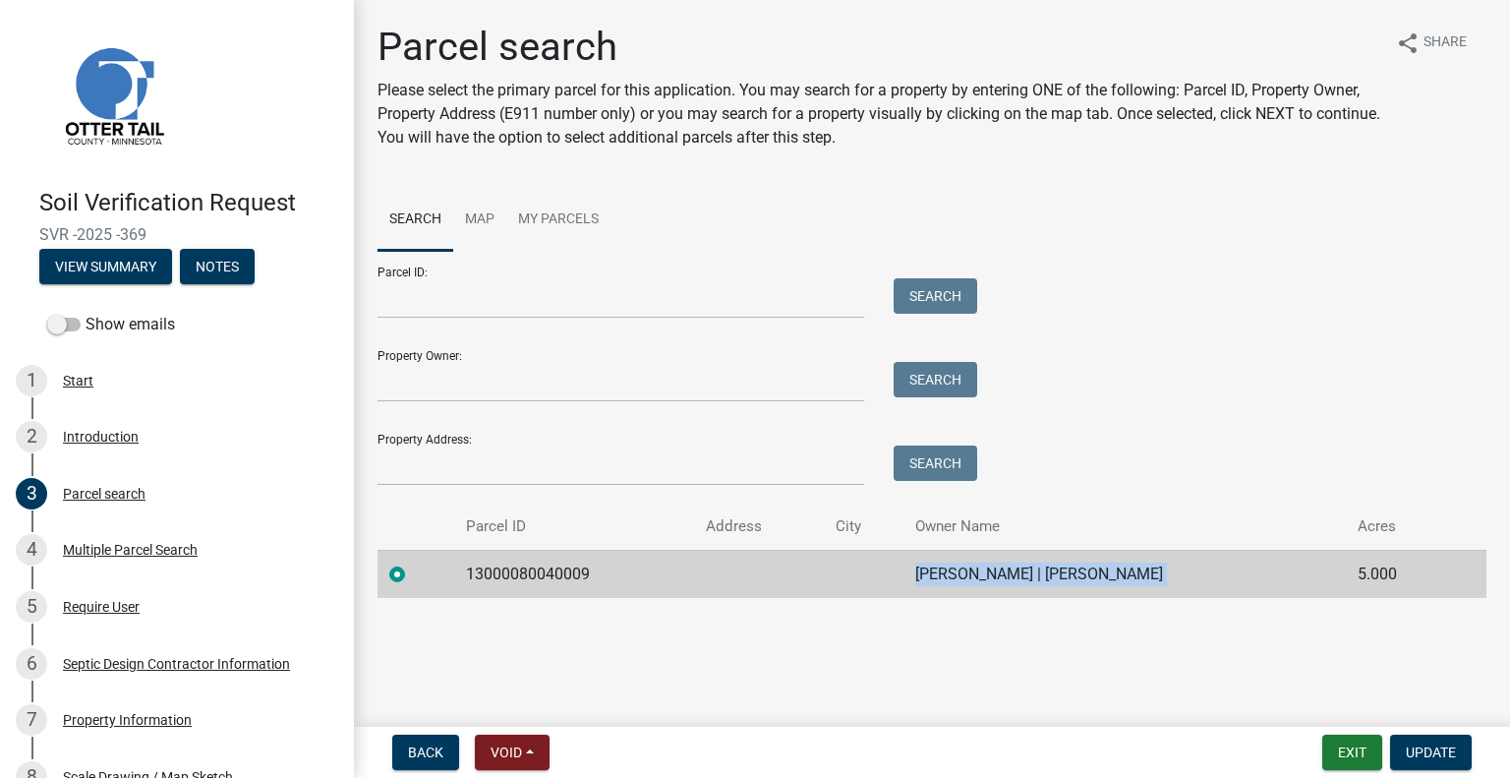
click at [1027, 558] on td "SAFAR SELMAN | AVEEN ABDULKARIM" at bounding box center [1125, 574] width 442 height 48
copy td "SAFAR SELMAN | AVEEN ABDULKARIM"
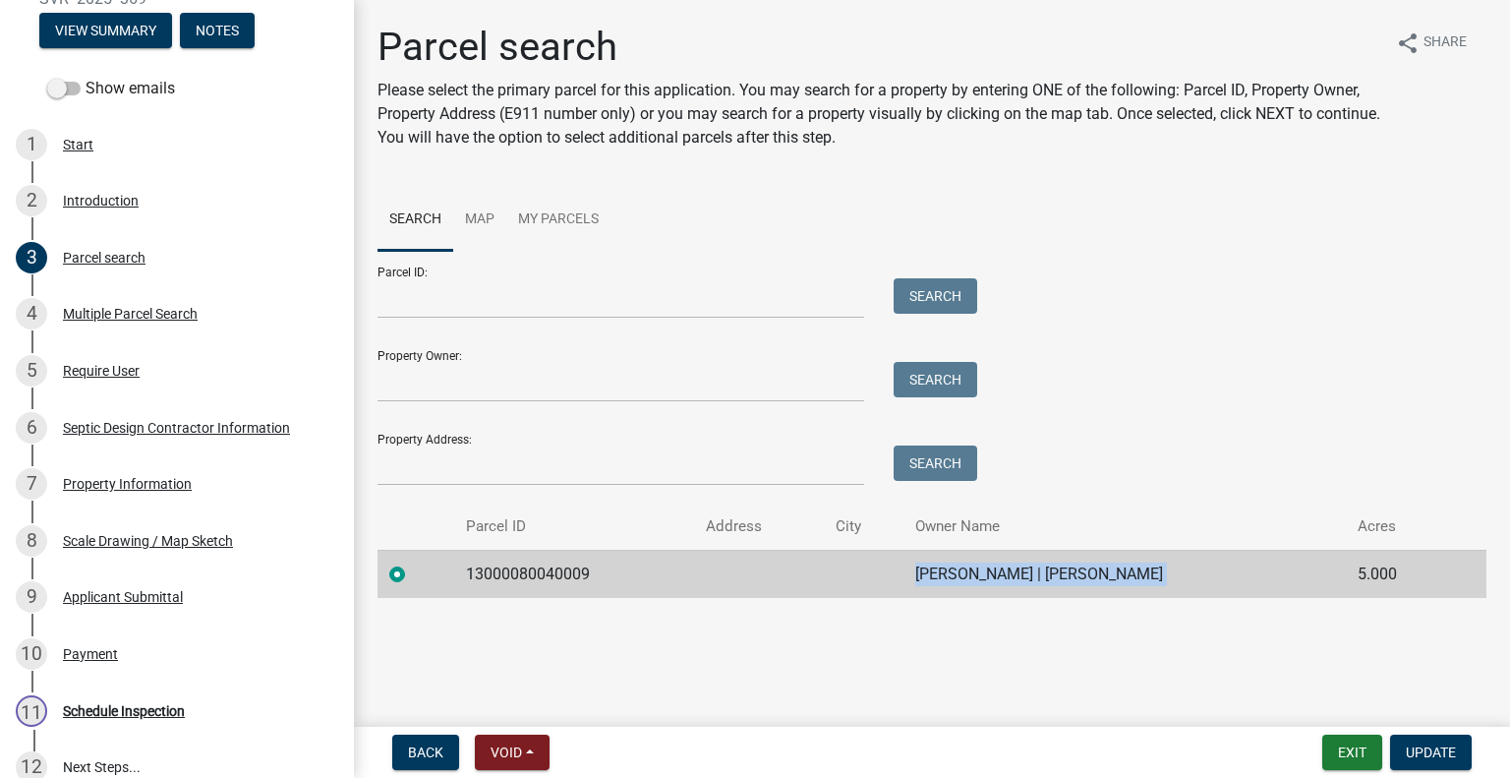
scroll to position [437, 0]
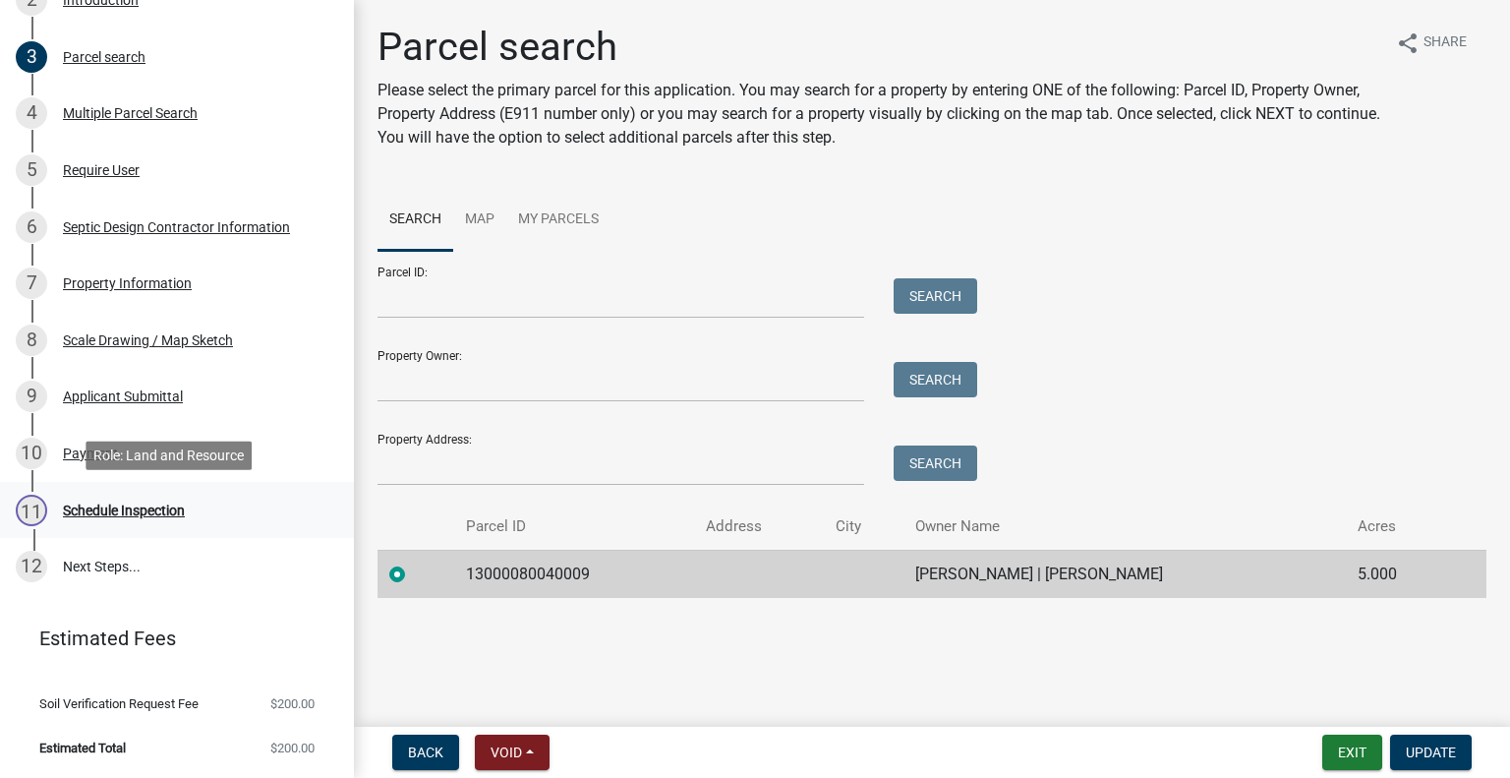
click at [205, 518] on div "11 Schedule Inspection" at bounding box center [169, 510] width 307 height 31
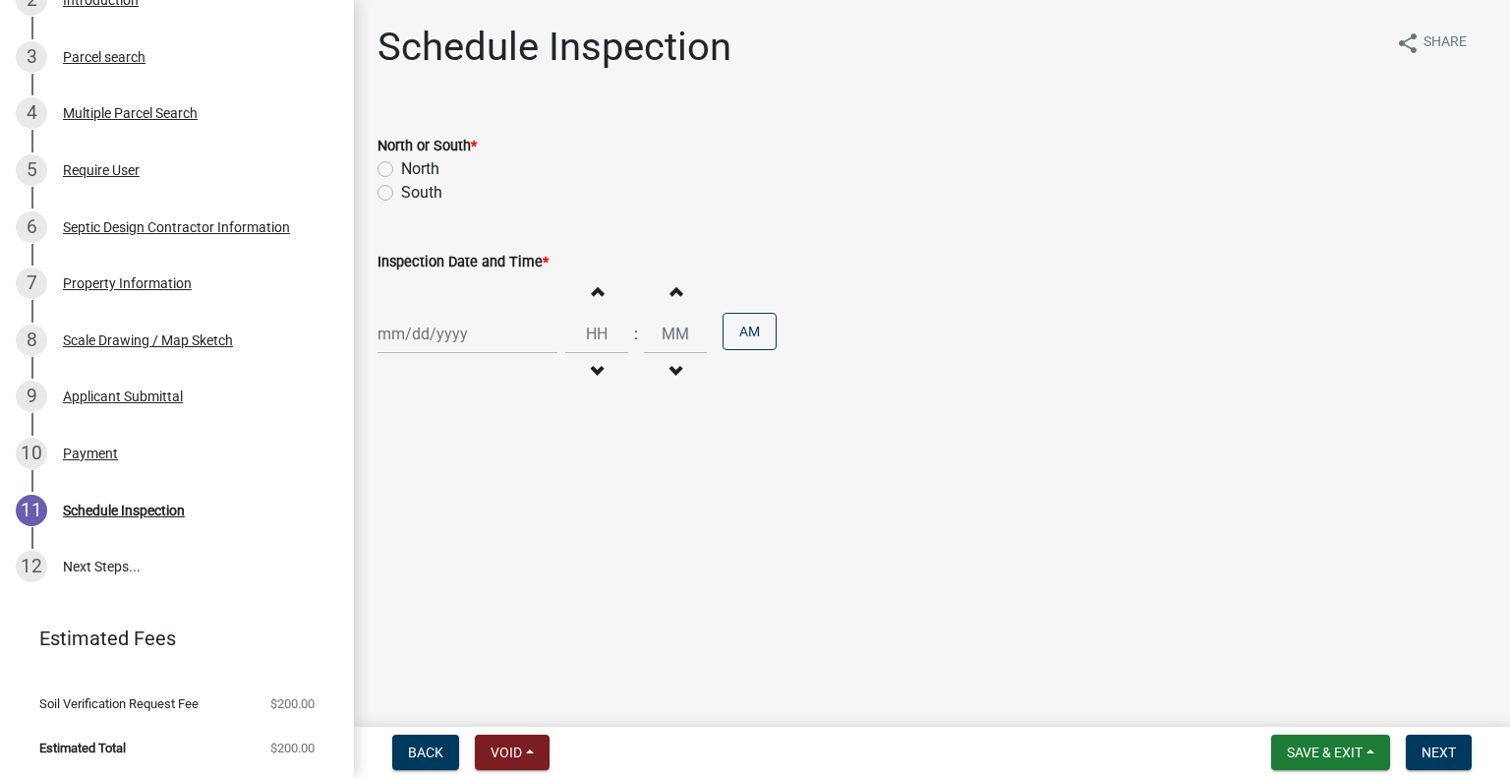
click at [424, 198] on label "South" at bounding box center [421, 193] width 41 height 24
click at [414, 194] on input "South" at bounding box center [407, 187] width 13 height 13
radio input "true"
select select "10"
select select "2025"
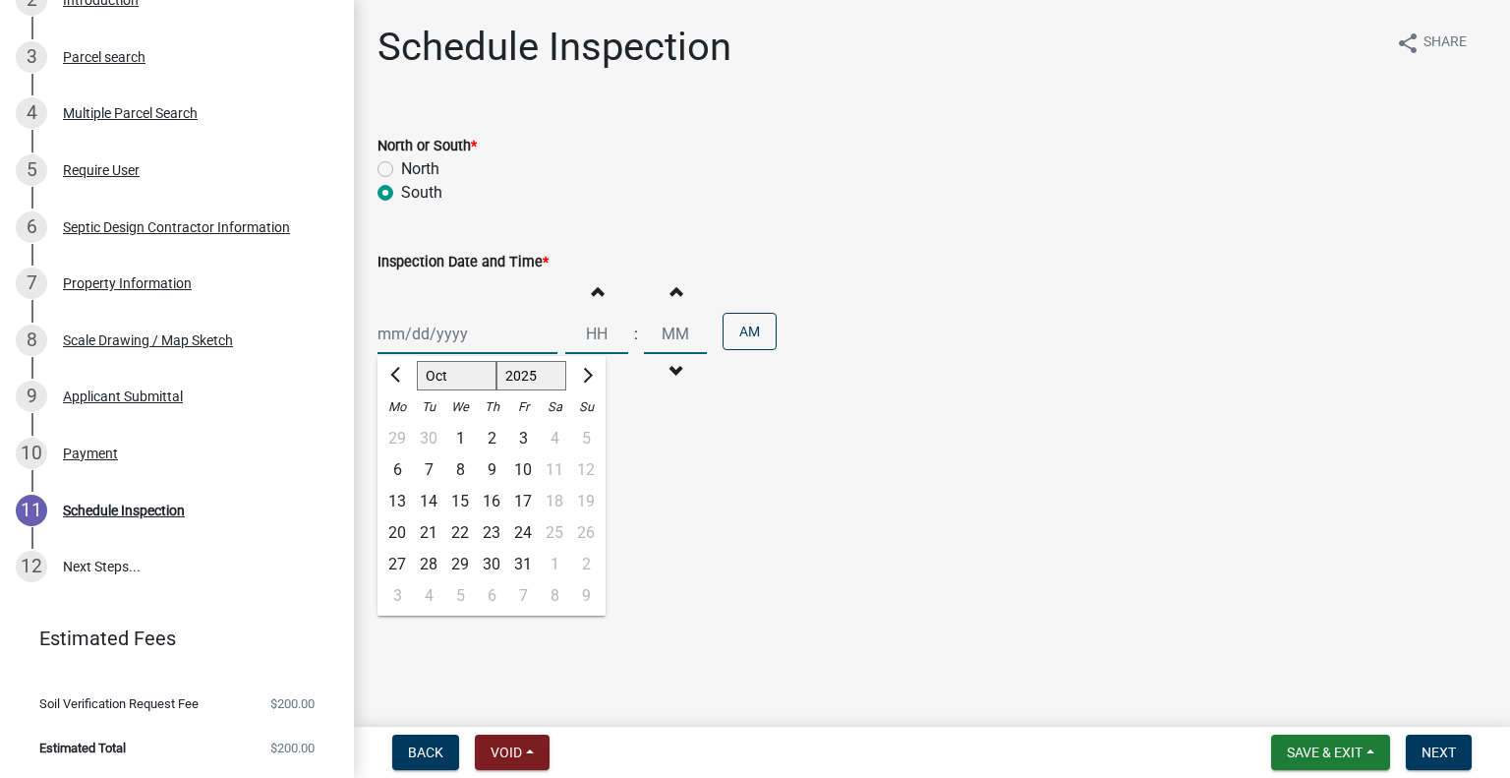
click at [440, 349] on div "Jan Feb Mar Apr May Jun Jul Aug Sep Oct Nov Dec 1525 1526 1527 1528 1529 1530 1…" at bounding box center [468, 334] width 180 height 40
drag, startPoint x: 472, startPoint y: 467, endPoint x: 527, endPoint y: 430, distance: 66.5
click at [471, 467] on div "8" at bounding box center [459, 469] width 31 height 31
type input "10/08/2025"
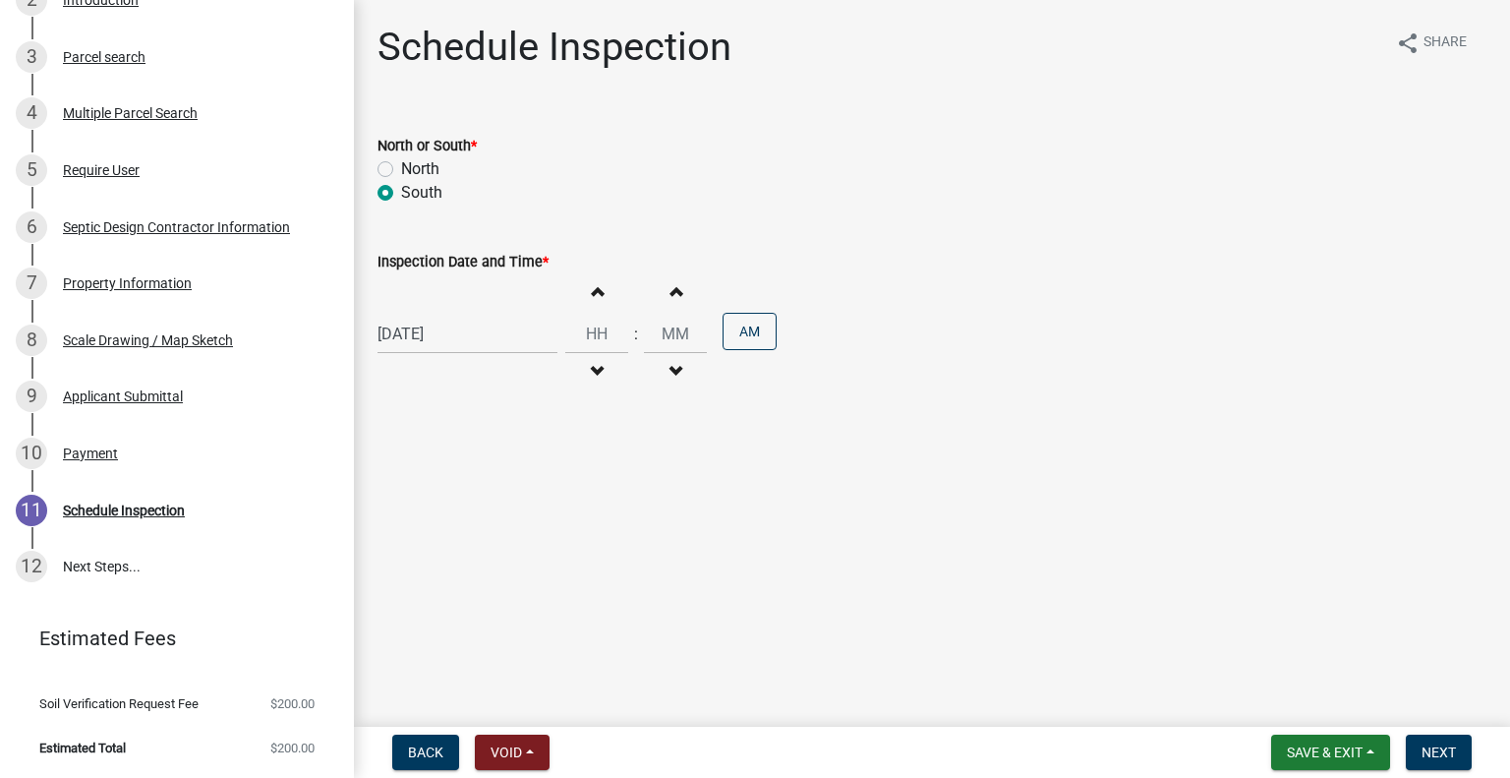
click at [580, 354] on button "Decrement hours" at bounding box center [596, 371] width 41 height 35
type input "11"
type input "00"
click at [598, 302] on button "Increment hours" at bounding box center [596, 290] width 41 height 35
type input "12"
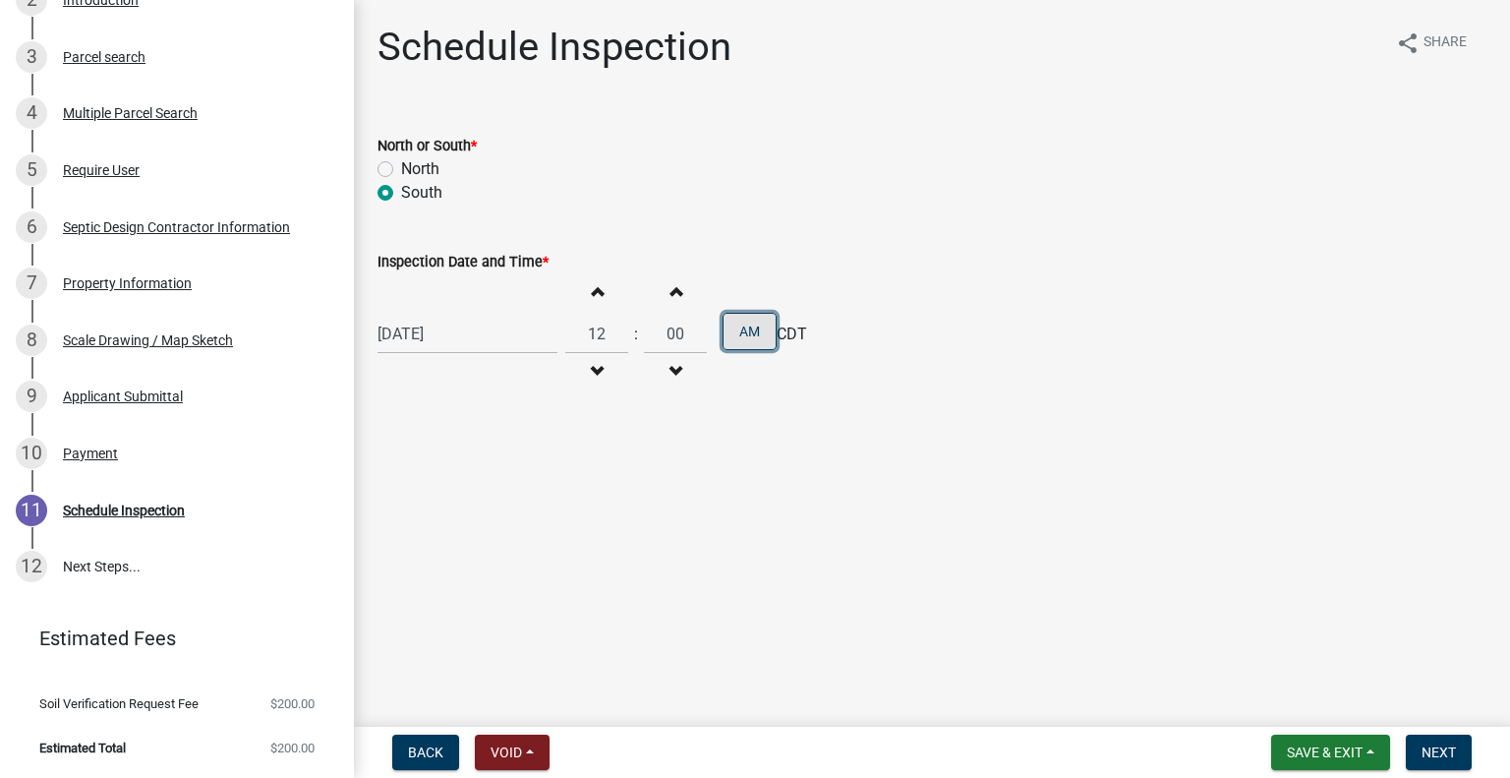
click at [737, 338] on button "AM" at bounding box center [750, 331] width 54 height 37
click at [1428, 746] on span "Next" at bounding box center [1439, 752] width 34 height 16
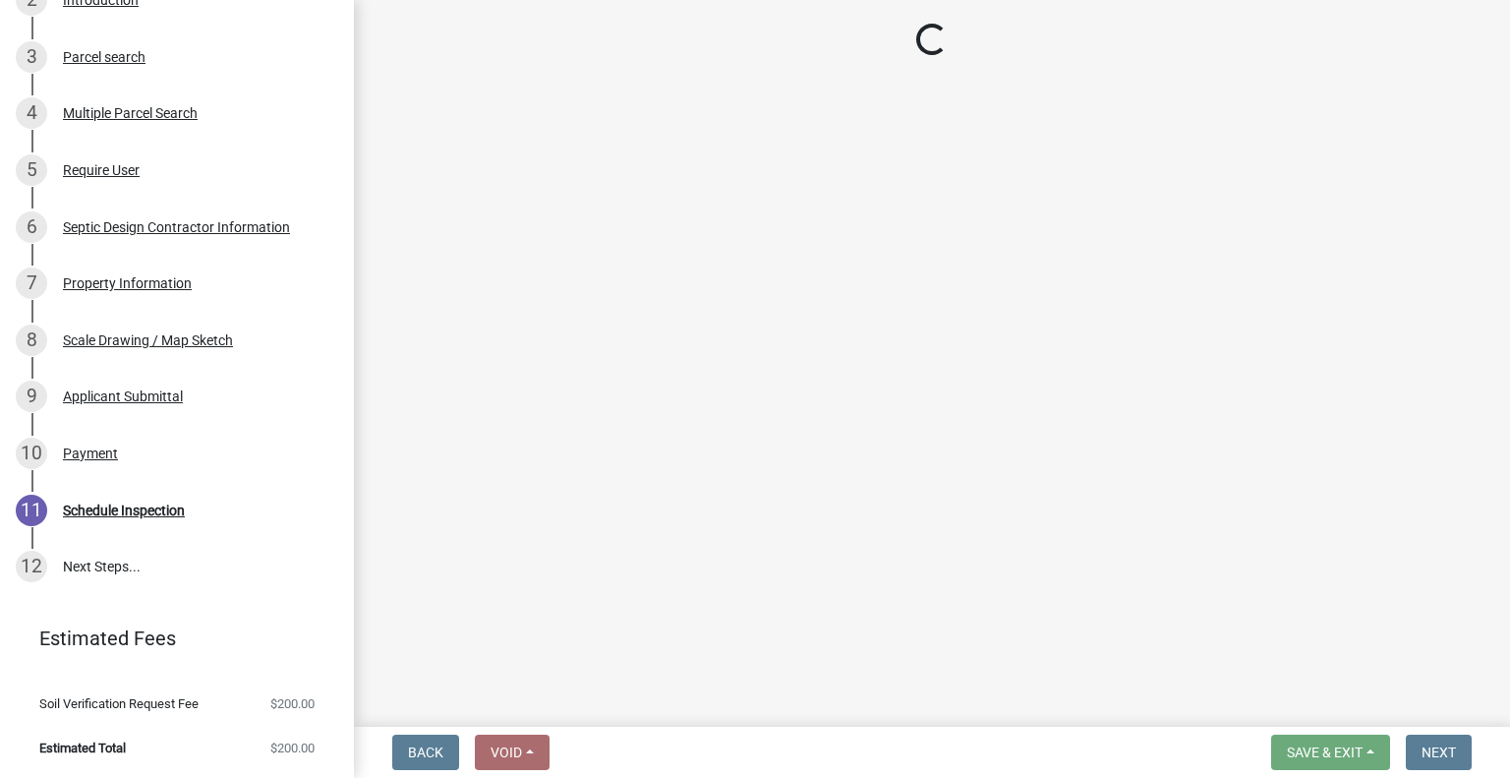
scroll to position [493, 0]
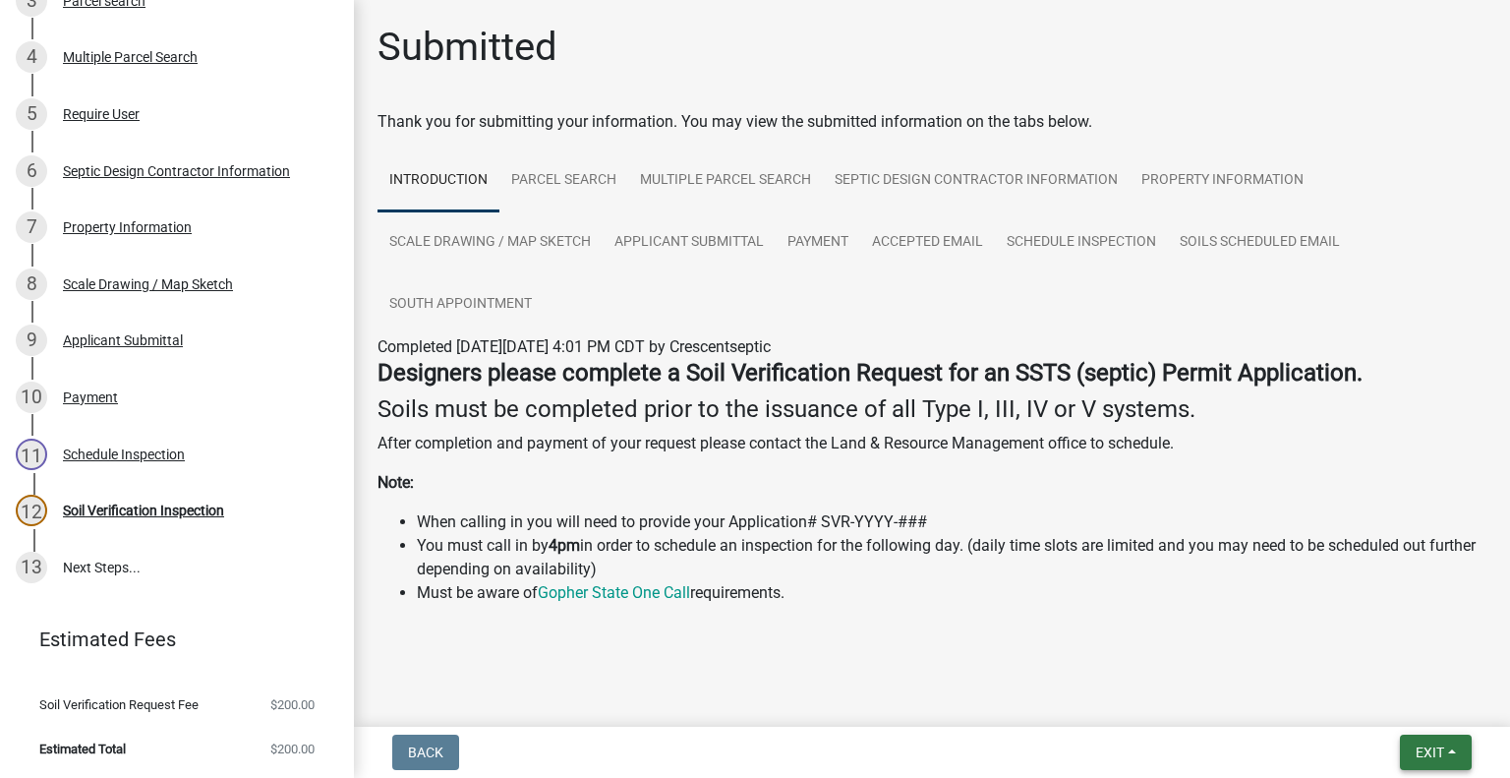
click at [1408, 746] on button "Exit" at bounding box center [1436, 752] width 72 height 35
click at [1402, 709] on button "Save & Exit" at bounding box center [1394, 701] width 157 height 47
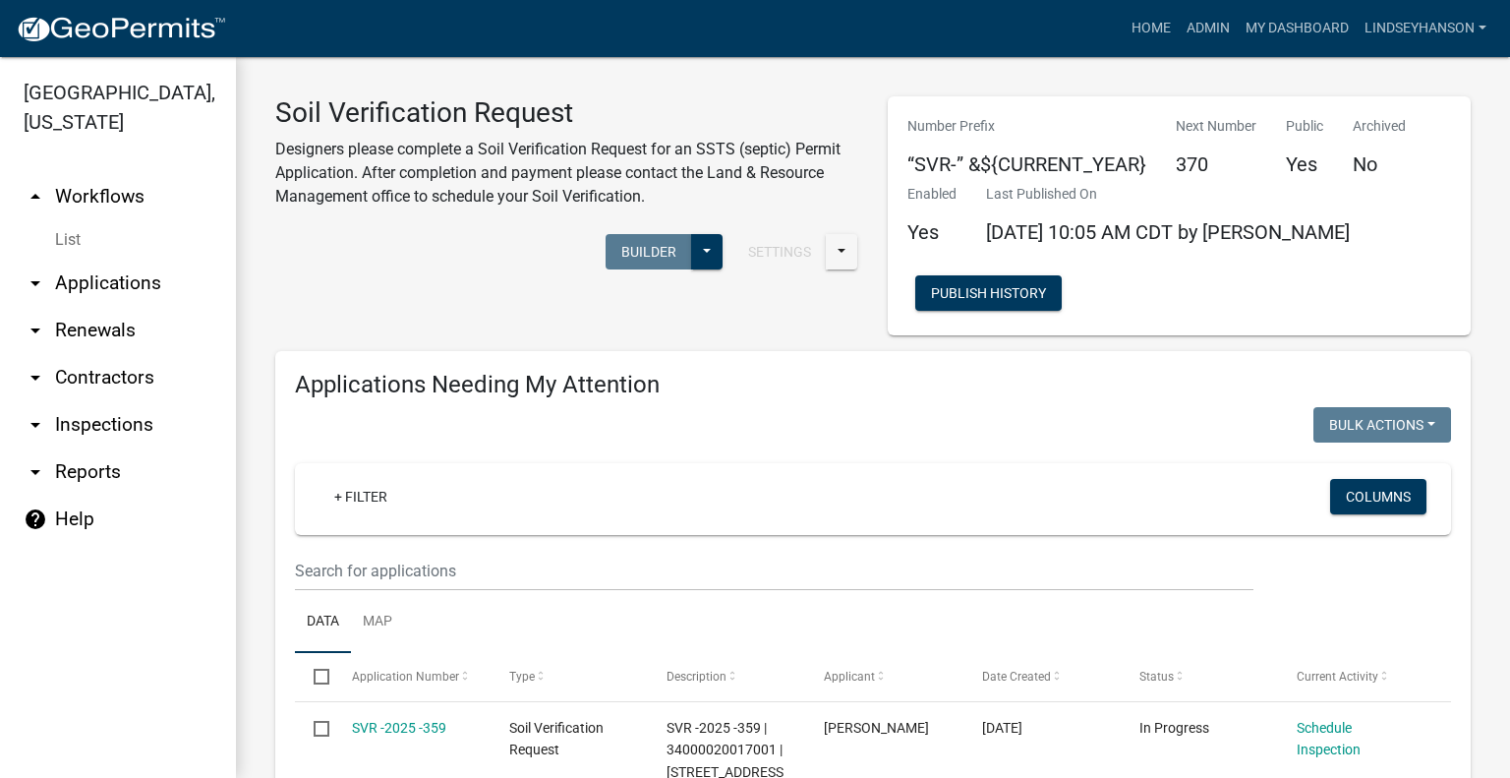
click at [138, 282] on link "arrow_drop_down Applications" at bounding box center [118, 283] width 236 height 47
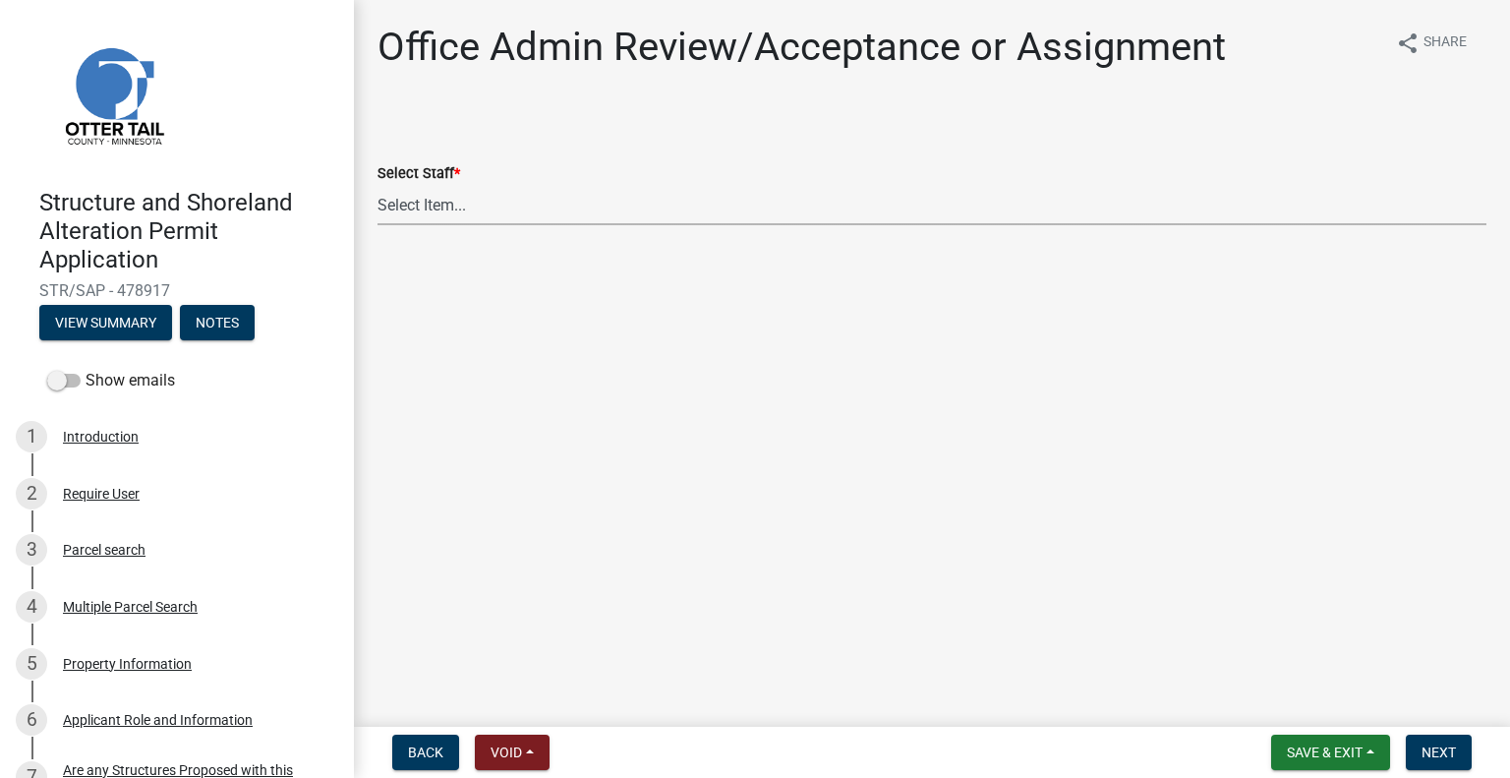
click at [521, 220] on select "Select Item... [PERSON_NAME] ([EMAIL_ADDRESS][DOMAIN_NAME]) [PERSON_NAME] ([EMA…" at bounding box center [932, 205] width 1109 height 40
click at [378, 185] on select "Select Item... [PERSON_NAME] ([EMAIL_ADDRESS][DOMAIN_NAME]) [PERSON_NAME] ([EMA…" at bounding box center [932, 205] width 1109 height 40
select select "587f38f5-c90e-4c12-9e10-d3e23909bbca"
drag, startPoint x: 1432, startPoint y: 756, endPoint x: 1507, endPoint y: 732, distance: 78.7
click at [1432, 755] on span "Next" at bounding box center [1439, 752] width 34 height 16
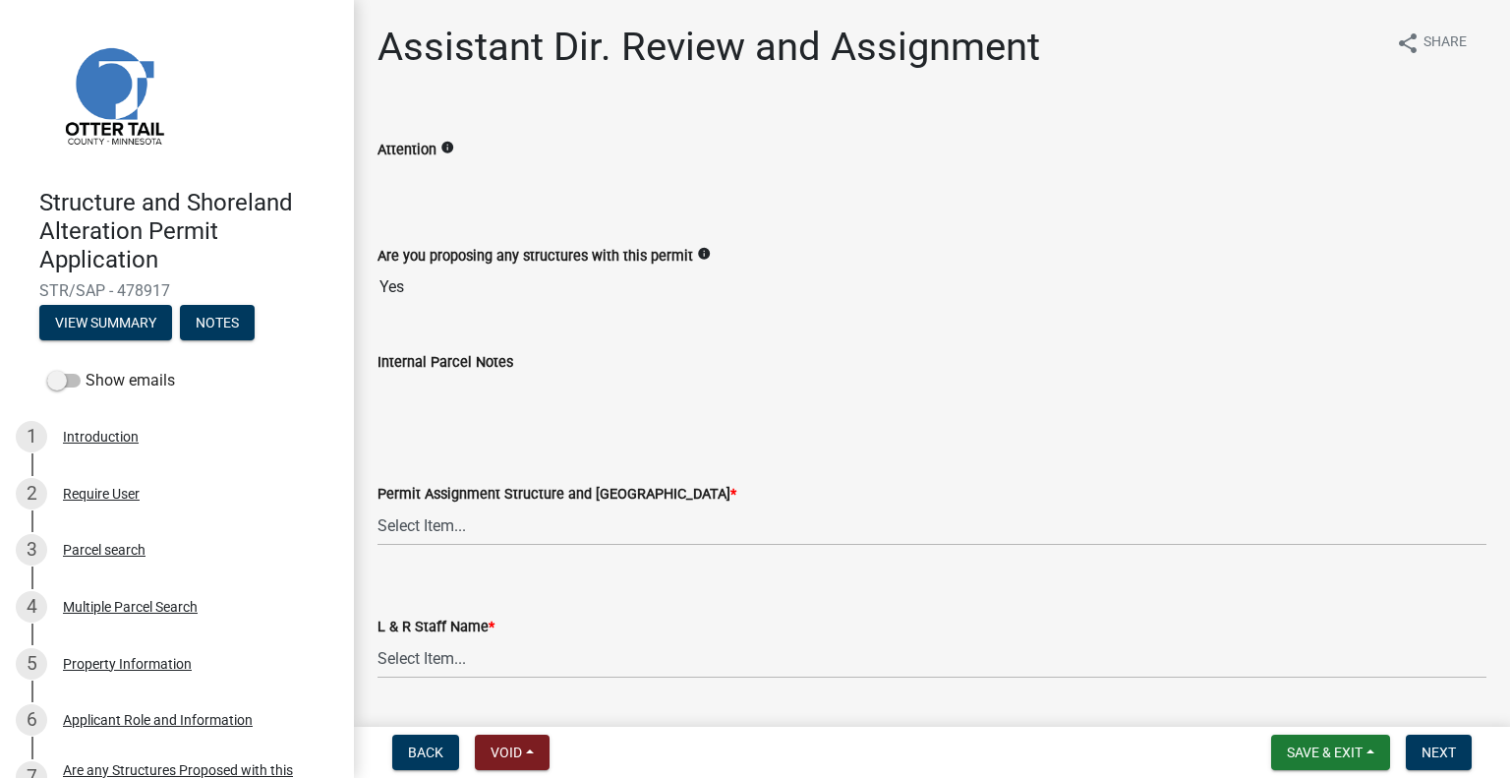
click at [1290, 730] on nav "Back Void Withdraw Lock Expire Void Save & Exit Save Save & Exit Next" at bounding box center [932, 752] width 1156 height 51
click at [1288, 746] on span "Save & Exit" at bounding box center [1325, 752] width 76 height 16
click at [1292, 703] on button "Save & Exit" at bounding box center [1311, 701] width 157 height 47
